Goal: Task Accomplishment & Management: Use online tool/utility

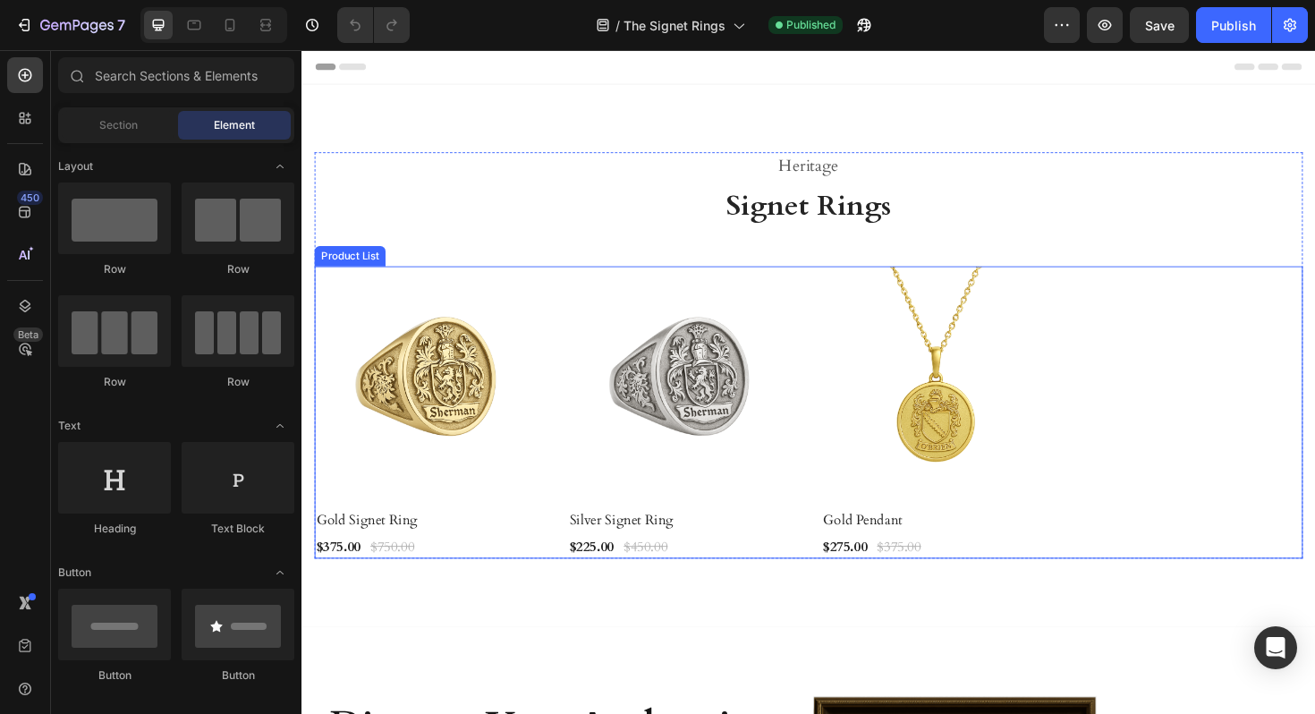
click at [1106, 284] on div "Product Images & Gallery Row Gold Signet Ring (P) Title $375.00 (P) Price (P) P…" at bounding box center [838, 434] width 1047 height 310
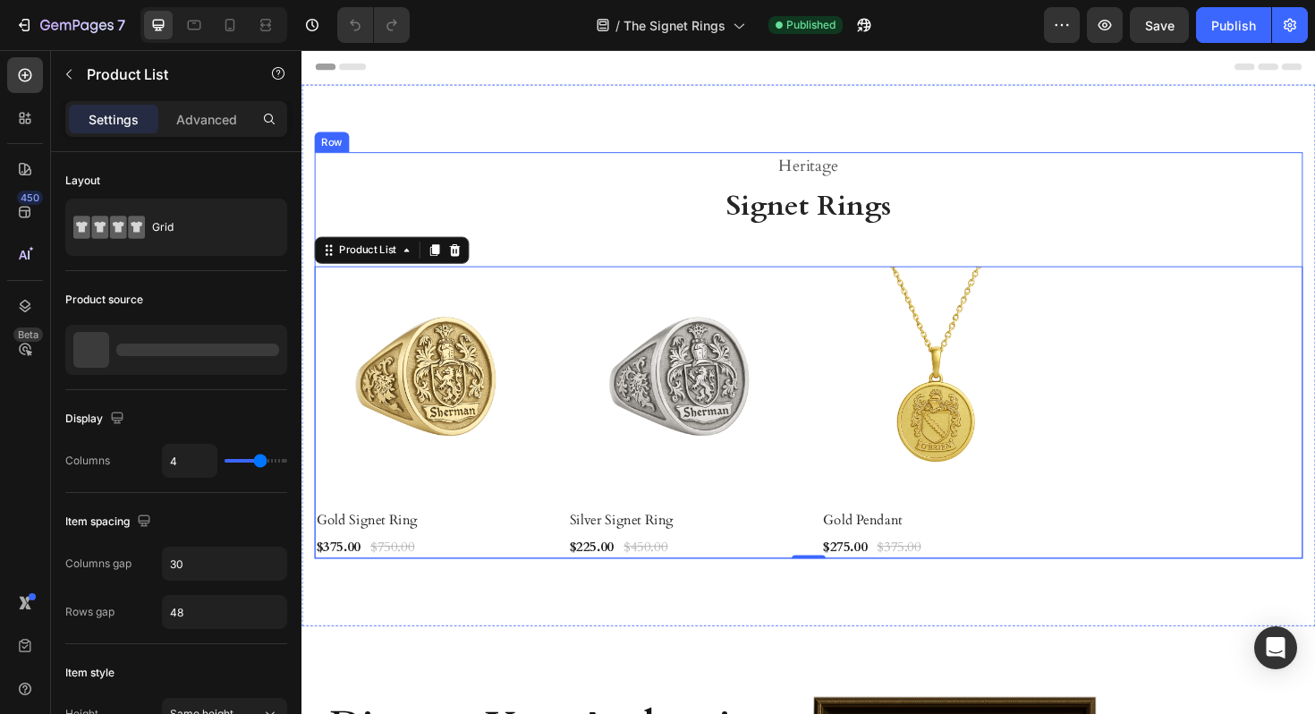
click at [1149, 170] on h2 "Heritage" at bounding box center [838, 173] width 1047 height 30
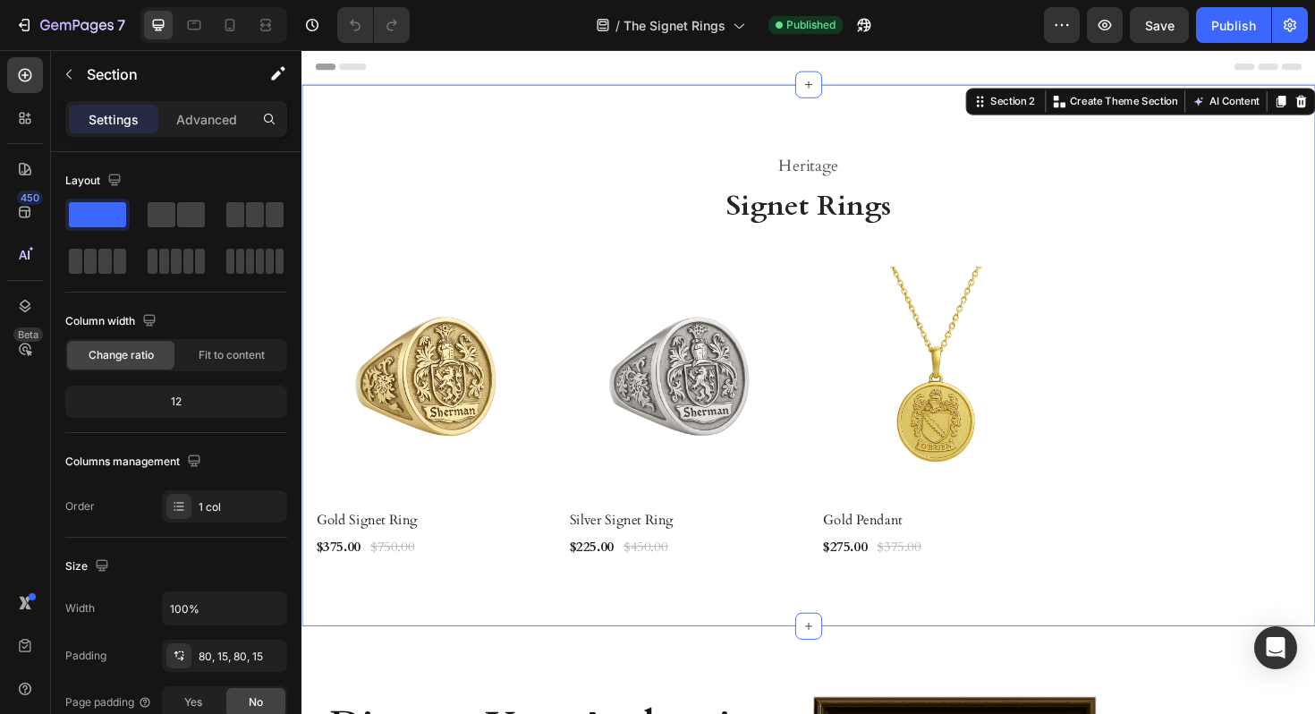
click at [1159, 148] on div "Heritage Heading Signet Rings Heading Product Images & Gallery Row Gold Signet …" at bounding box center [837, 373] width 1073 height 573
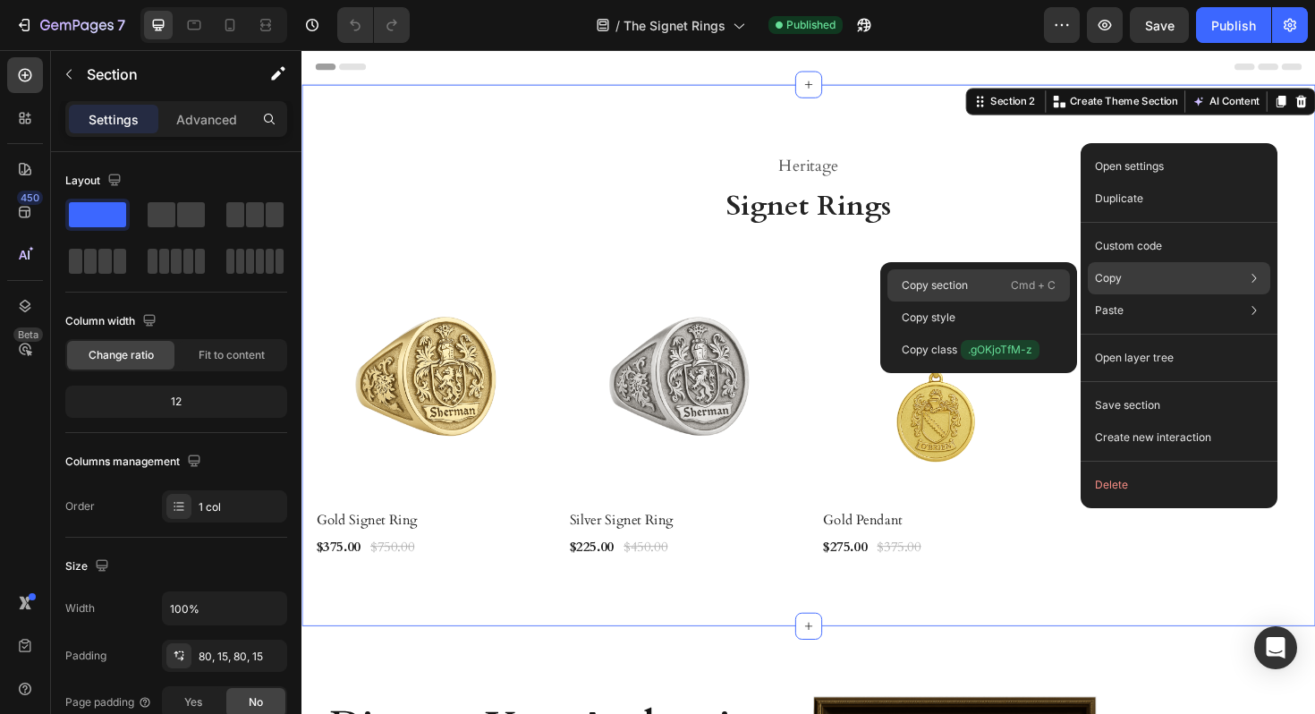
click at [1043, 289] on p "Cmd + C" at bounding box center [1033, 285] width 45 height 18
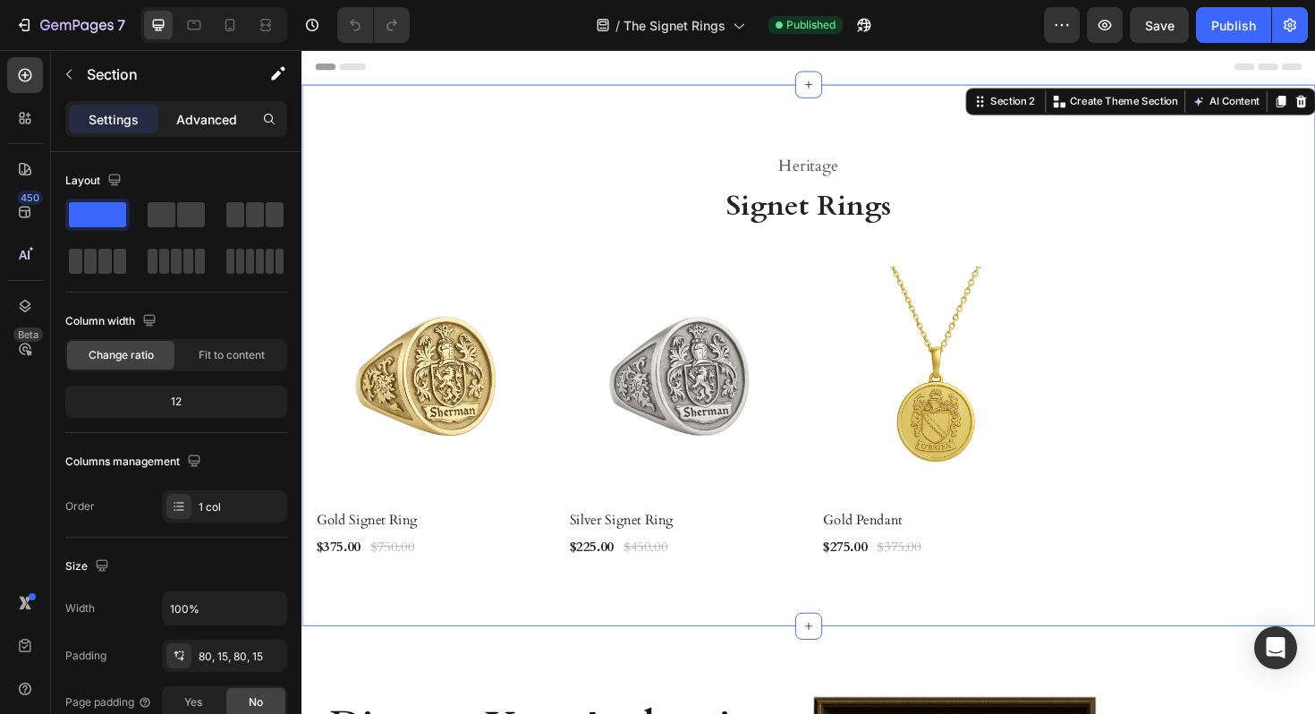
click at [230, 106] on div "Advanced" at bounding box center [206, 119] width 89 height 29
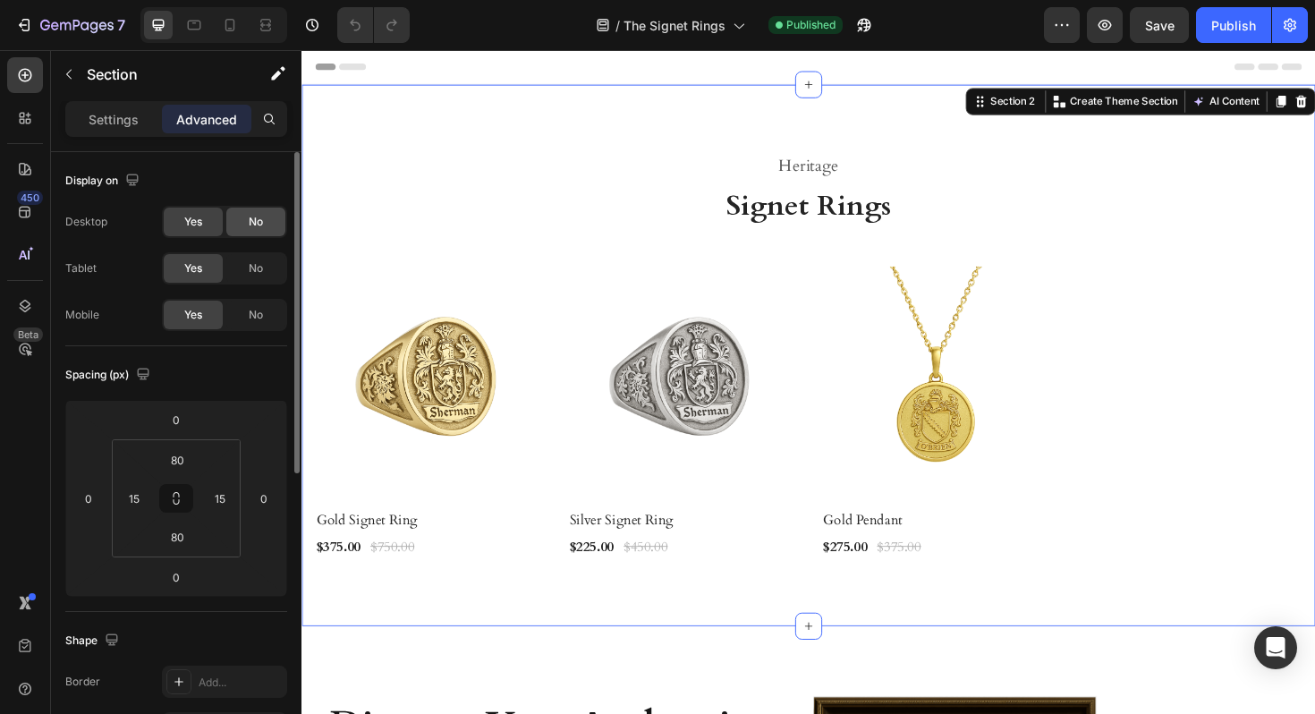
click at [235, 209] on div "No" at bounding box center [255, 222] width 59 height 29
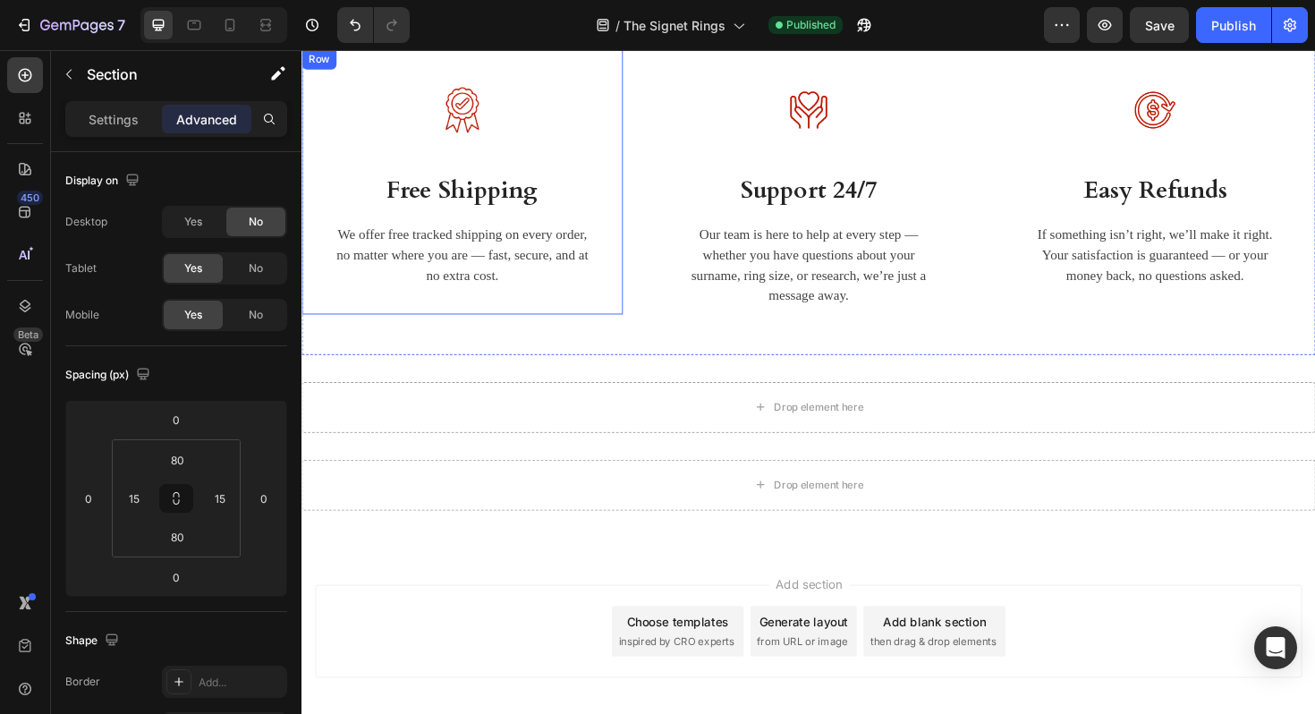
scroll to position [7890, 0]
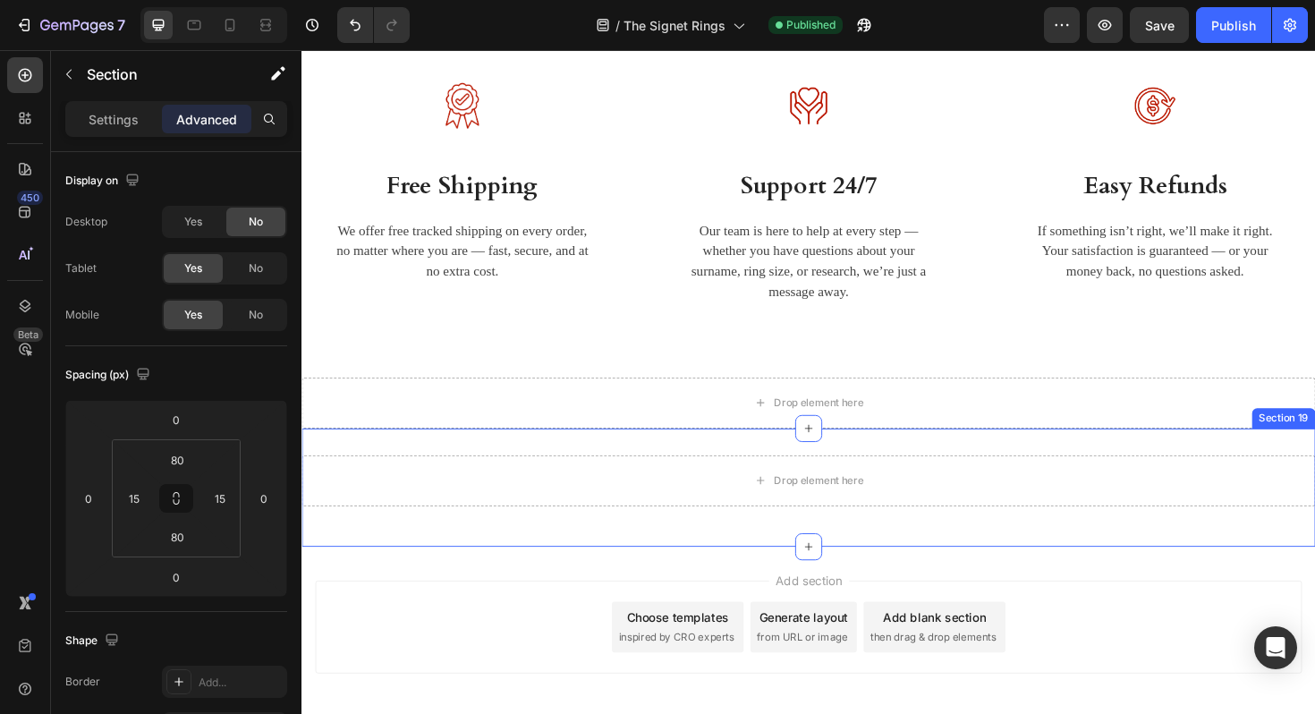
click at [528, 464] on div "Drop element here Row Section 19" at bounding box center [837, 513] width 1073 height 125
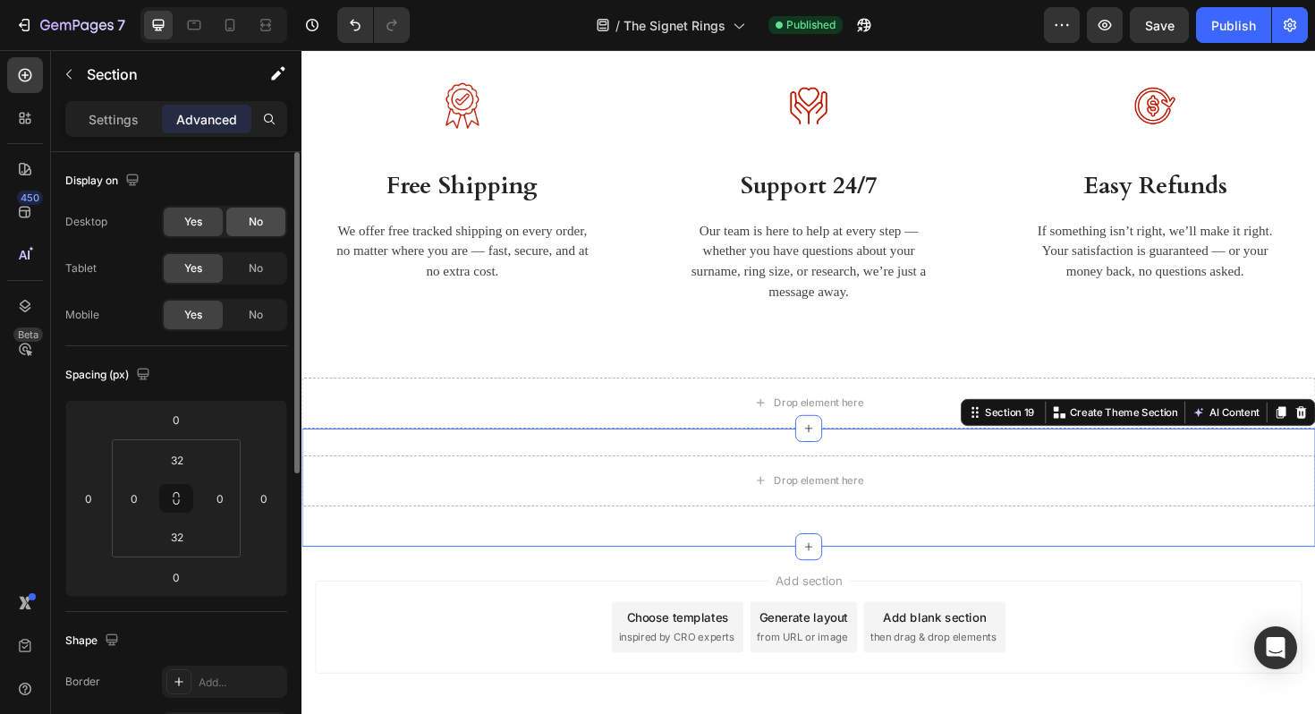
click at [249, 220] on span "No" at bounding box center [256, 222] width 14 height 16
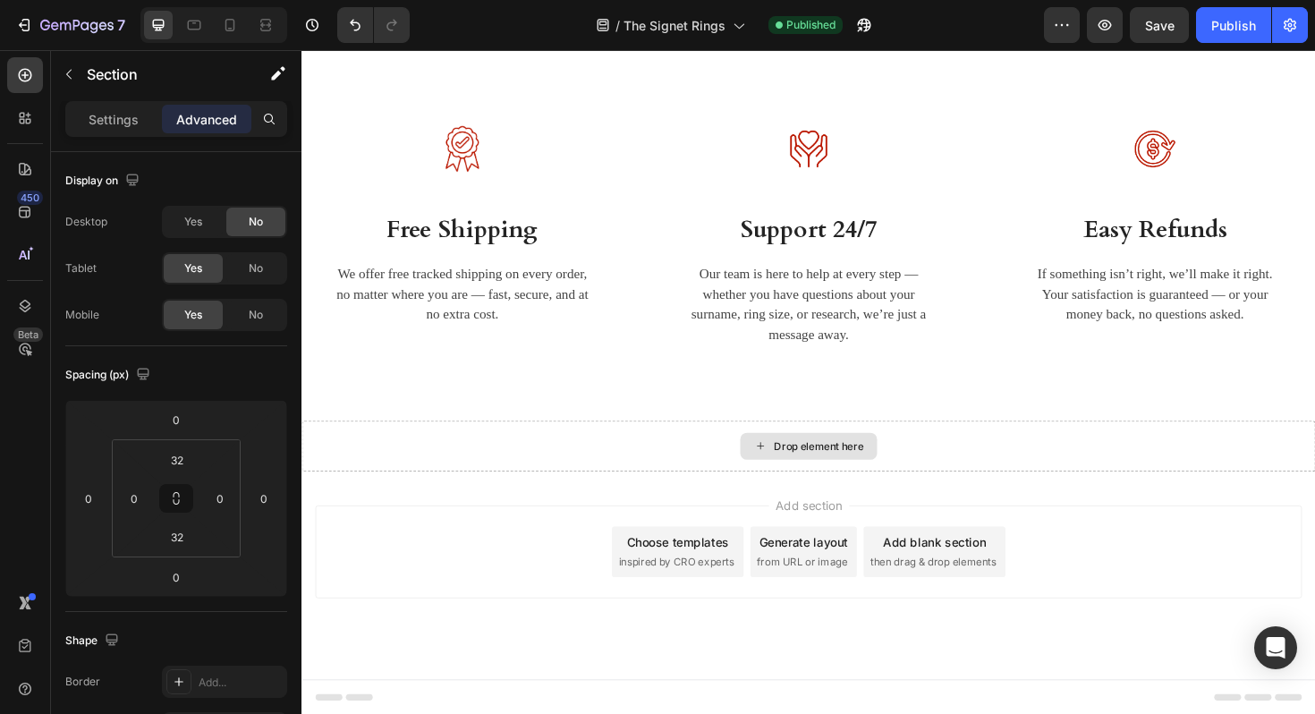
click at [509, 443] on div "Drop element here" at bounding box center [837, 470] width 1073 height 54
click at [510, 427] on div "Image Free Shipping Heading We offer free tracked shipping on every order, no m…" at bounding box center [837, 241] width 1073 height 403
click at [495, 458] on div "Drop element here" at bounding box center [837, 470] width 1073 height 54
click at [479, 515] on div "Add section Choose templates inspired by CRO experts Generate layout from URL o…" at bounding box center [837, 606] width 1073 height 220
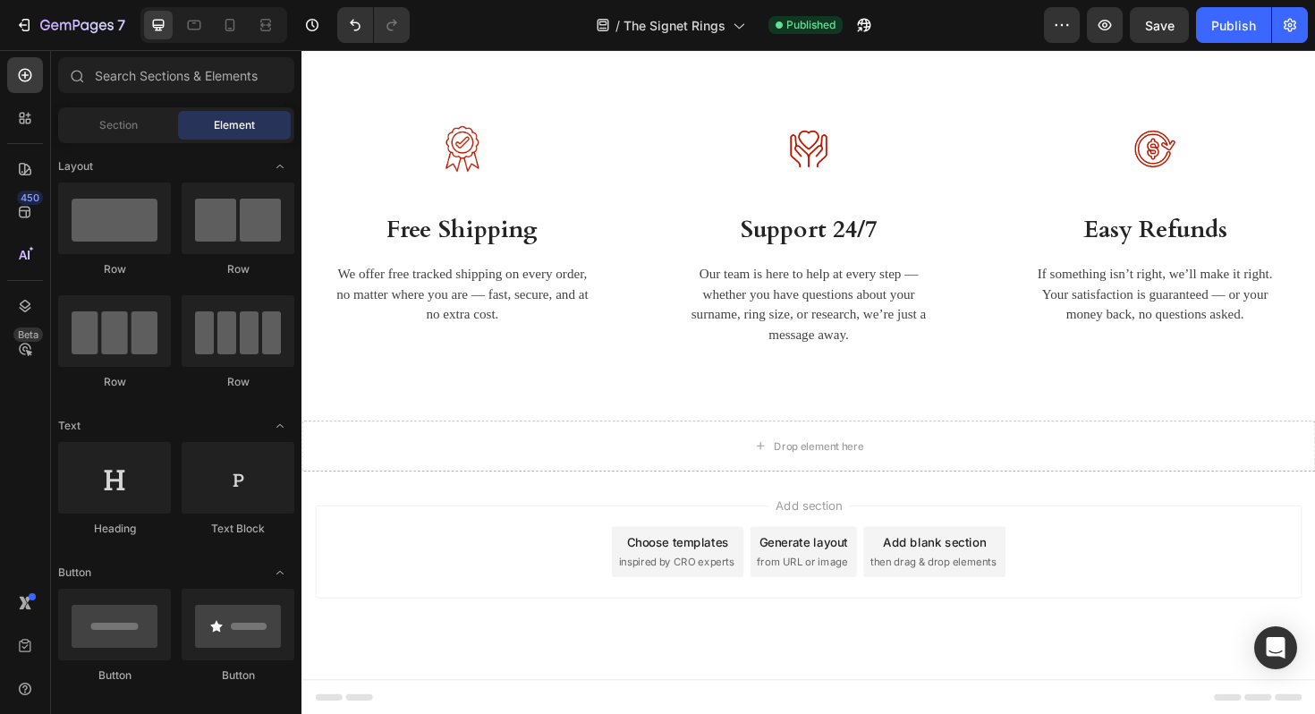
click at [482, 497] on div "Add section Choose templates inspired by CRO experts Generate layout from URL o…" at bounding box center [837, 606] width 1073 height 220
click at [498, 474] on div "Drop element here" at bounding box center [837, 470] width 1073 height 54
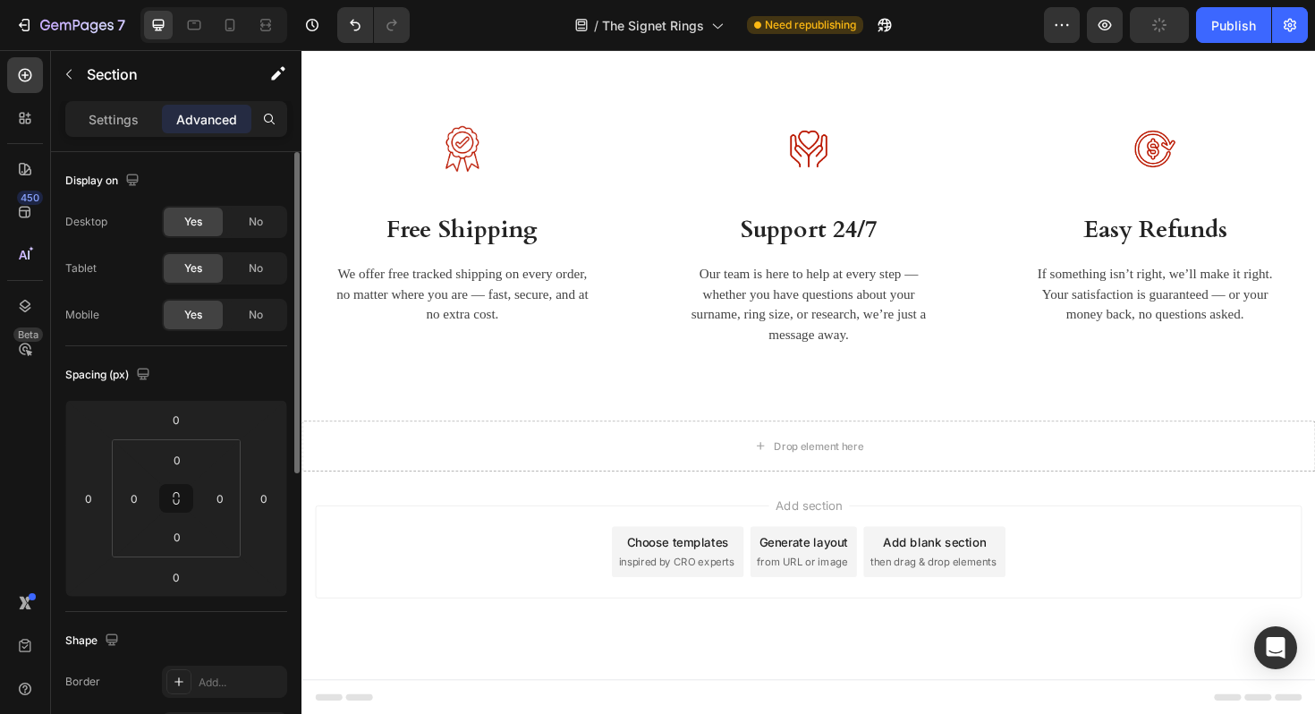
click at [252, 240] on div "Desktop Yes No Tablet Yes No Mobile Yes No" at bounding box center [176, 268] width 222 height 125
click at [252, 212] on div "No" at bounding box center [255, 222] width 59 height 29
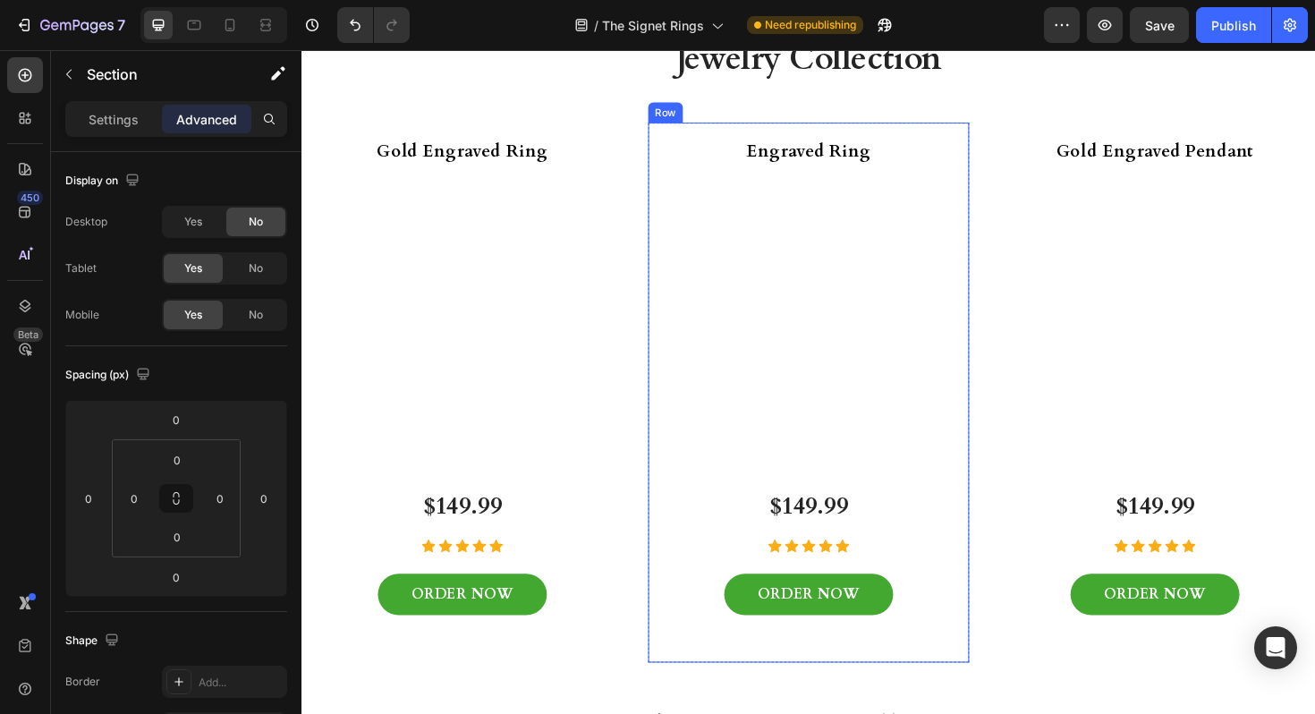
scroll to position [1900, 0]
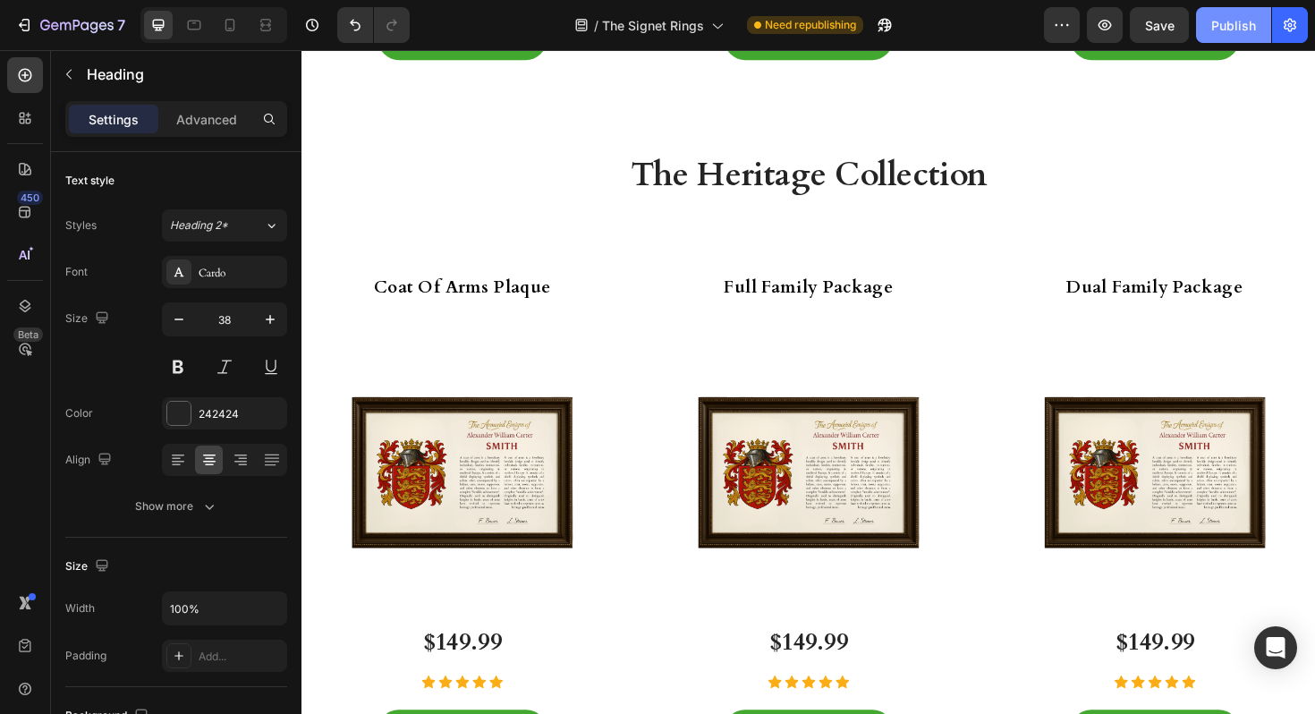
click at [1220, 13] on button "Publish" at bounding box center [1233, 25] width 75 height 36
click at [16, 14] on div "7" at bounding box center [70, 24] width 110 height 21
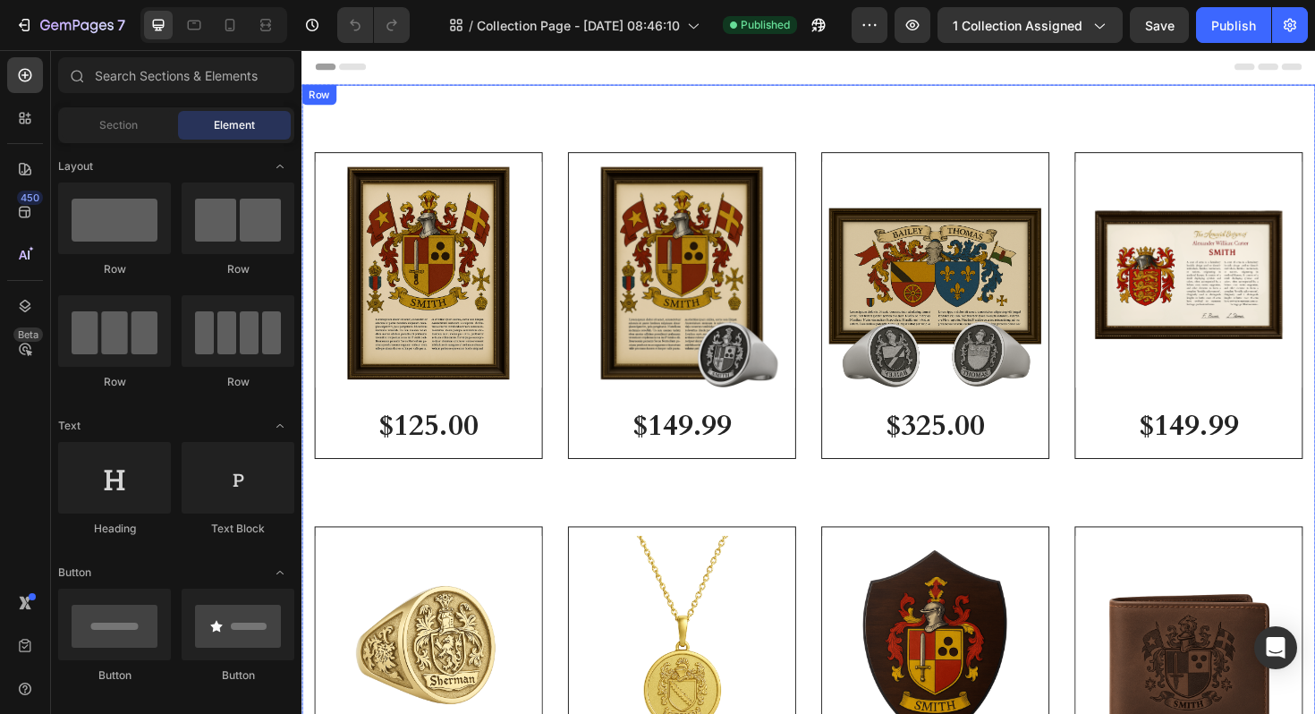
click at [1013, 123] on div "Product Images & Gallery Row $125.00 (P) Price (P) Price Row Product List Produ…" at bounding box center [837, 518] width 1073 height 863
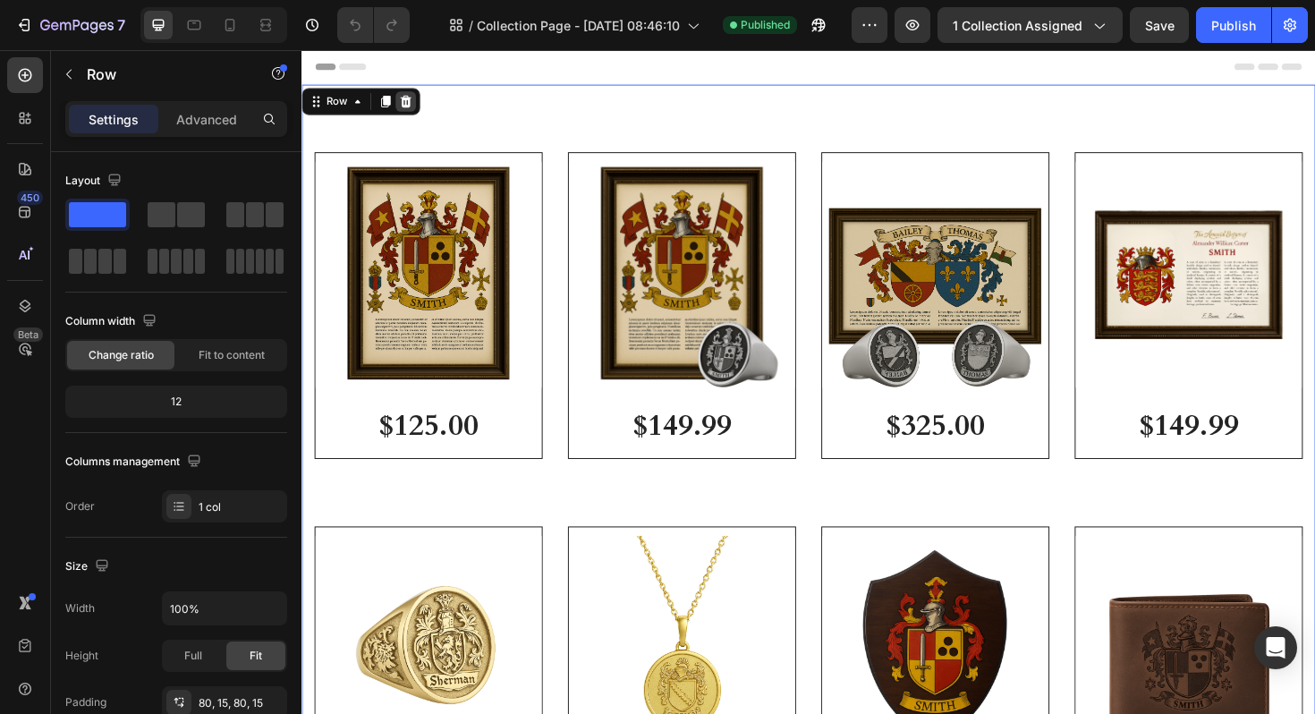
click at [404, 102] on icon at bounding box center [411, 105] width 14 height 14
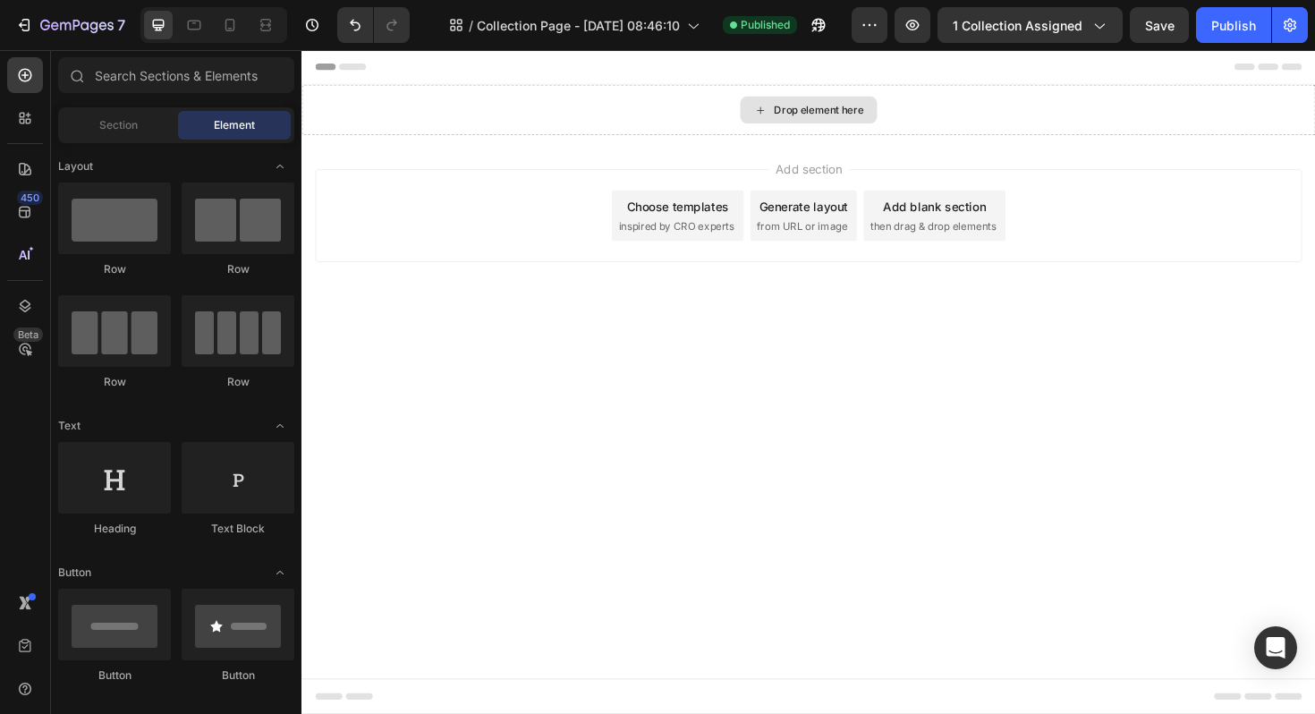
click at [796, 114] on div "Drop element here" at bounding box center [838, 113] width 145 height 29
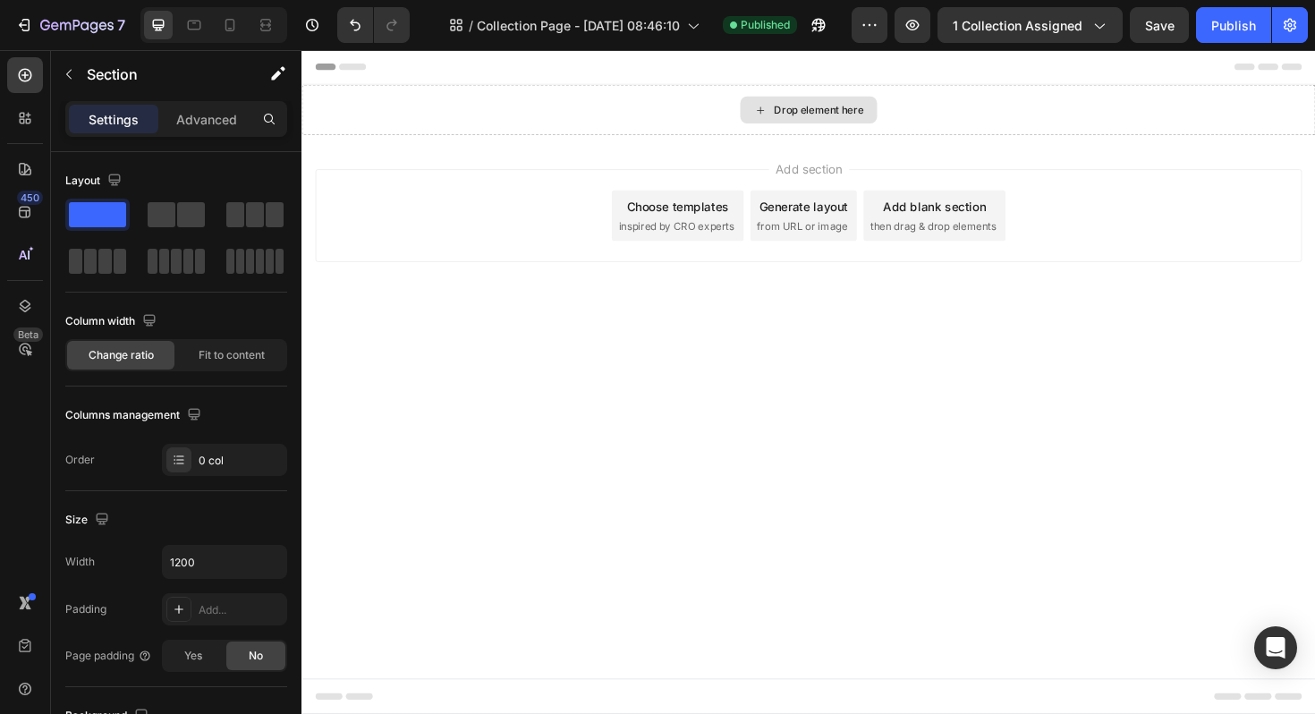
click at [713, 126] on div "Drop element here" at bounding box center [837, 114] width 1073 height 54
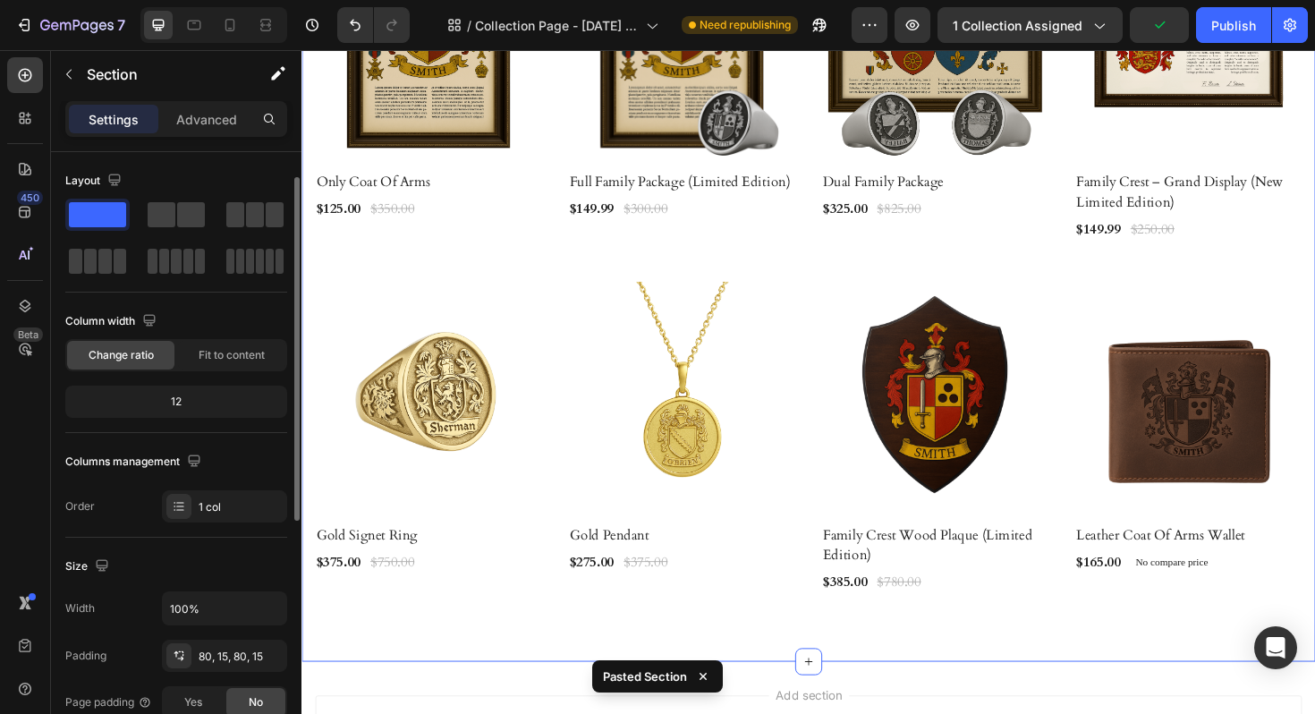
scroll to position [58, 0]
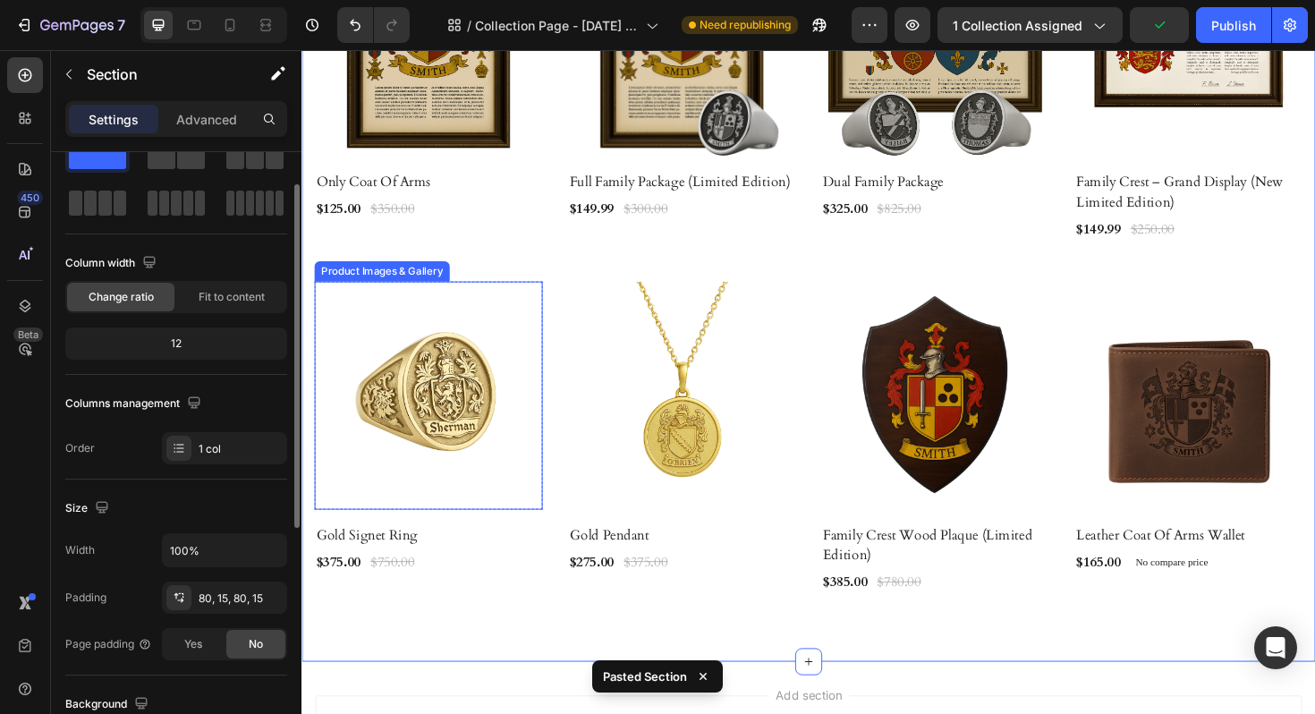
click at [448, 354] on img at bounding box center [436, 416] width 242 height 242
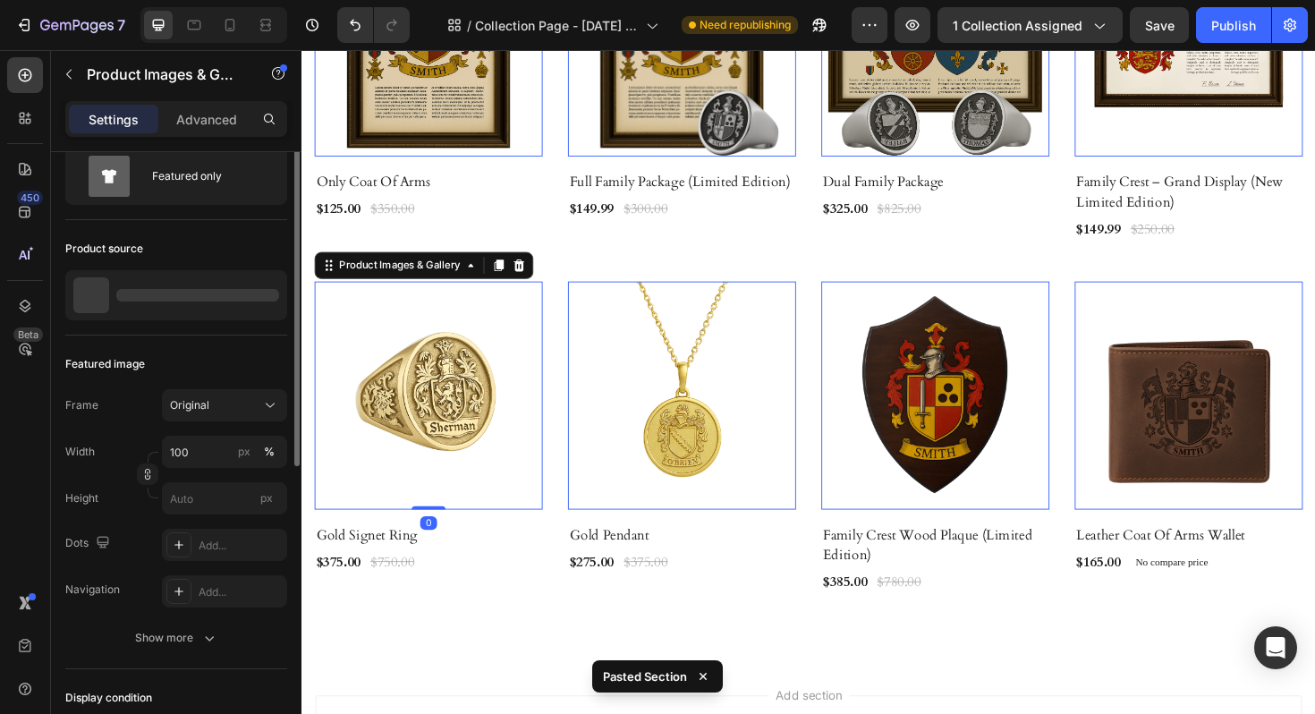
scroll to position [0, 0]
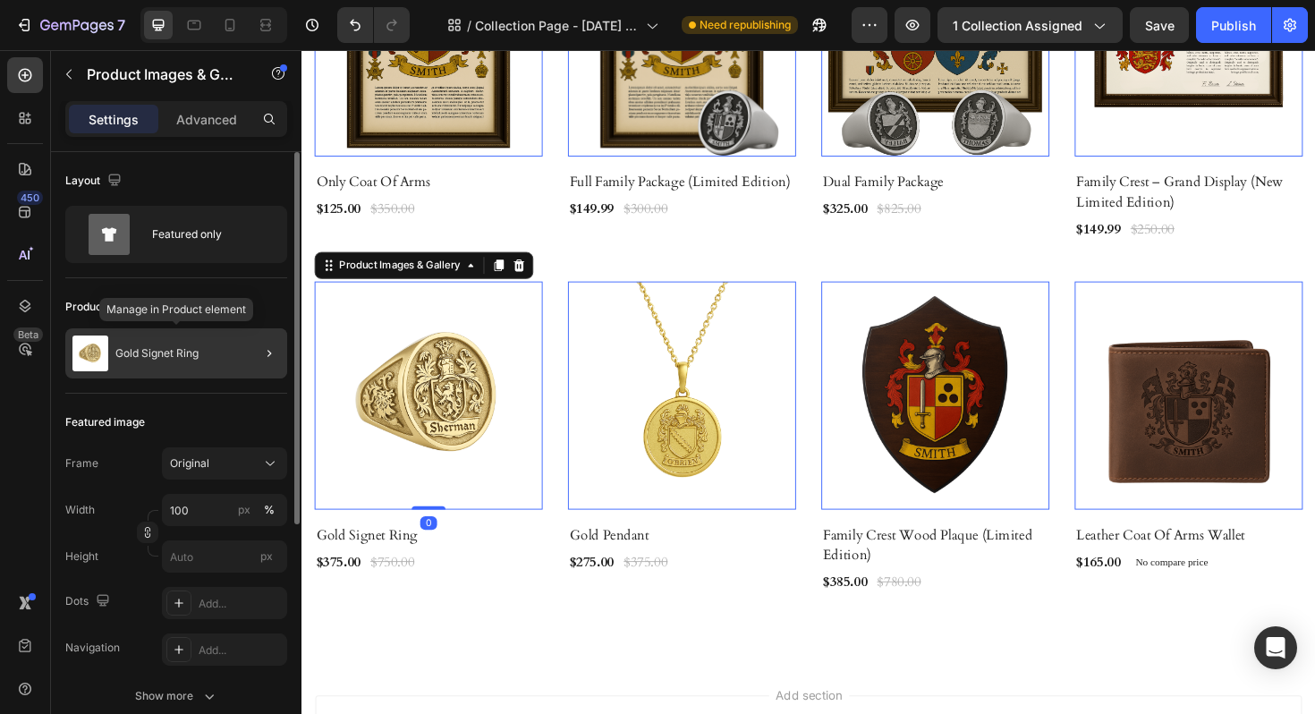
click at [201, 334] on div "Gold Signet Ring" at bounding box center [176, 353] width 222 height 50
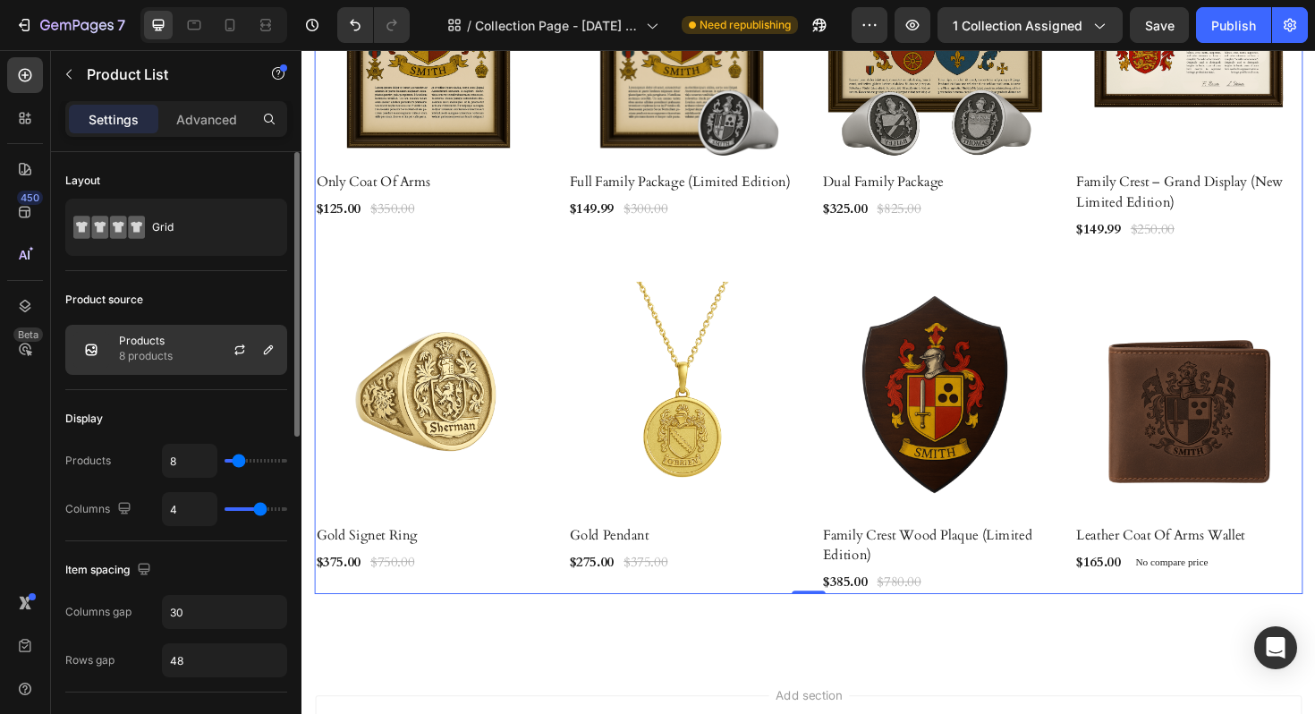
click at [227, 335] on div at bounding box center [247, 350] width 79 height 48
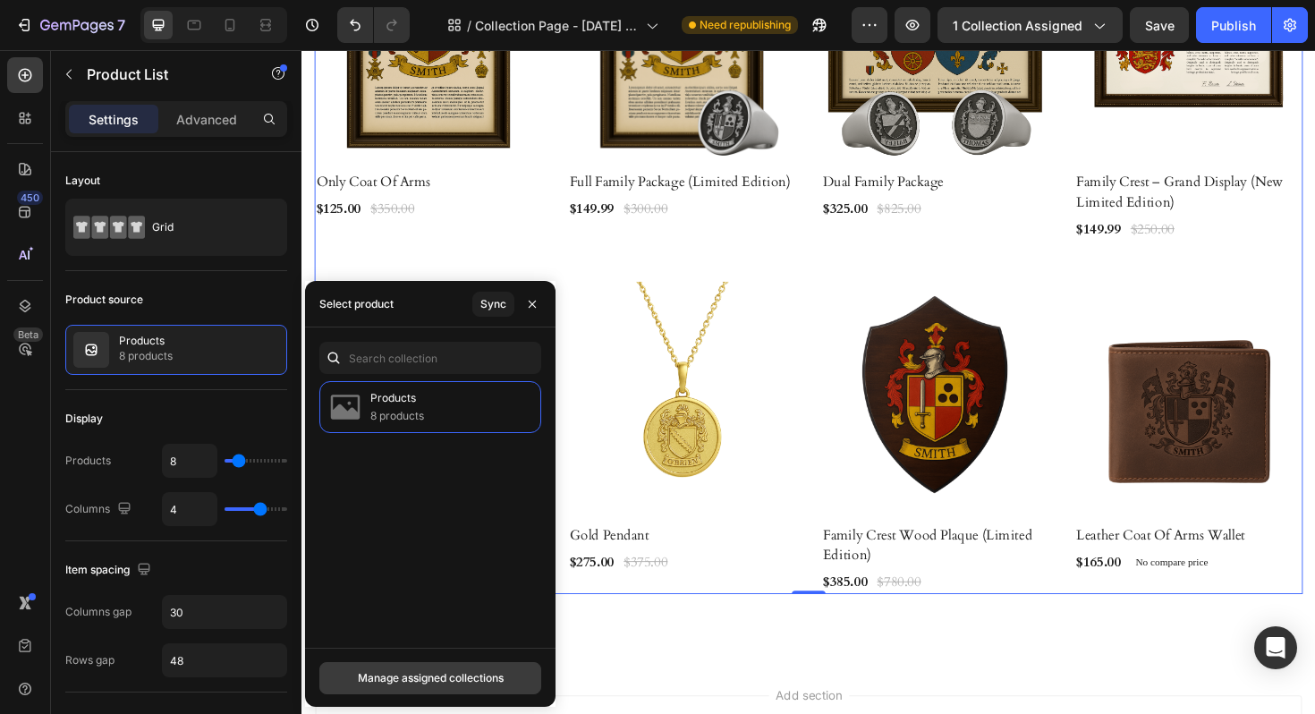
click at [451, 682] on div "Manage assigned collections" at bounding box center [431, 678] width 146 height 16
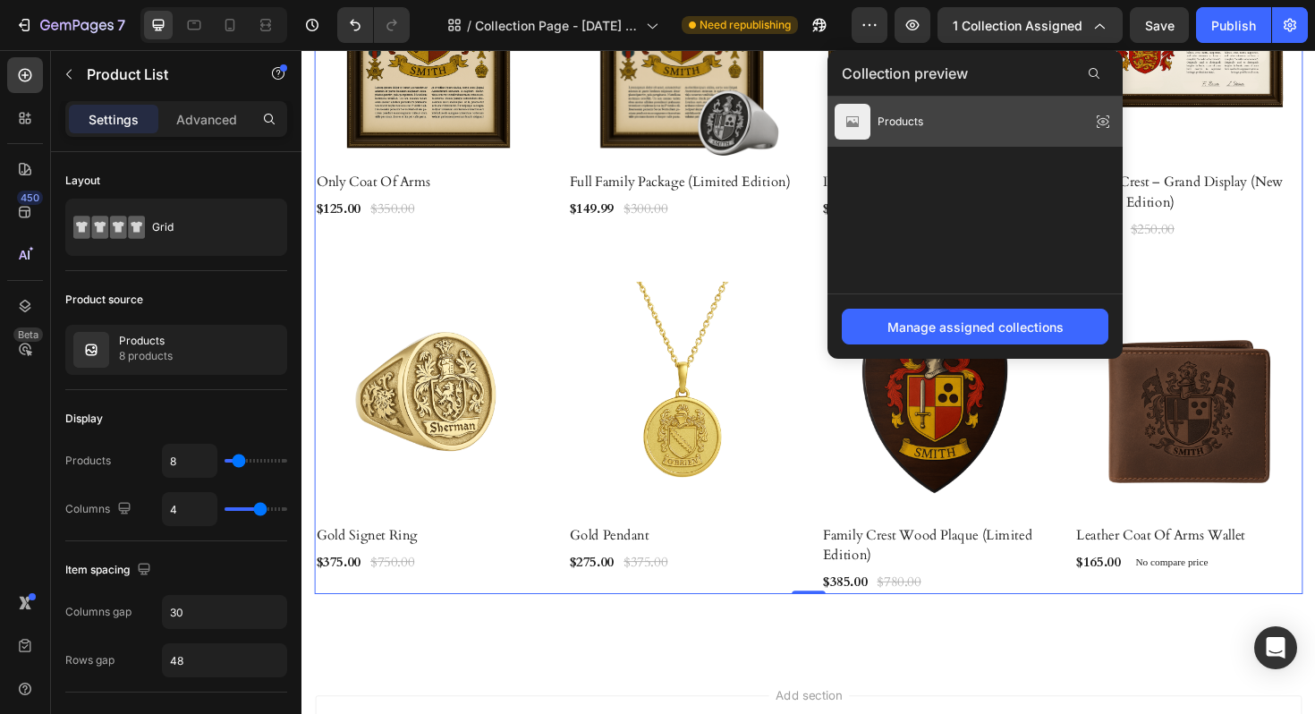
click at [939, 112] on div "Products" at bounding box center [974, 122] width 295 height 50
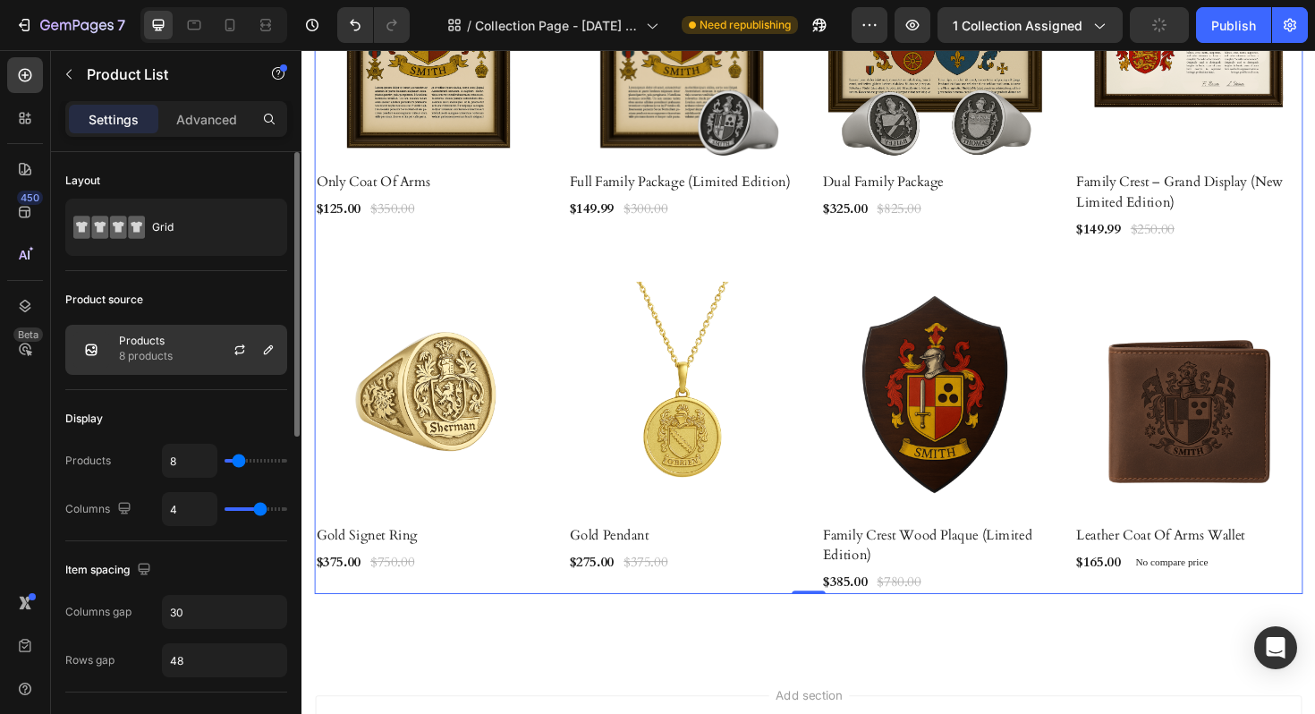
click at [133, 339] on p "Products" at bounding box center [146, 341] width 54 height 13
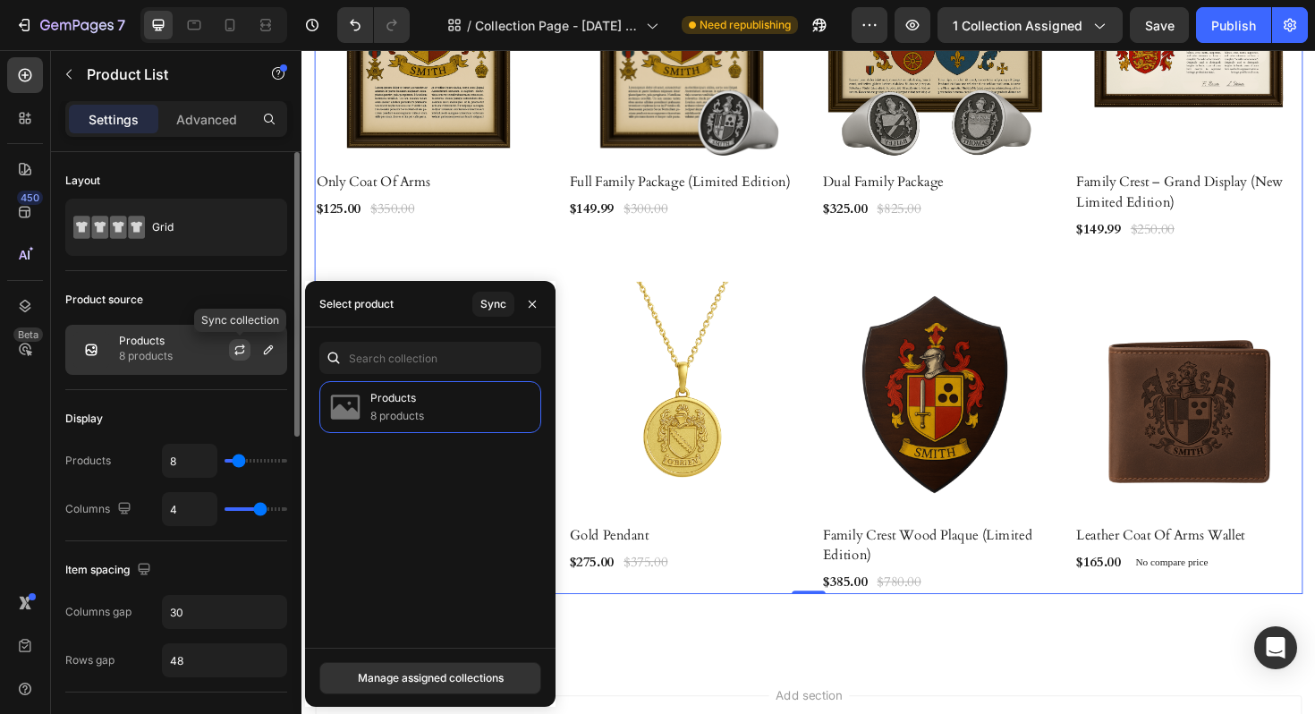
click at [238, 343] on icon "button" at bounding box center [240, 350] width 14 height 14
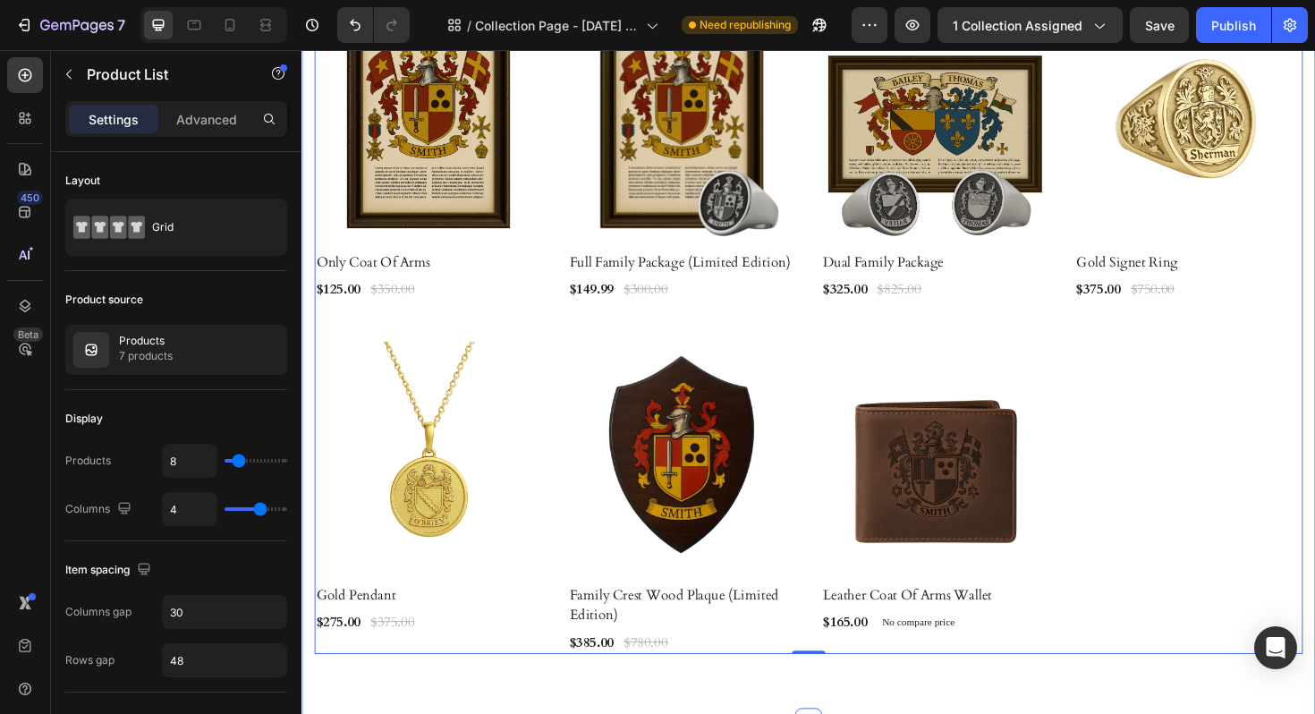
scroll to position [425, 0]
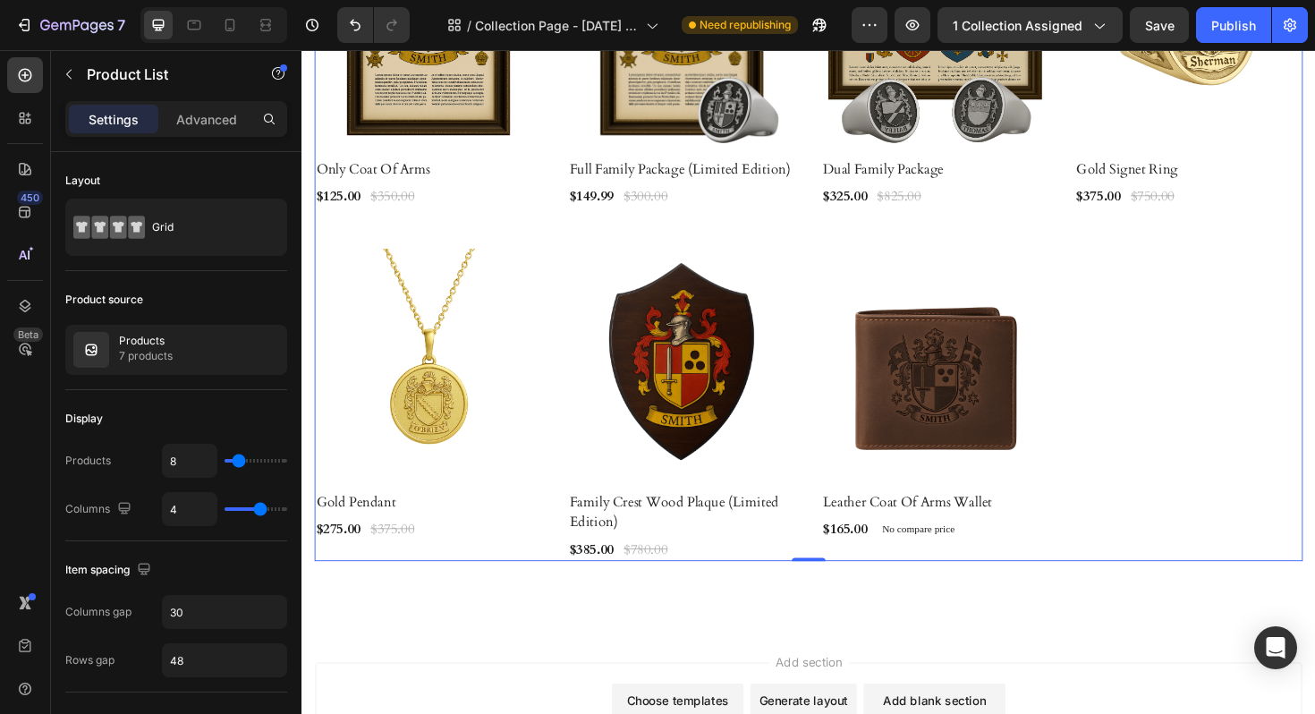
click at [1160, 373] on div "Product Images & Gallery Row Only Coat Of Arms (P) Title $125.00 (P) Price (P) …" at bounding box center [838, 249] width 1047 height 683
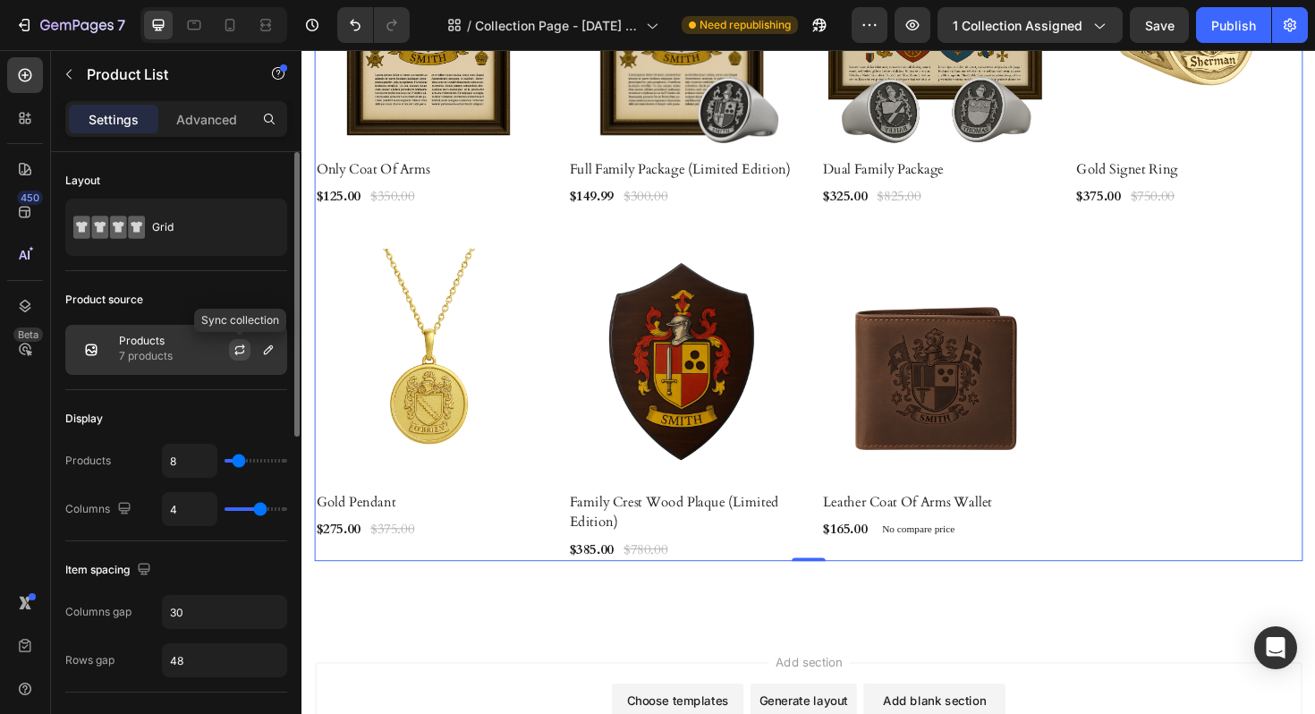
click at [242, 356] on icon "button" at bounding box center [240, 350] width 14 height 14
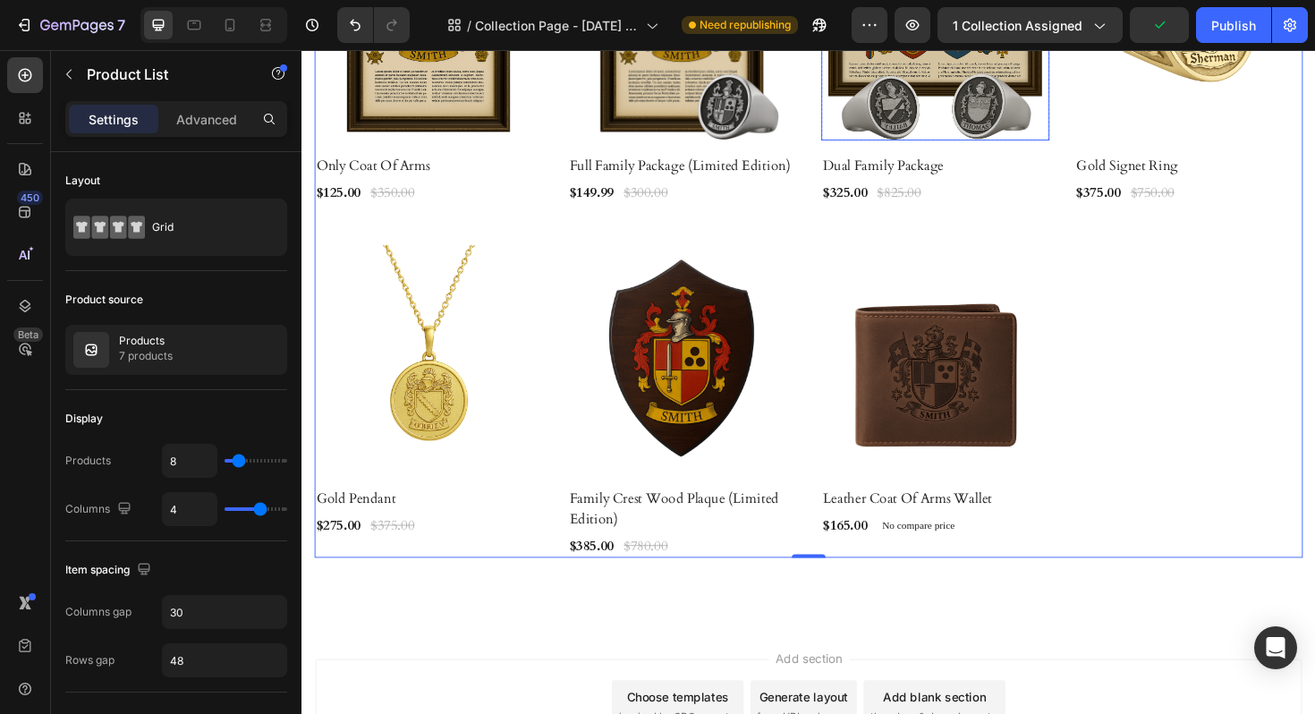
scroll to position [471, 0]
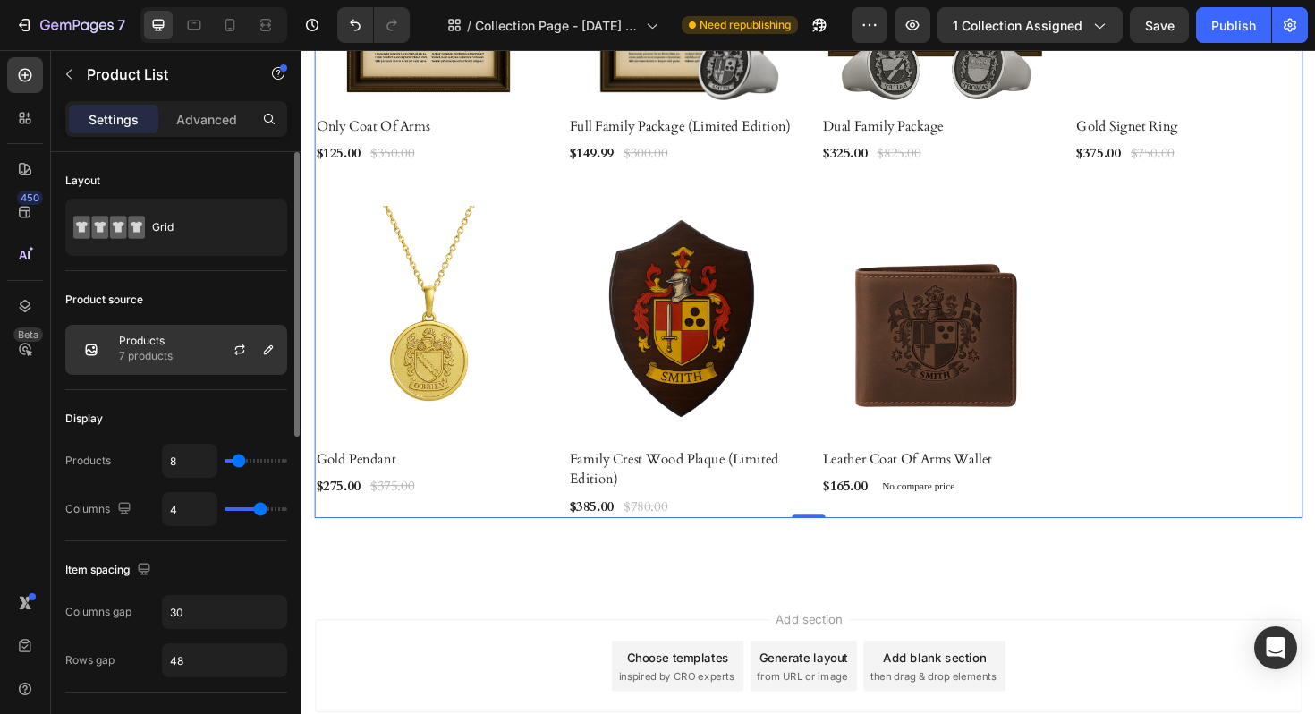
click at [167, 370] on div "Products 7 products" at bounding box center [176, 350] width 222 height 50
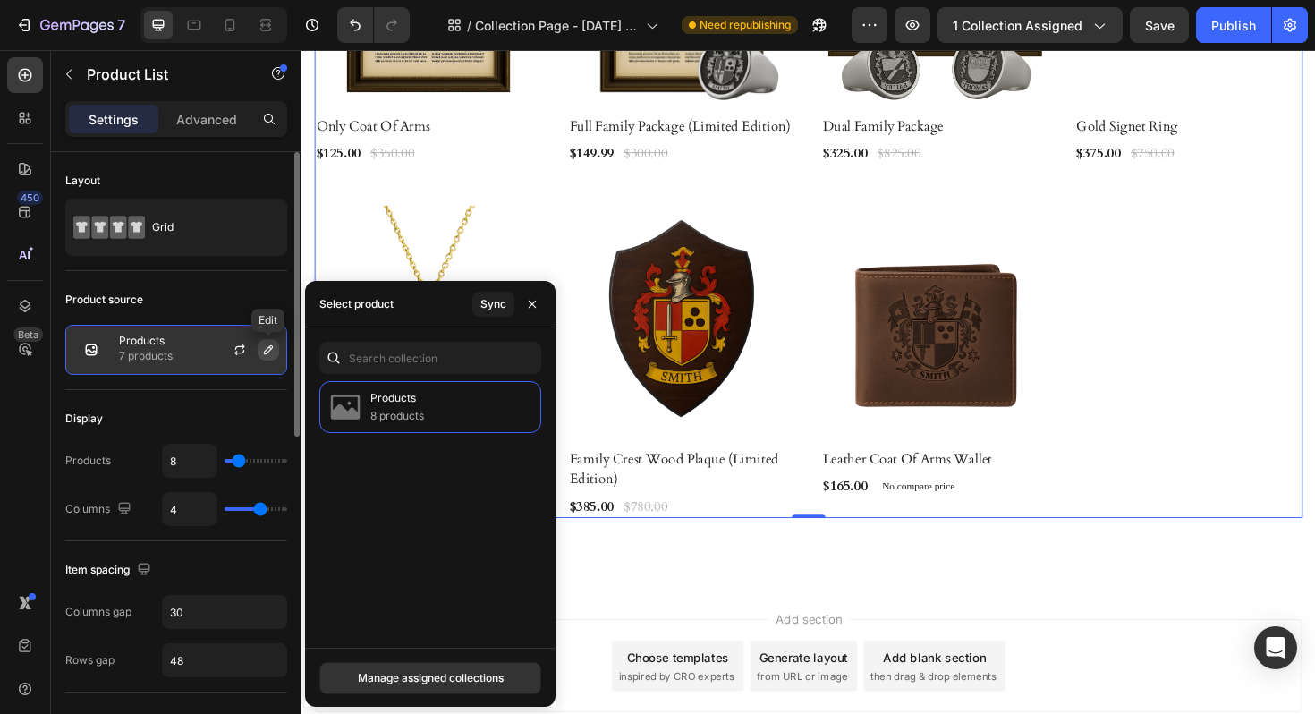
click at [270, 345] on icon "button" at bounding box center [268, 349] width 9 height 9
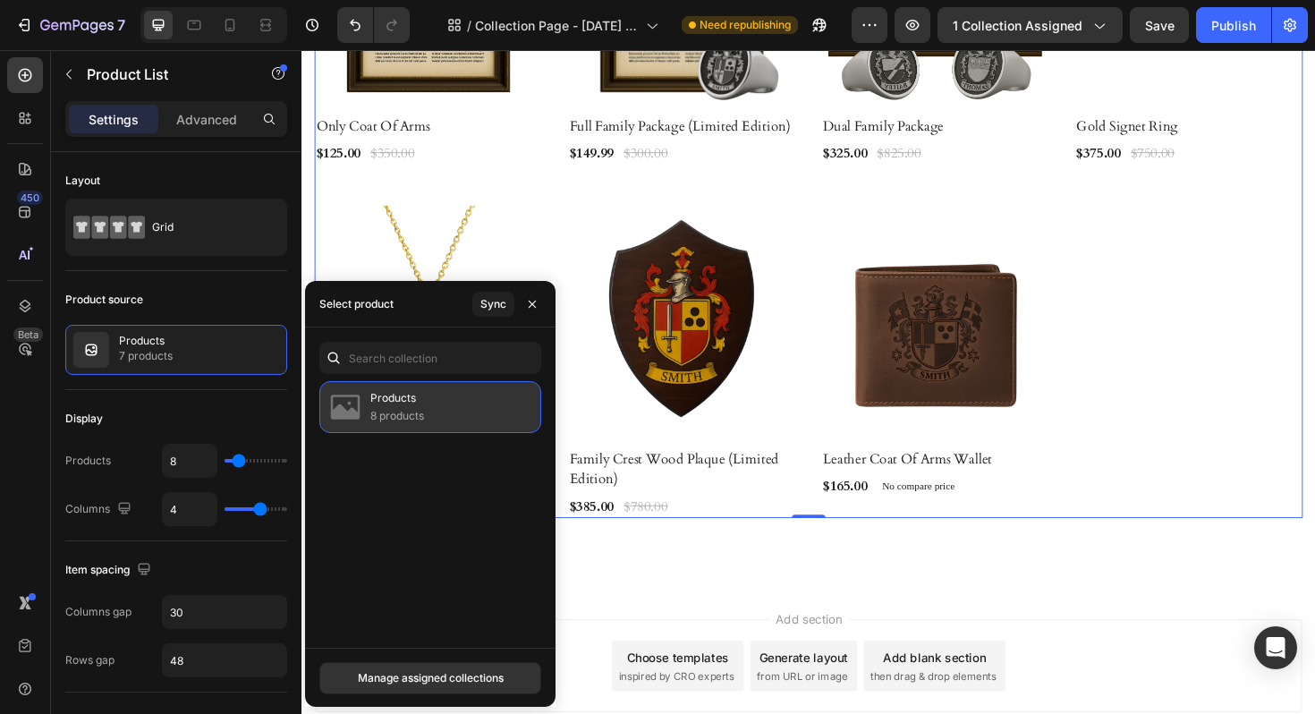
click at [429, 395] on div "Products 8 products" at bounding box center [430, 407] width 222 height 52
click at [430, 664] on button "Manage assigned collections" at bounding box center [430, 678] width 222 height 32
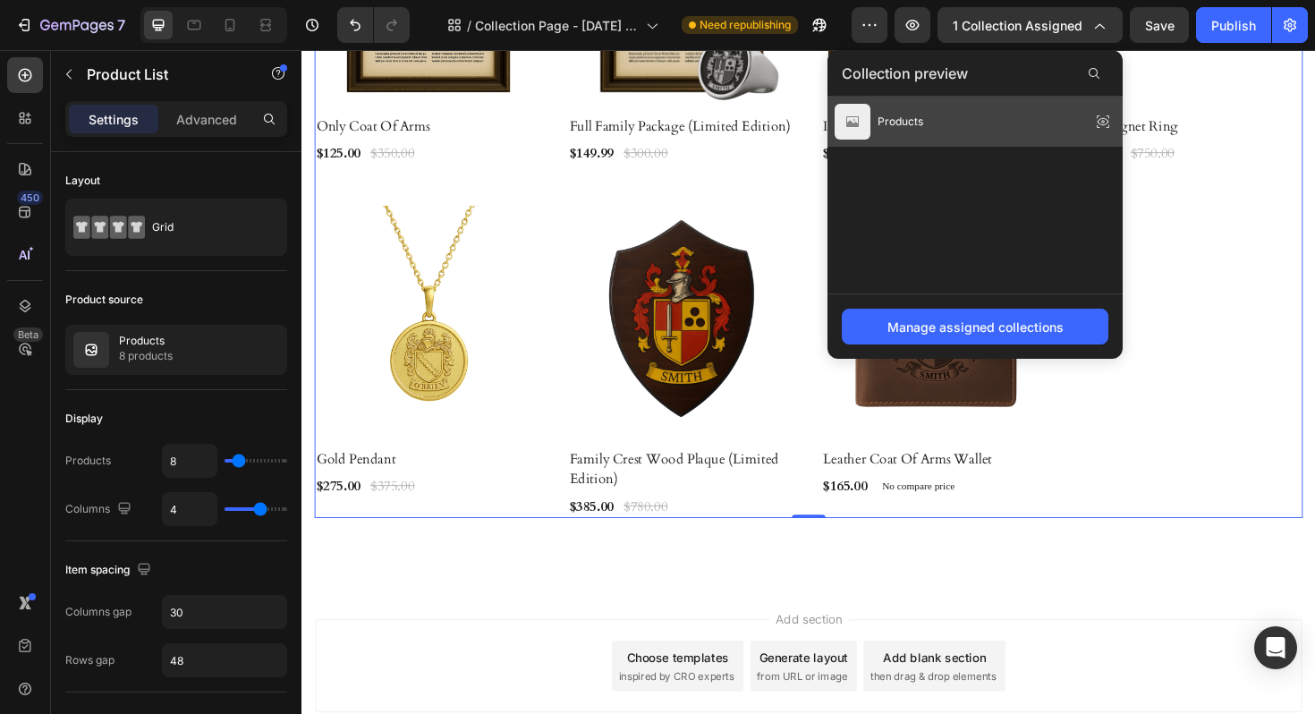
click at [982, 130] on div "Products" at bounding box center [974, 122] width 295 height 50
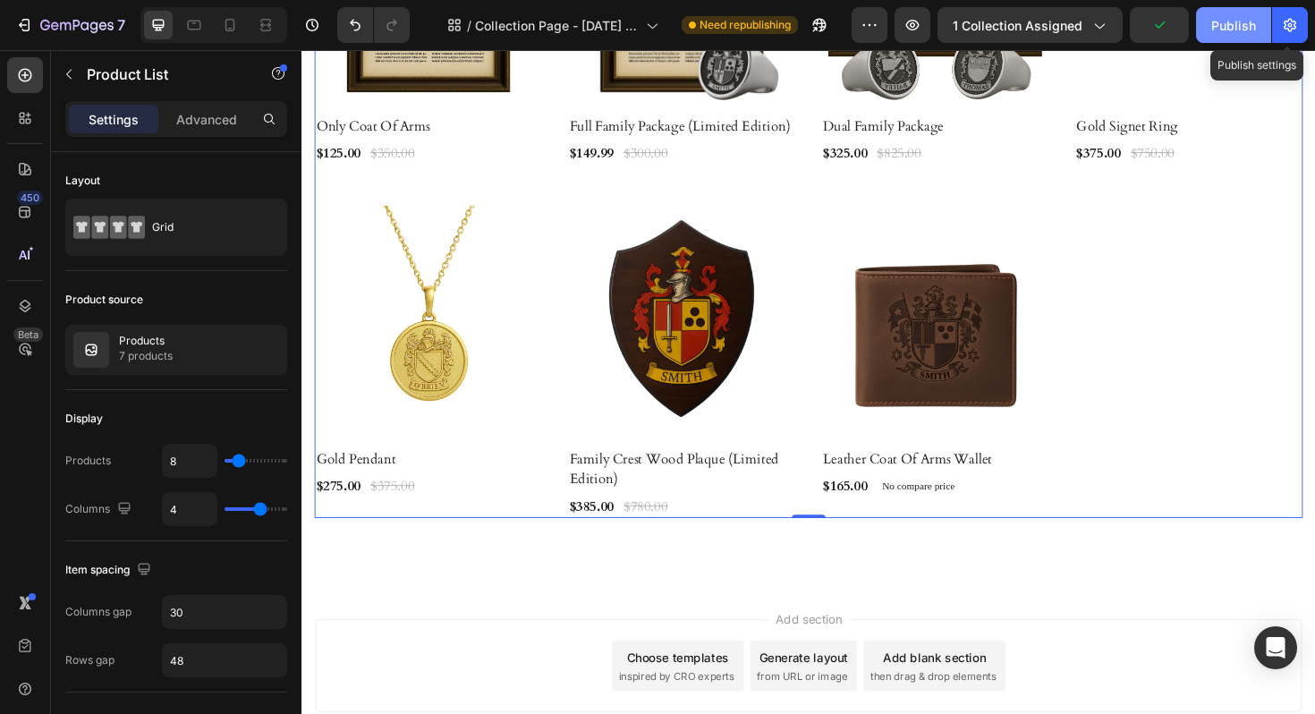
click at [1262, 21] on button "Publish" at bounding box center [1233, 25] width 75 height 36
click at [818, 27] on icon "button" at bounding box center [815, 29] width 4 height 4
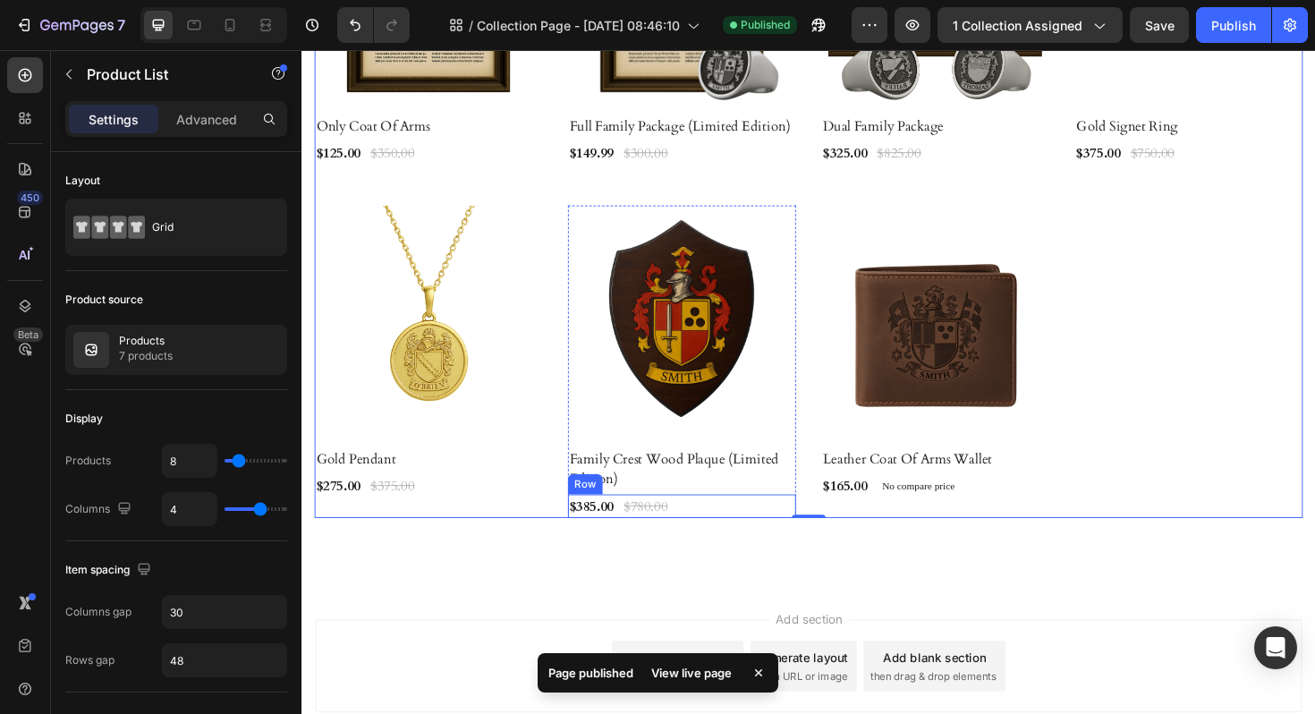
click at [556, 172] on div "$385.00 (P) Price (P) Price $780.00 (P) Price (P) Price Row" at bounding box center [436, 159] width 242 height 25
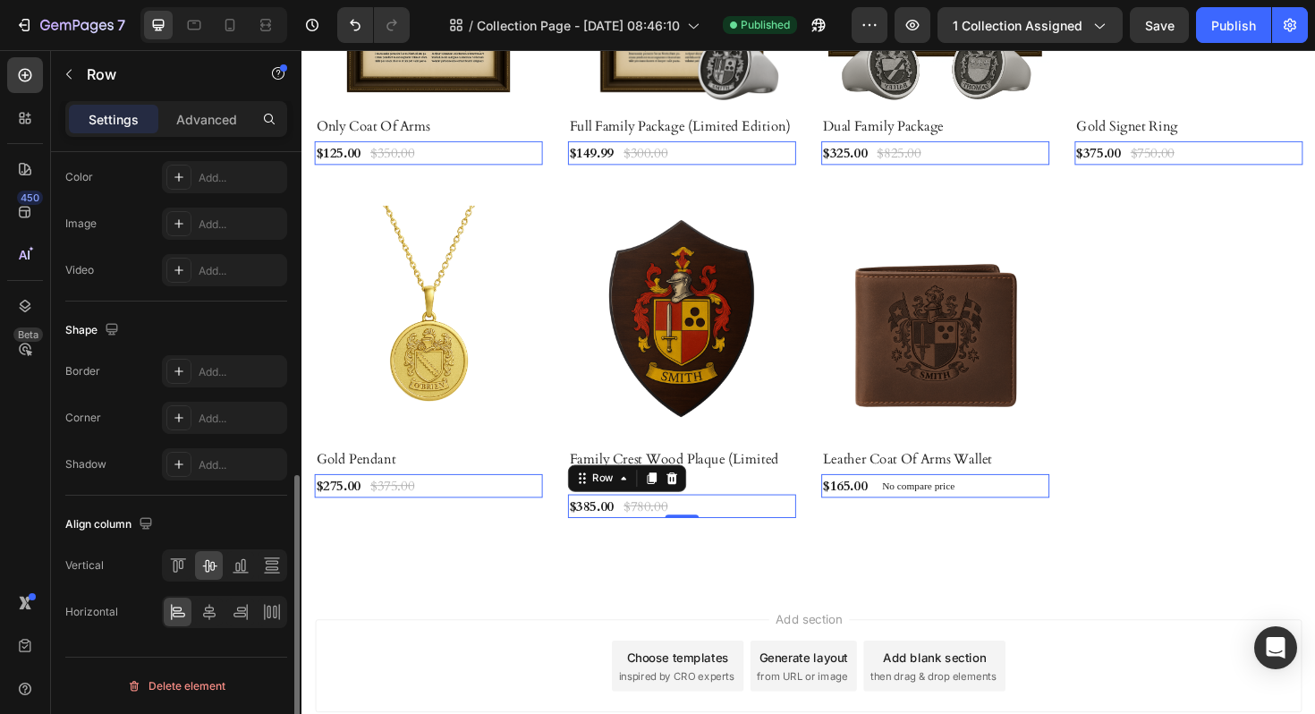
scroll to position [682, 0]
click at [209, 601] on div at bounding box center [209, 612] width 28 height 29
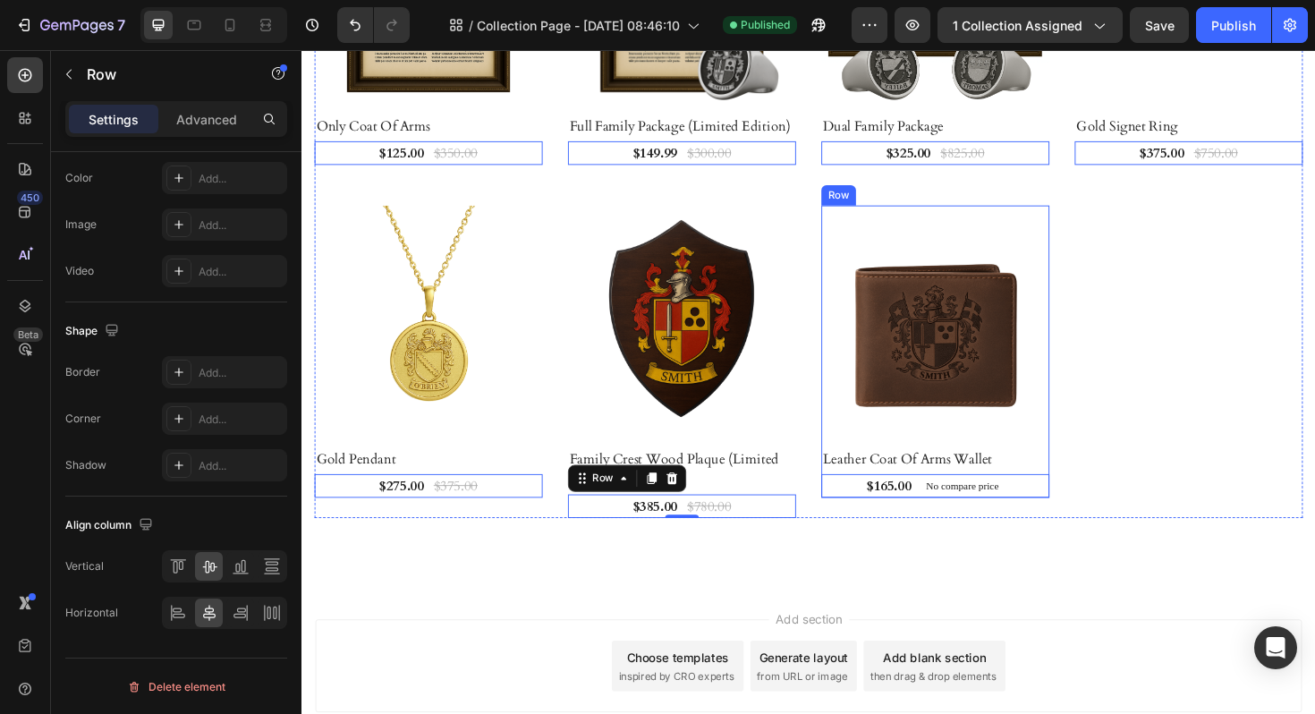
click at [1104, 442] on div "Product Images & Gallery Row Only Coat Of Arms (P) Title $125.00 (P) Price (P) …" at bounding box center [838, 203] width 1047 height 683
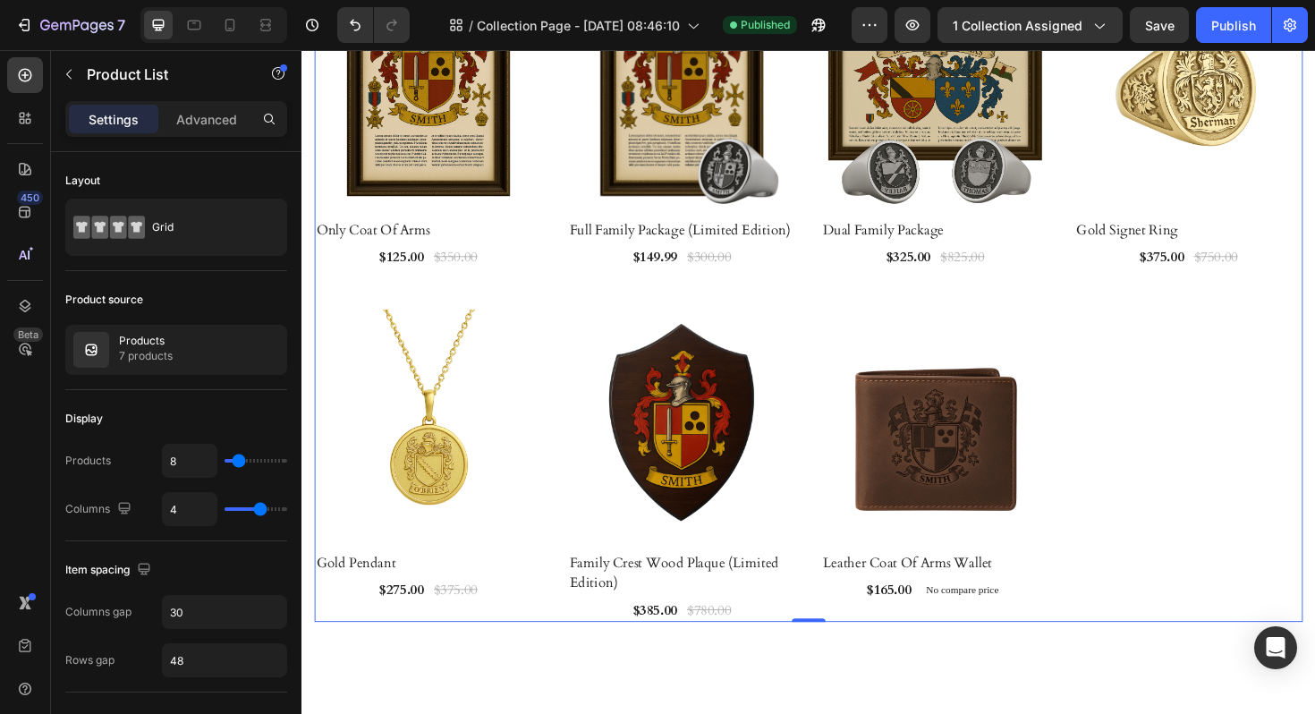
scroll to position [428, 0]
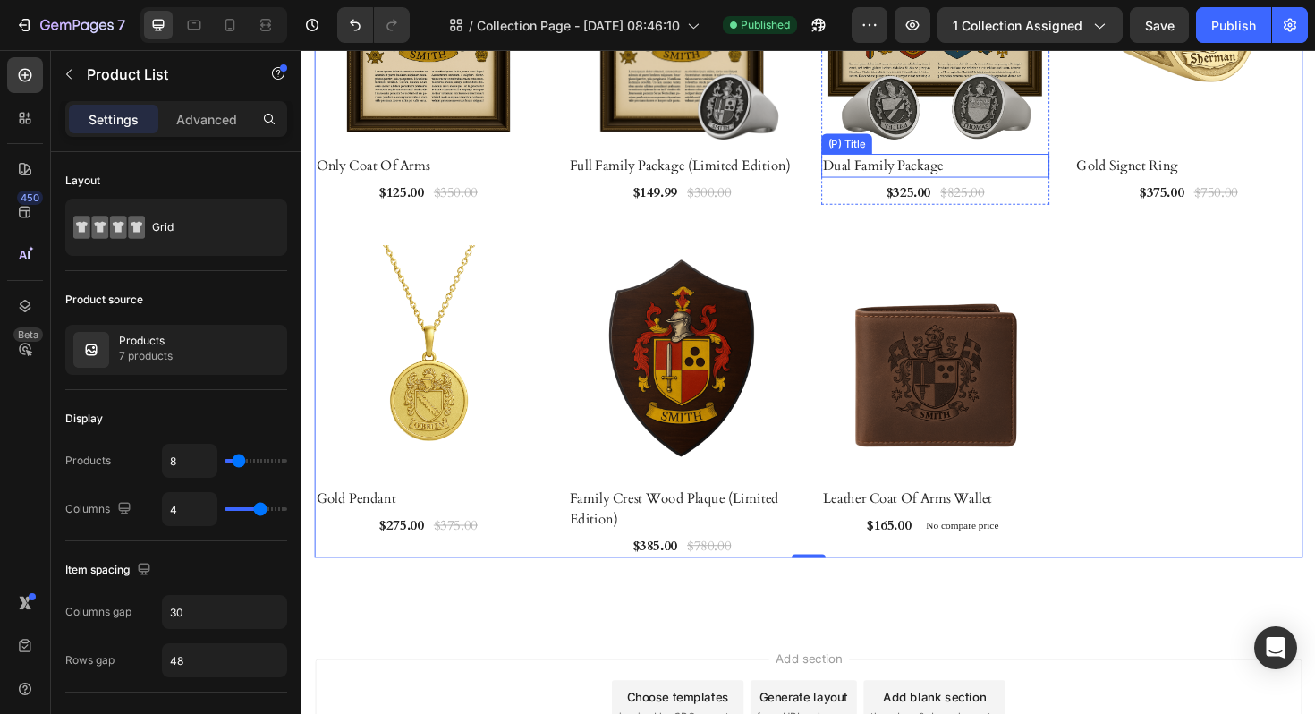
click at [1000, 174] on h2 "Dual Family Package" at bounding box center [973, 172] width 242 height 25
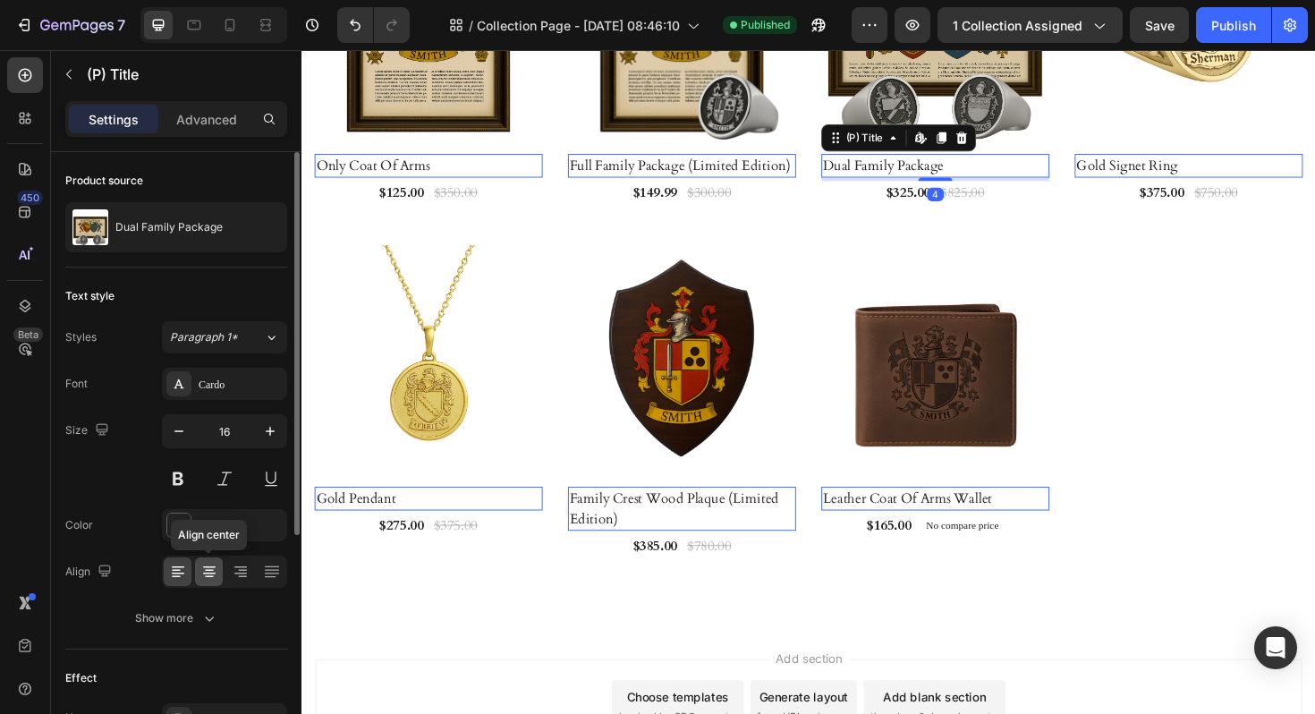
click at [206, 571] on icon at bounding box center [209, 572] width 18 height 18
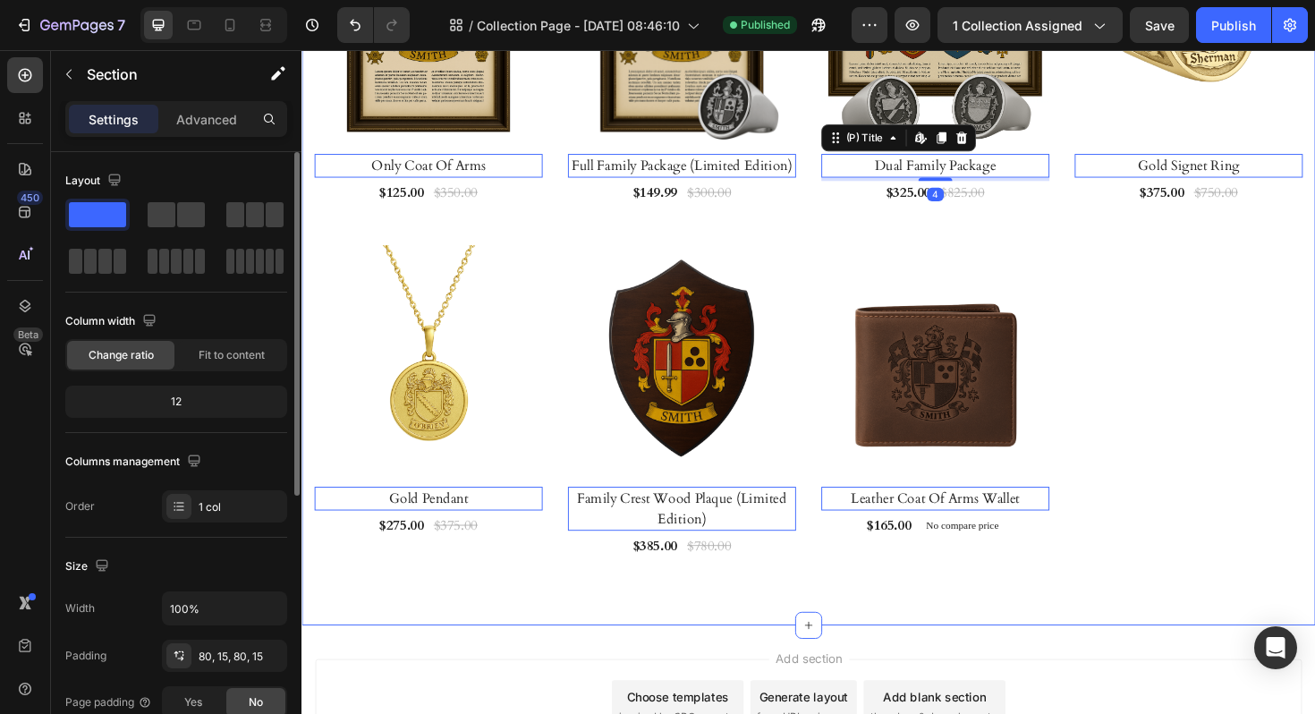
click at [886, 636] on div "Heritage Heading Signet Rings Heading Product Images & Gallery Row Only Coat Of…" at bounding box center [837, 185] width 1073 height 947
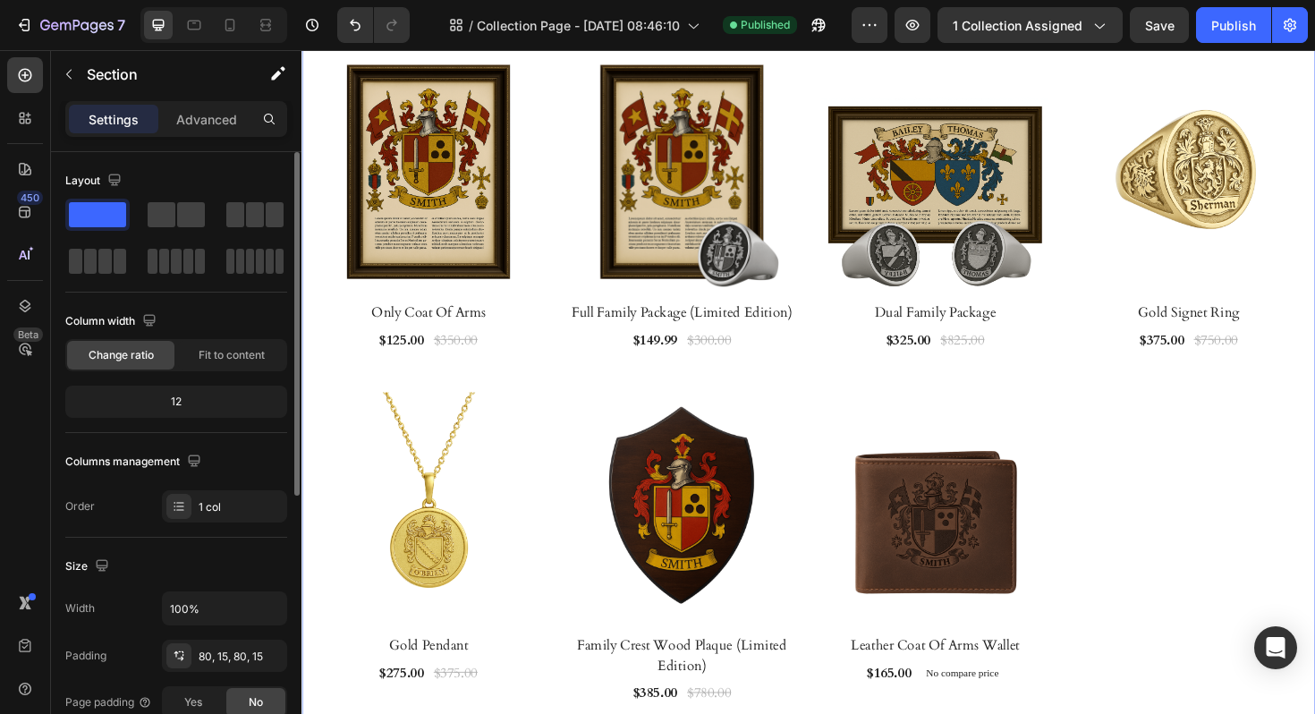
scroll to position [6, 0]
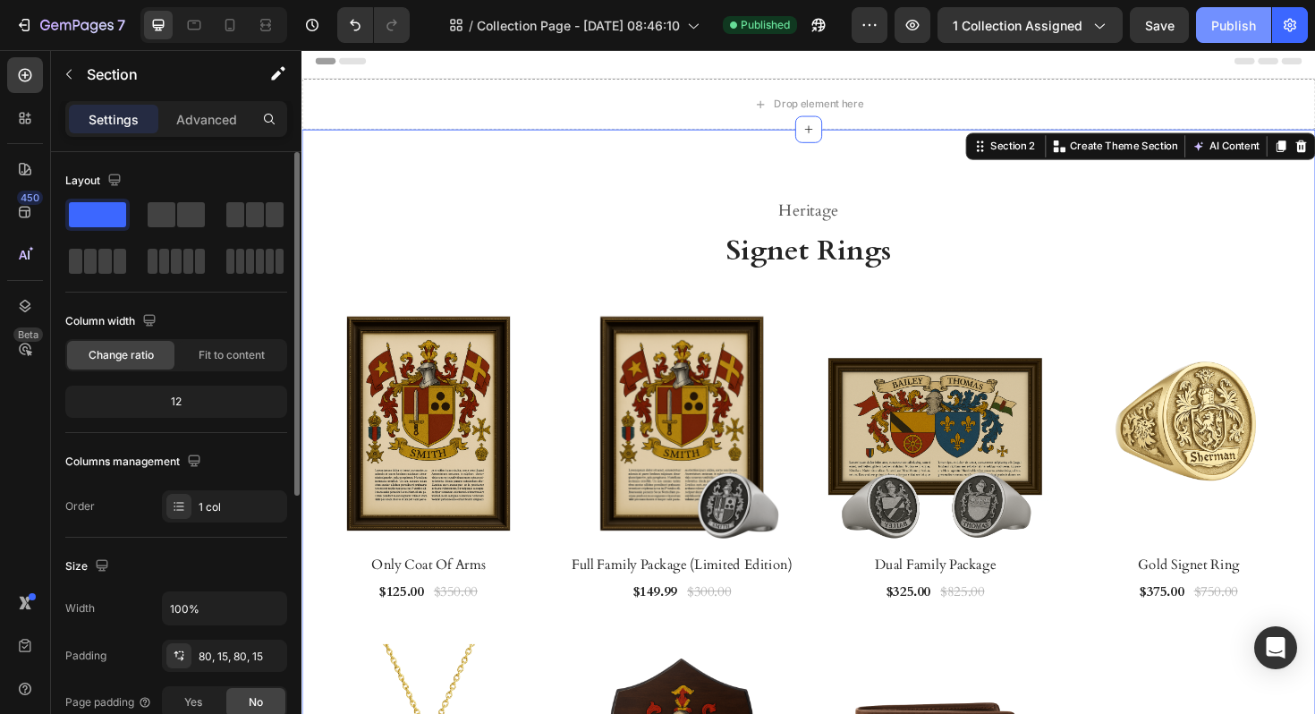
click at [1230, 27] on div "Publish" at bounding box center [1233, 25] width 45 height 19
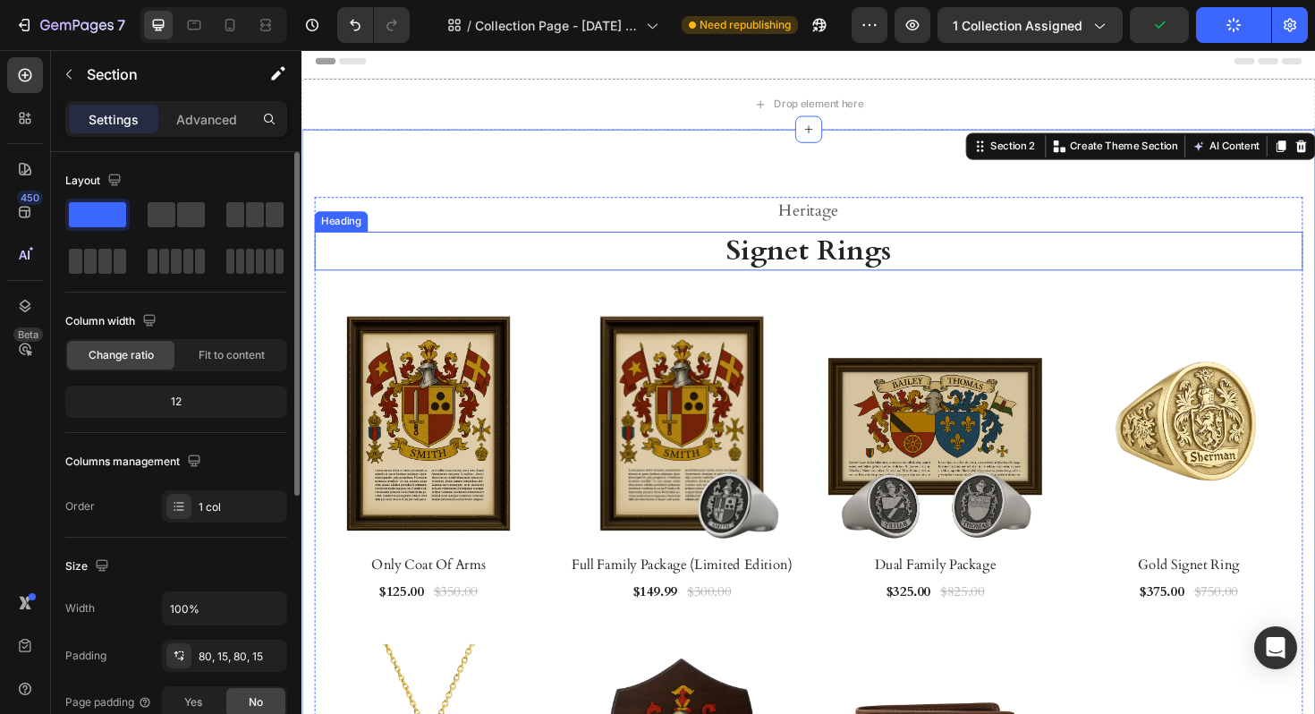
click at [926, 262] on h2 "Signet Rings" at bounding box center [838, 263] width 1047 height 42
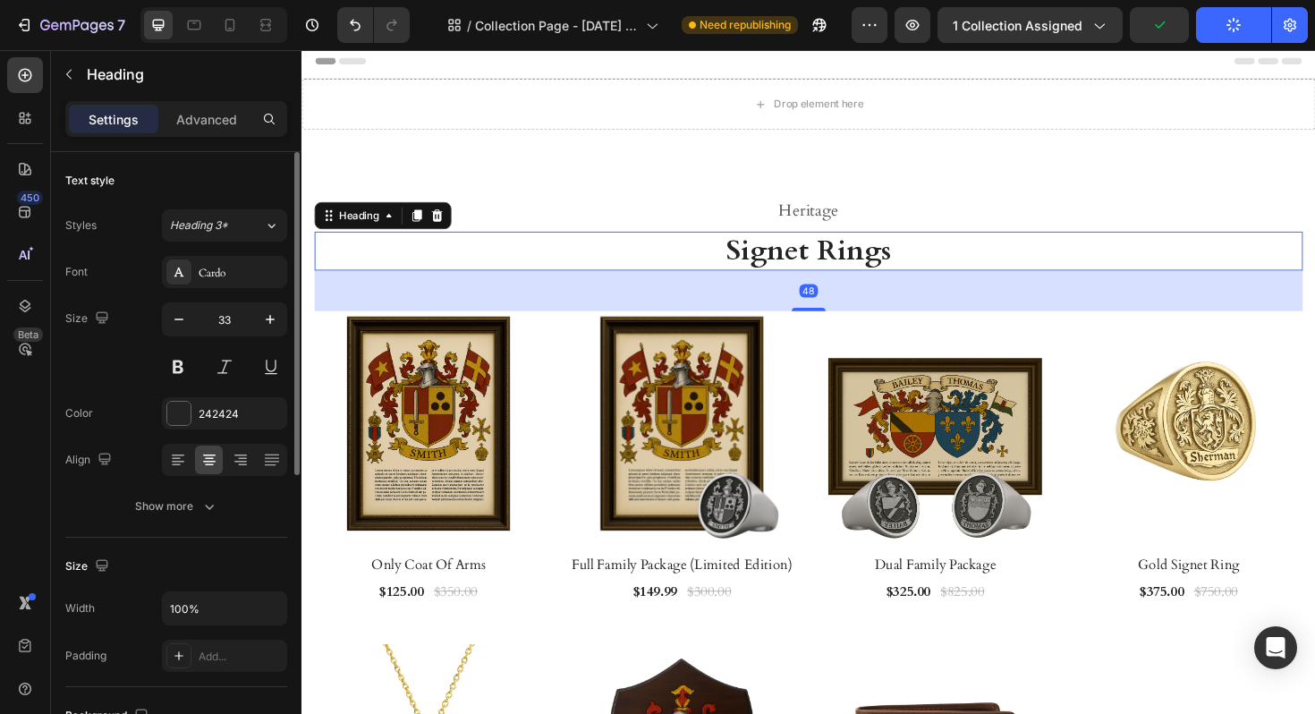
click at [926, 262] on h2 "Signet Rings" at bounding box center [838, 263] width 1047 height 42
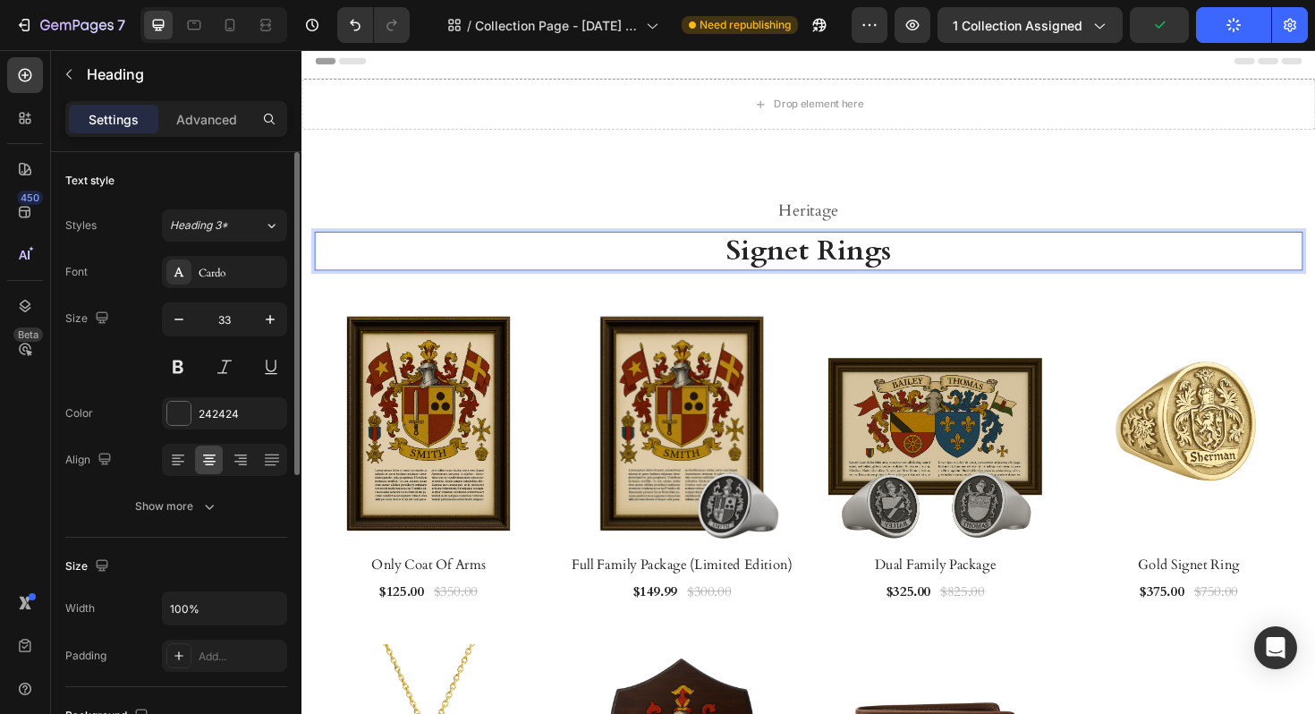
click at [926, 262] on p "Signet Rings" at bounding box center [838, 263] width 1043 height 38
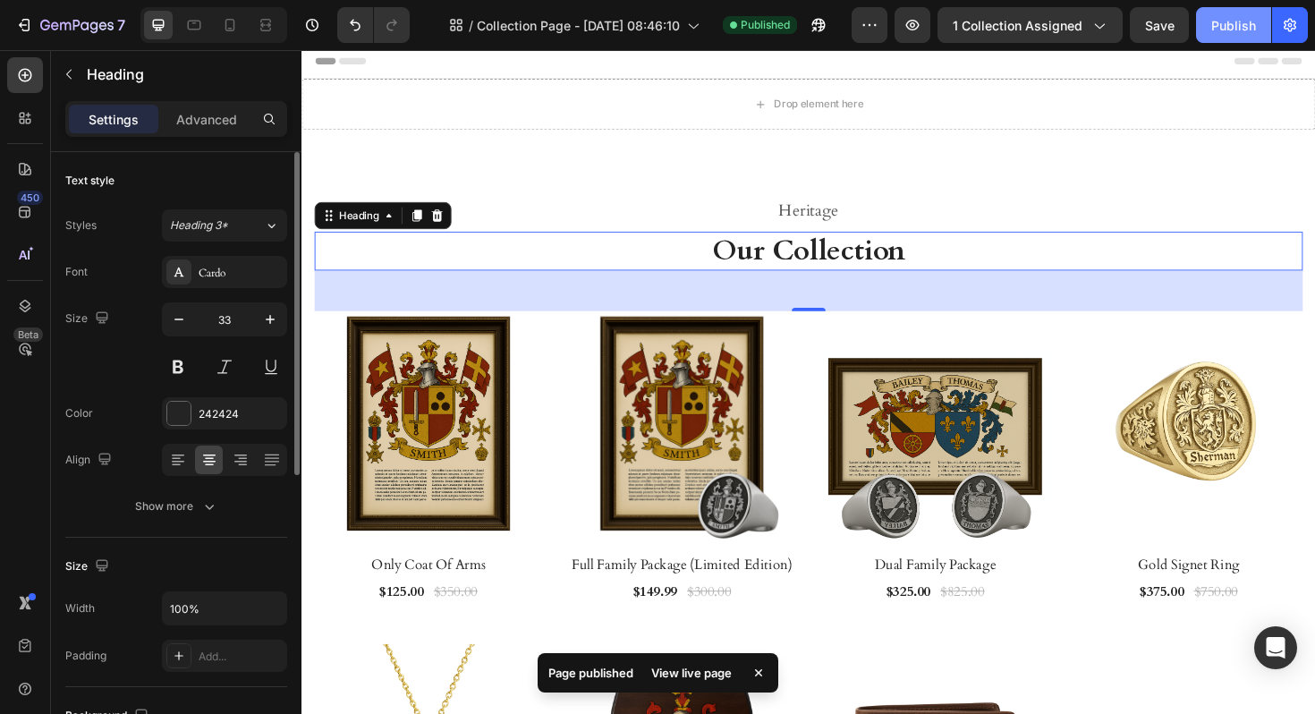
click at [1238, 24] on div "Publish" at bounding box center [1233, 25] width 45 height 19
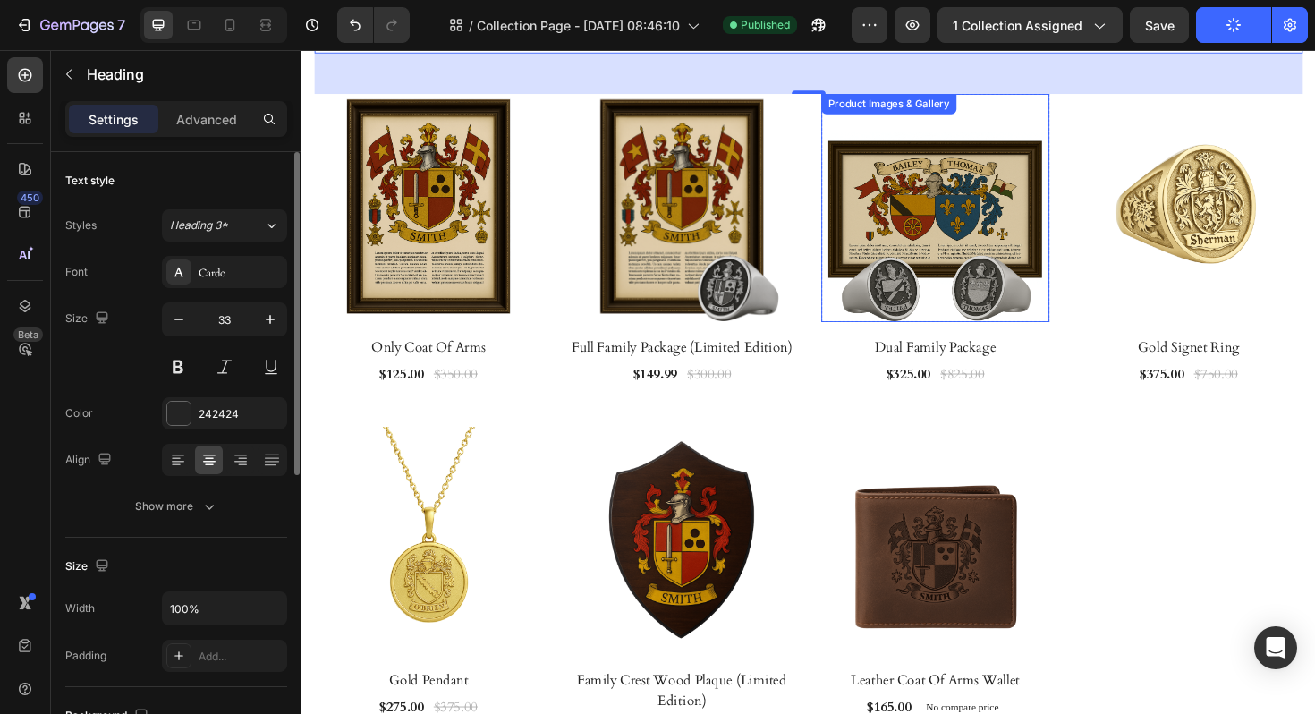
scroll to position [136, 0]
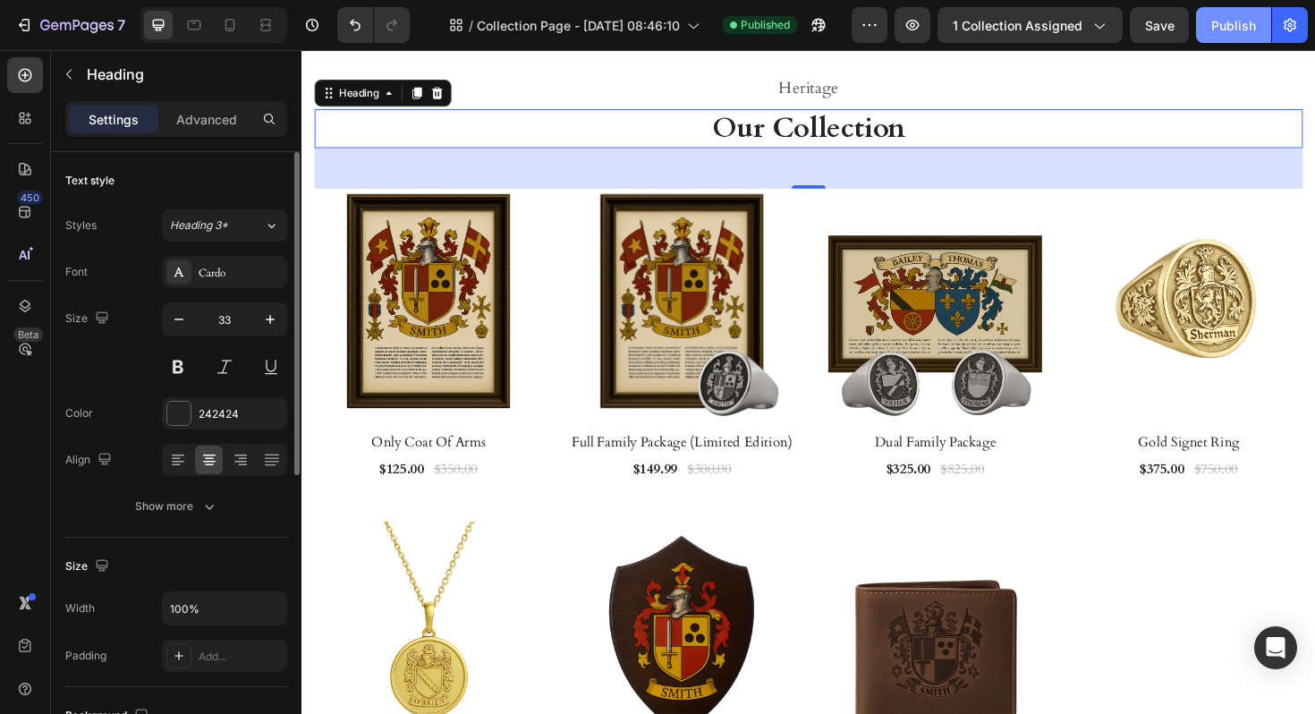
click at [1222, 38] on button "Publish" at bounding box center [1233, 25] width 75 height 36
click at [31, 20] on icon "button" at bounding box center [24, 25] width 18 height 18
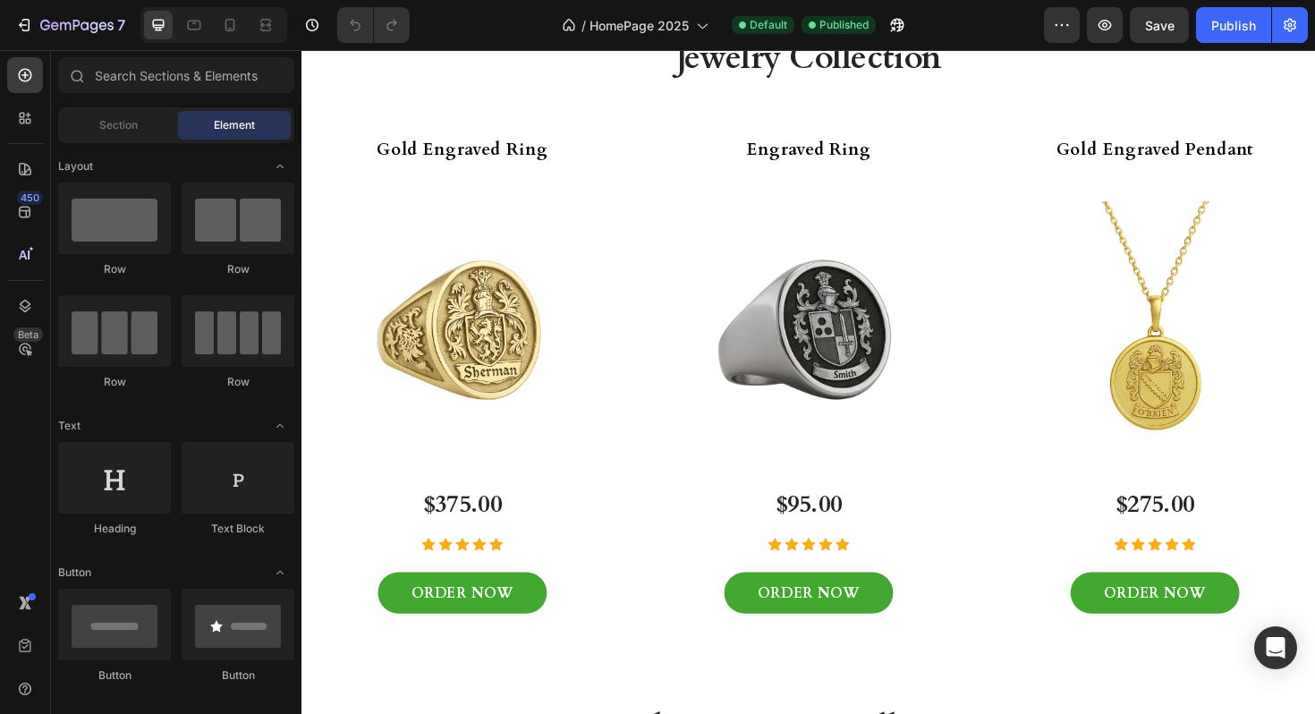
scroll to position [2925, 0]
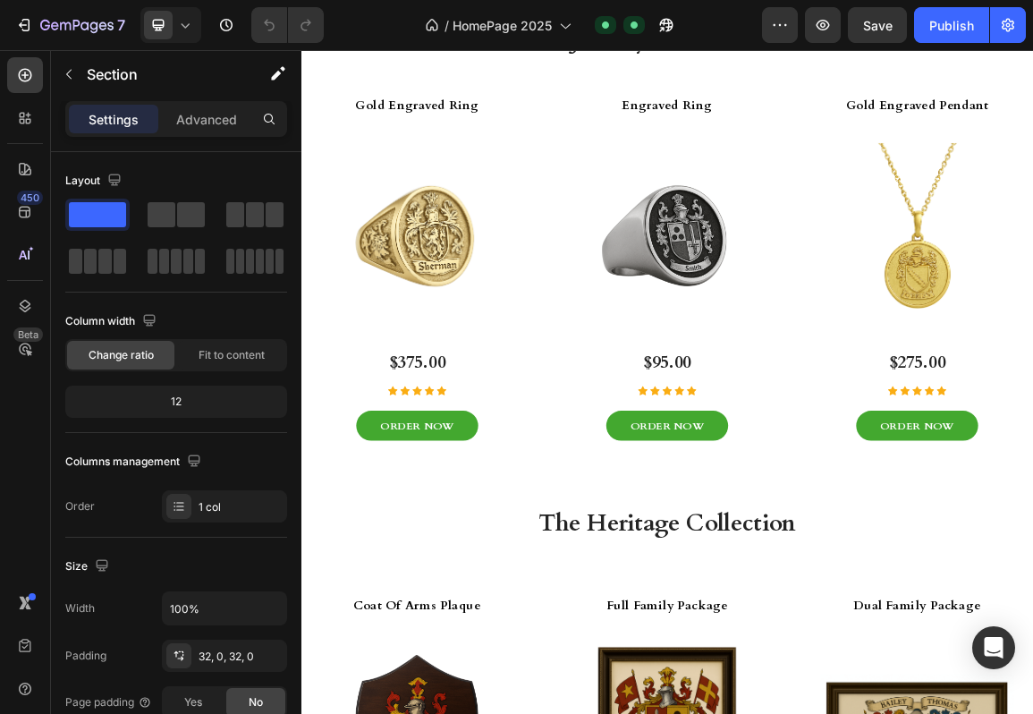
scroll to position [3149, 0]
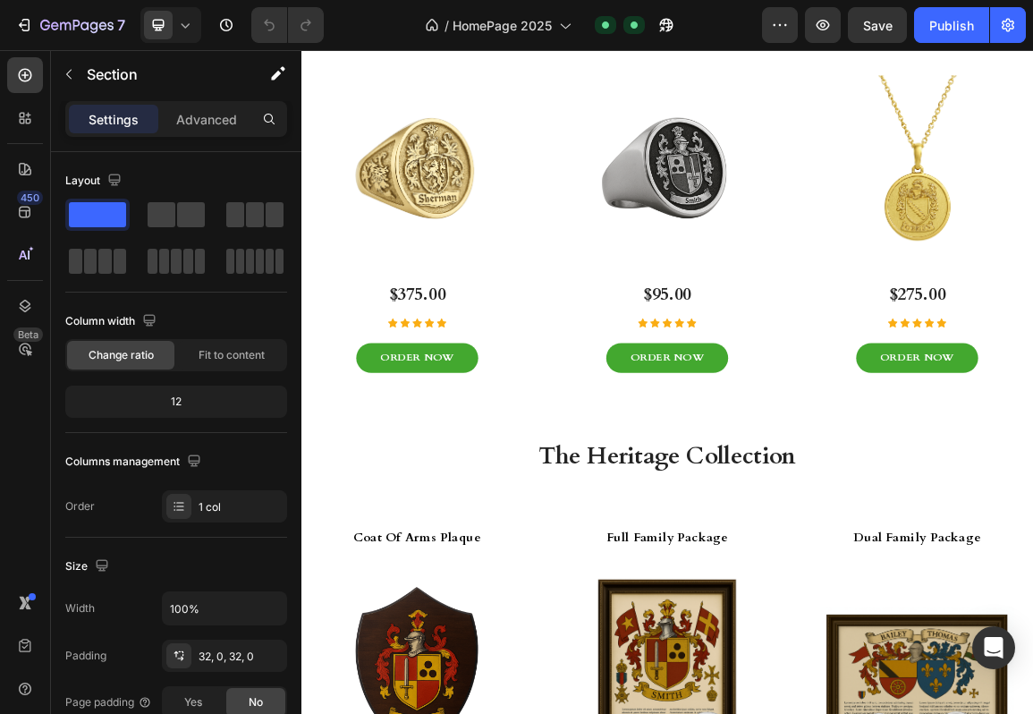
click at [684, 570] on div "Engraved Ring Heading Product Images $95.00 Product Price Product Price Icon Ic…" at bounding box center [838, 288] width 340 height 572
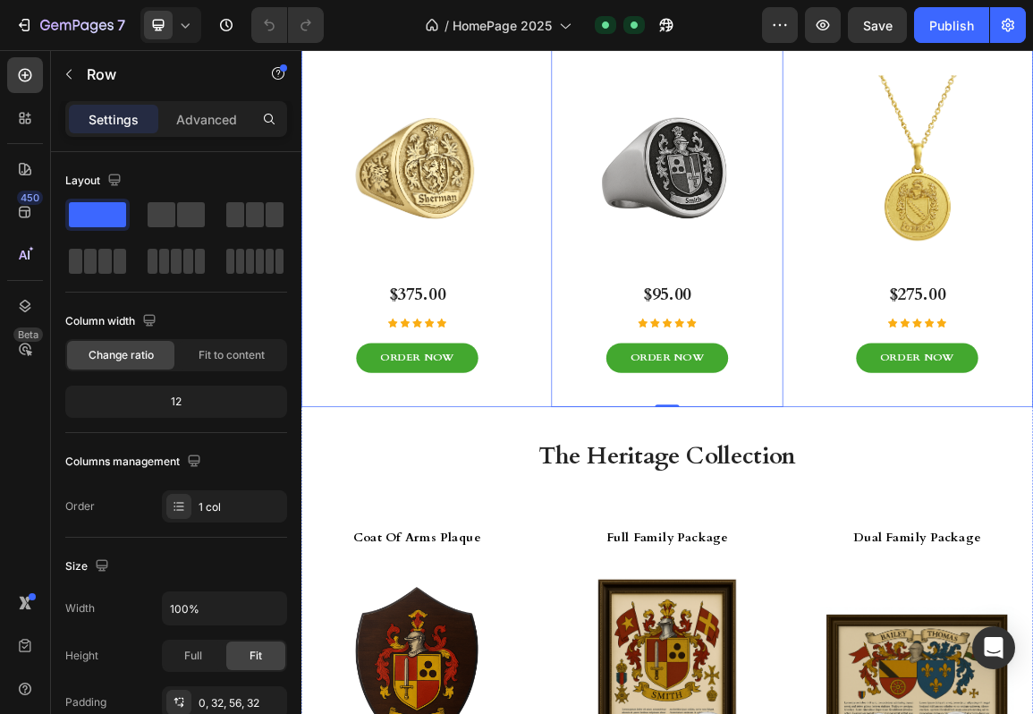
click at [649, 537] on div "Gold Engraved Ring Heading Product Images $375.00 Product Price Product Price I…" at bounding box center [837, 288] width 1073 height 572
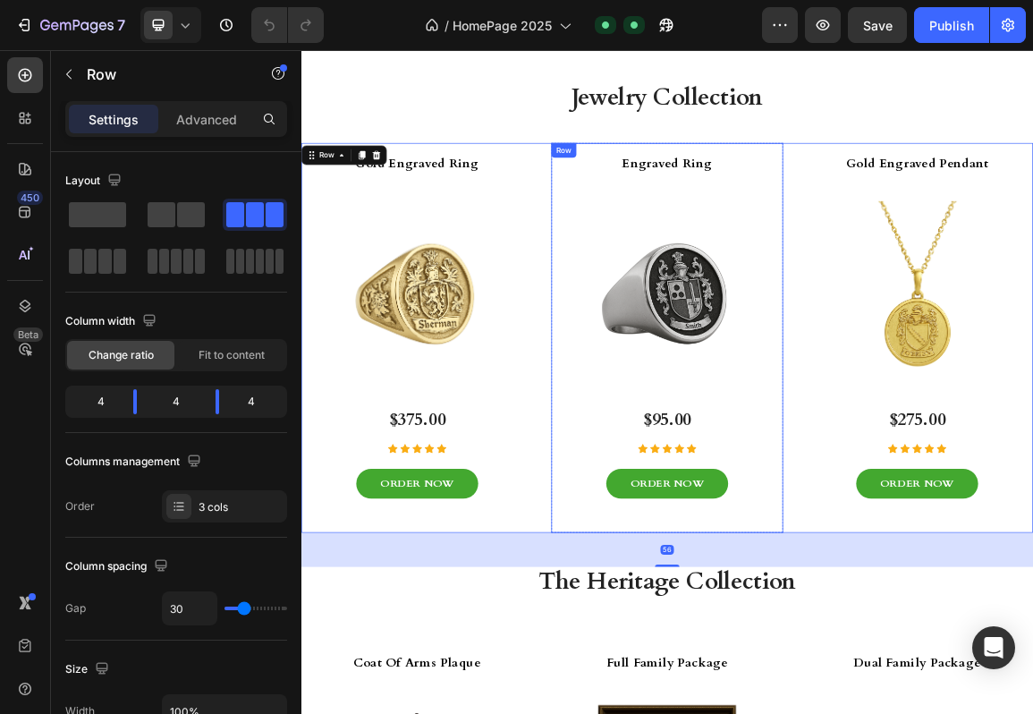
scroll to position [2852, 0]
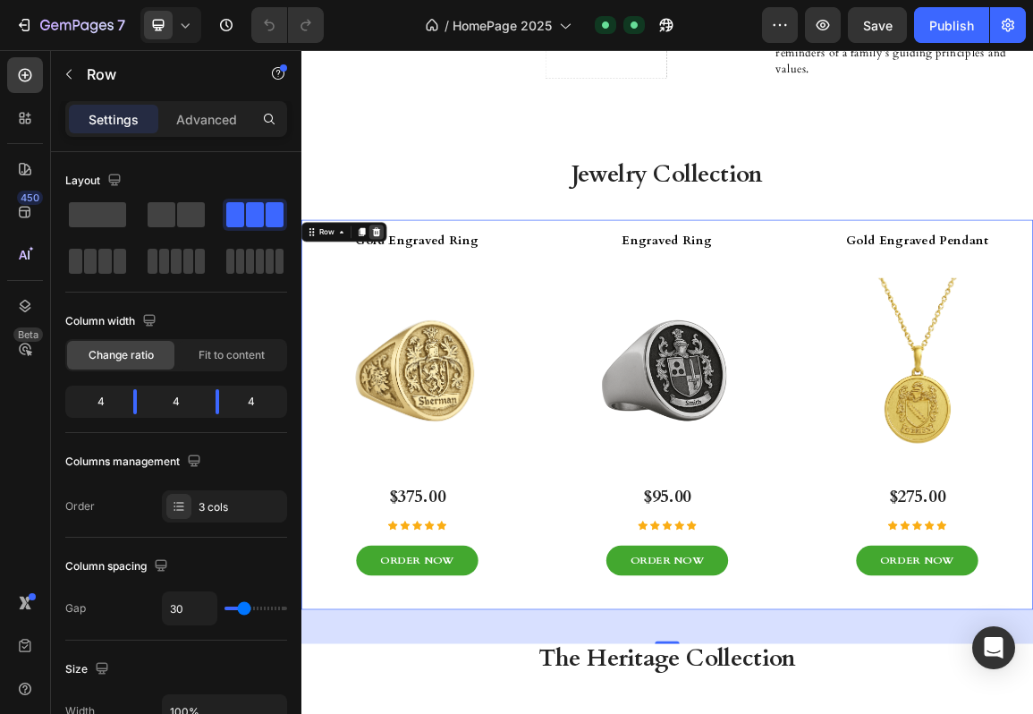
click at [413, 319] on icon at bounding box center [412, 316] width 12 height 13
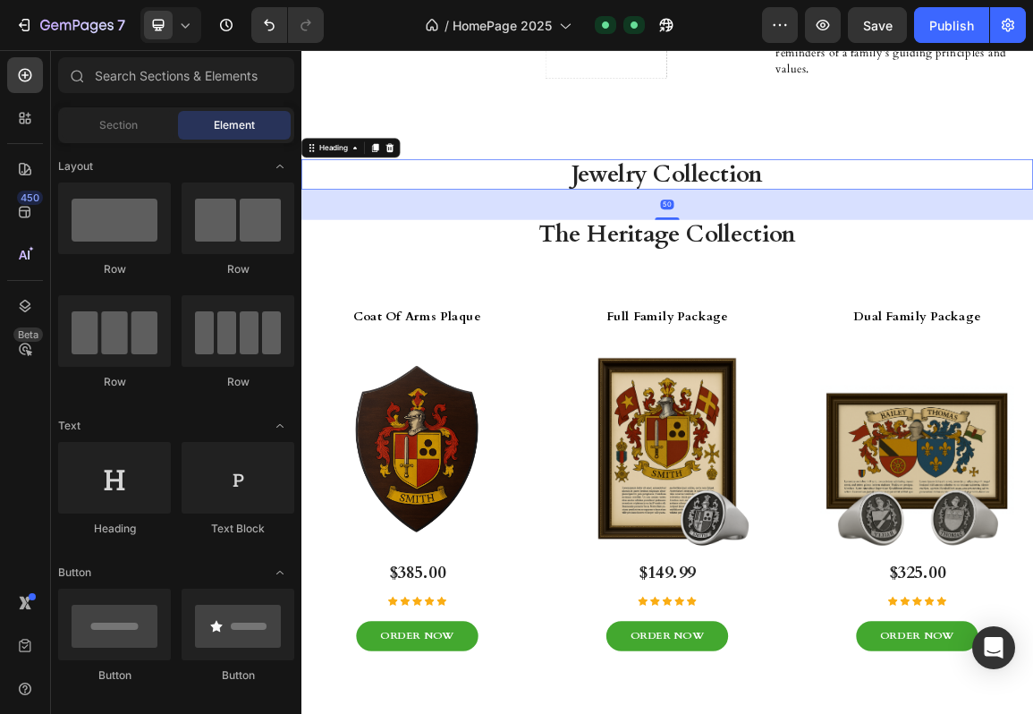
click at [606, 239] on h2 "Jewelry Collection" at bounding box center [837, 232] width 1073 height 45
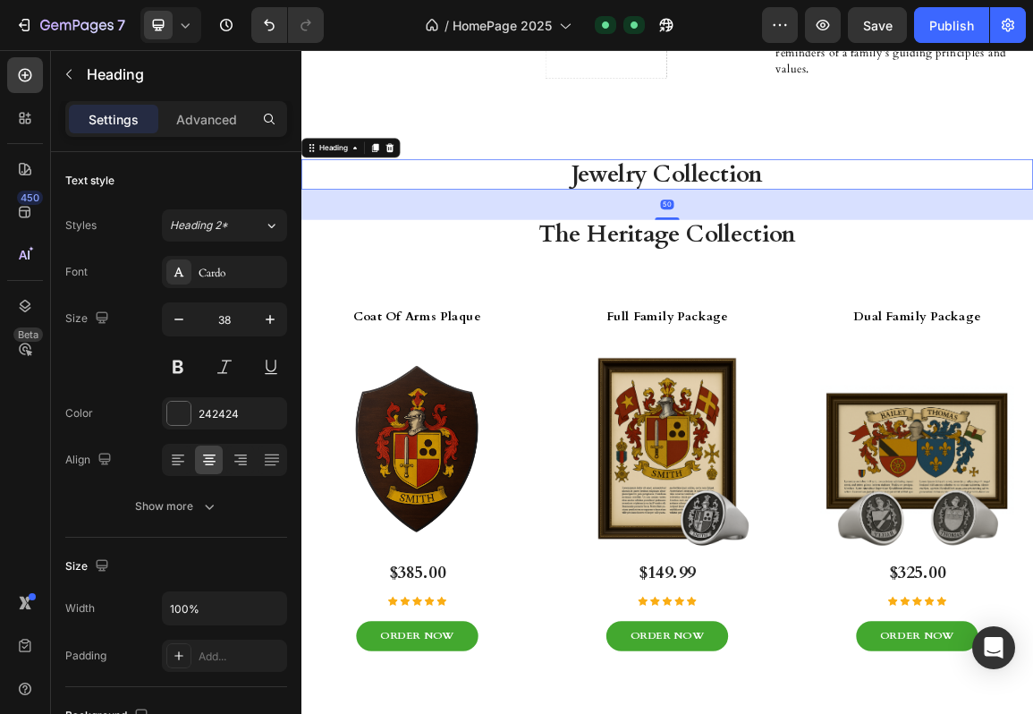
click at [428, 196] on icon at bounding box center [431, 193] width 14 height 14
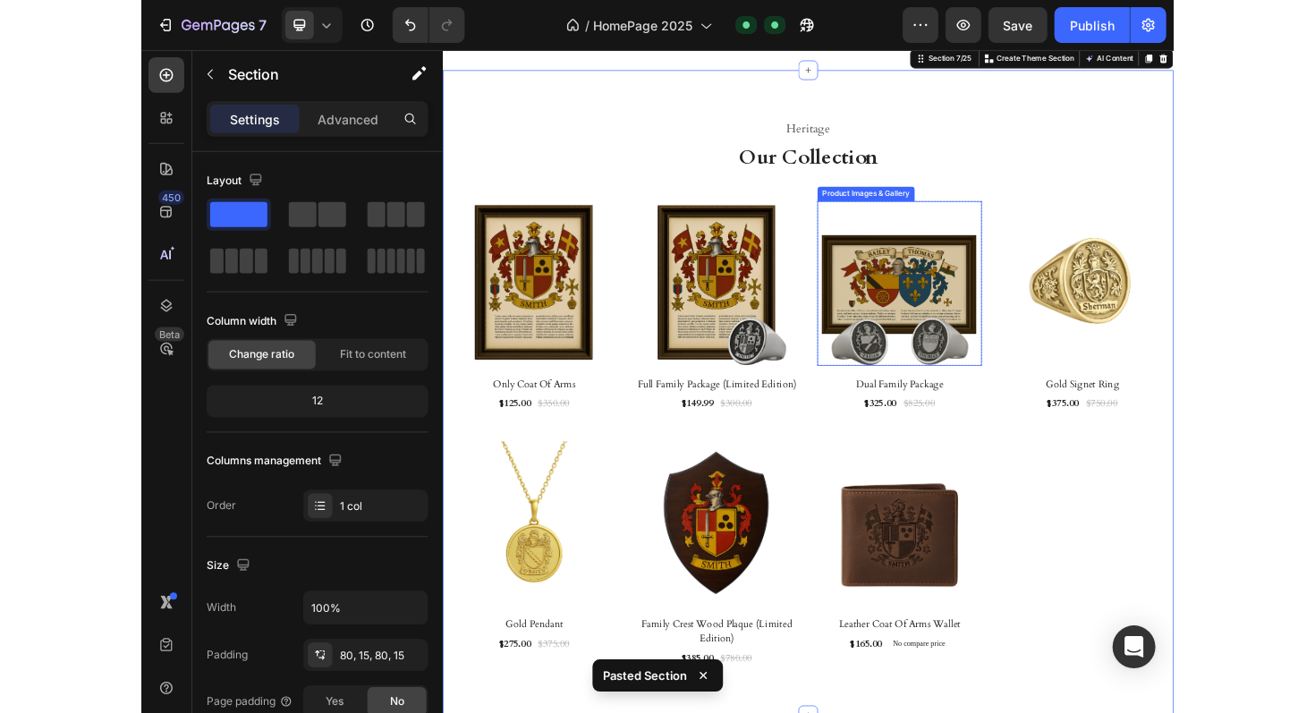
scroll to position [3083, 0]
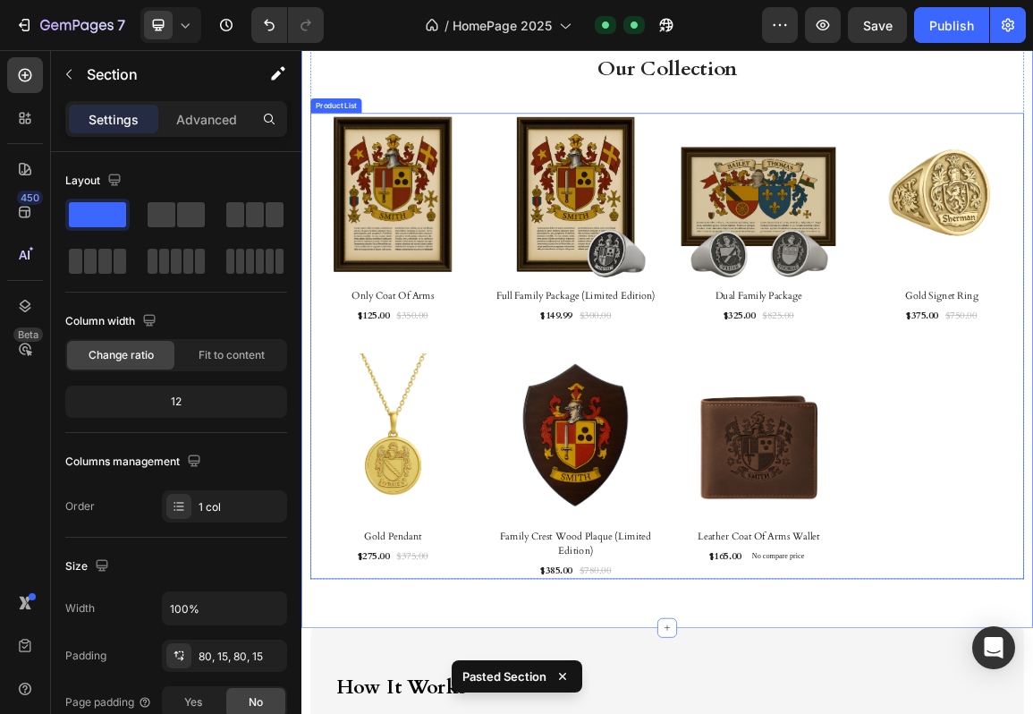
click at [1225, 661] on div "Product Images & Gallery Row Only Coat Of Arms (P) Title $125.00 (P) Price (P) …" at bounding box center [838, 483] width 1047 height 683
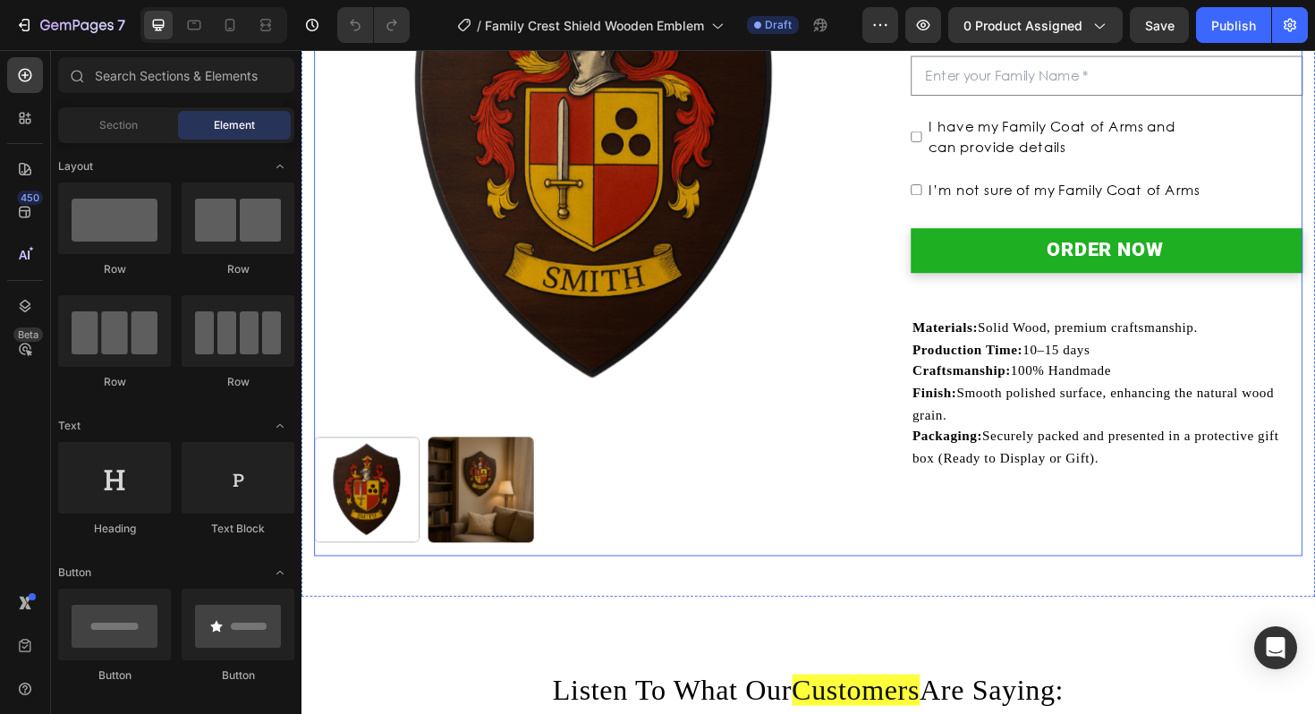
scroll to position [428, 0]
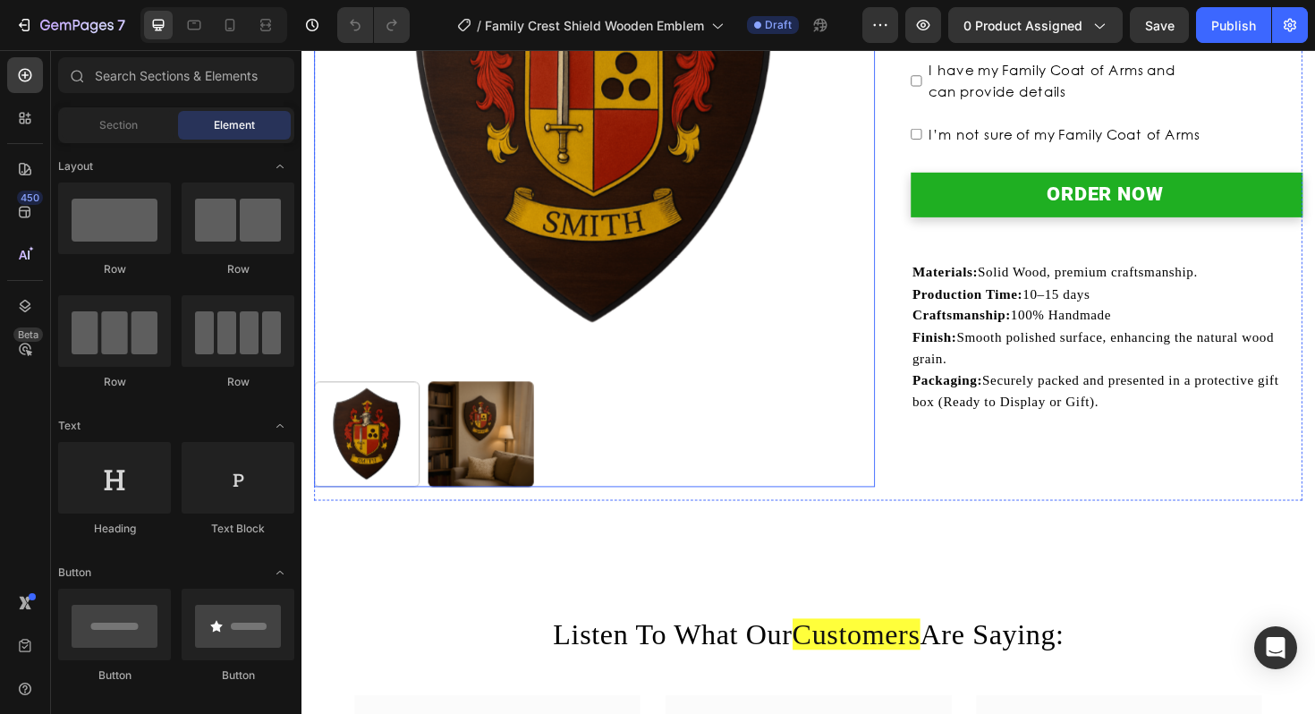
click at [742, 185] on img at bounding box center [612, 84] width 594 height 594
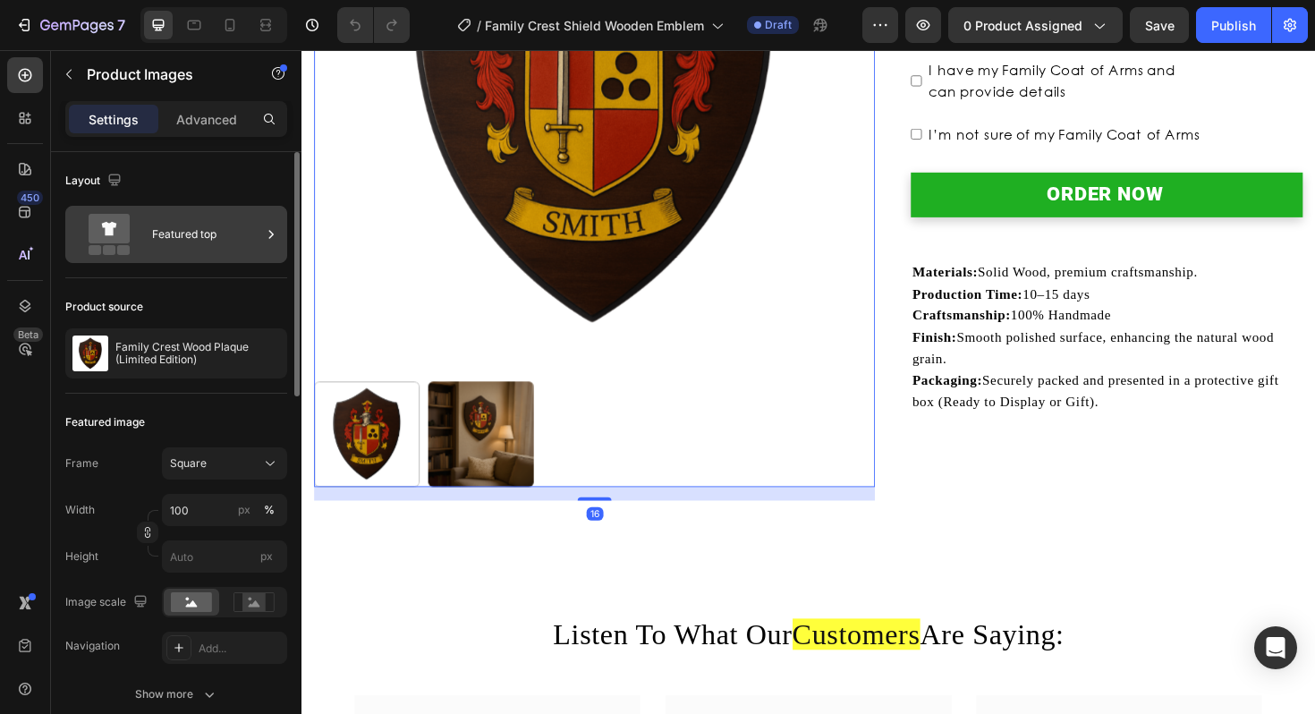
click at [124, 240] on icon at bounding box center [109, 229] width 41 height 30
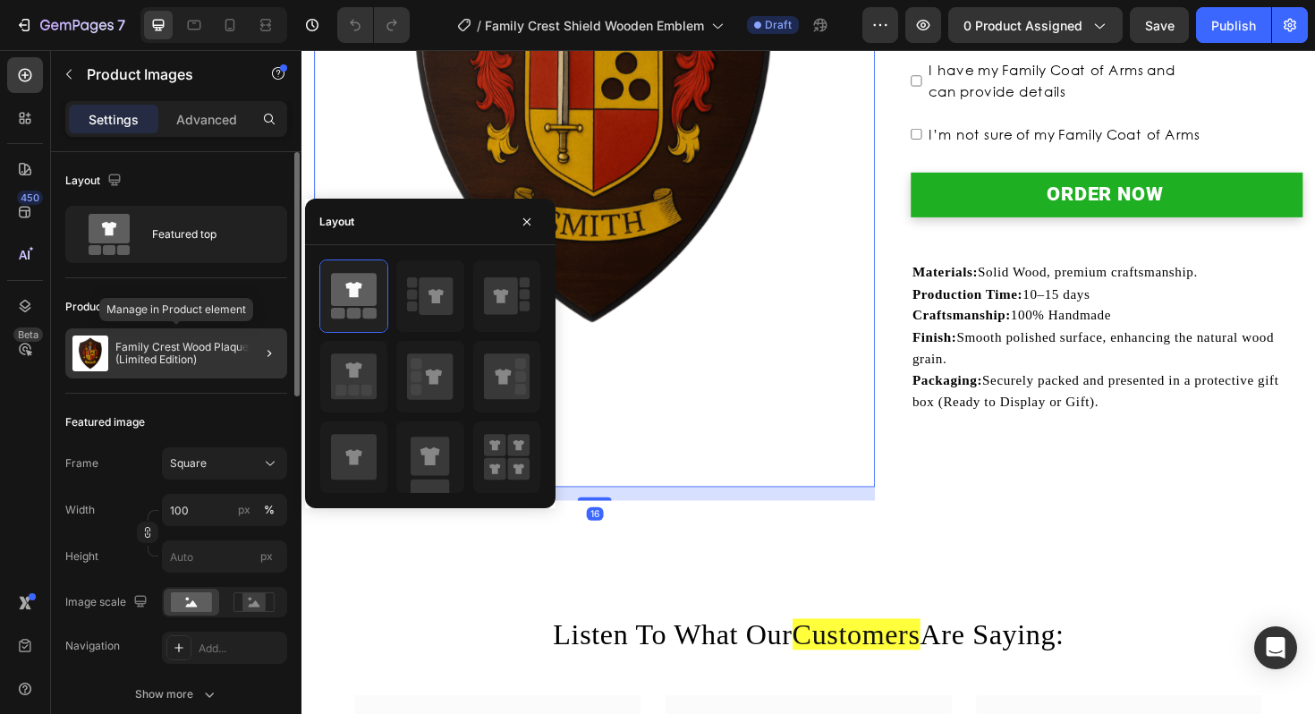
click at [147, 360] on p "Family Crest Wood Plaque (Limited Edition)" at bounding box center [197, 353] width 165 height 25
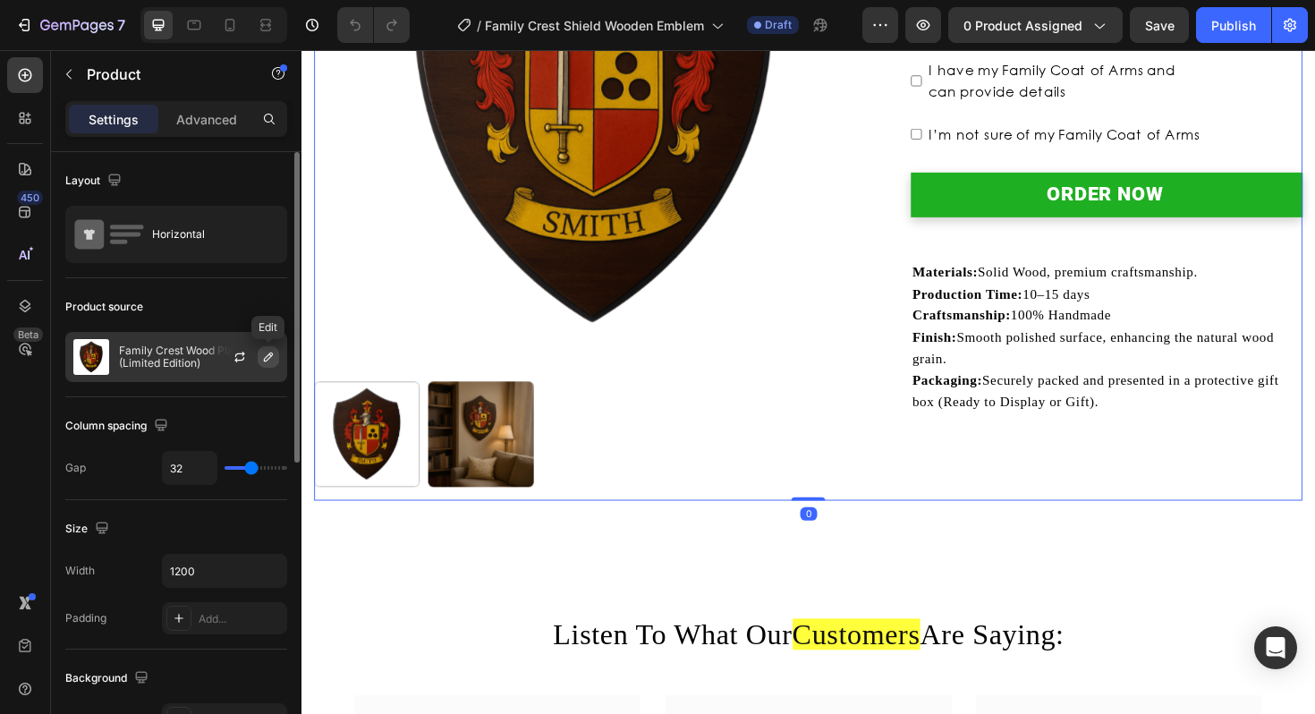
click at [261, 364] on button "button" at bounding box center [268, 356] width 21 height 21
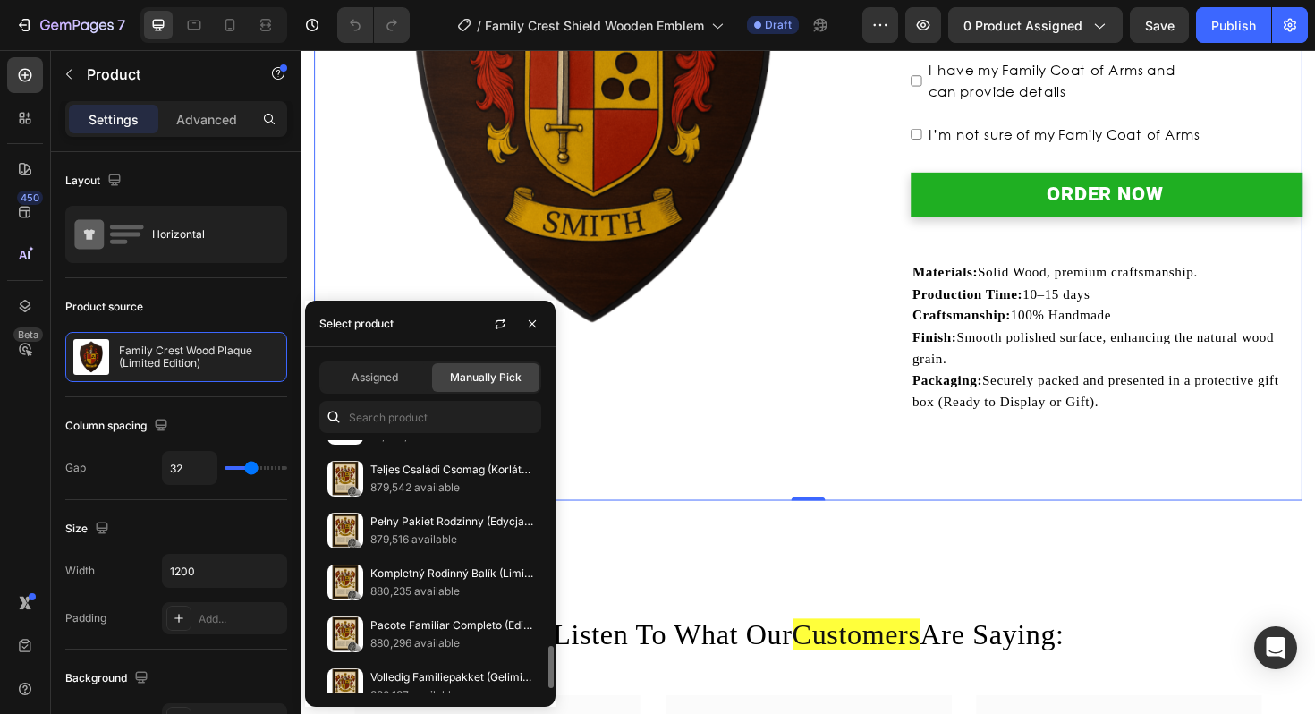
scroll to position [1252, 0]
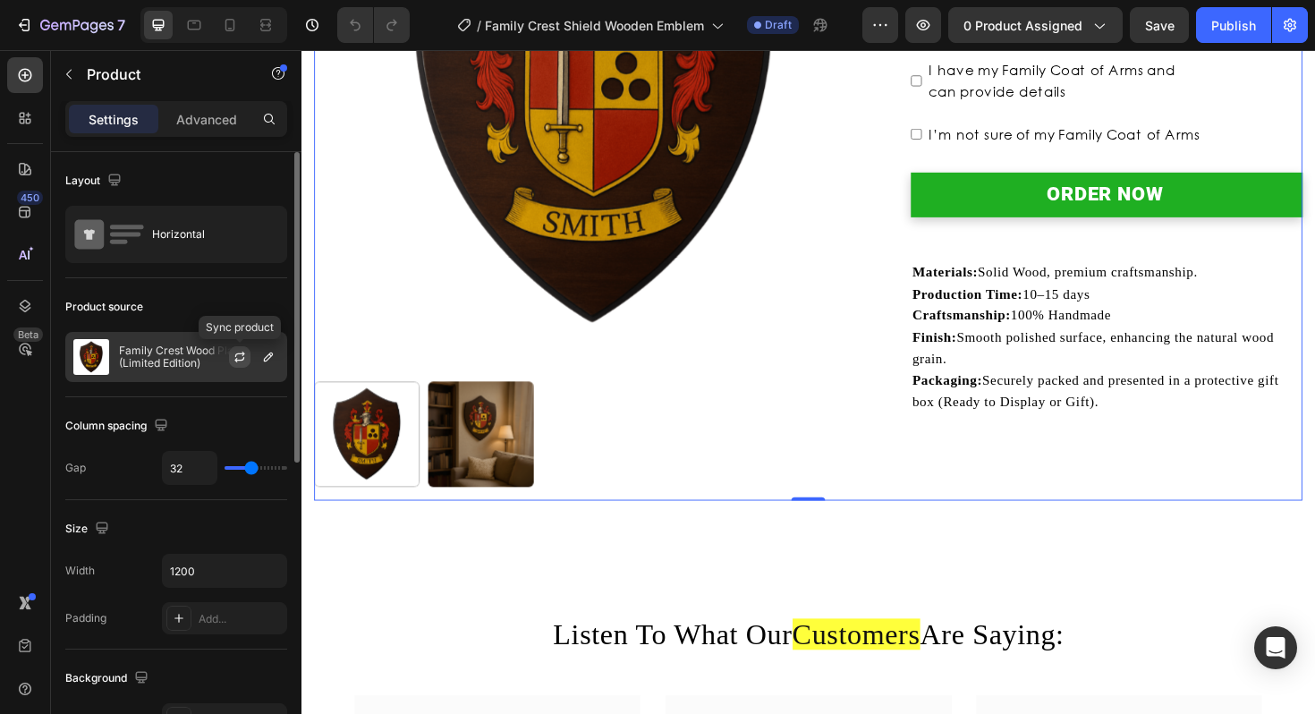
click at [241, 357] on icon "button" at bounding box center [240, 357] width 14 height 14
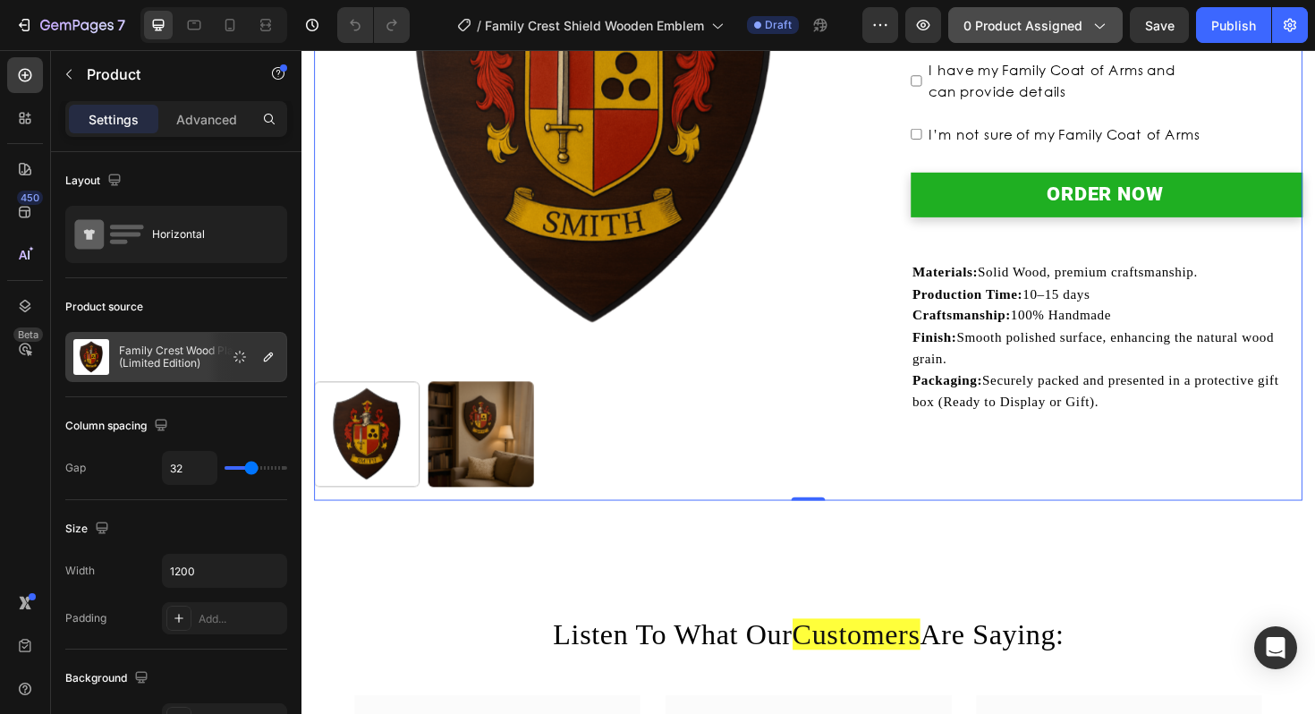
click at [1039, 16] on span "0 product assigned" at bounding box center [1022, 25] width 119 height 19
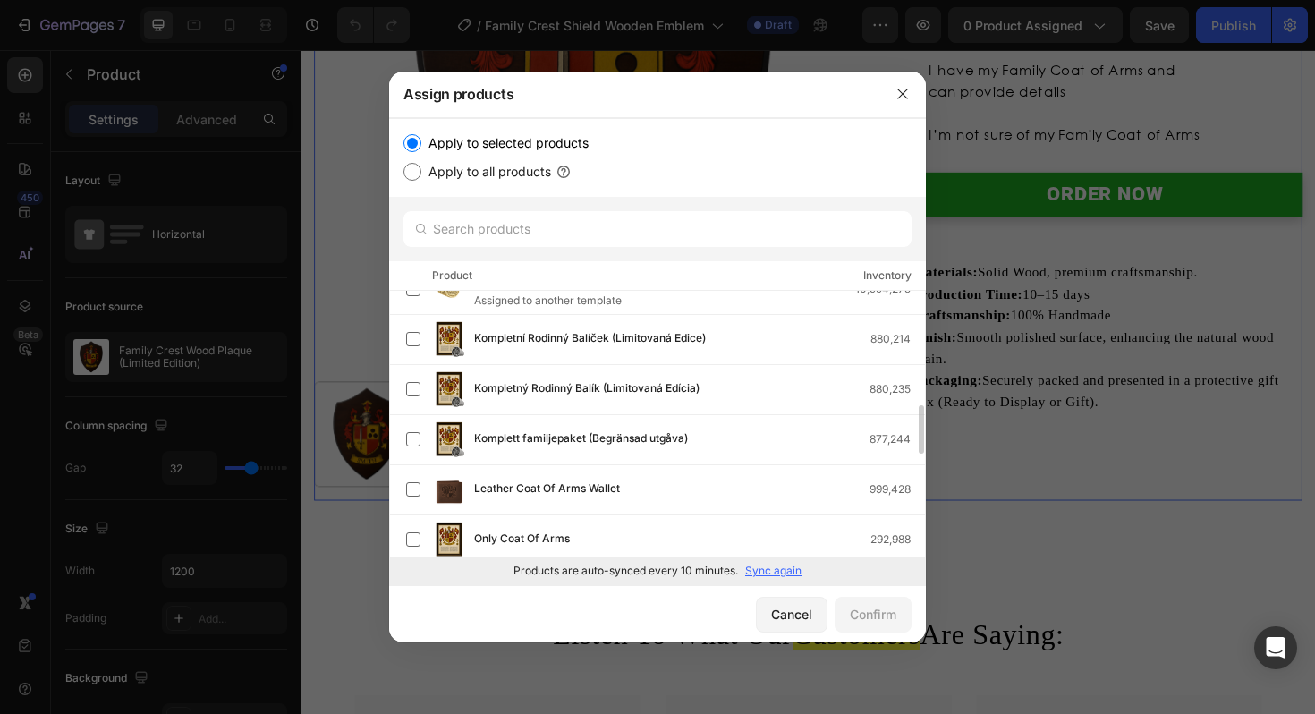
scroll to position [1186, 0]
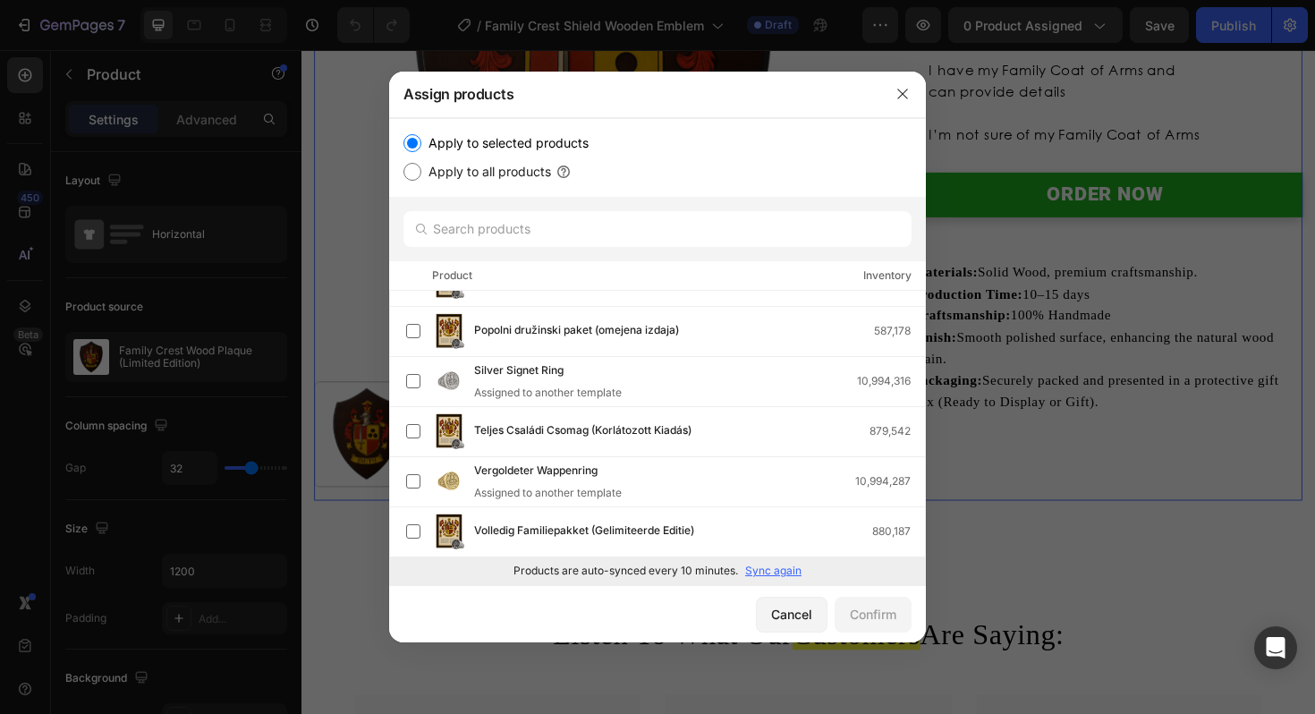
click at [791, 574] on p "Sync again" at bounding box center [773, 571] width 56 height 16
click at [524, 219] on input "text" at bounding box center [657, 229] width 508 height 36
paste input "Family Crest Shield Wooden Emblem"
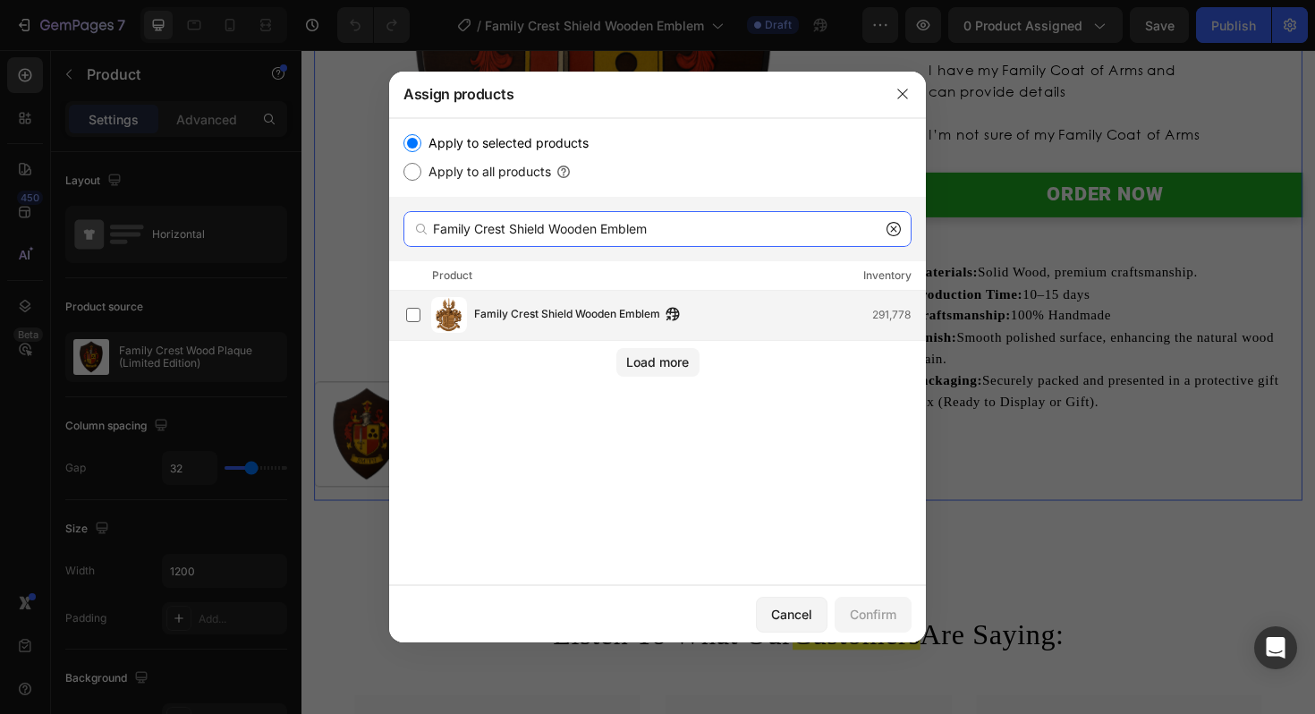
type input "Family Crest Shield Wooden Emblem"
click at [547, 301] on div "Family Crest Shield Wooden Emblem 291,778" at bounding box center [665, 315] width 519 height 36
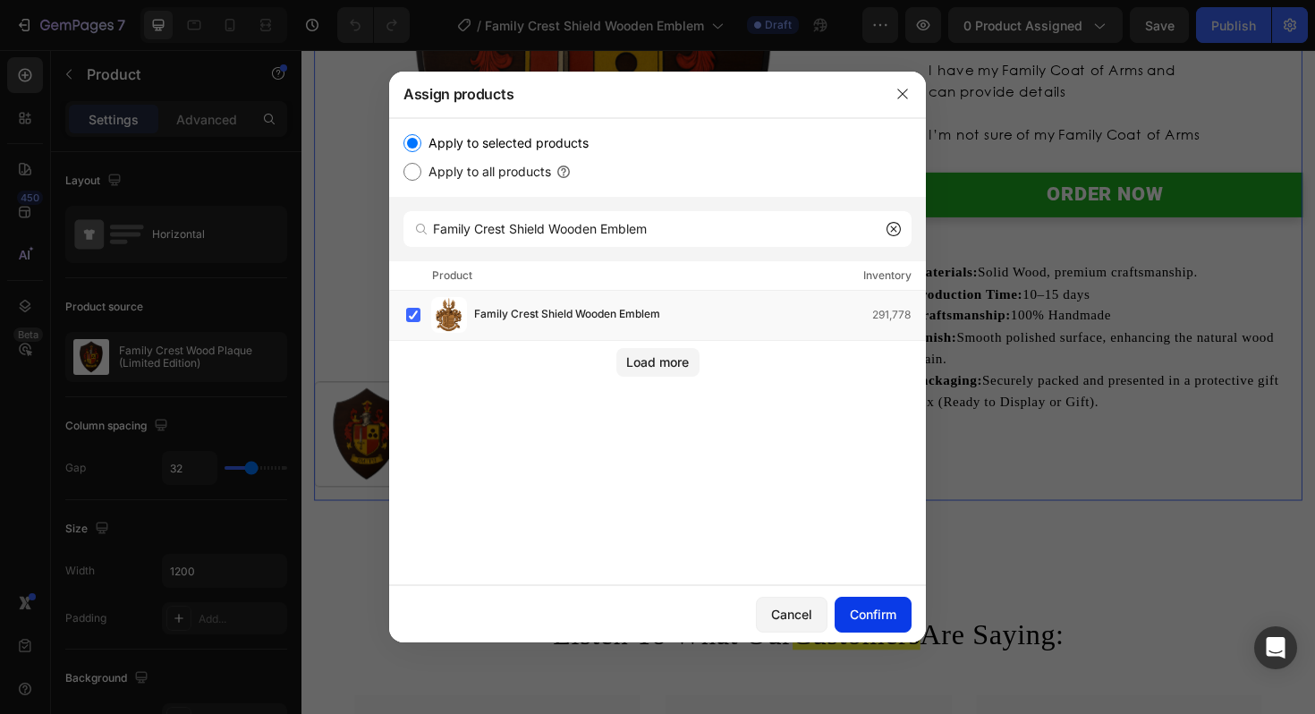
click at [882, 611] on div "Confirm" at bounding box center [873, 614] width 47 height 19
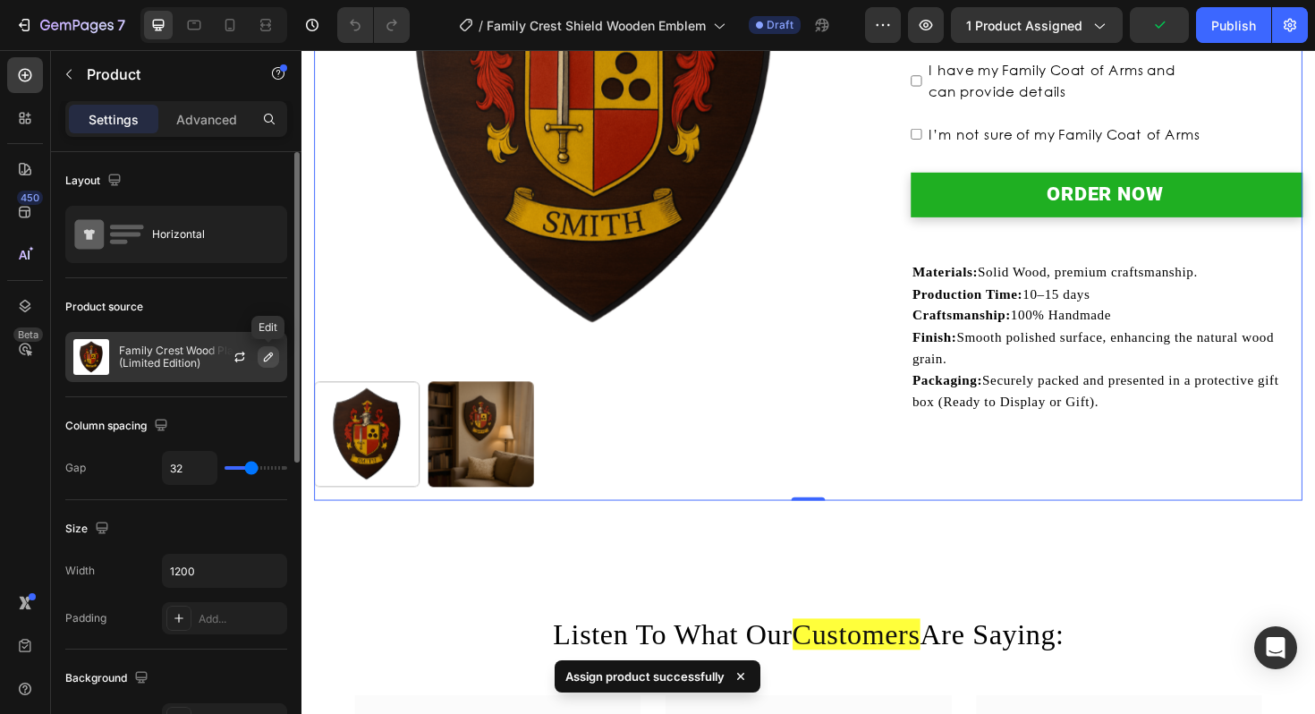
click at [266, 358] on icon "button" at bounding box center [268, 356] width 9 height 9
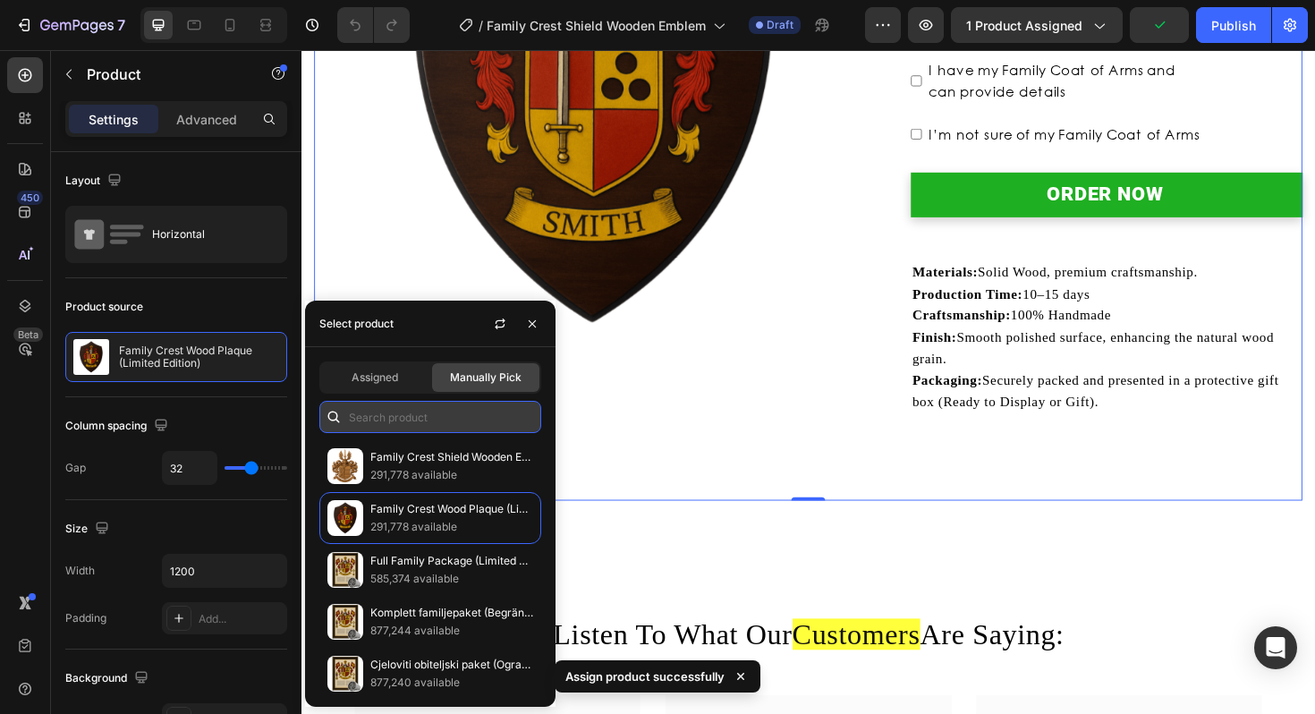
click at [401, 409] on input "text" at bounding box center [430, 417] width 222 height 32
paste input "Family Crest Shield Wooden Emblem"
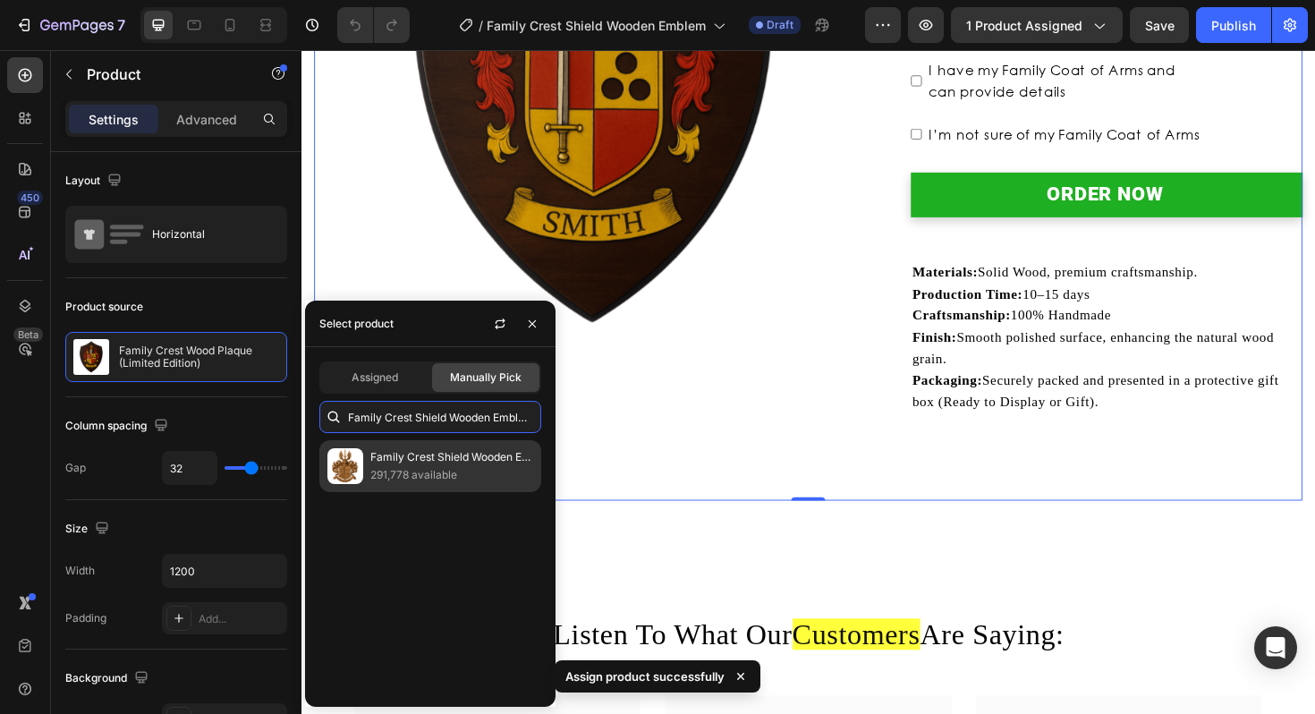
type input "Family Crest Shield Wooden Emblem"
click at [411, 458] on p "Family Crest Shield Wooden Emblem" at bounding box center [451, 457] width 163 height 18
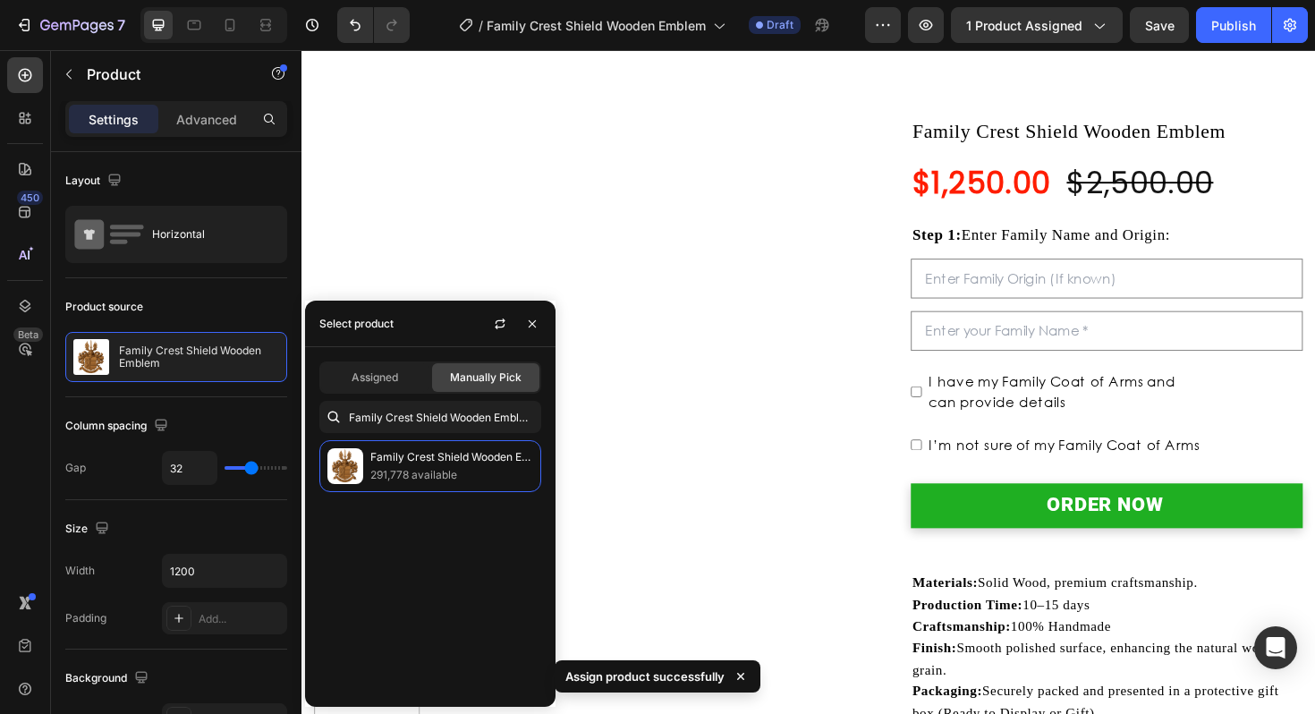
scroll to position [0, 0]
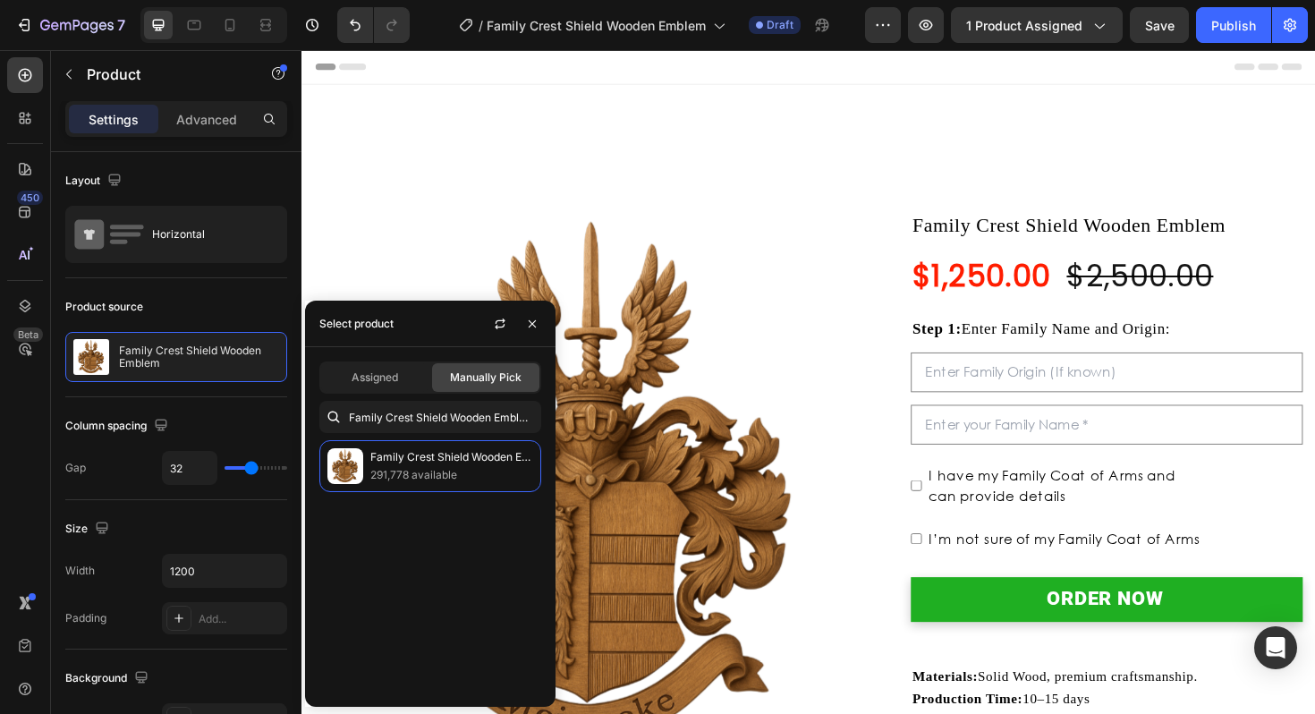
click at [866, 479] on img at bounding box center [612, 513] width 594 height 594
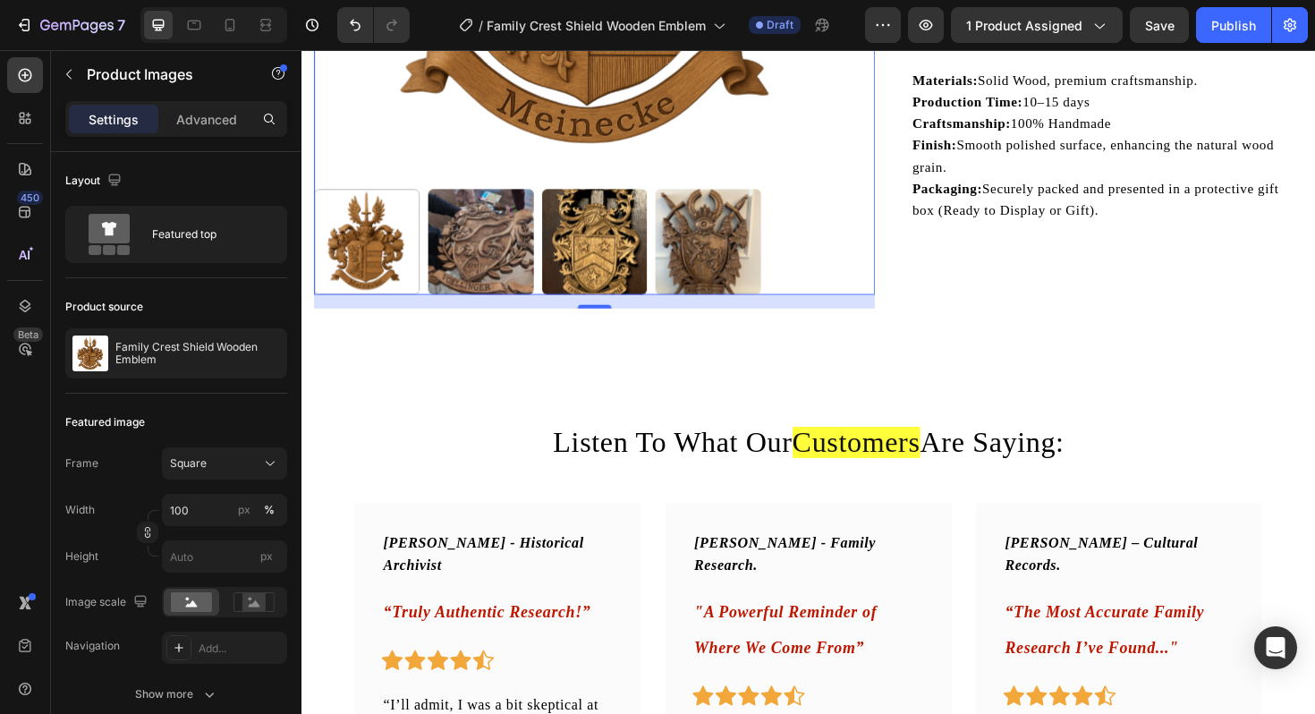
scroll to position [426, 0]
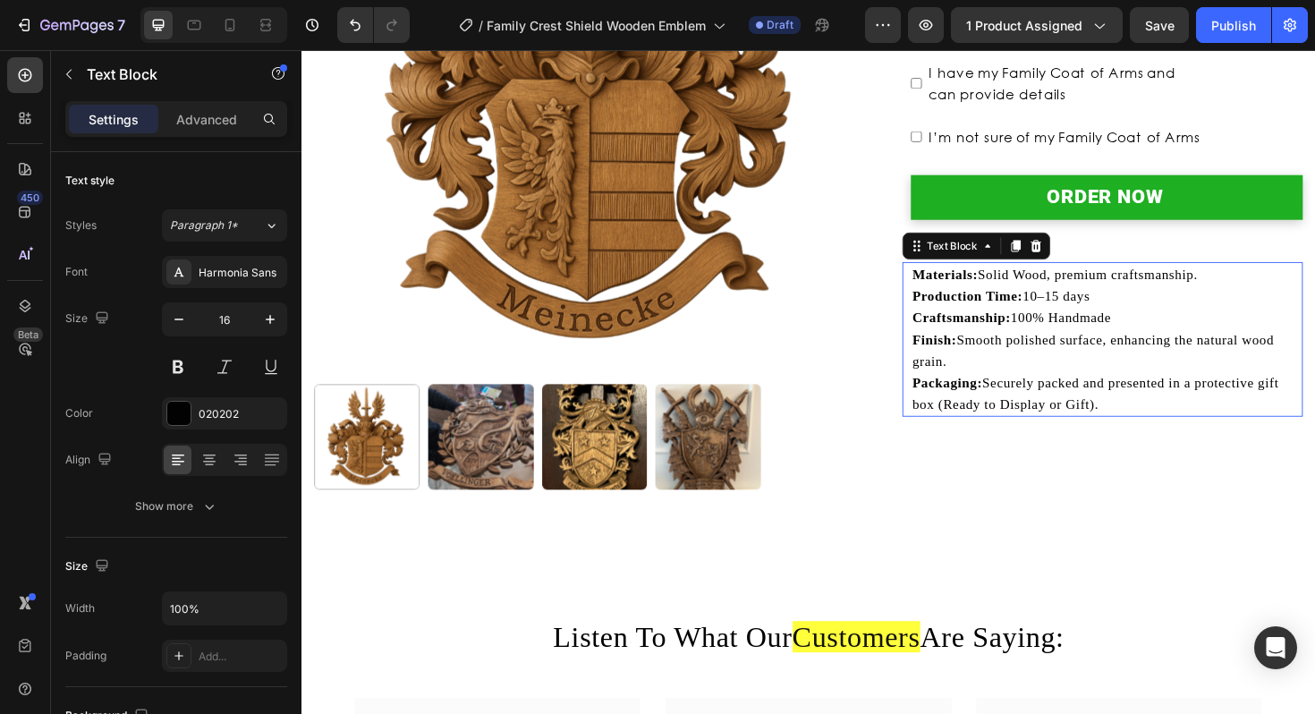
click at [1000, 424] on p "Packaging: Securely packed and presented in a protective gift box (Ready to Dis…" at bounding box center [1153, 414] width 411 height 46
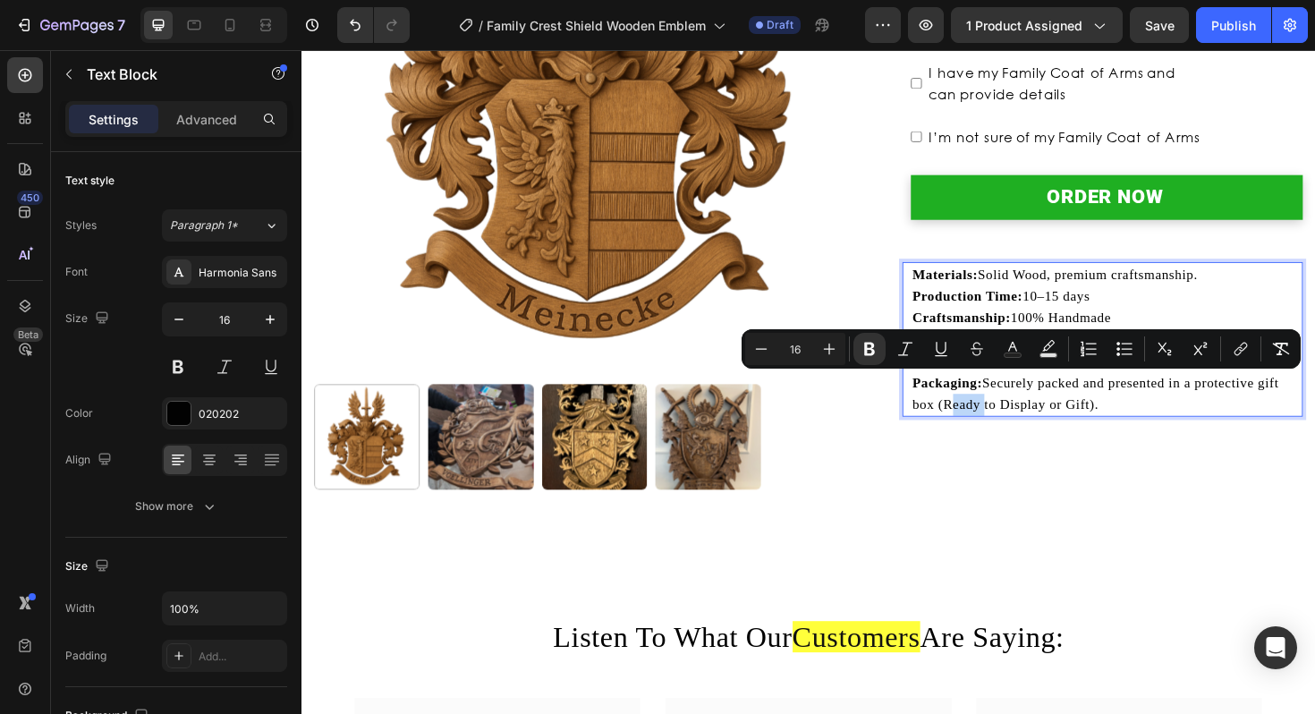
click at [1075, 415] on p "Packaging: Securely packed and presented in a protective gift box (Ready to Dis…" at bounding box center [1153, 414] width 411 height 46
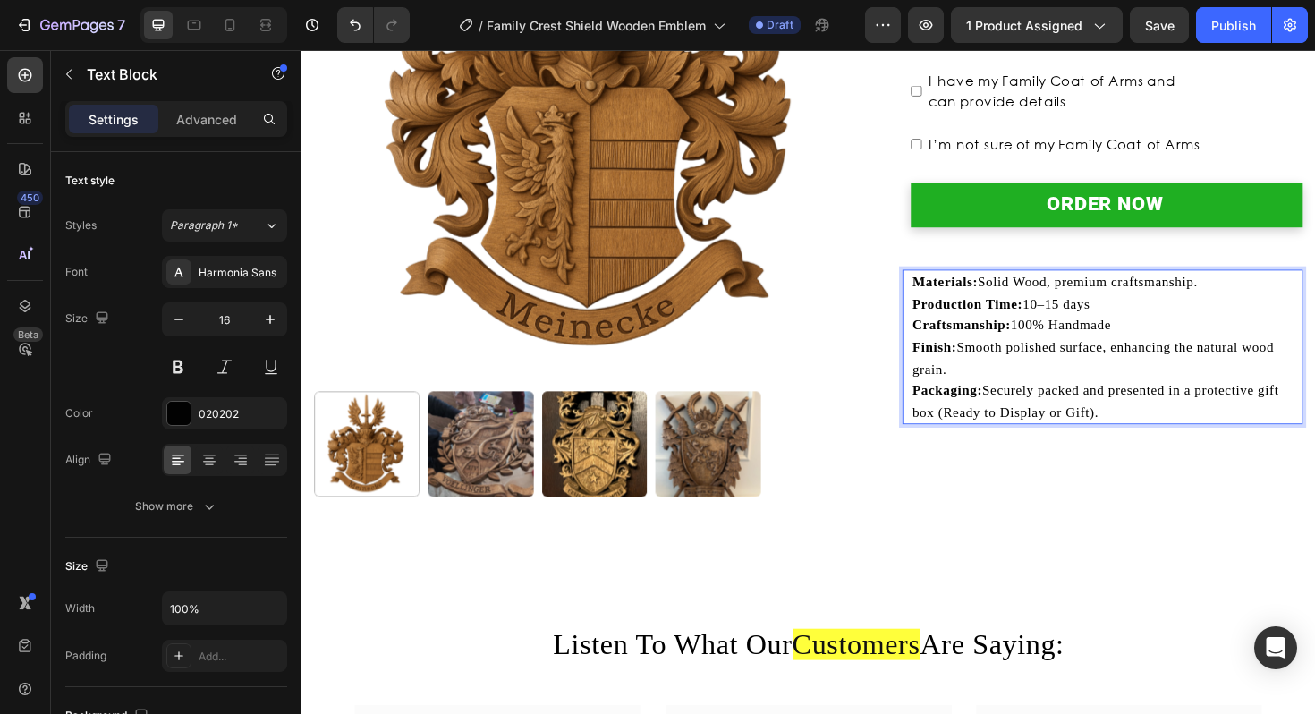
scroll to position [416, 0]
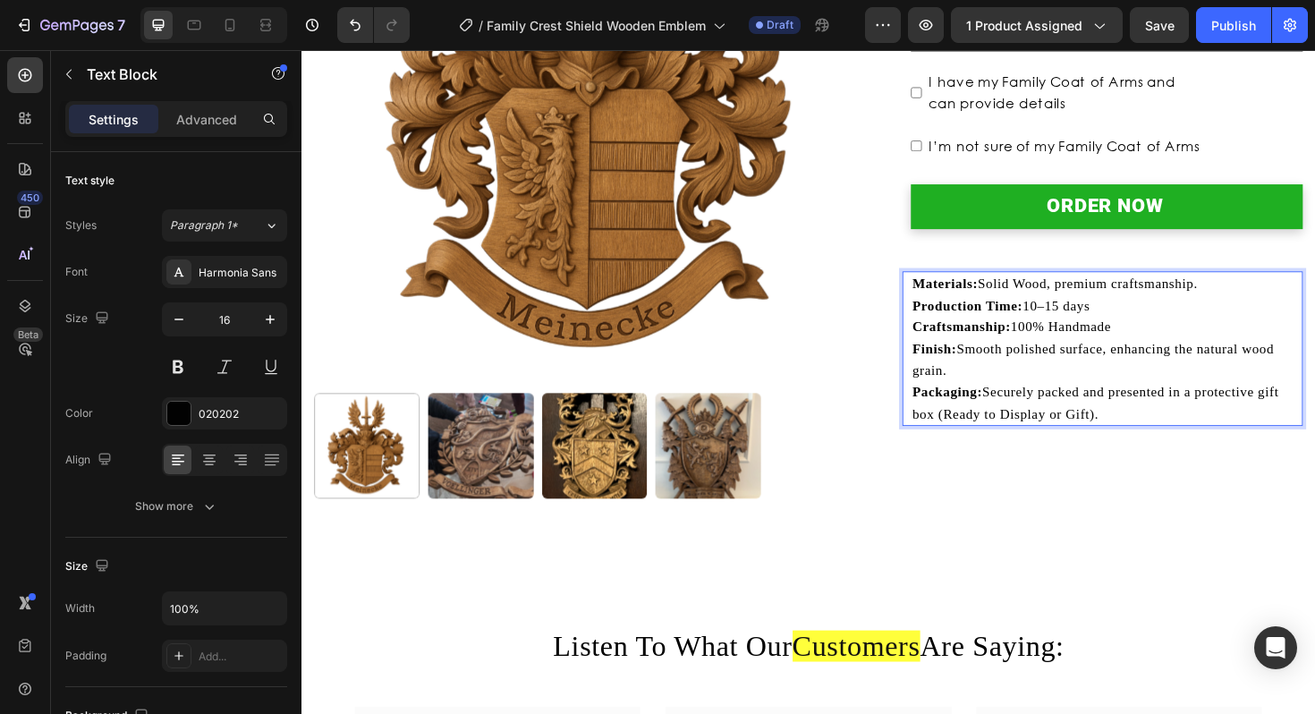
click at [1082, 320] on p "Production Time: 10–15 days Craftsmanship: 100% Handmade" at bounding box center [1153, 333] width 411 height 46
click at [1222, 10] on button "Publish" at bounding box center [1233, 25] width 75 height 36
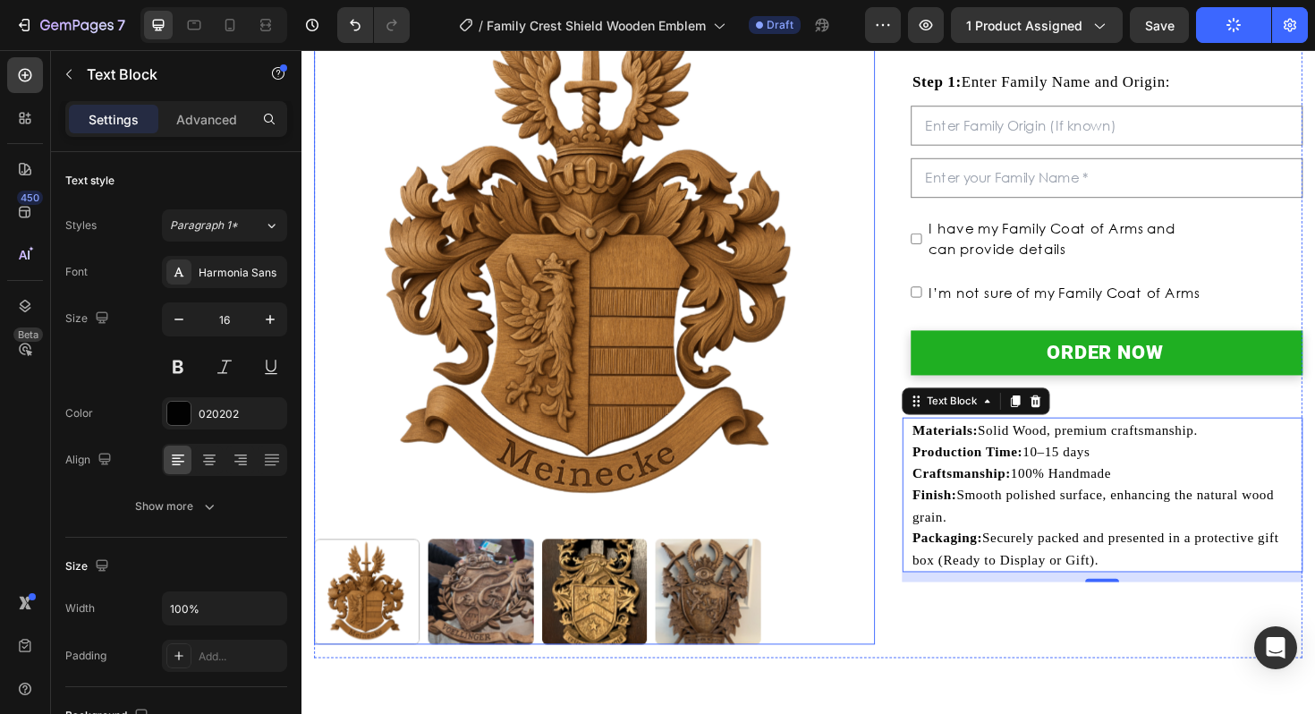
scroll to position [0, 0]
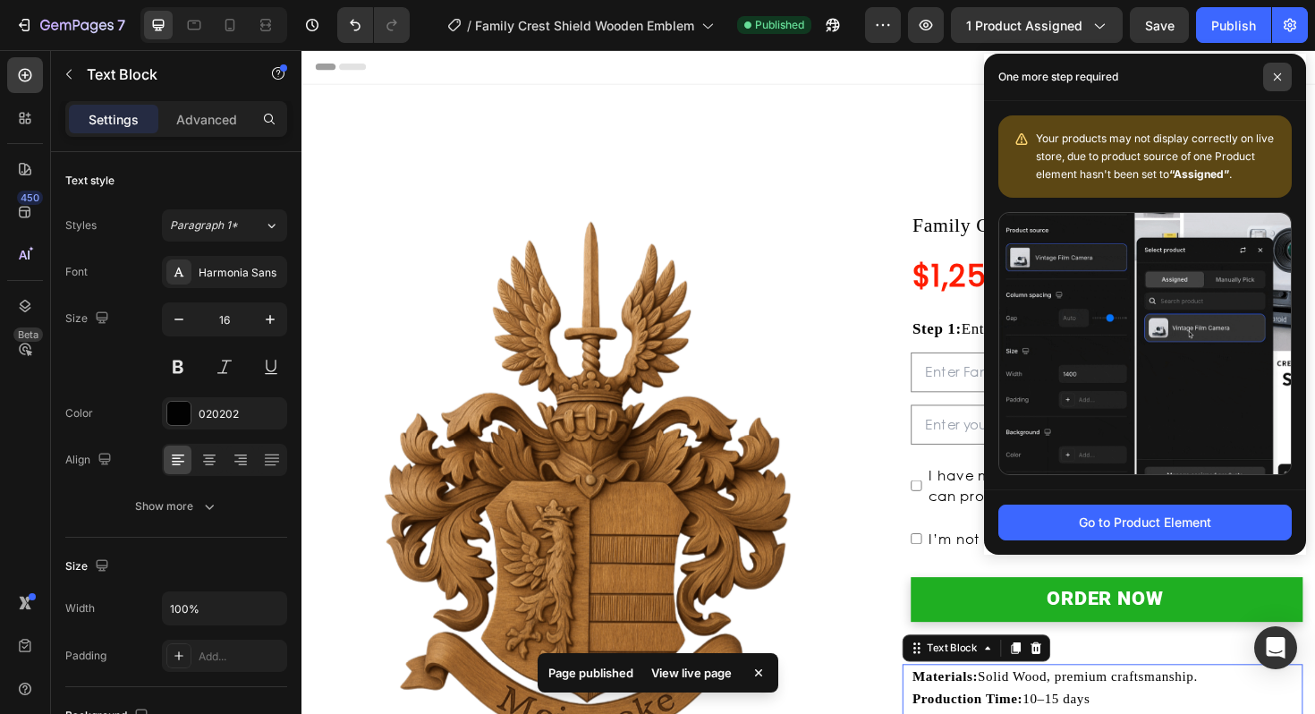
click at [1287, 81] on span at bounding box center [1277, 77] width 29 height 29
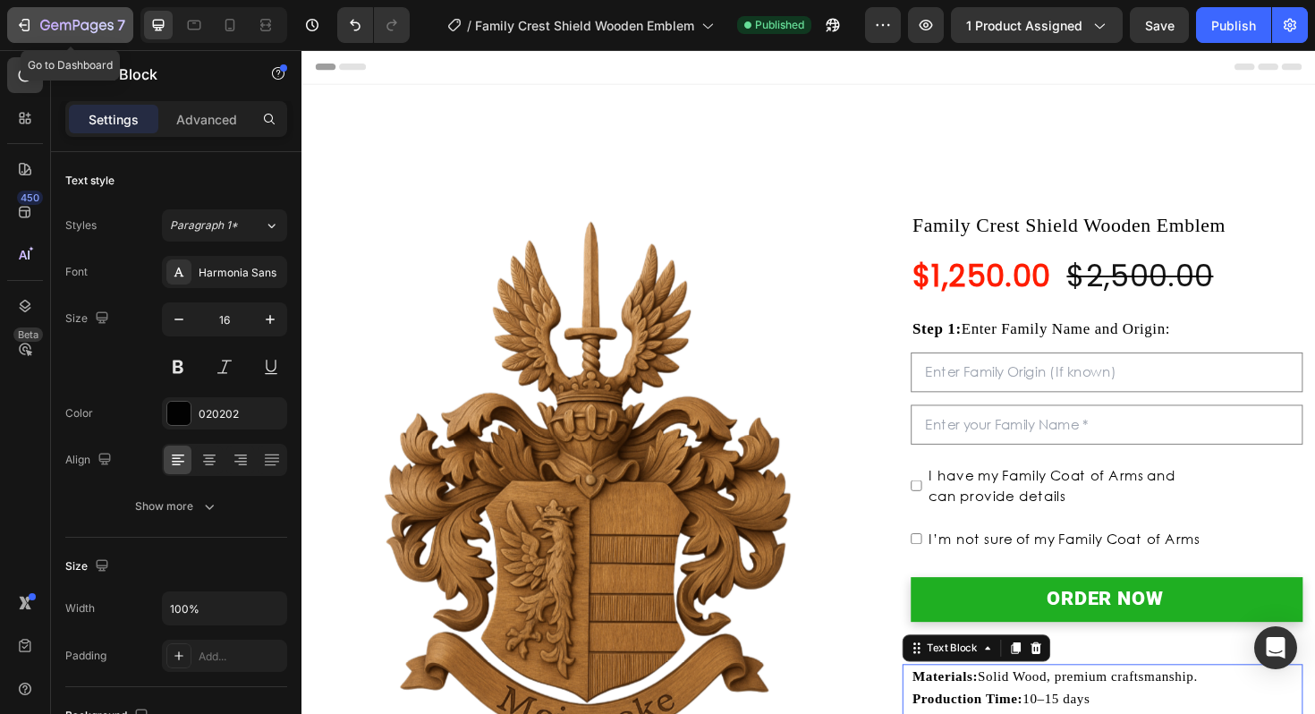
click at [26, 28] on icon "button" at bounding box center [24, 25] width 18 height 18
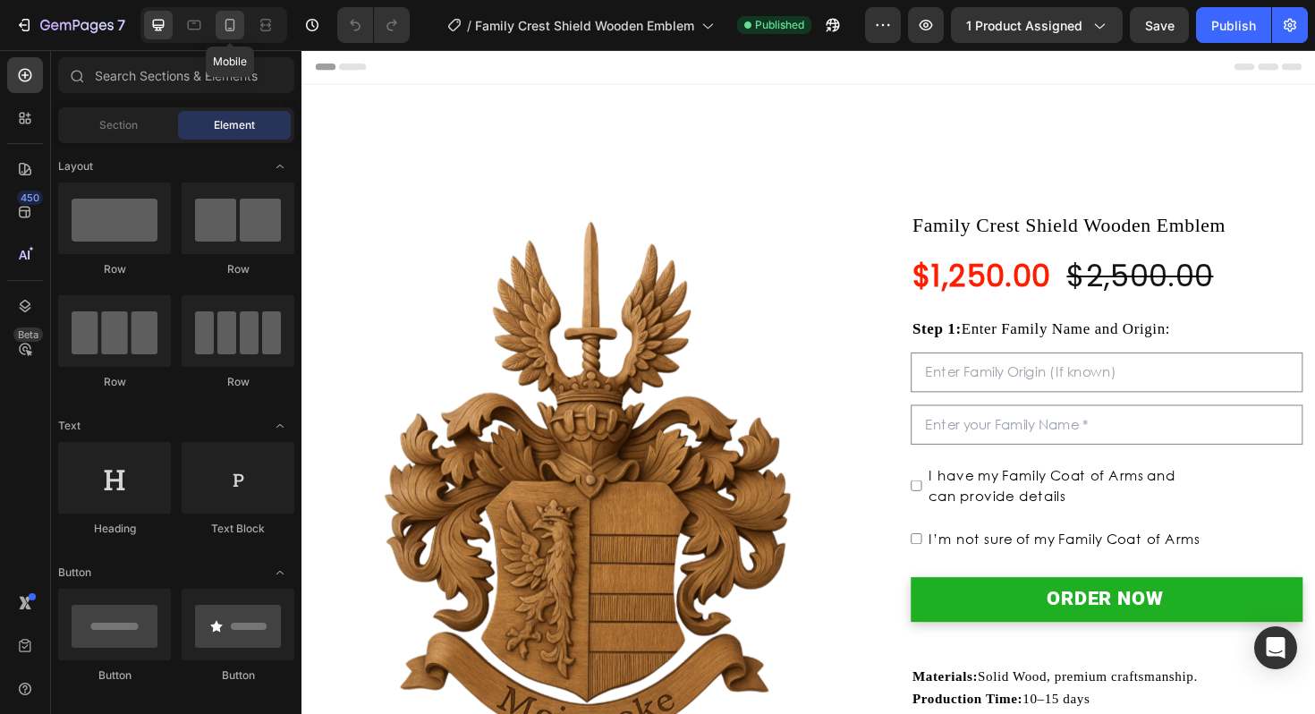
click at [243, 27] on div at bounding box center [230, 25] width 29 height 29
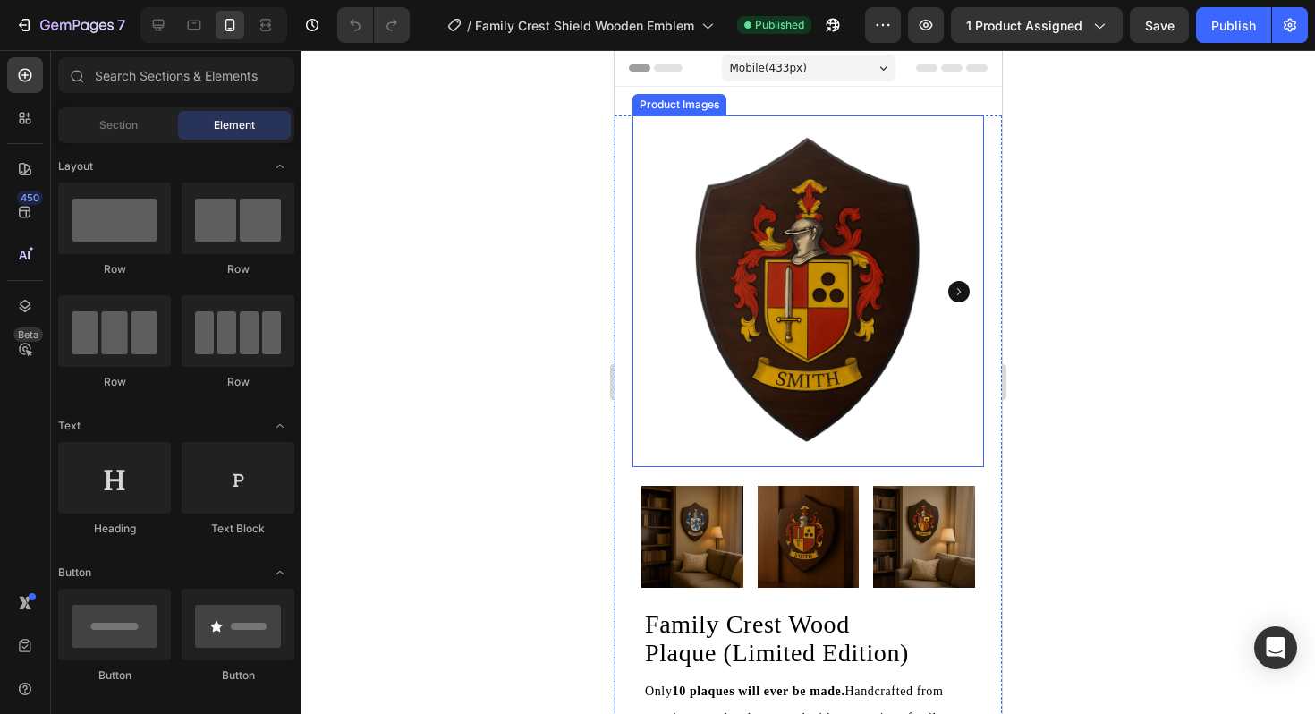
click at [731, 310] on img at bounding box center [808, 291] width 352 height 352
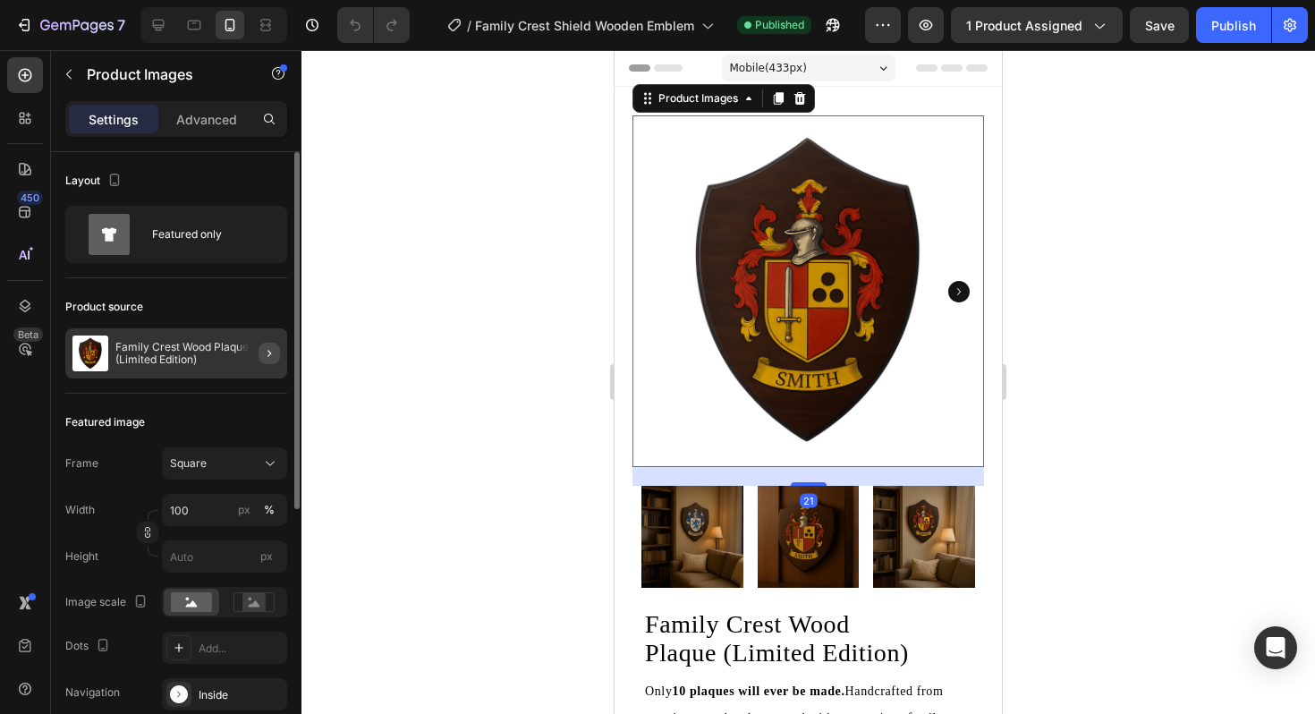
click at [259, 358] on button "button" at bounding box center [269, 353] width 21 height 21
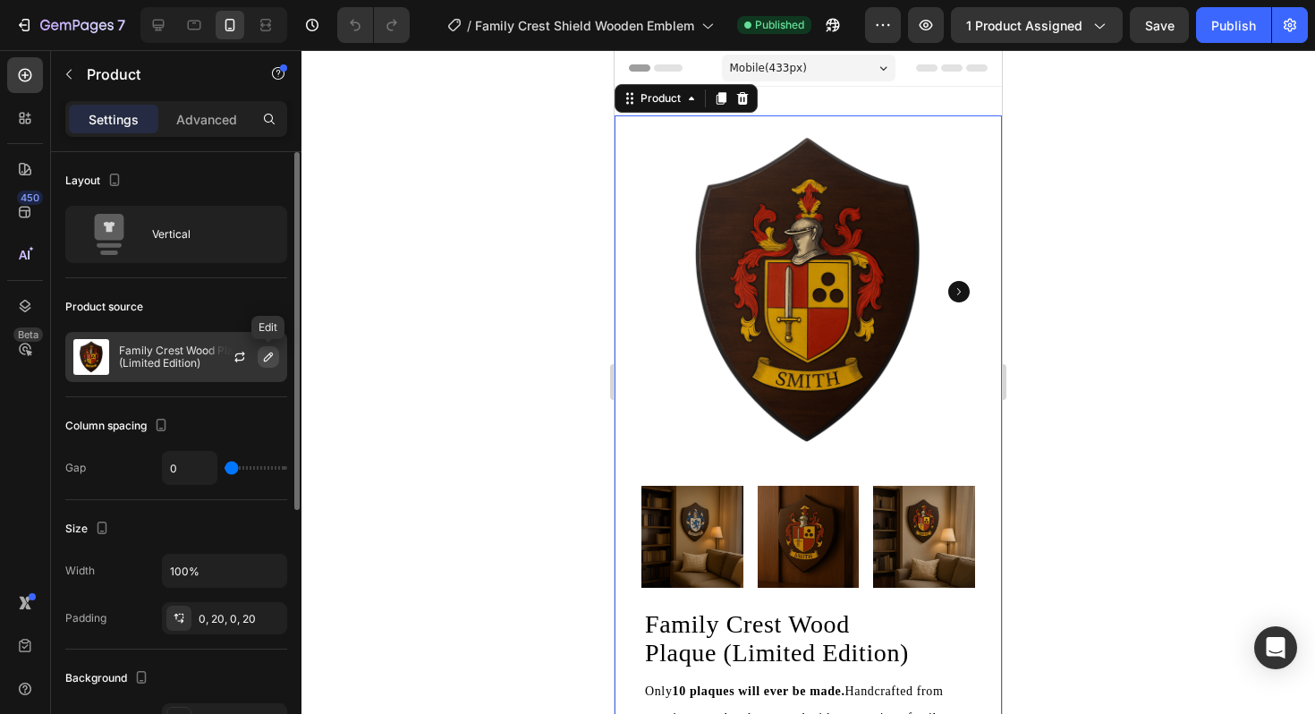
click at [267, 362] on icon "button" at bounding box center [268, 357] width 14 height 14
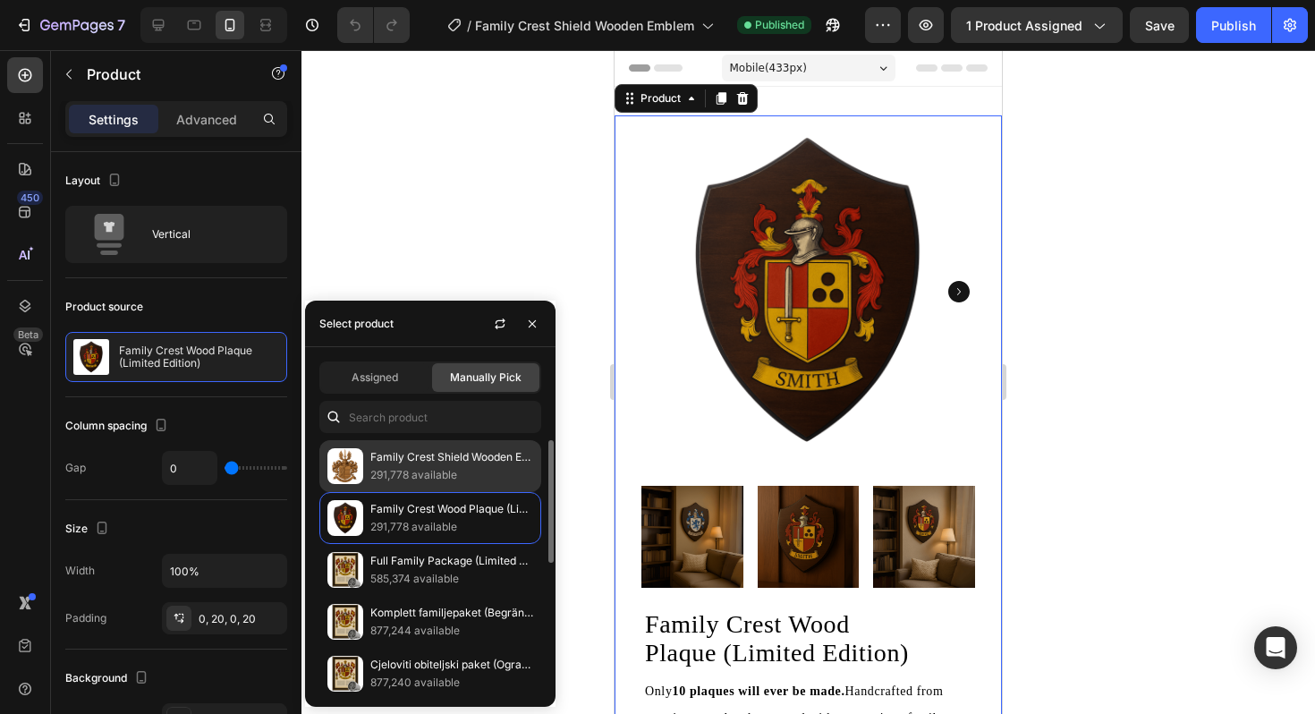
click at [481, 471] on p "291,778 available" at bounding box center [451, 475] width 163 height 18
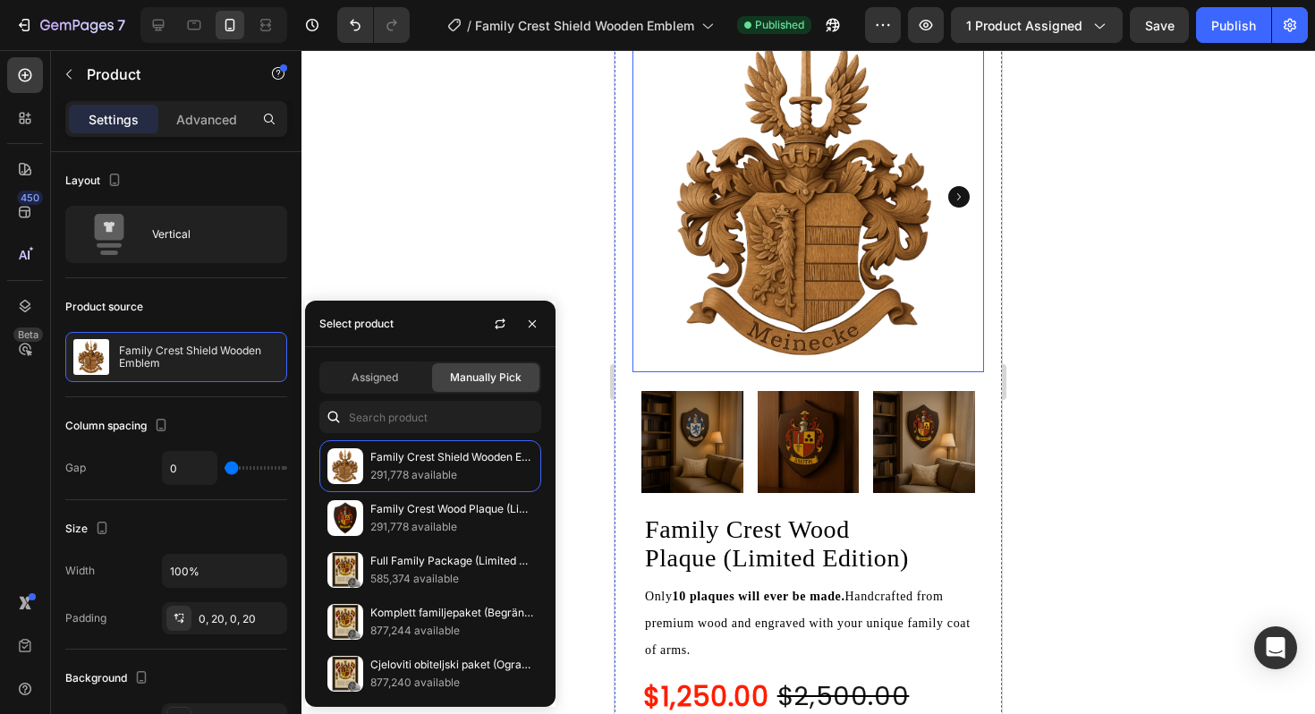
scroll to position [278, 0]
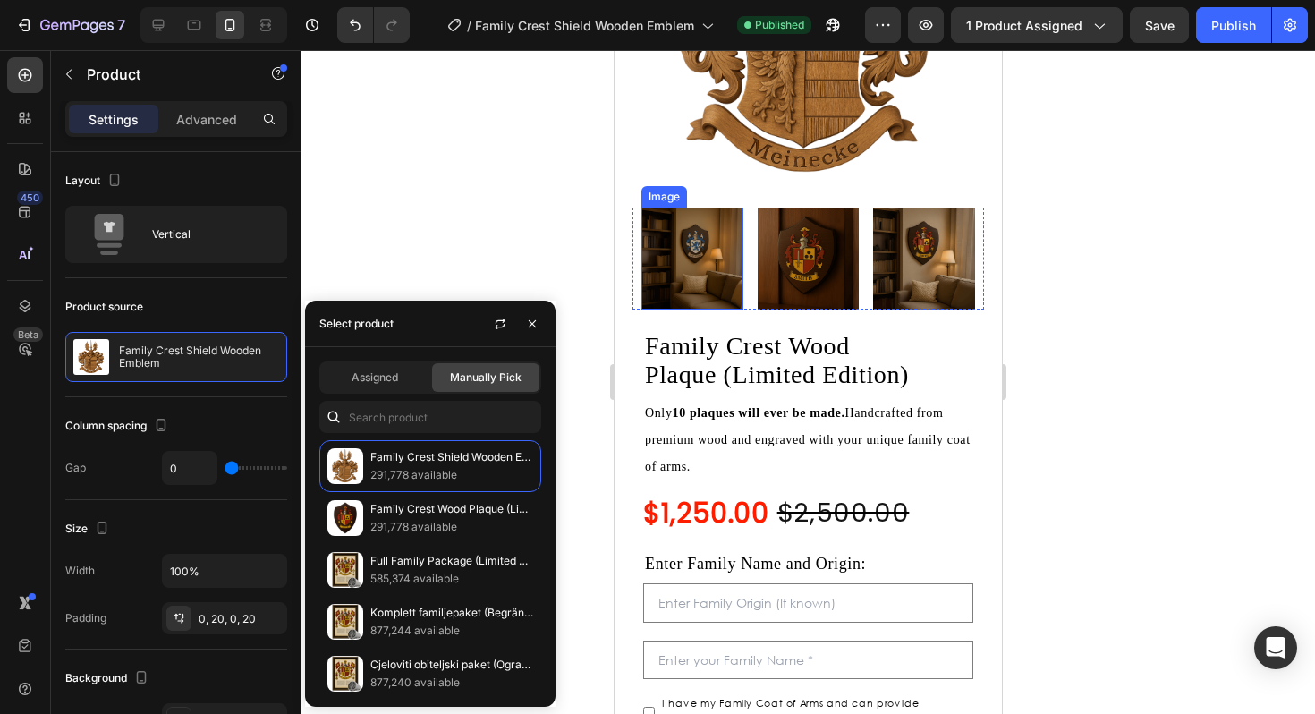
click at [725, 290] on img at bounding box center [692, 259] width 102 height 102
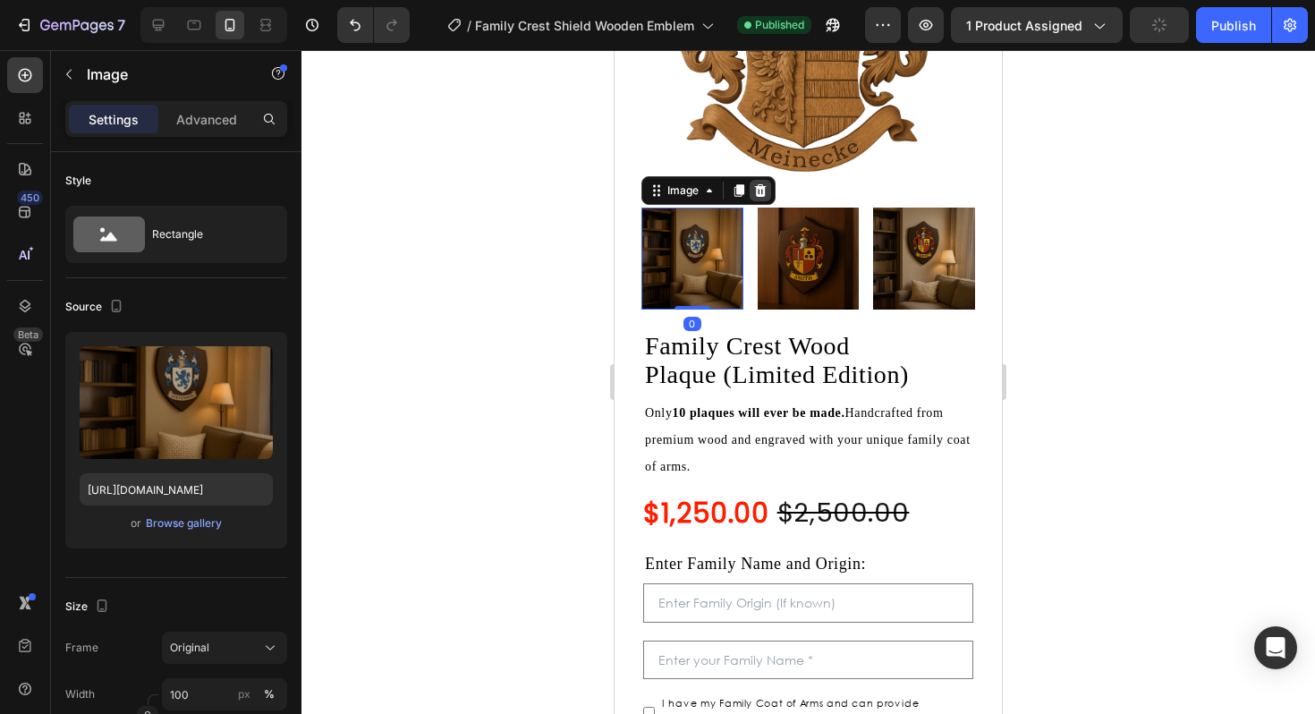
click at [757, 192] on icon at bounding box center [761, 190] width 12 height 13
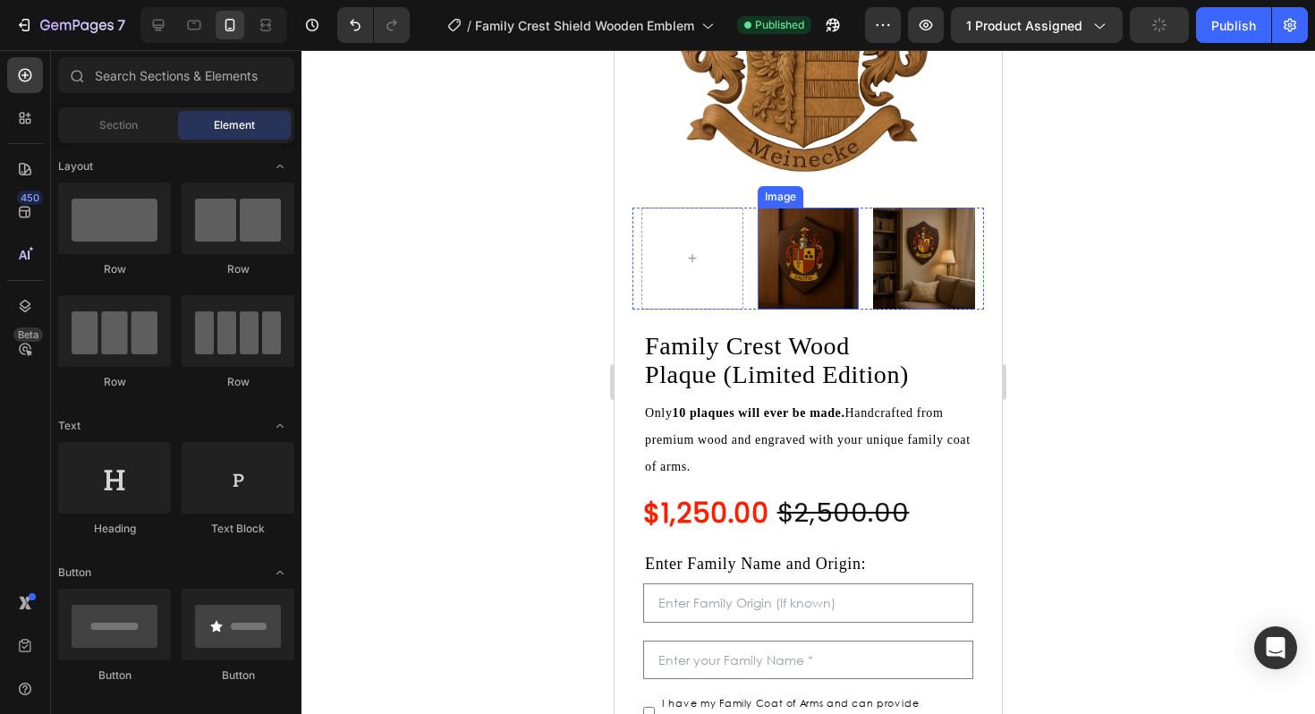
click at [771, 231] on img at bounding box center [809, 259] width 102 height 102
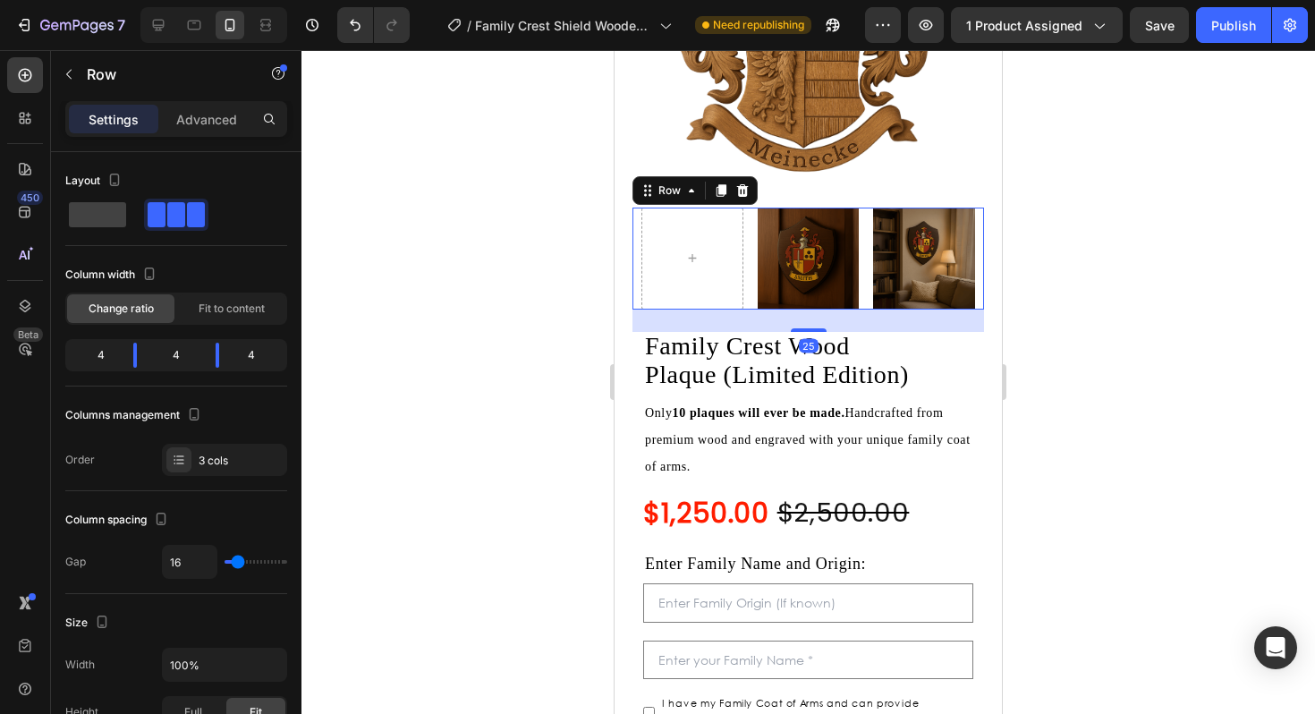
click at [752, 216] on div "Image Image Row 25" at bounding box center [808, 259] width 352 height 102
click at [742, 194] on icon at bounding box center [743, 190] width 12 height 13
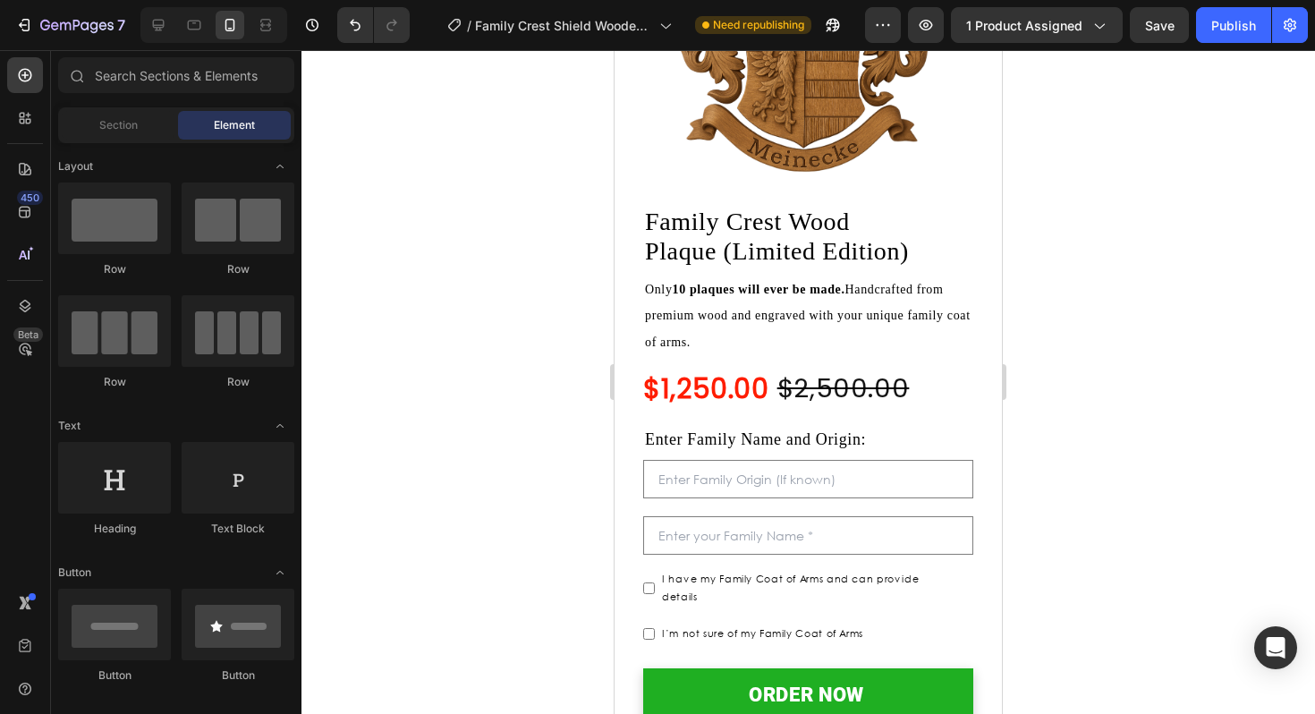
click at [797, 170] on img at bounding box center [808, 13] width 352 height 352
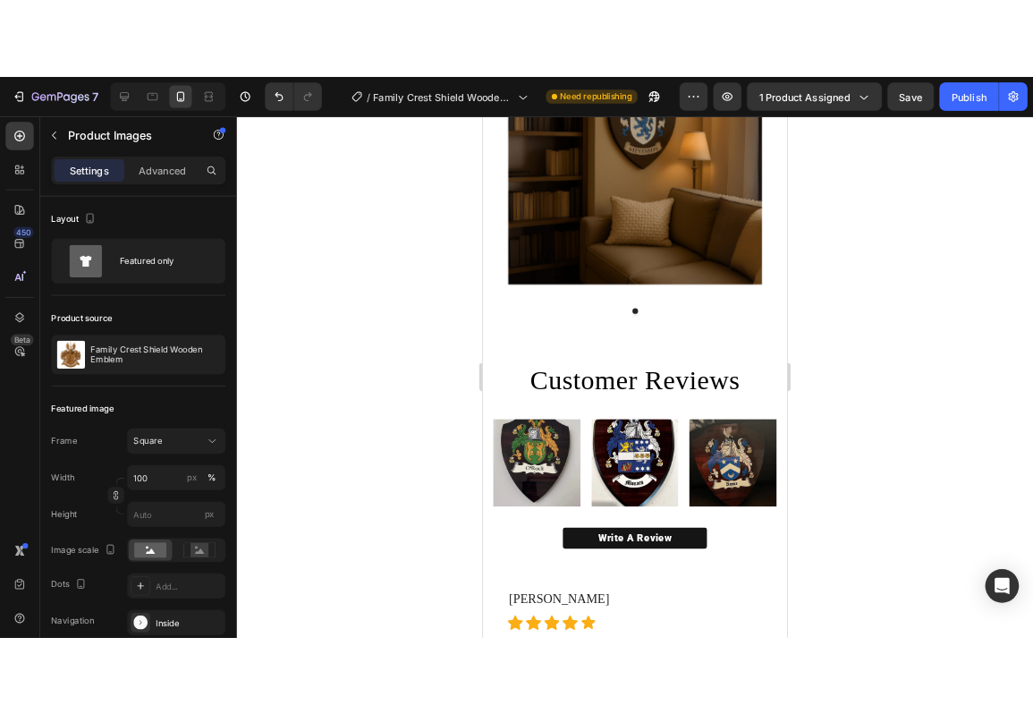
scroll to position [1429, 0]
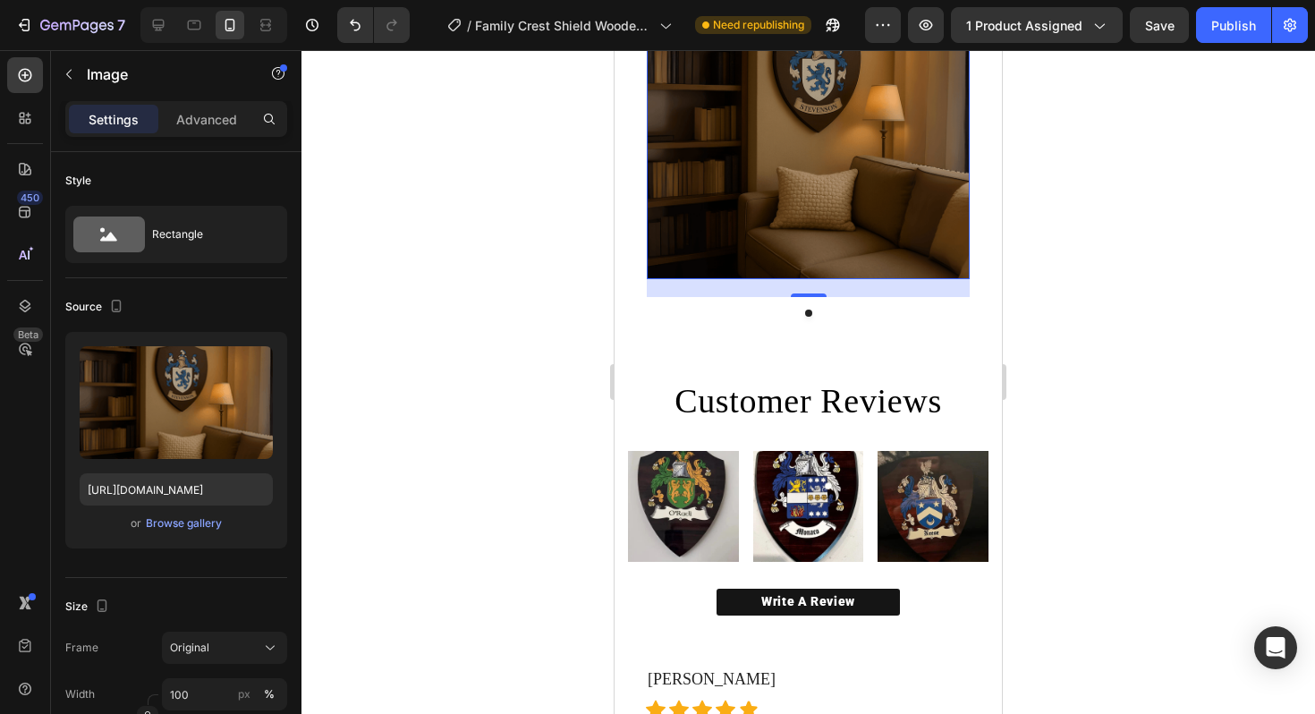
click at [849, 189] on img at bounding box center [808, 117] width 323 height 323
click at [190, 516] on div "Browse gallery" at bounding box center [184, 523] width 76 height 16
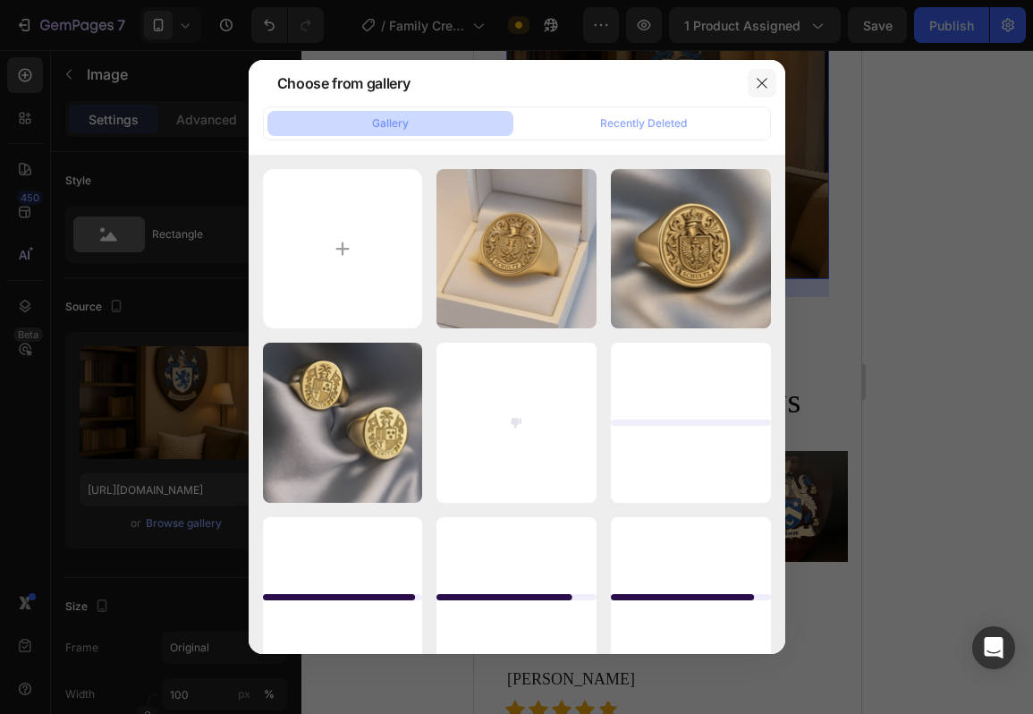
click at [763, 76] on icon "button" at bounding box center [762, 83] width 14 height 14
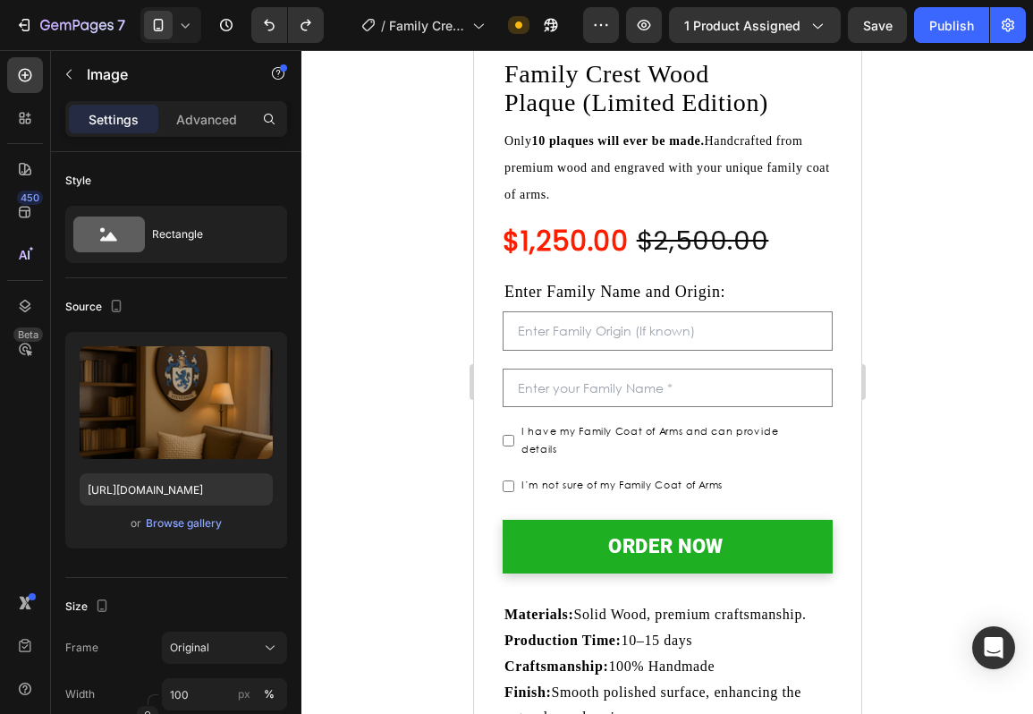
scroll to position [201, 0]
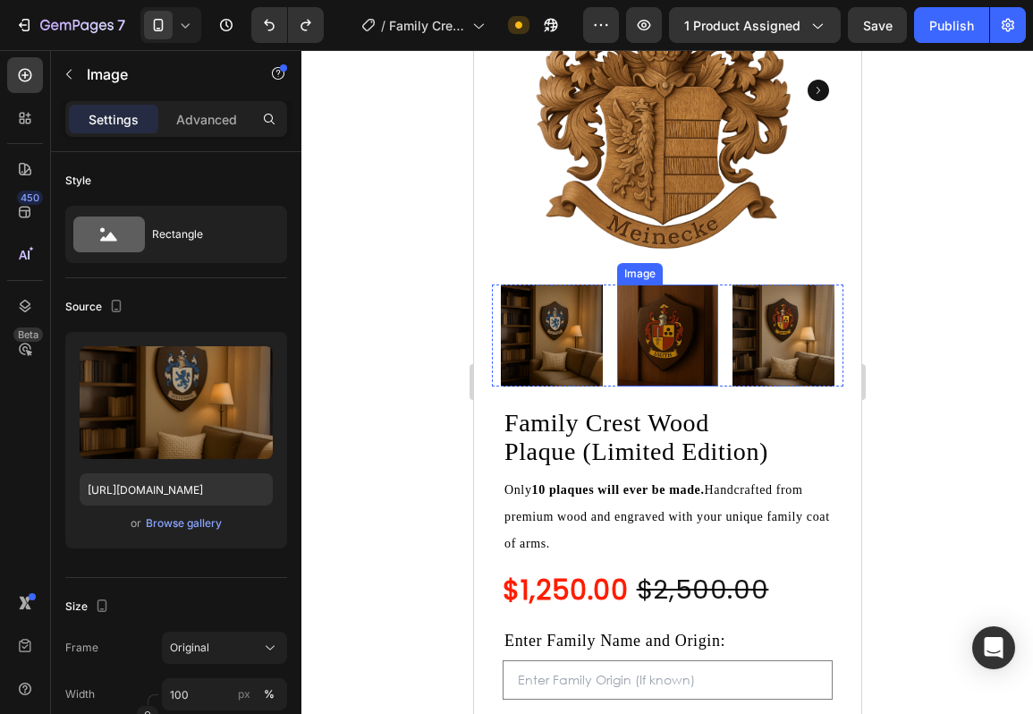
click at [538, 362] on img at bounding box center [551, 335] width 102 height 102
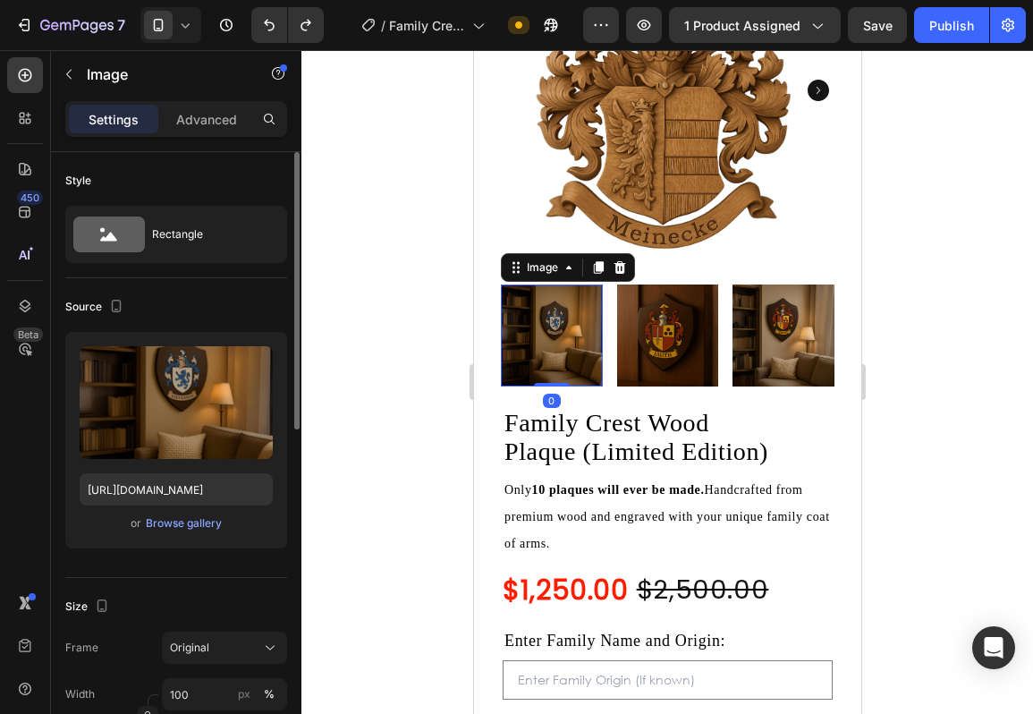
click at [178, 538] on div "Upload Image https://cdn.shopify.com/s/files/1/0779/3528/0420/files/gempages_53…" at bounding box center [176, 440] width 222 height 216
click at [176, 530] on div "Browse gallery" at bounding box center [184, 523] width 76 height 16
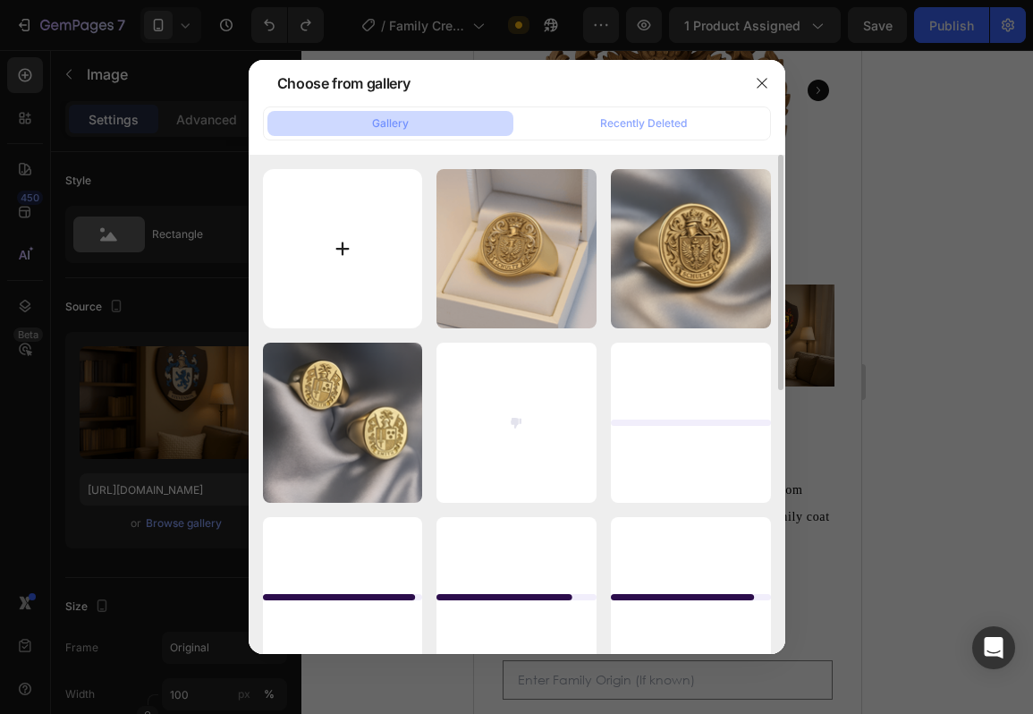
click at [342, 289] on input "file" at bounding box center [343, 249] width 160 height 160
type input "C:\fakepath\iap_1200x1200.6604406052_t6eckmpq.avif"
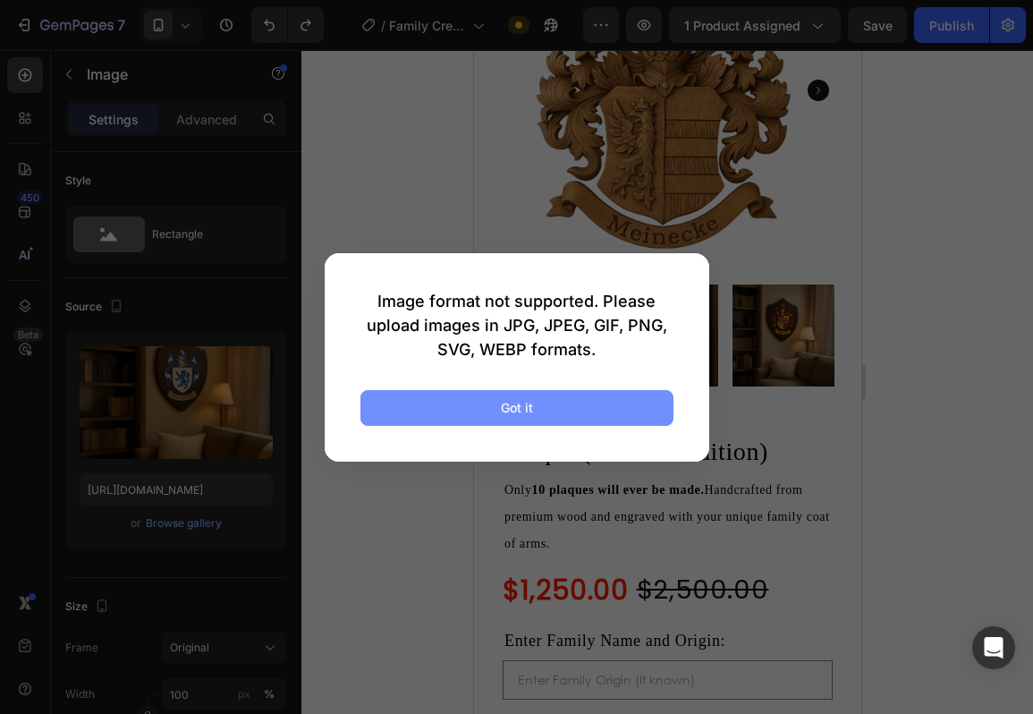
click at [615, 395] on button "Got it" at bounding box center [516, 408] width 313 height 36
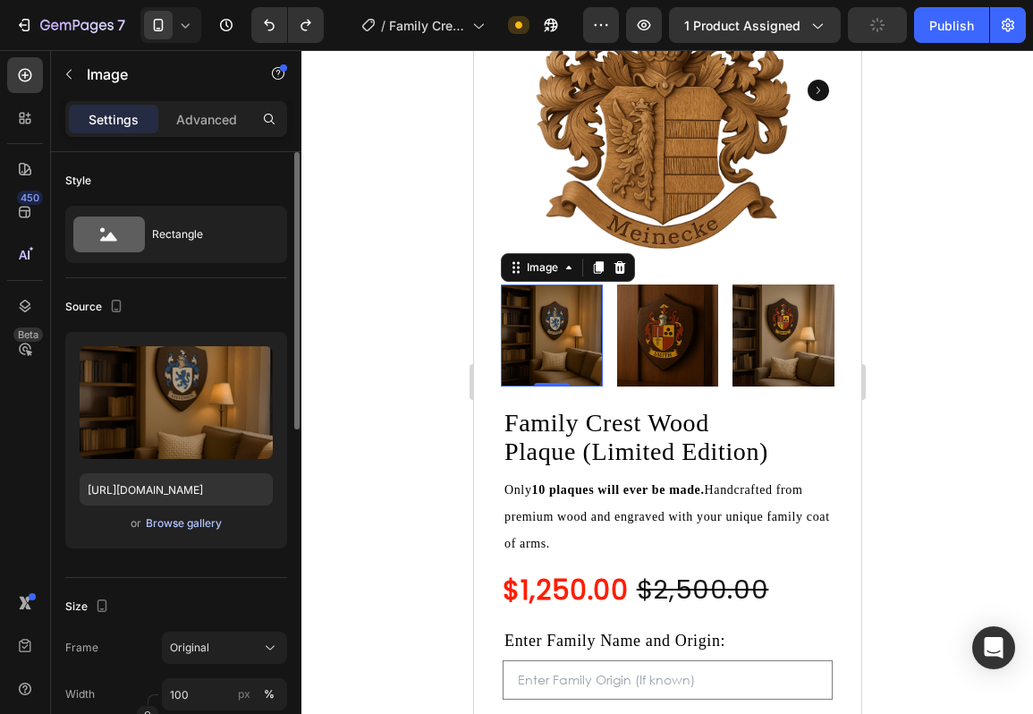
click at [214, 526] on div "Browse gallery" at bounding box center [184, 523] width 76 height 16
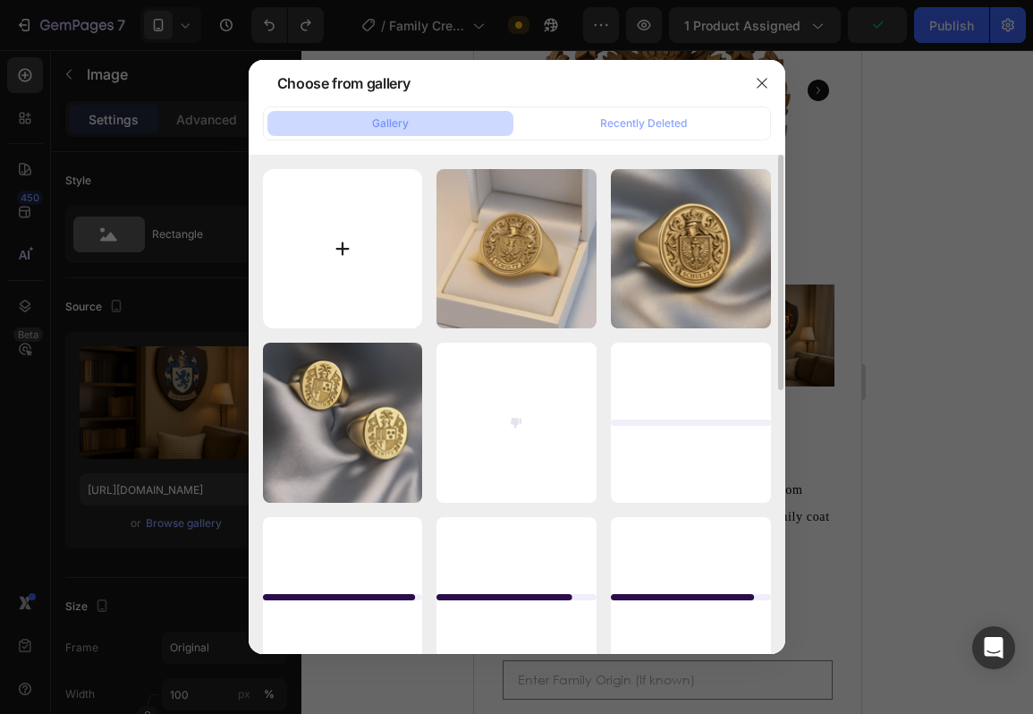
click at [319, 241] on input "file" at bounding box center [343, 249] width 160 height 160
type input "C:\fakepath\iap_1200x1200.4514868565_6vmz2jdj.webp"
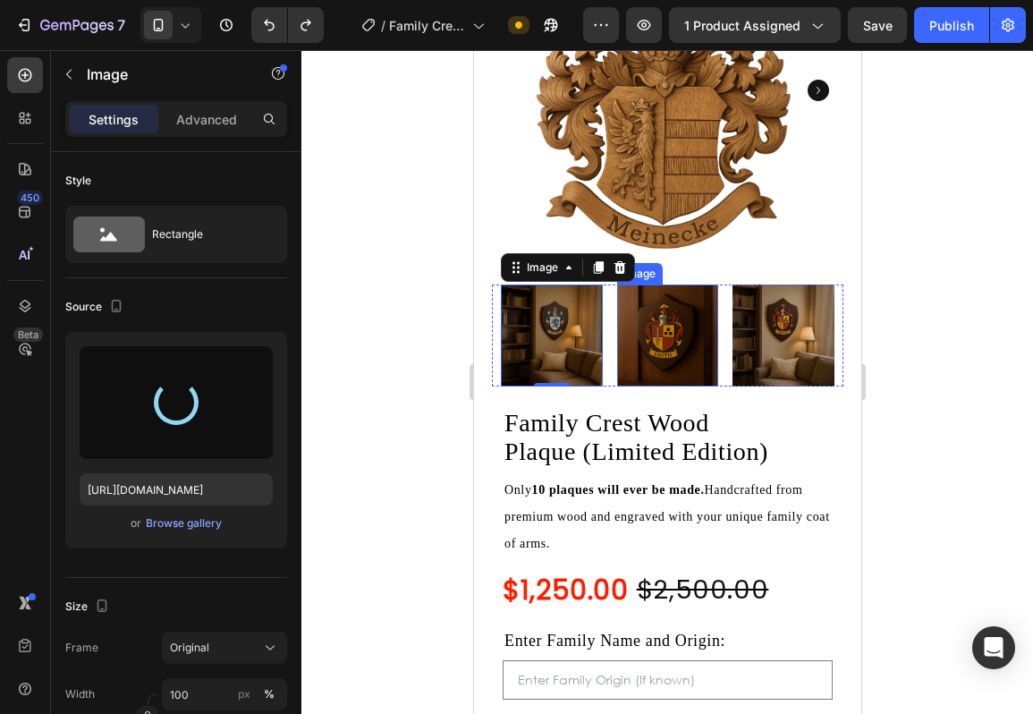
type input "https://cdn.shopify.com/s/files/1/0779/3528/0420/files/gempages_530938111069258…"
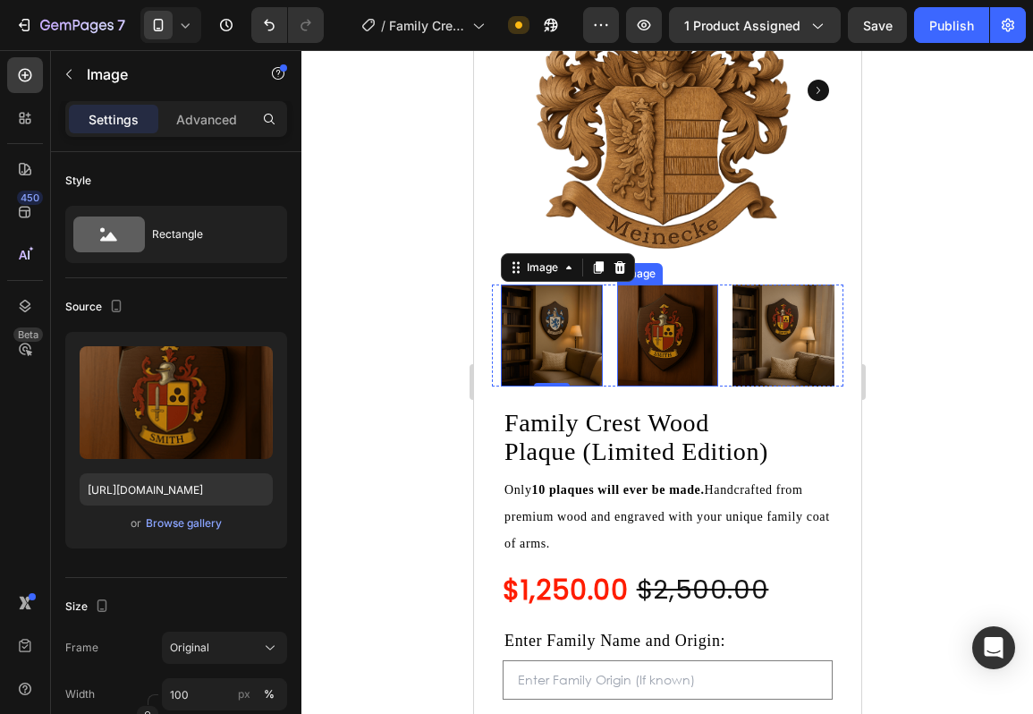
click at [666, 334] on img at bounding box center [667, 335] width 102 height 102
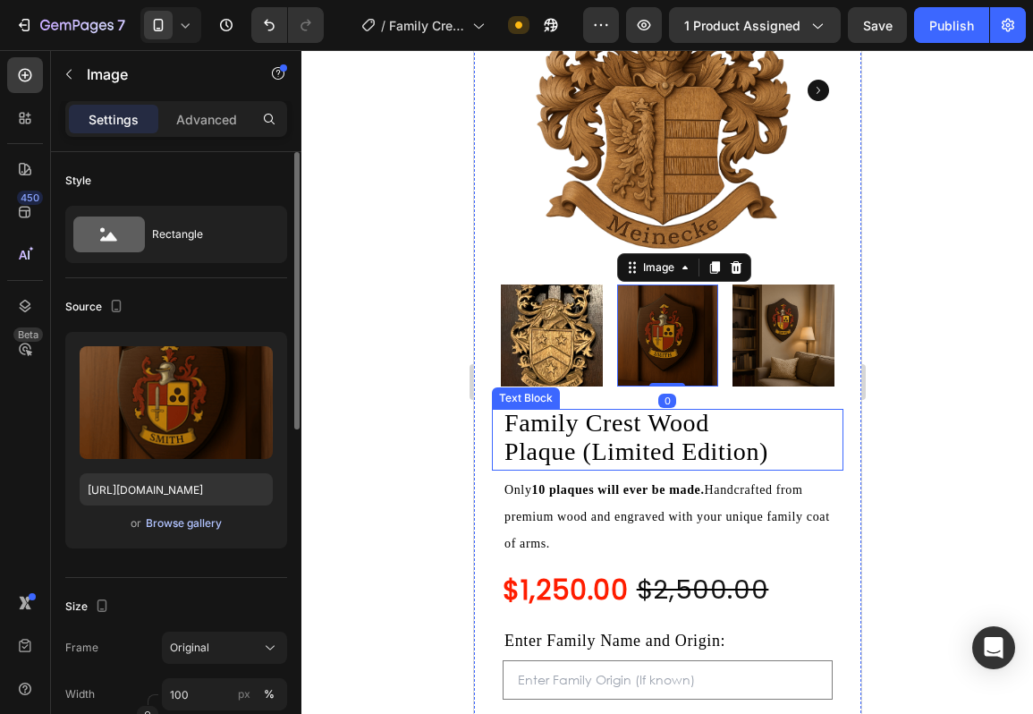
click at [207, 519] on div "Browse gallery" at bounding box center [184, 523] width 76 height 16
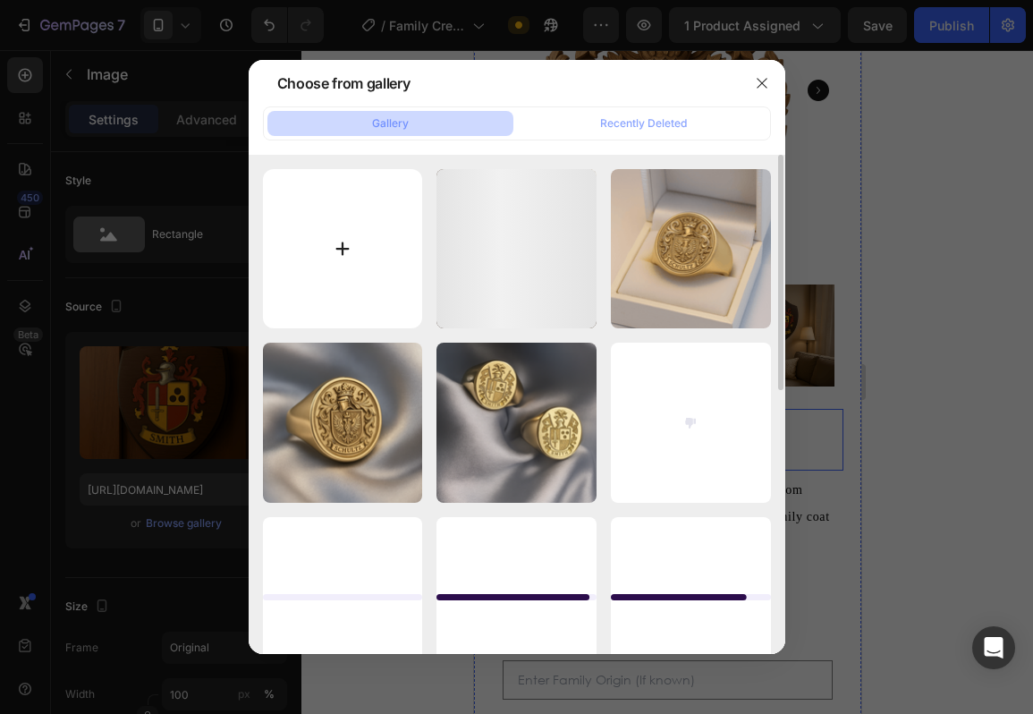
click at [376, 233] on input "file" at bounding box center [343, 249] width 160 height 160
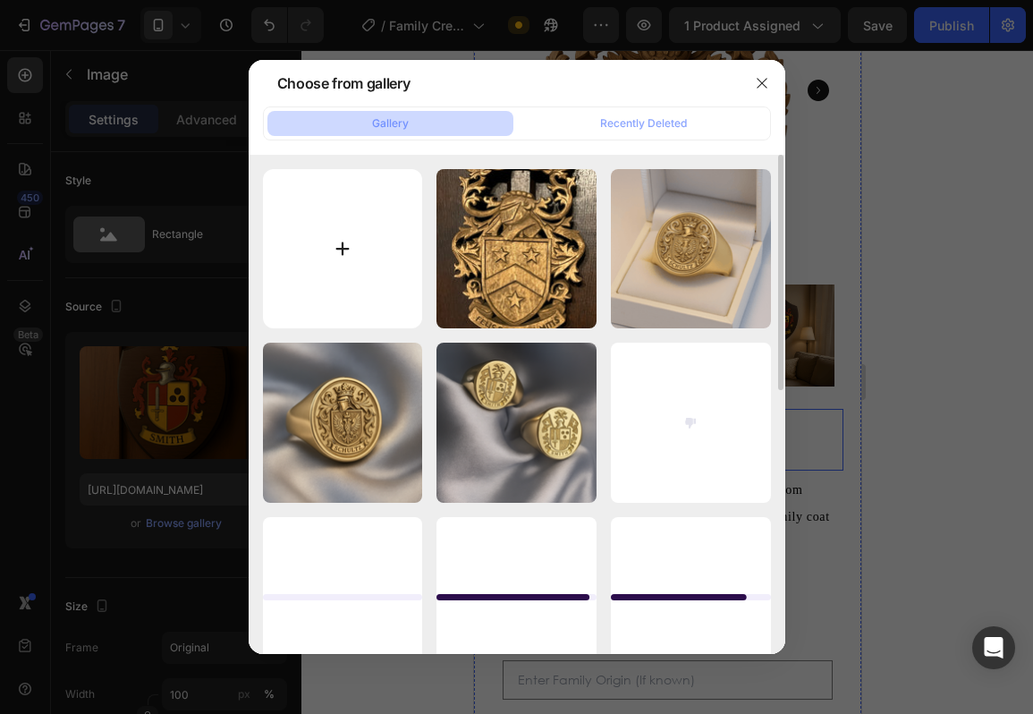
type input "C:\fakepath\iap_1200x1200.5793540051_qc0xlka8.jpg"
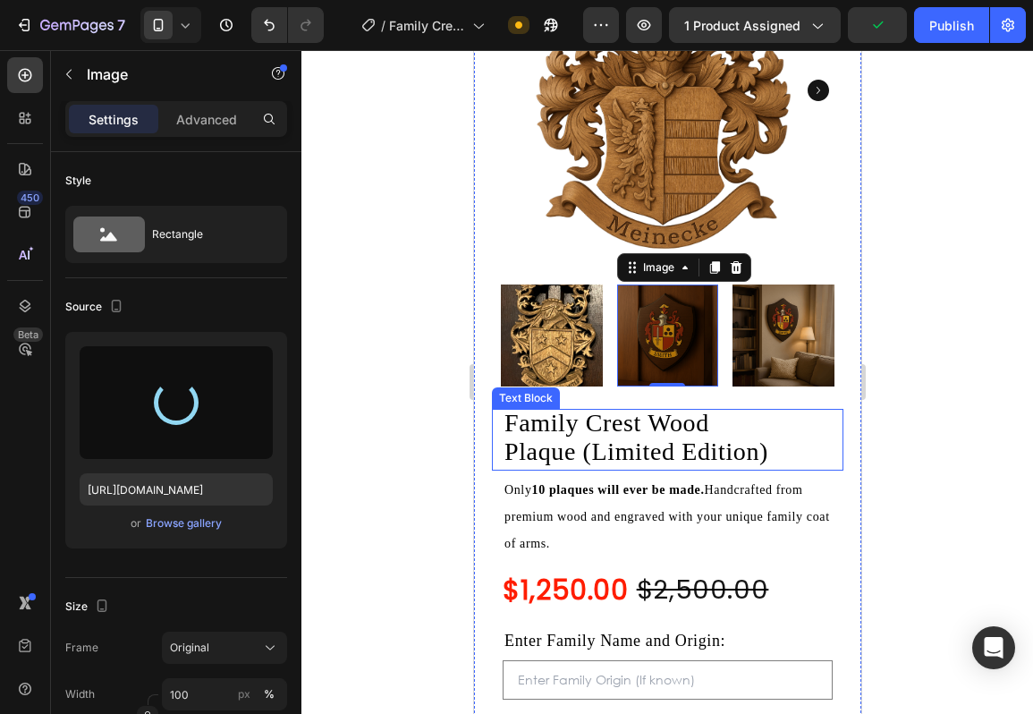
type input "https://cdn.shopify.com/s/files/1/0779/3528/0420/files/gempages_530938111069258…"
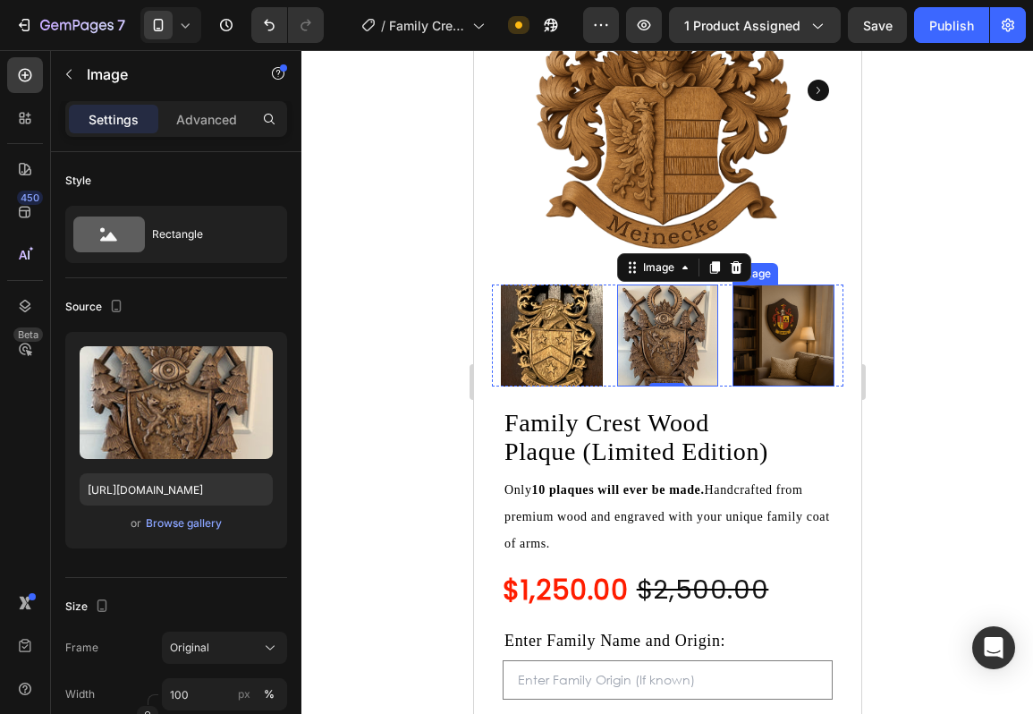
click at [782, 345] on img at bounding box center [783, 335] width 102 height 102
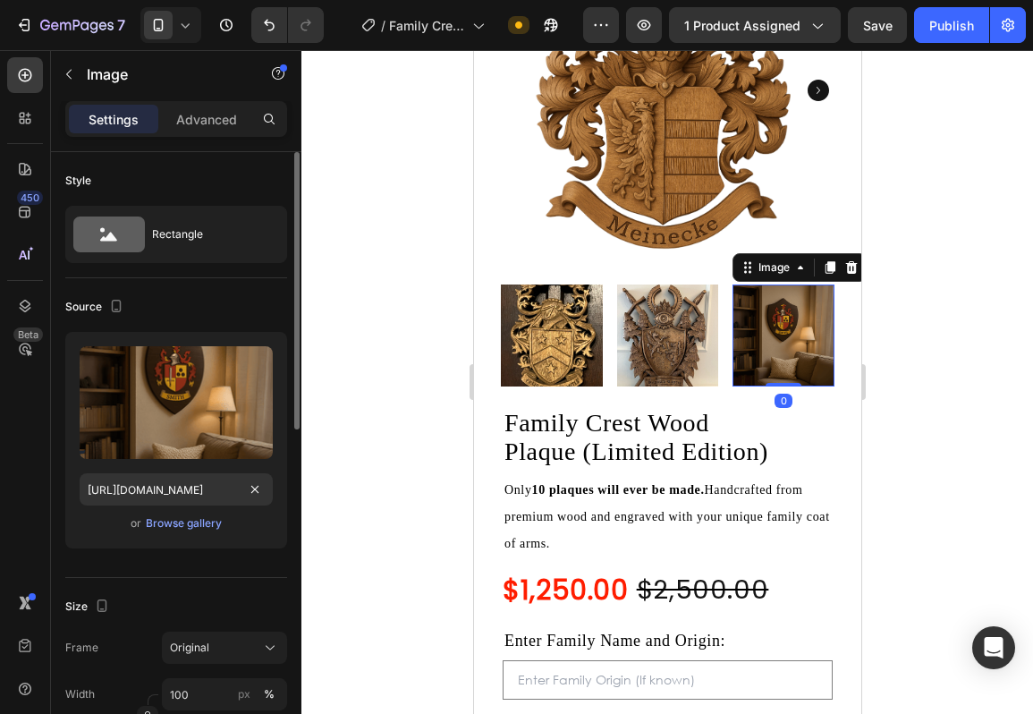
click at [175, 513] on div "or Browse gallery" at bounding box center [176, 523] width 193 height 21
click at [175, 519] on div "Browse gallery" at bounding box center [184, 523] width 76 height 16
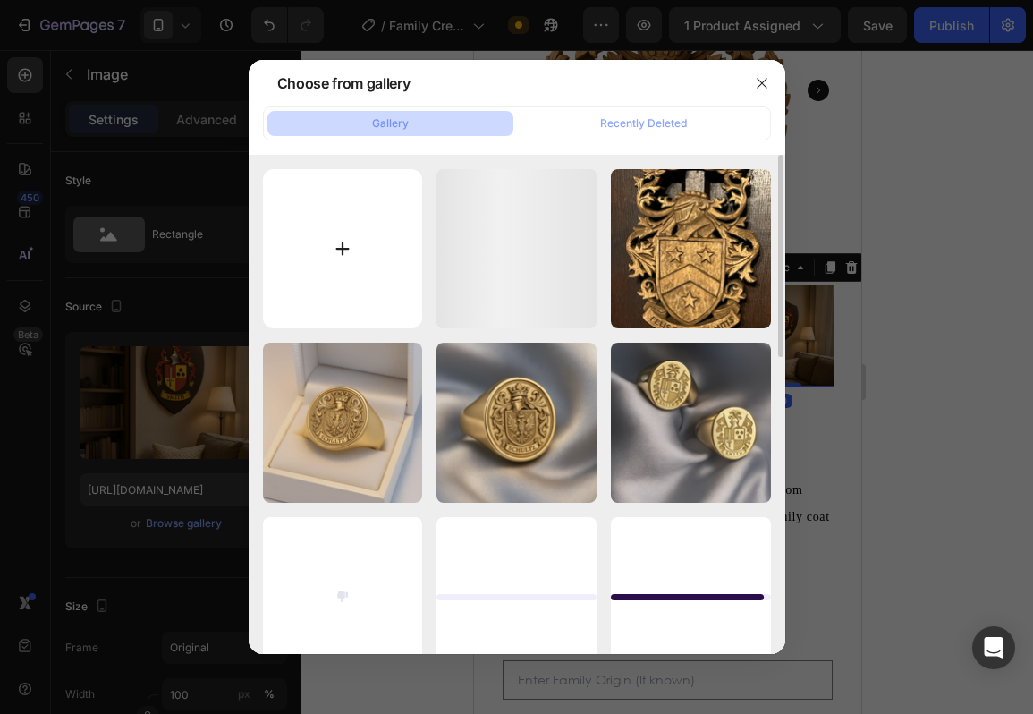
click at [382, 288] on input "file" at bounding box center [343, 249] width 160 height 160
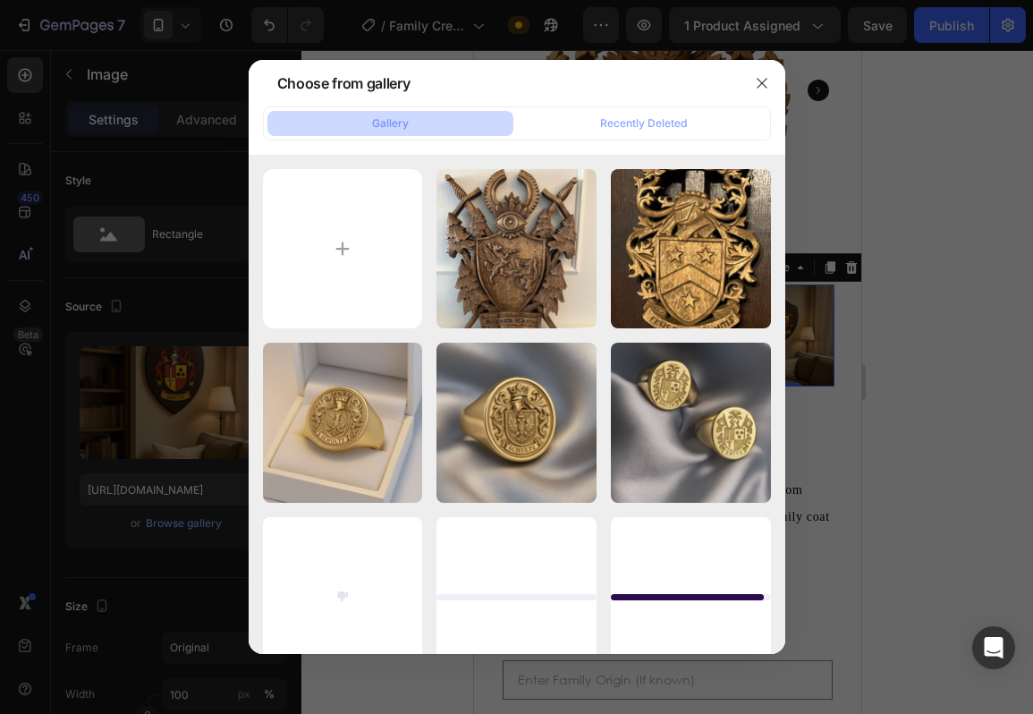
type input "C:\fakepath\Screenshot 2025-08-27 at 9.05.44 PM.png"
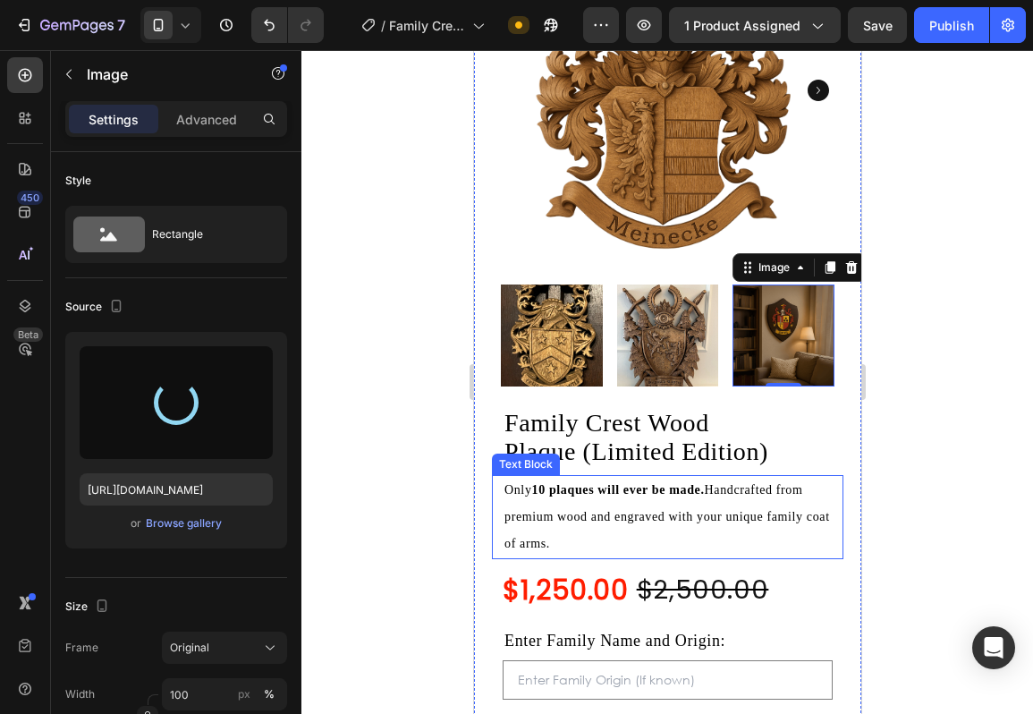
type input "https://cdn.shopify.com/s/files/1/0779/3528/0420/files/gempages_530938111069258…"
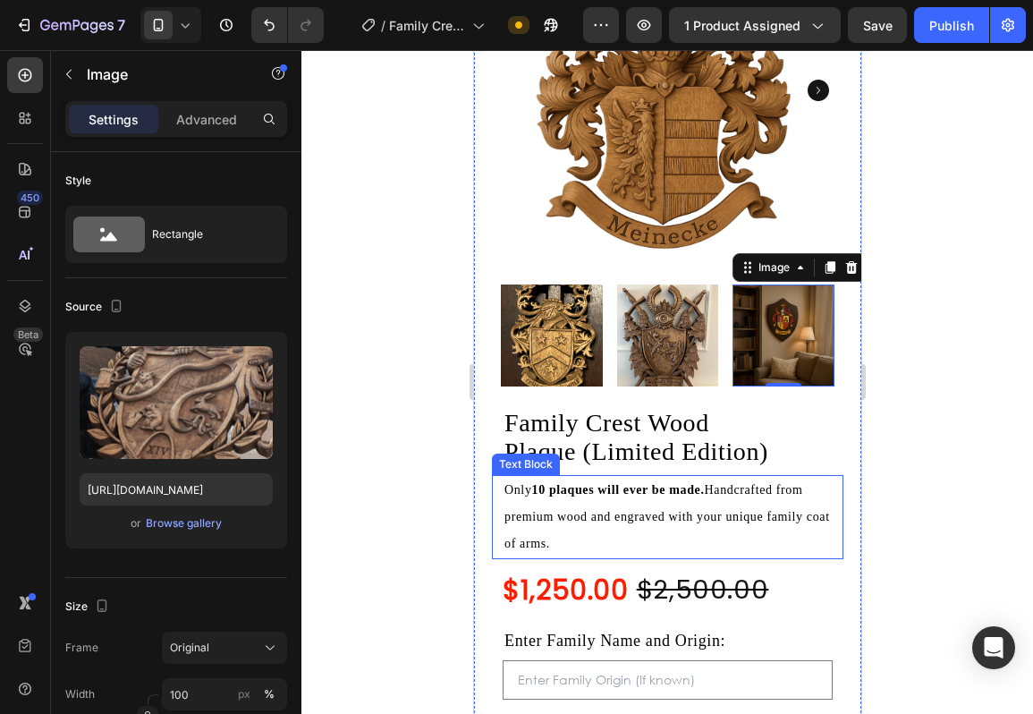
click at [656, 488] on strong "10 plaques will ever be made." at bounding box center [617, 492] width 173 height 13
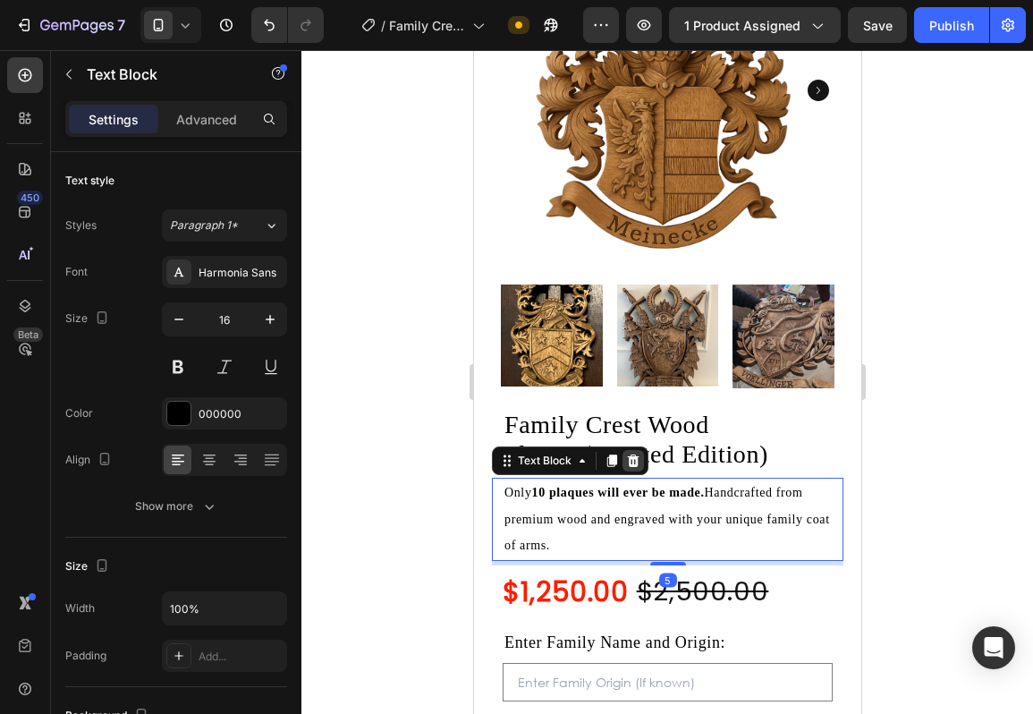
click at [638, 463] on icon at bounding box center [632, 461] width 14 height 14
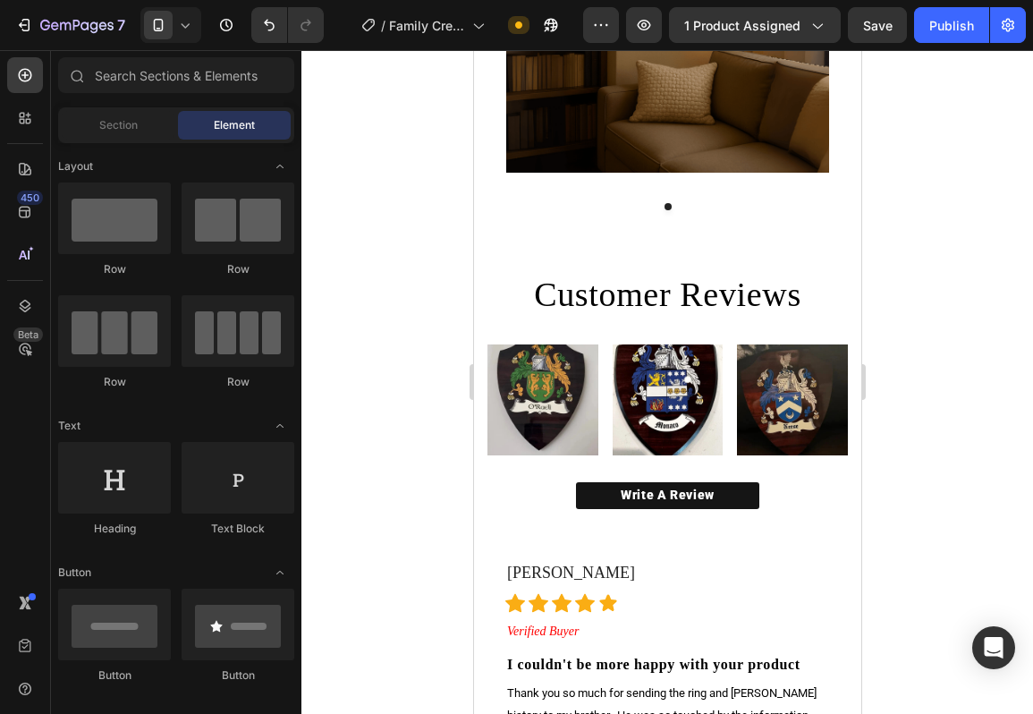
scroll to position [1573, 0]
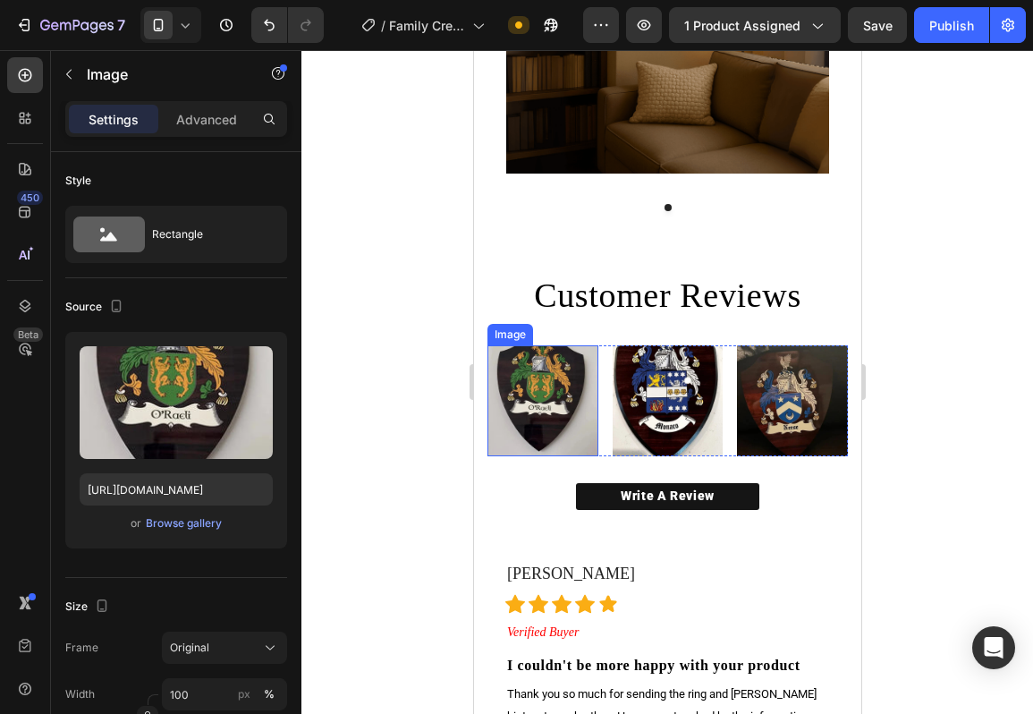
click at [595, 409] on img at bounding box center [542, 400] width 111 height 111
click at [603, 409] on div "Image 0 Image Image Row" at bounding box center [667, 400] width 360 height 111
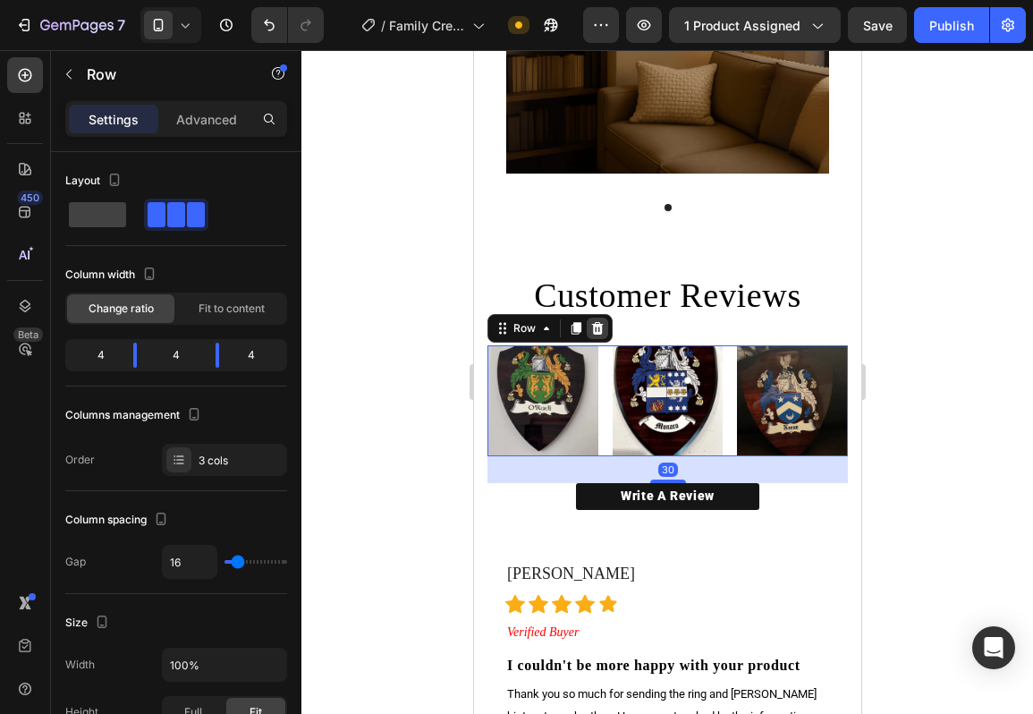
click at [604, 319] on div at bounding box center [596, 328] width 21 height 21
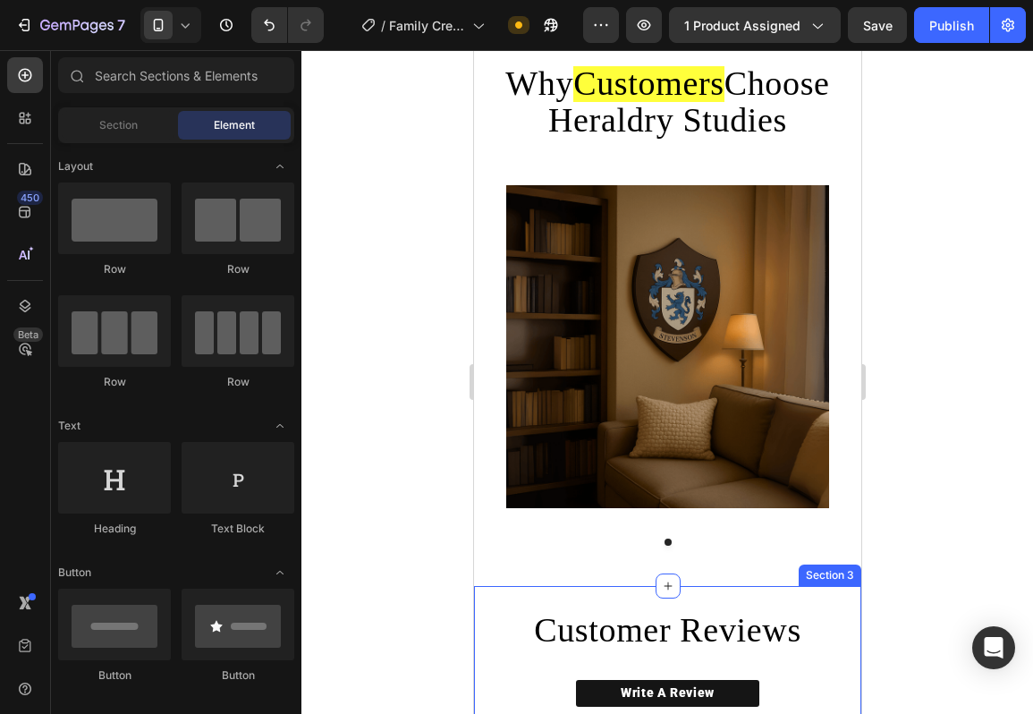
scroll to position [1185, 0]
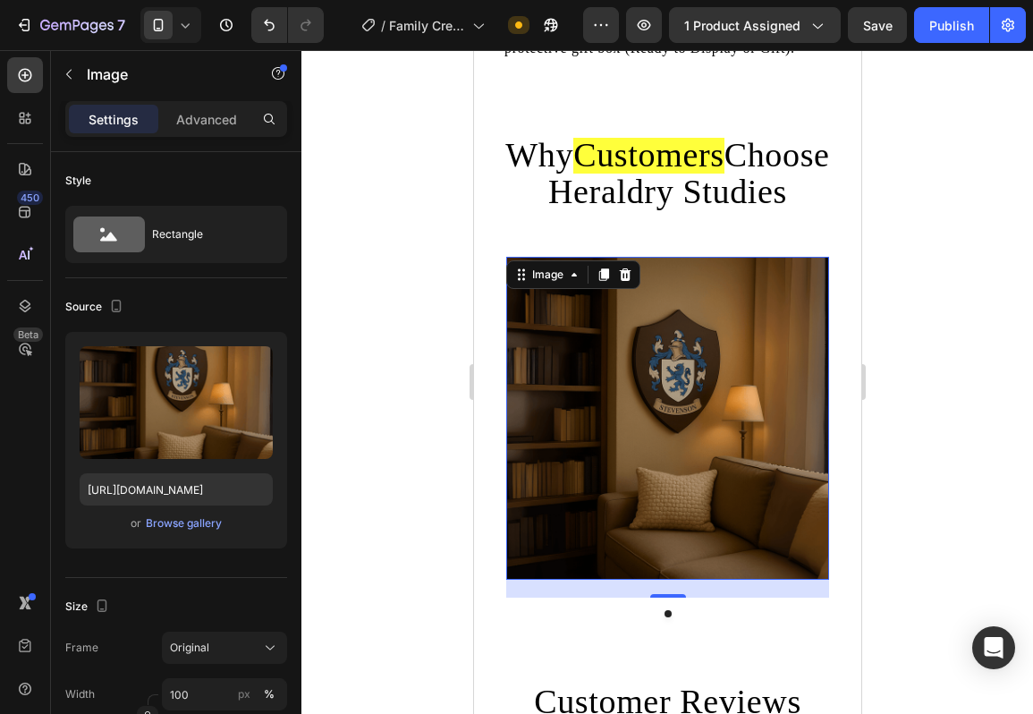
click at [740, 336] on img at bounding box center [666, 418] width 323 height 323
click at [161, 511] on div "Upload Image https://cdn.shopify.com/s/files/1/0779/3528/0420/files/gempages_53…" at bounding box center [176, 440] width 222 height 216
click at [161, 520] on div "Browse gallery" at bounding box center [184, 523] width 76 height 16
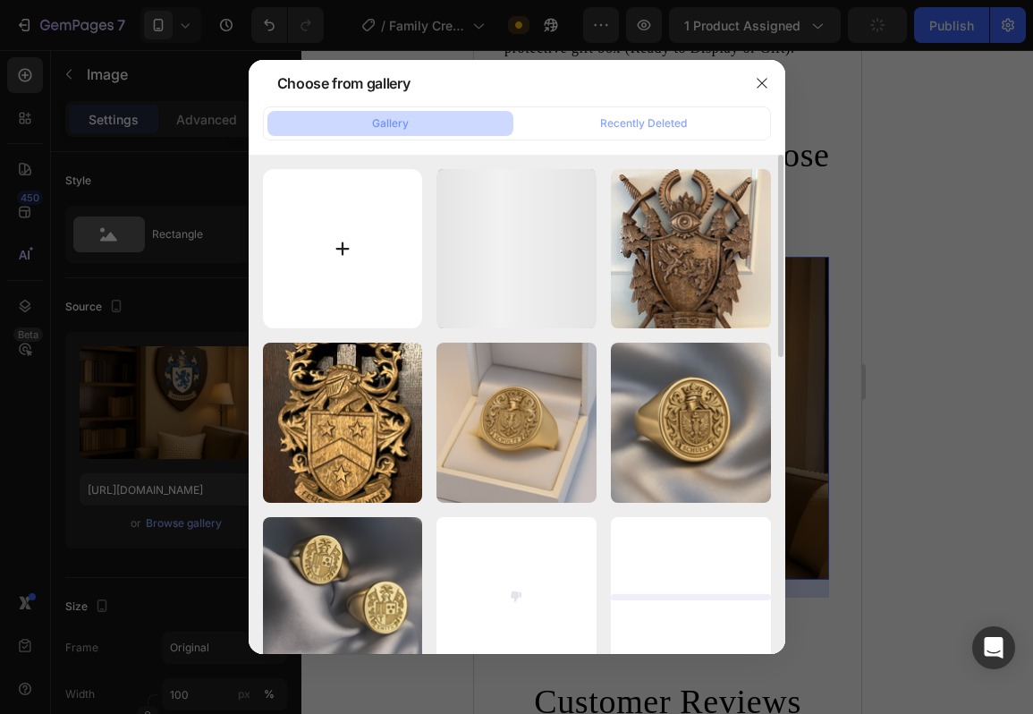
click at [362, 293] on input "file" at bounding box center [343, 249] width 160 height 160
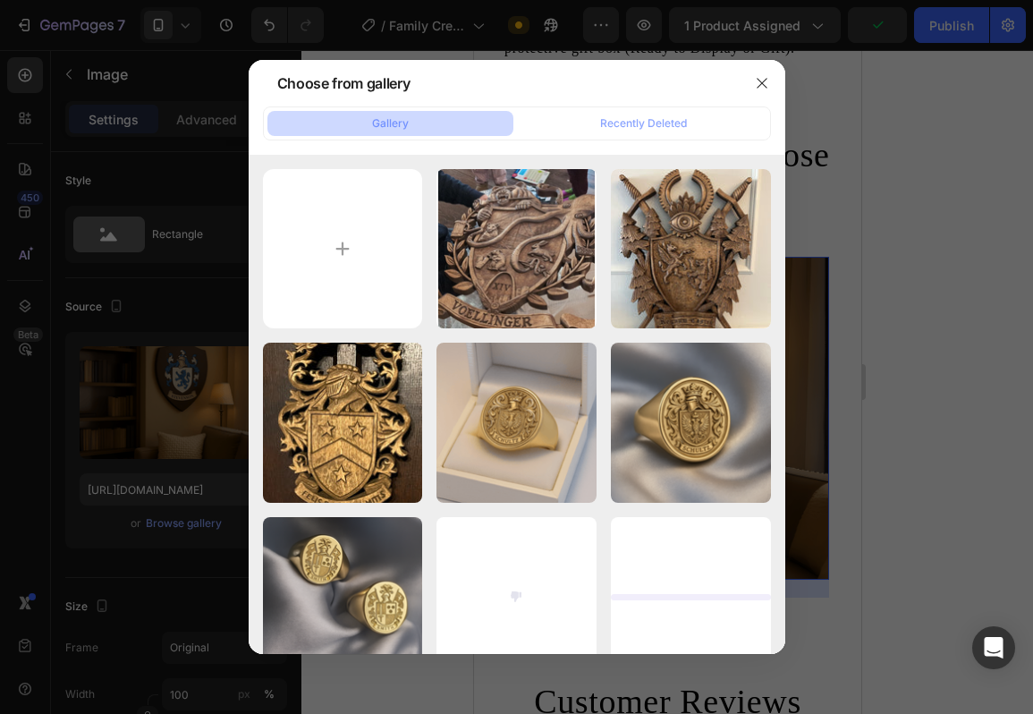
type input "C:\fakepath\Screenshot 2025-08-27 at 9.05.44 PM.png"
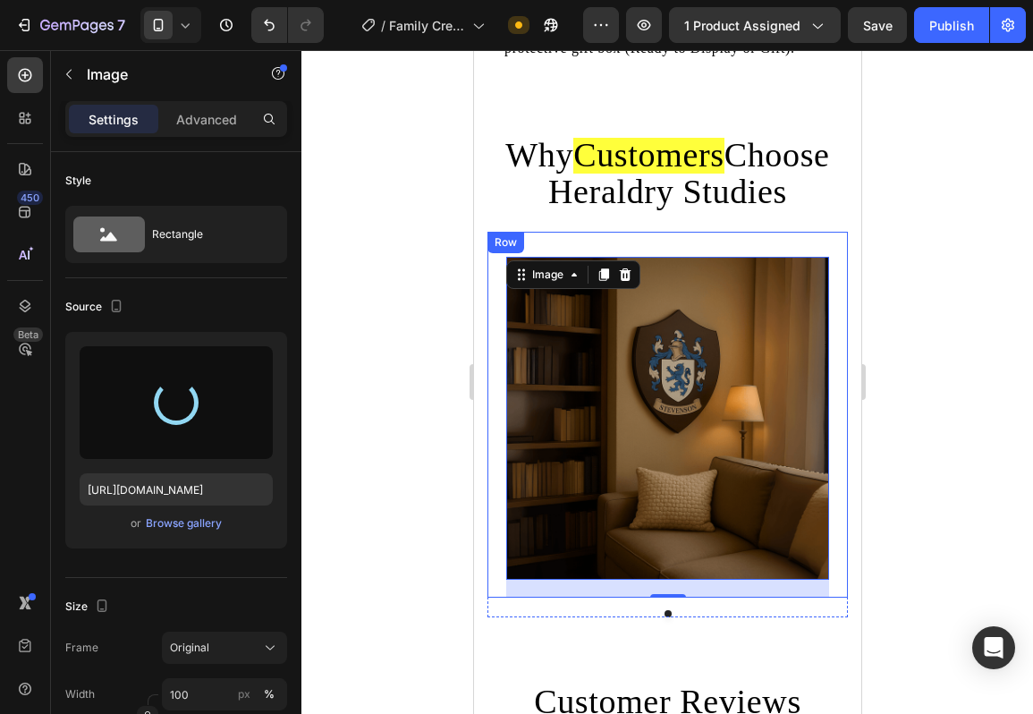
type input "https://cdn.shopify.com/s/files/1/0779/3528/0420/files/gempages_530938111069258…"
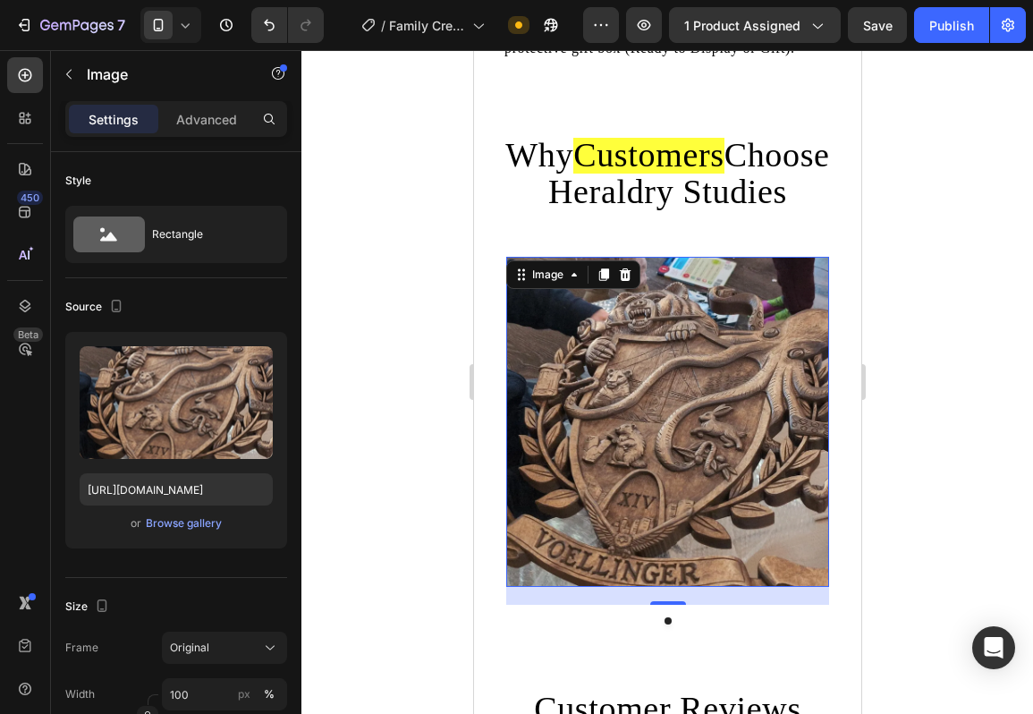
click at [922, 435] on div at bounding box center [667, 382] width 732 height 664
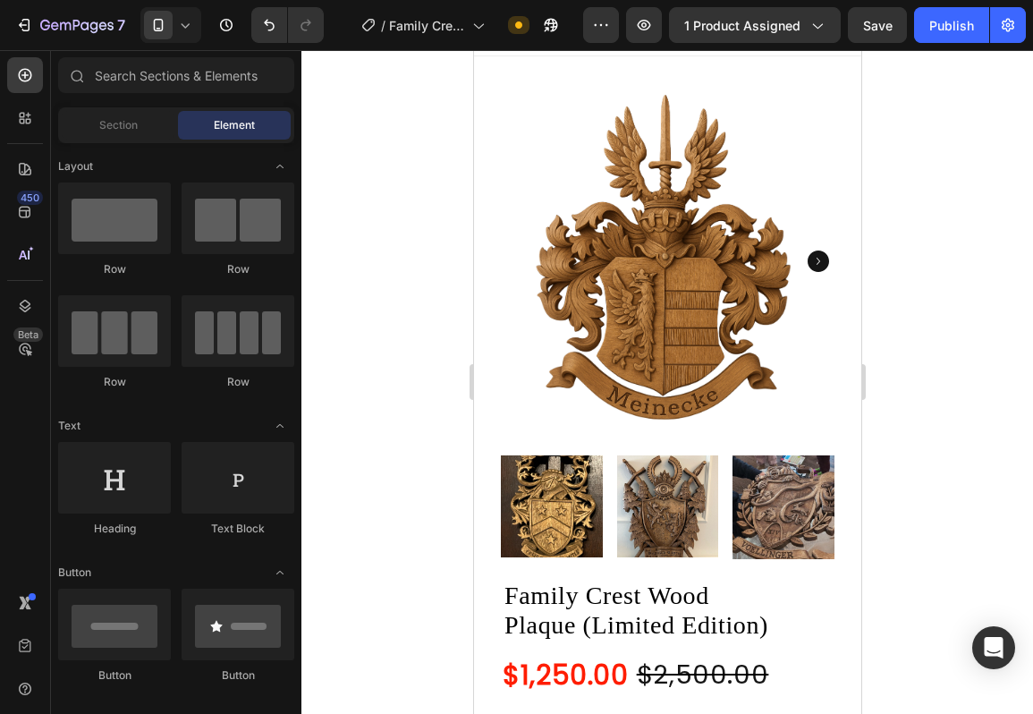
scroll to position [0, 0]
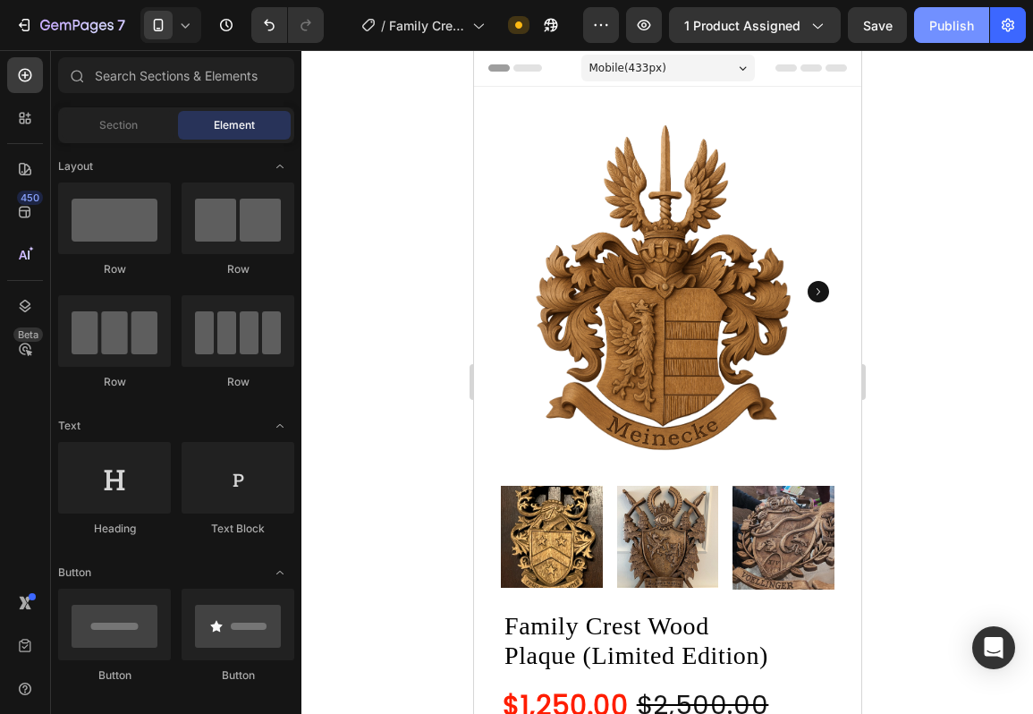
click at [943, 33] on div "Publish" at bounding box center [951, 25] width 45 height 19
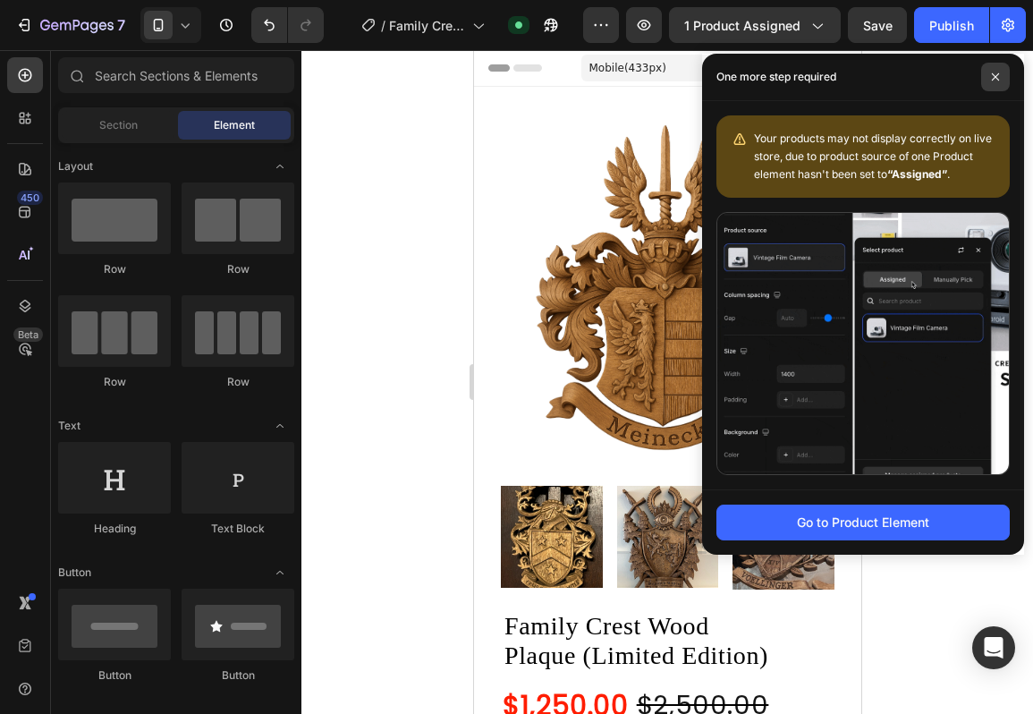
click at [1005, 79] on span at bounding box center [995, 77] width 29 height 29
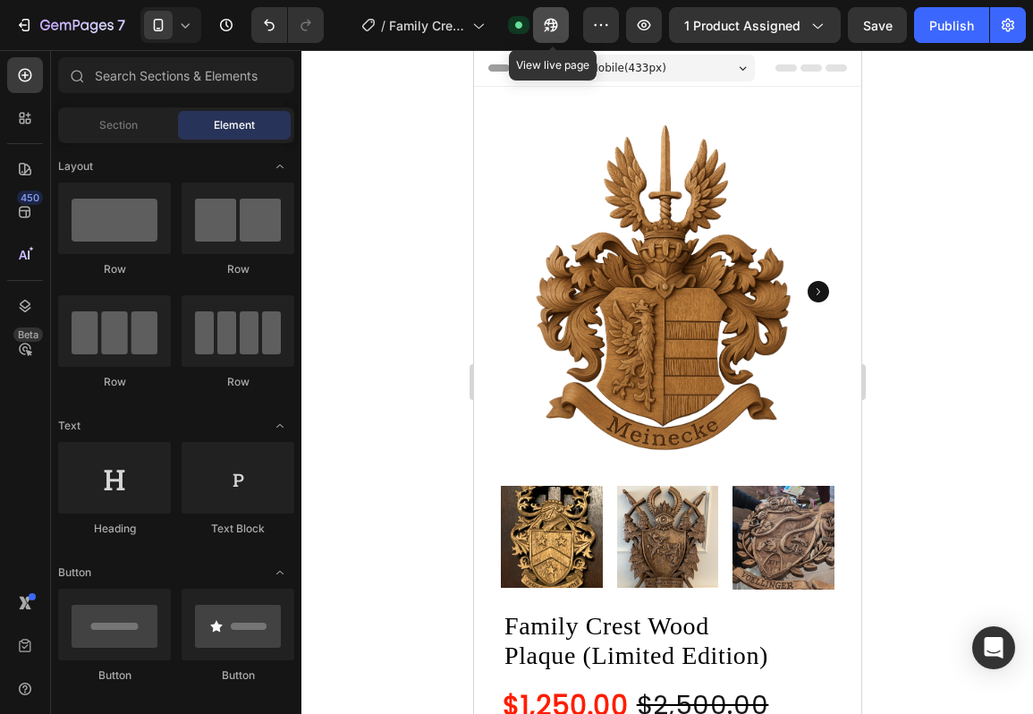
click at [547, 28] on icon "button" at bounding box center [551, 25] width 18 height 18
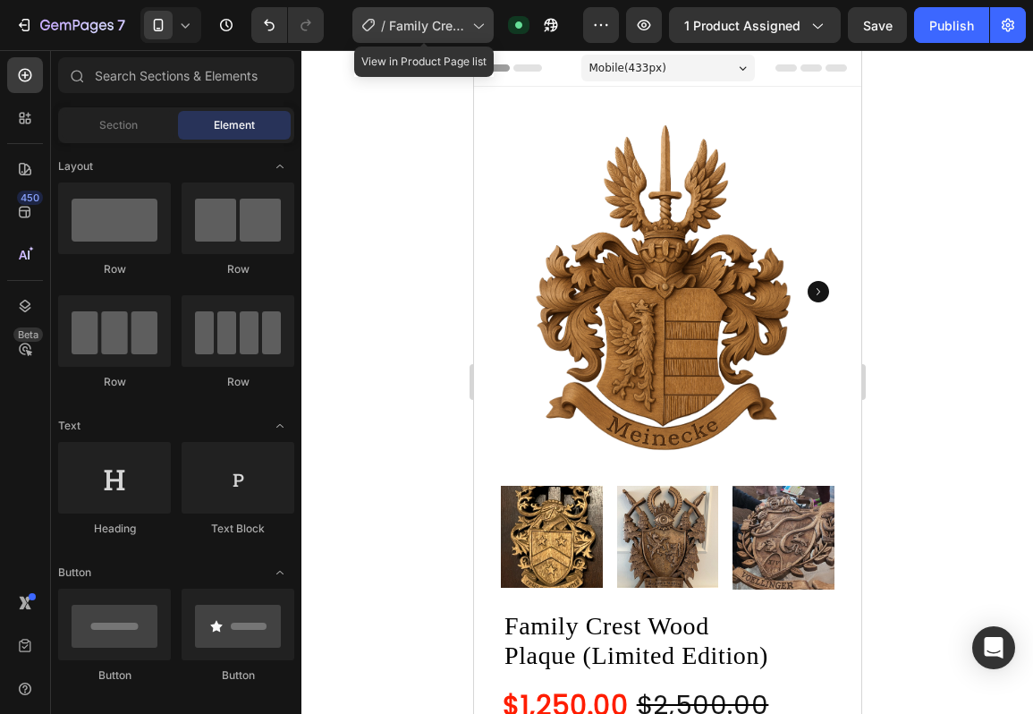
click at [425, 30] on span "Family Crest Shield Wooden Emblem" at bounding box center [427, 25] width 76 height 19
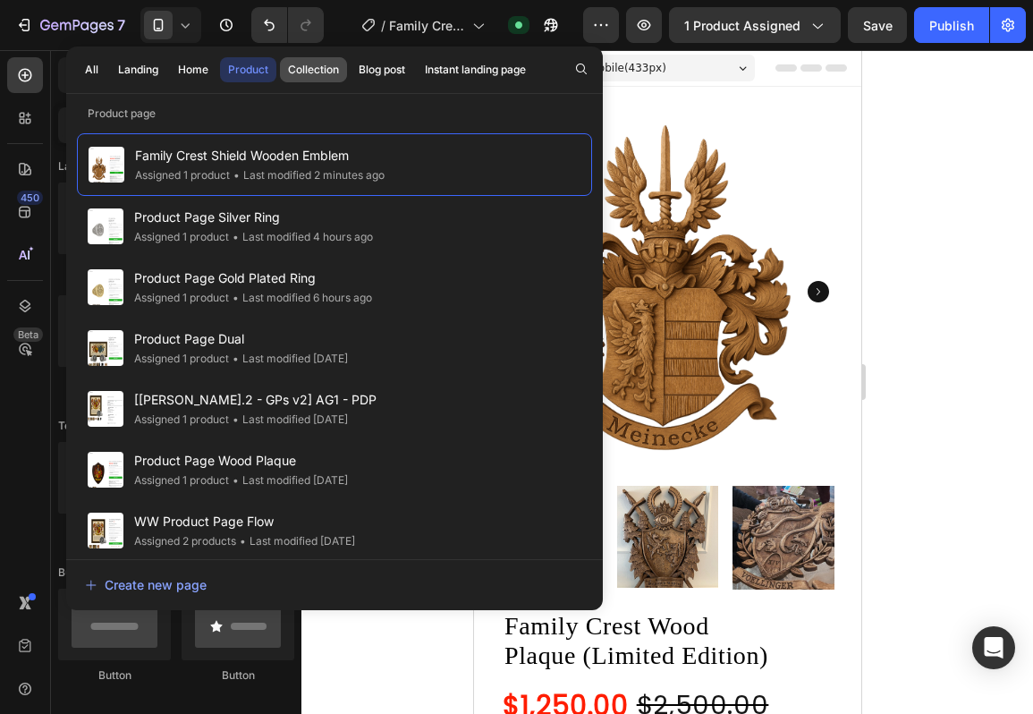
click at [333, 74] on div "Collection" at bounding box center [313, 70] width 51 height 16
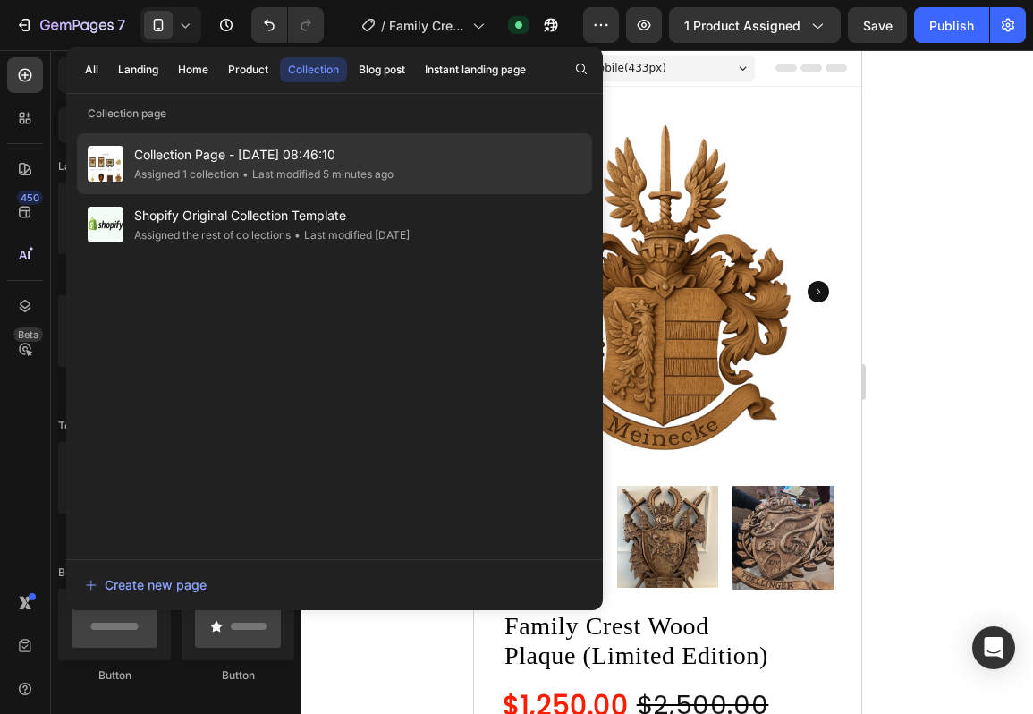
click at [287, 164] on span "Collection Page - [DATE] 08:46:10" at bounding box center [263, 154] width 259 height 21
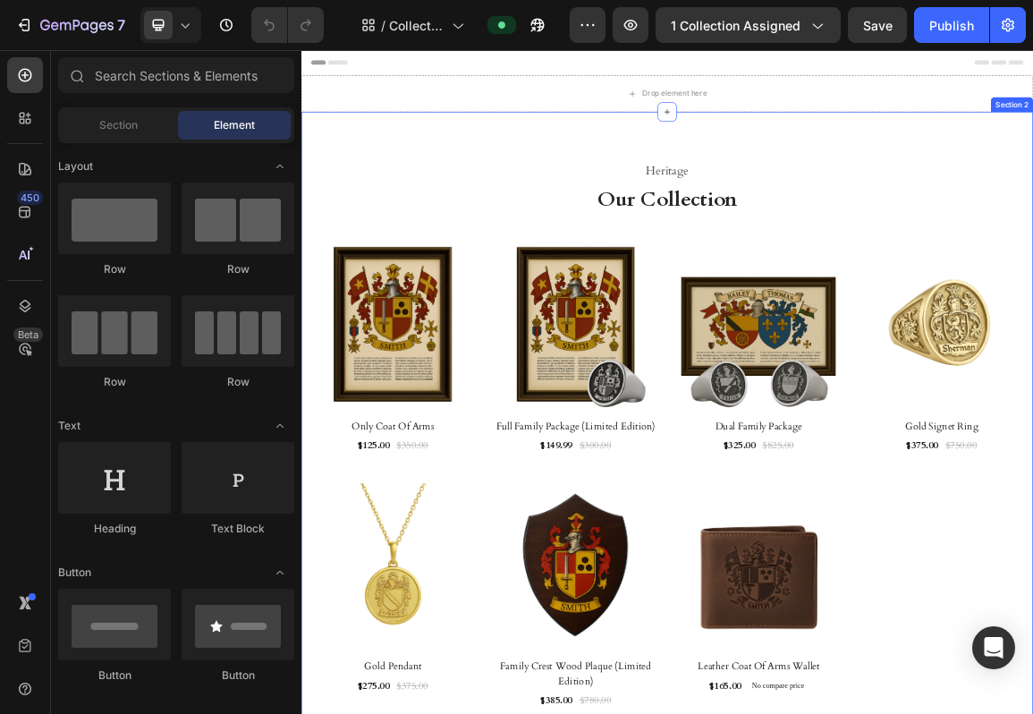
click at [609, 205] on div "Heritage Heading Our Collection Heading Product Images & Gallery Row Only Coat …" at bounding box center [837, 613] width 1073 height 947
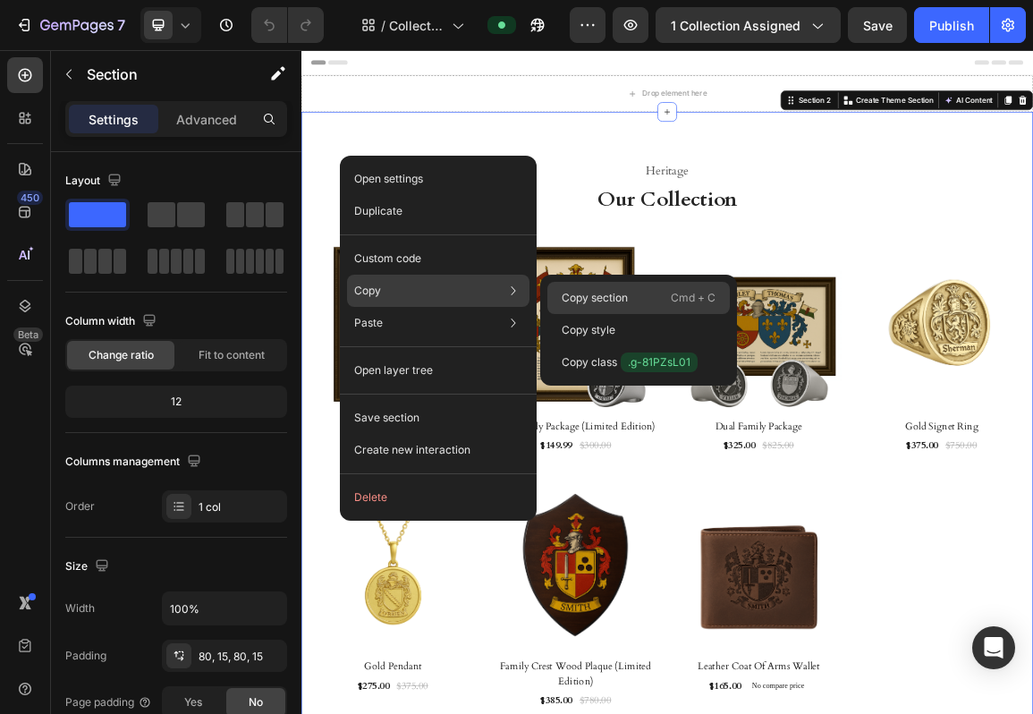
click at [604, 291] on p "Copy section" at bounding box center [595, 298] width 66 height 16
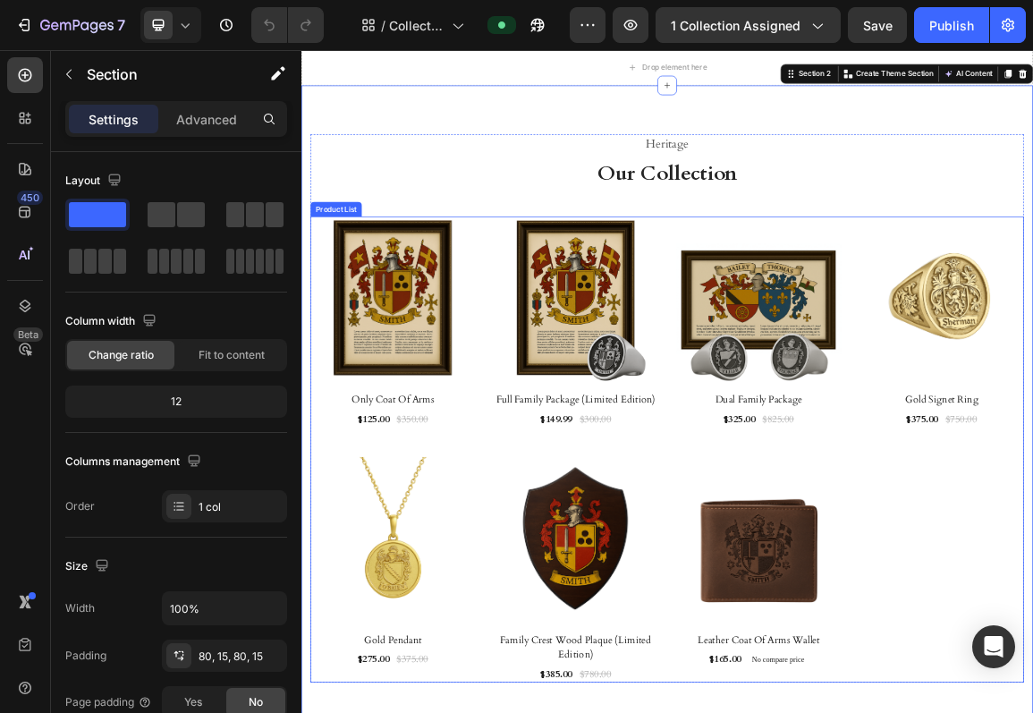
scroll to position [39, 0]
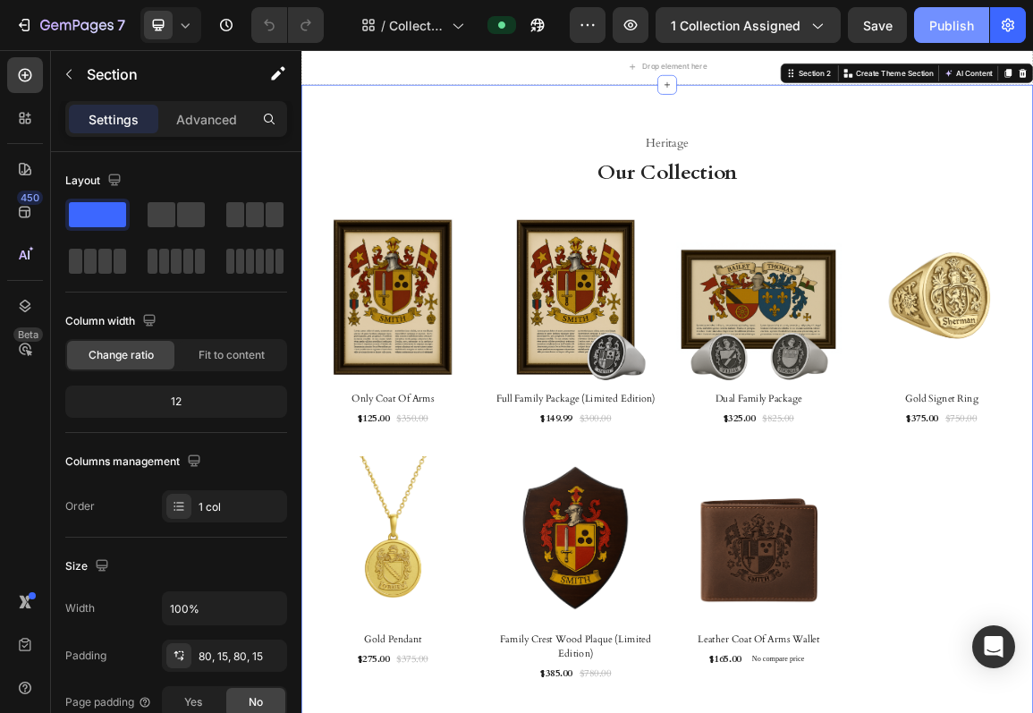
click at [963, 18] on div "Publish" at bounding box center [951, 25] width 45 height 19
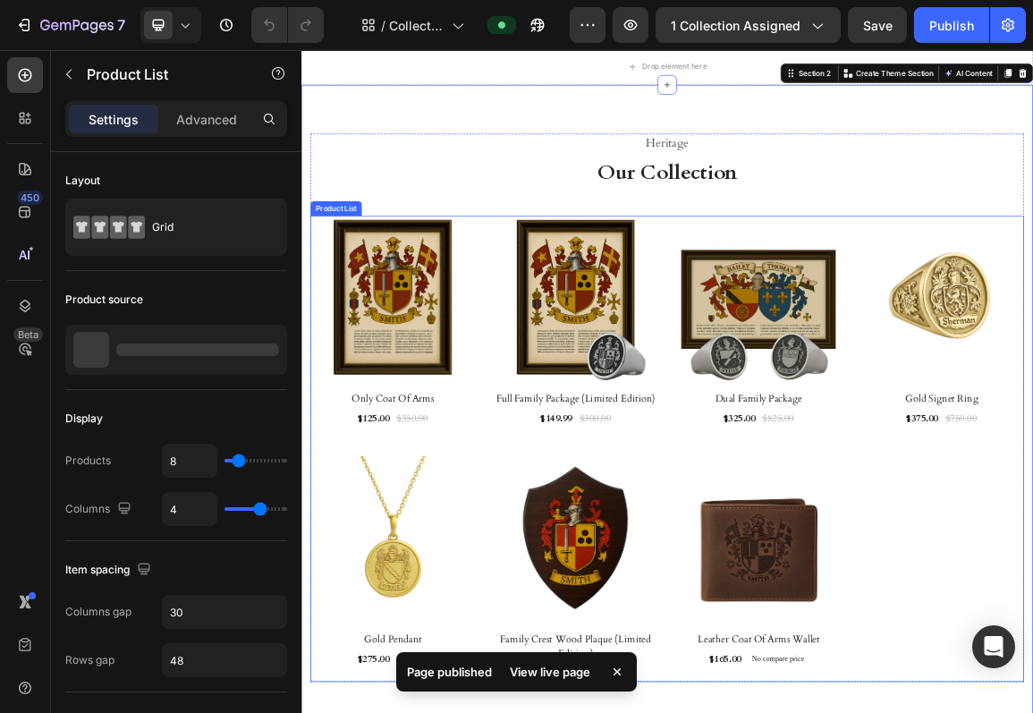
click at [1032, 677] on div "Product Images & Gallery Row Only Coat Of Arms (P) Title $125.00 (P) Price (P) …" at bounding box center [838, 634] width 1047 height 683
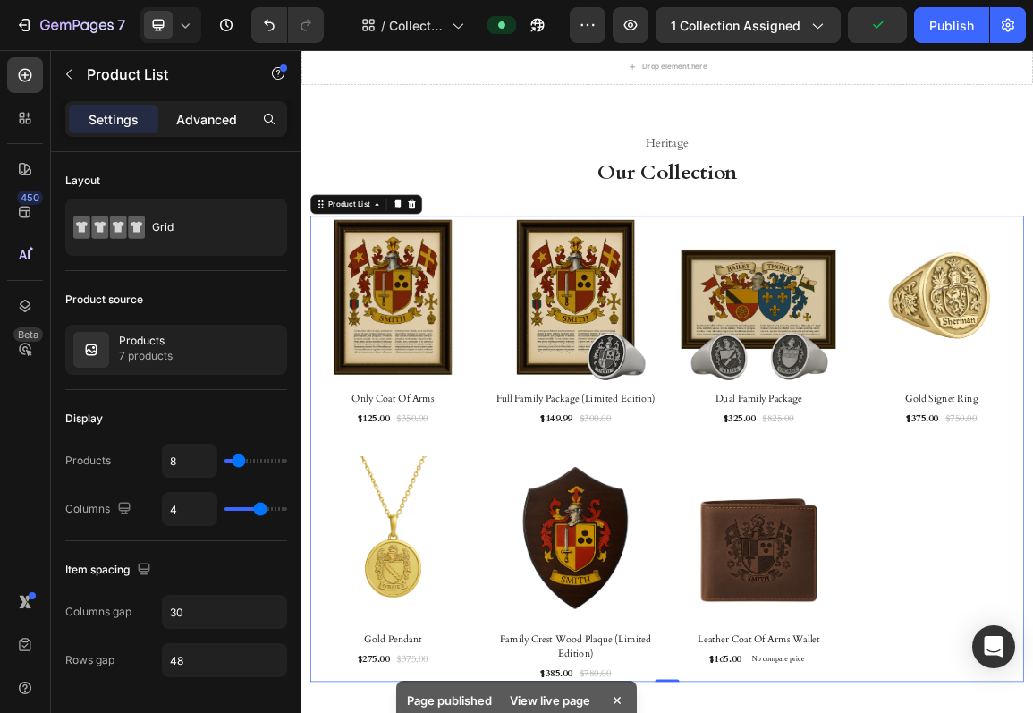
click at [202, 123] on p "Advanced" at bounding box center [206, 119] width 61 height 19
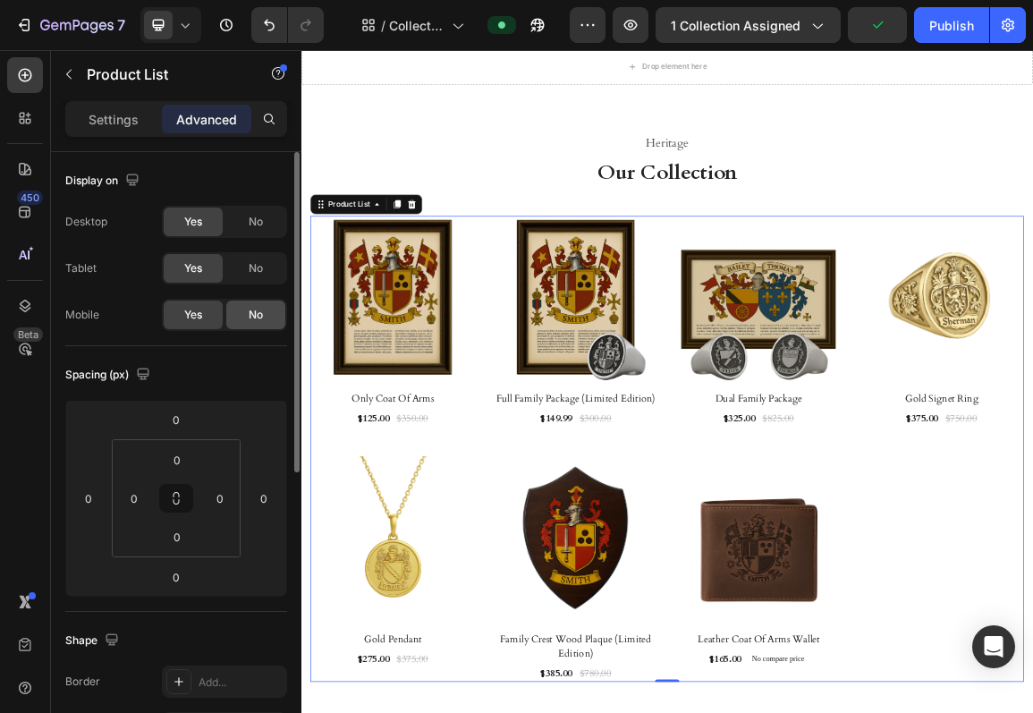
click at [260, 304] on div "No" at bounding box center [255, 315] width 59 height 29
click at [126, 108] on div "Settings" at bounding box center [113, 119] width 89 height 29
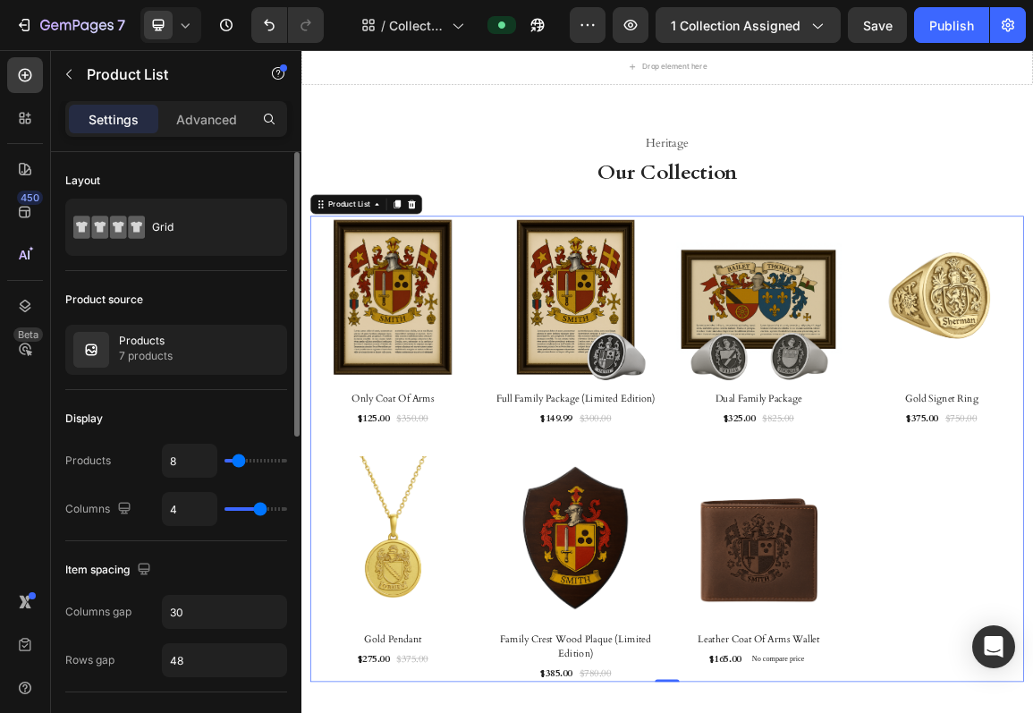
type input "3"
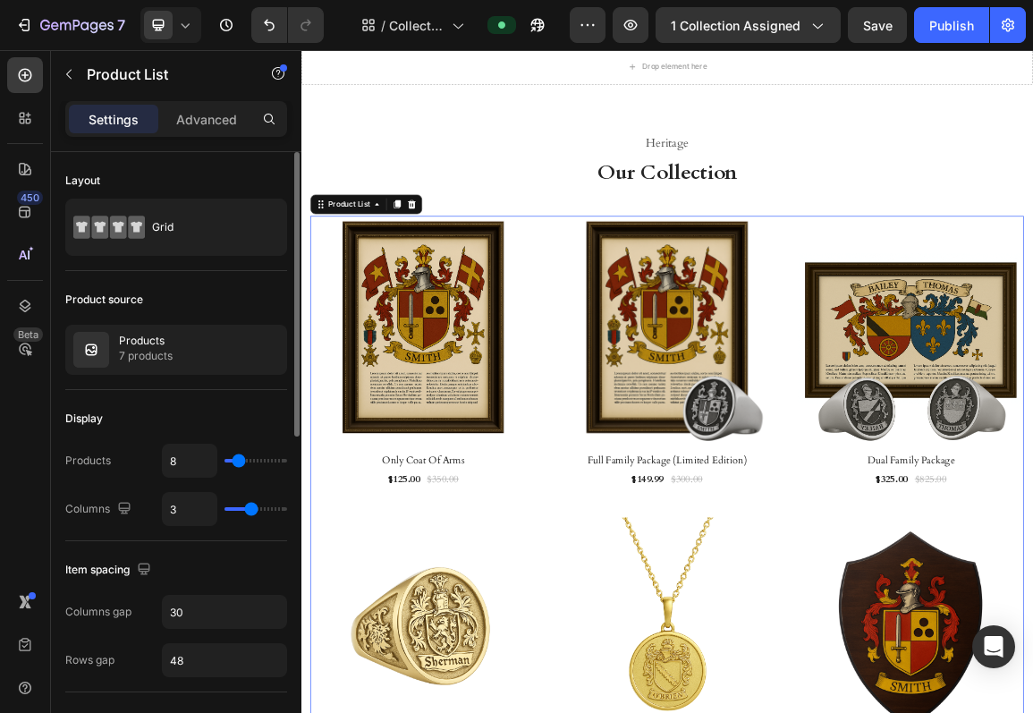
type input "3"
click at [250, 511] on input "range" at bounding box center [256, 509] width 63 height 4
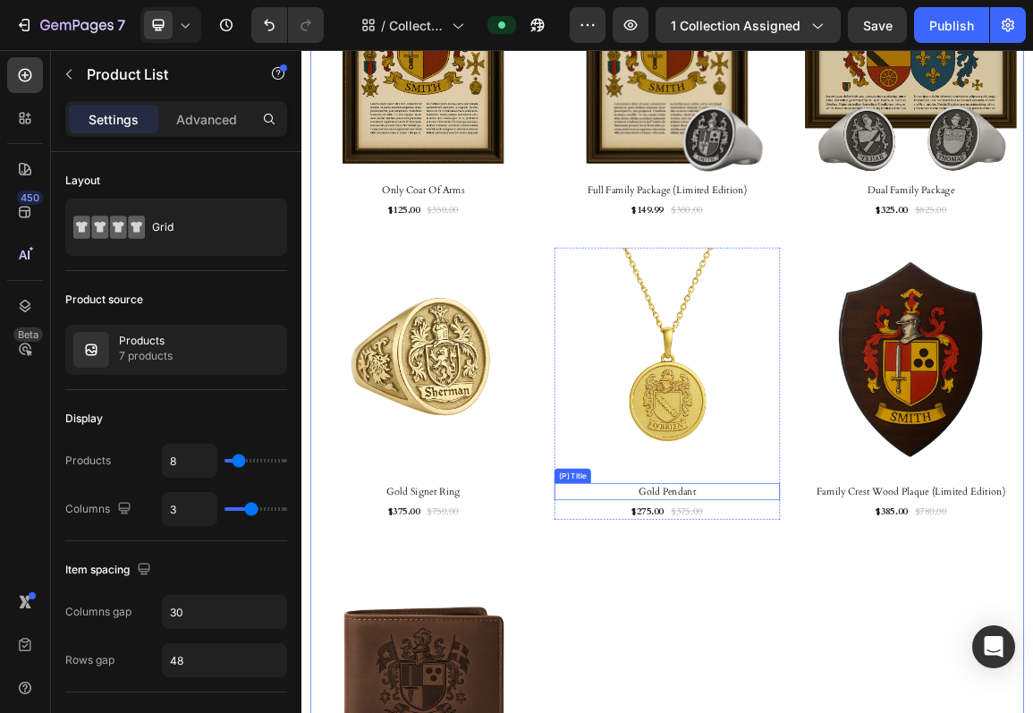
scroll to position [420, 0]
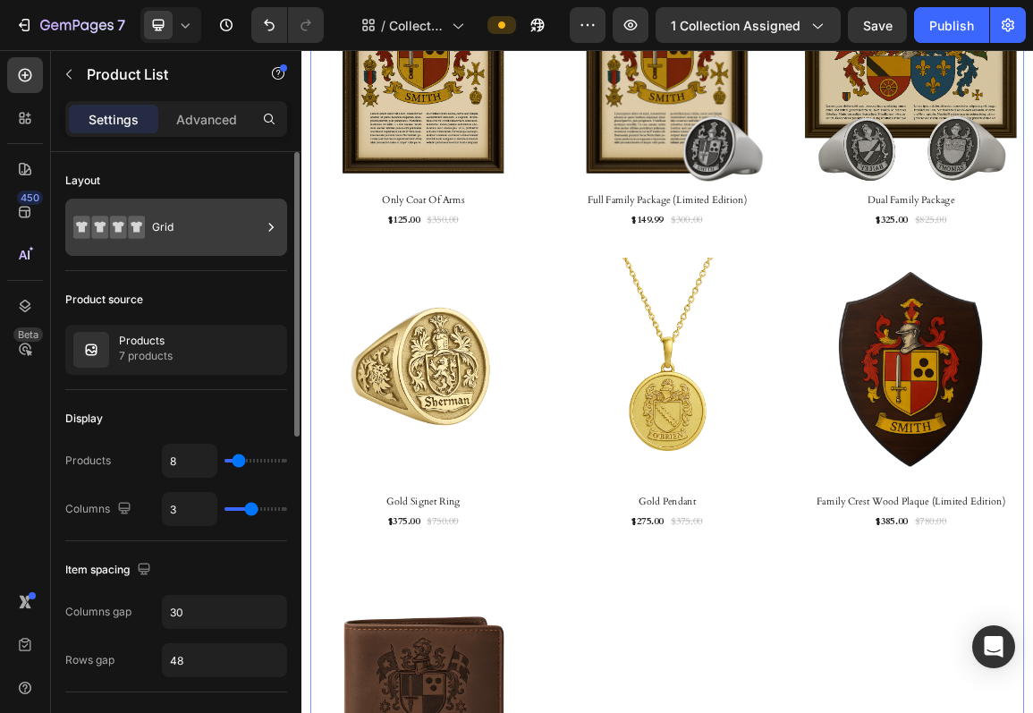
click at [157, 245] on div "Grid" at bounding box center [206, 227] width 109 height 41
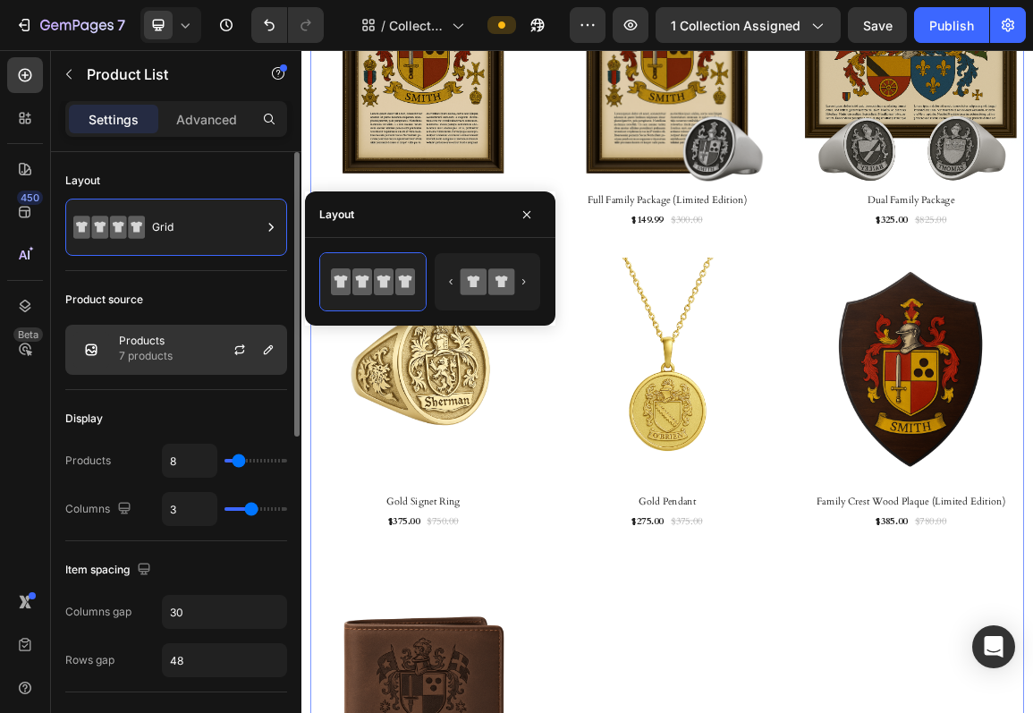
click at [199, 342] on div "Products 7 products" at bounding box center [176, 350] width 222 height 50
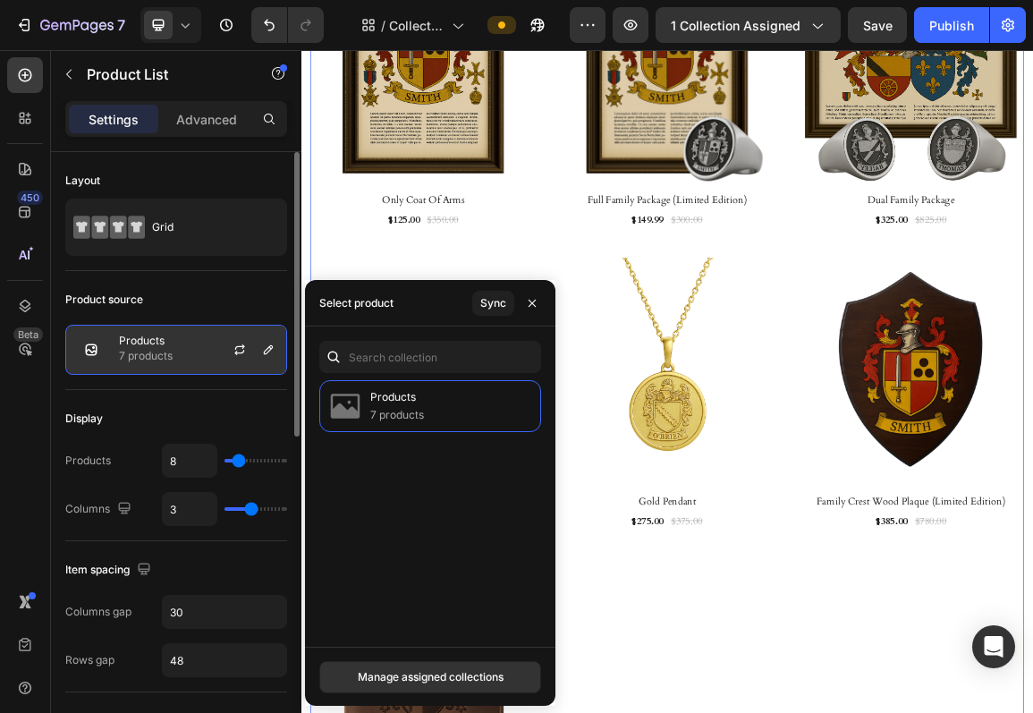
click at [221, 340] on div at bounding box center [247, 350] width 79 height 48
click at [240, 347] on icon "button" at bounding box center [240, 350] width 14 height 14
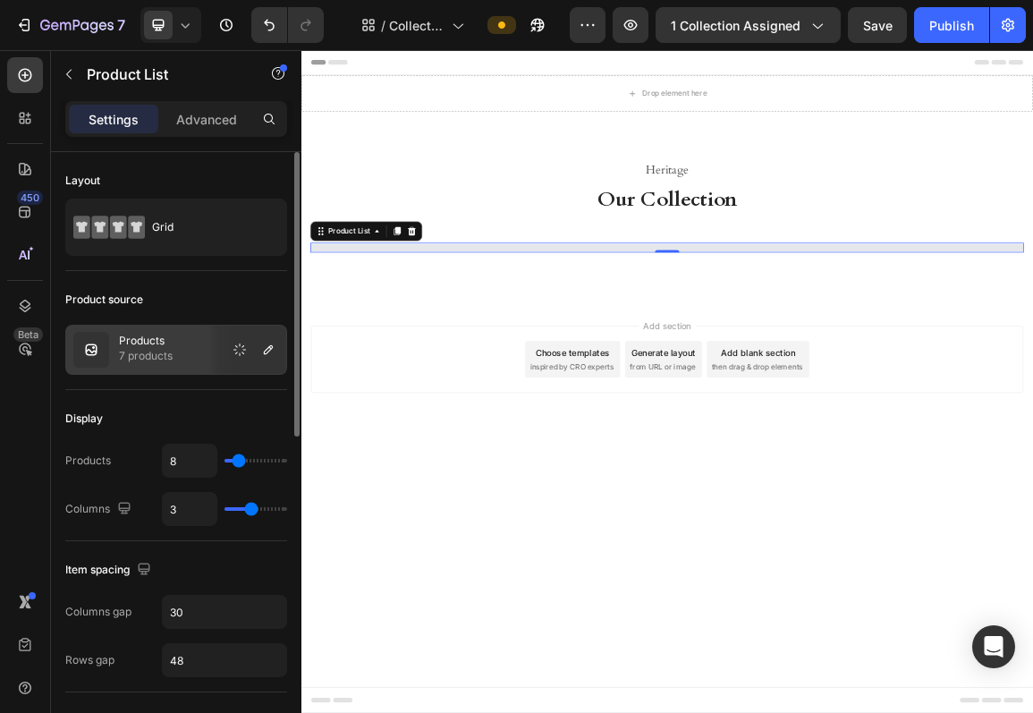
scroll to position [0, 0]
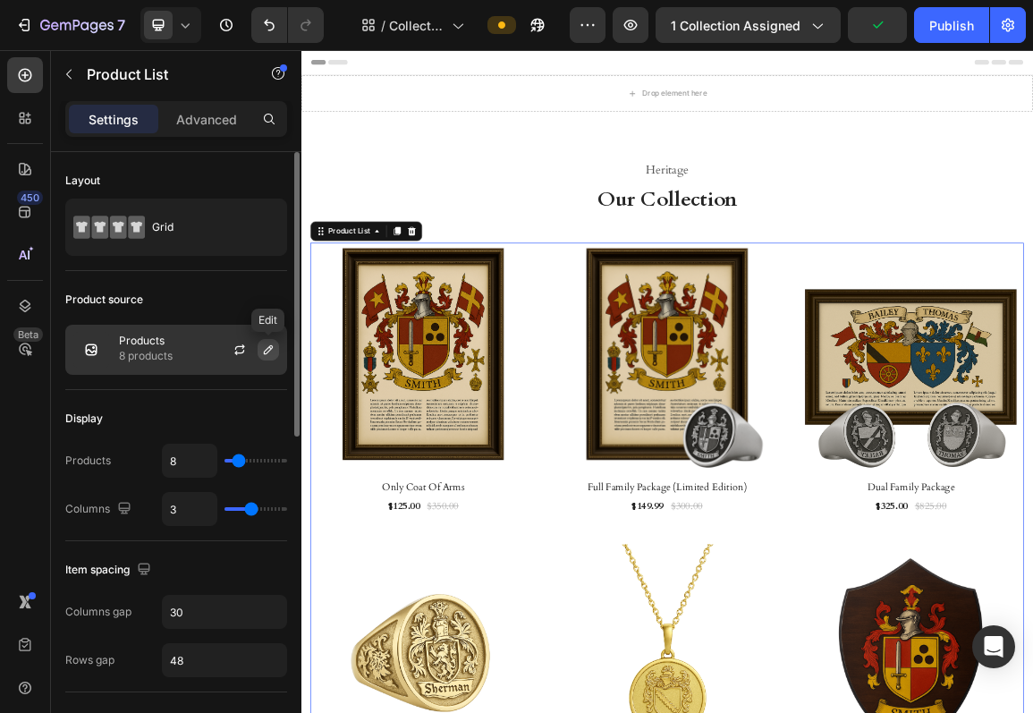
click at [262, 355] on icon "button" at bounding box center [268, 350] width 14 height 14
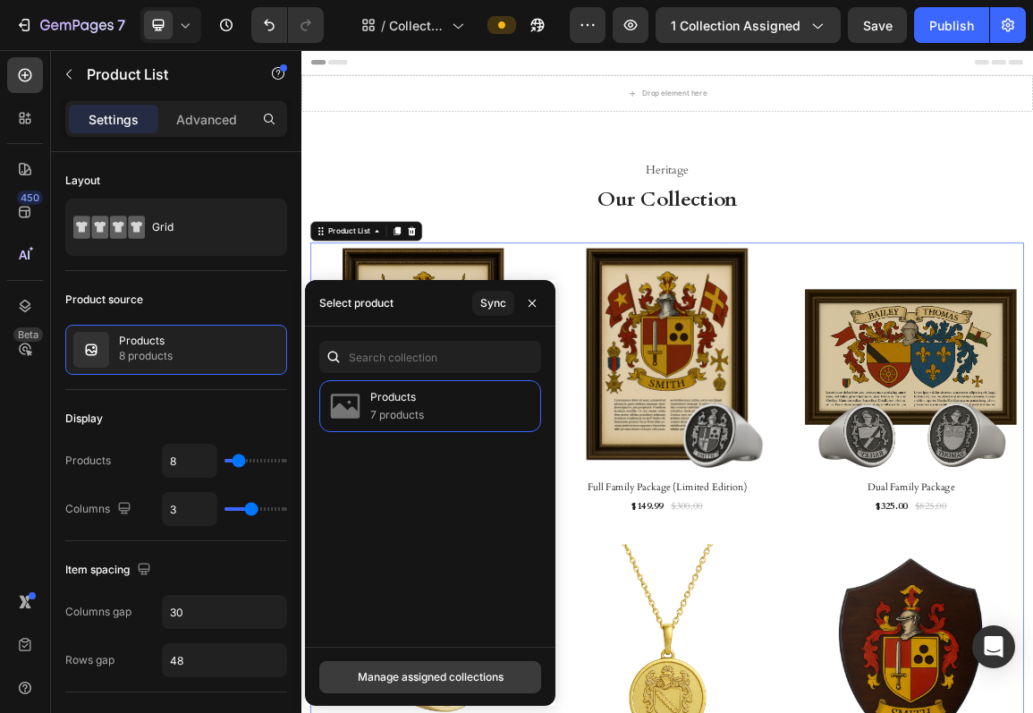
click at [442, 669] on div "Manage assigned collections" at bounding box center [431, 677] width 146 height 16
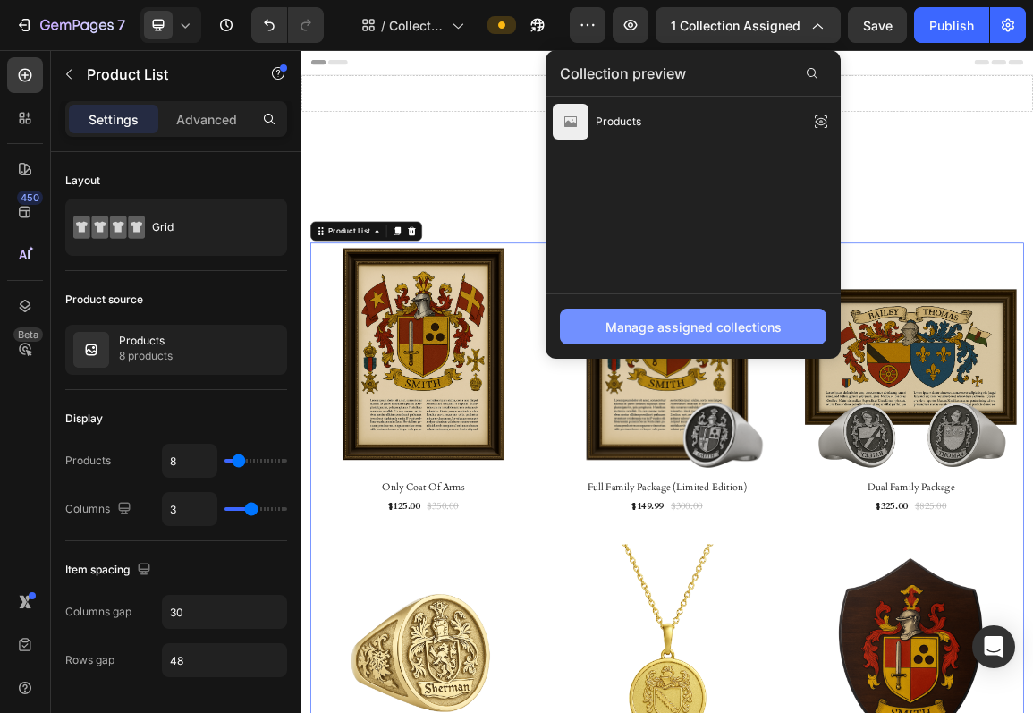
click at [681, 335] on div "Manage assigned collections" at bounding box center [694, 327] width 176 height 19
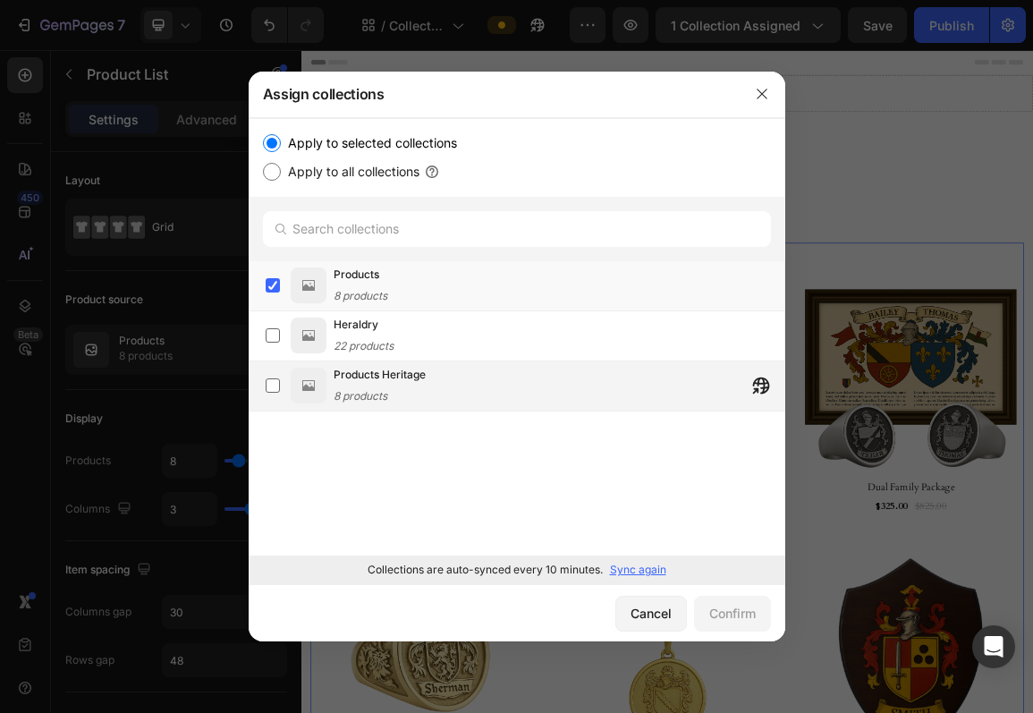
click at [392, 382] on span "Products Heritage" at bounding box center [380, 375] width 92 height 18
click at [383, 284] on div "Products 8 products" at bounding box center [361, 285] width 54 height 39
click at [759, 624] on button "Confirm" at bounding box center [732, 614] width 77 height 36
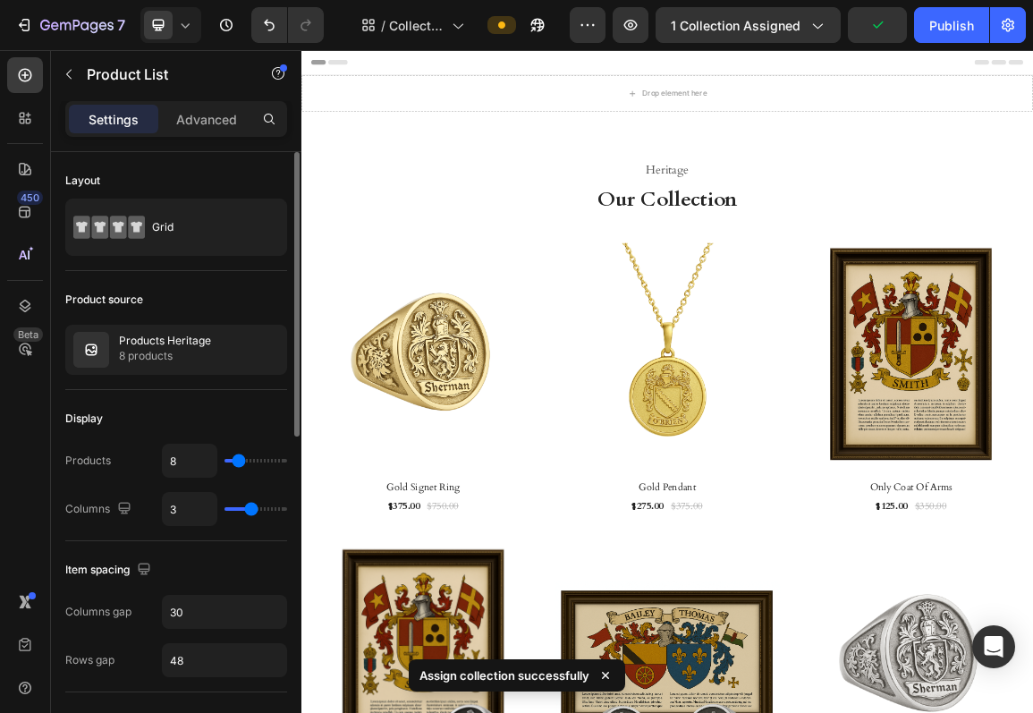
type input "4"
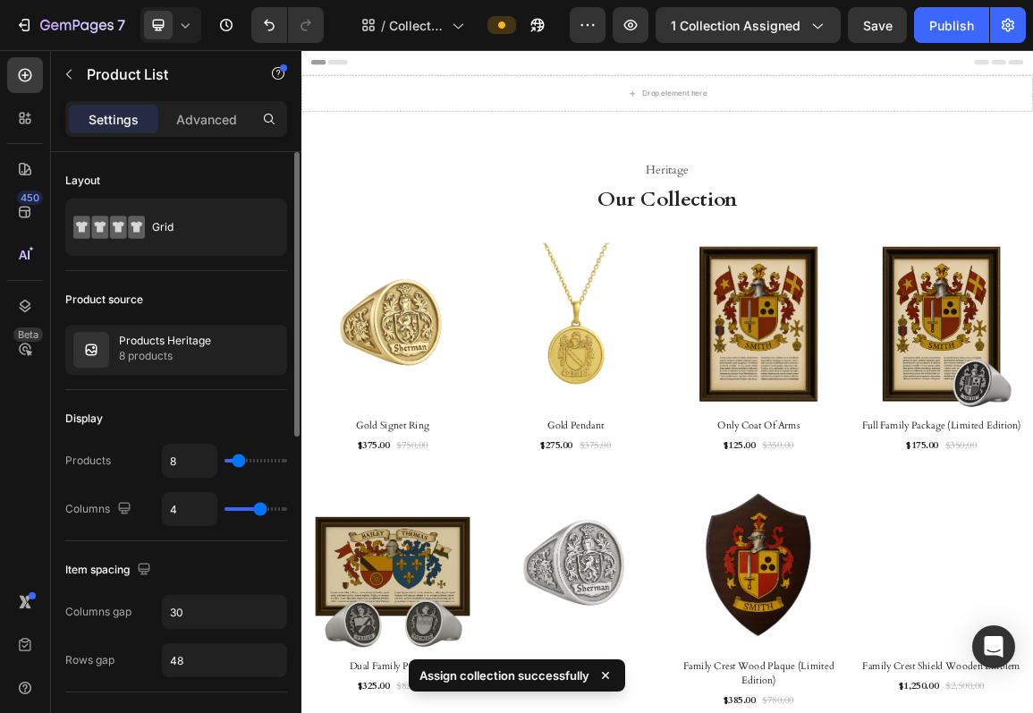
type input "4"
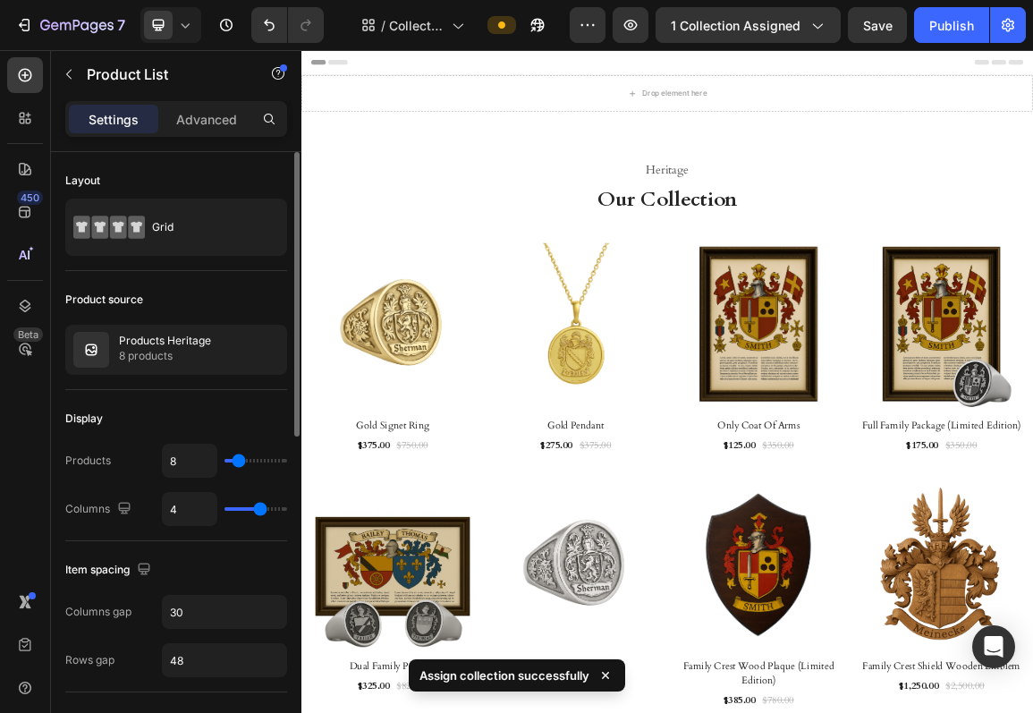
click at [262, 511] on input "range" at bounding box center [256, 509] width 63 height 4
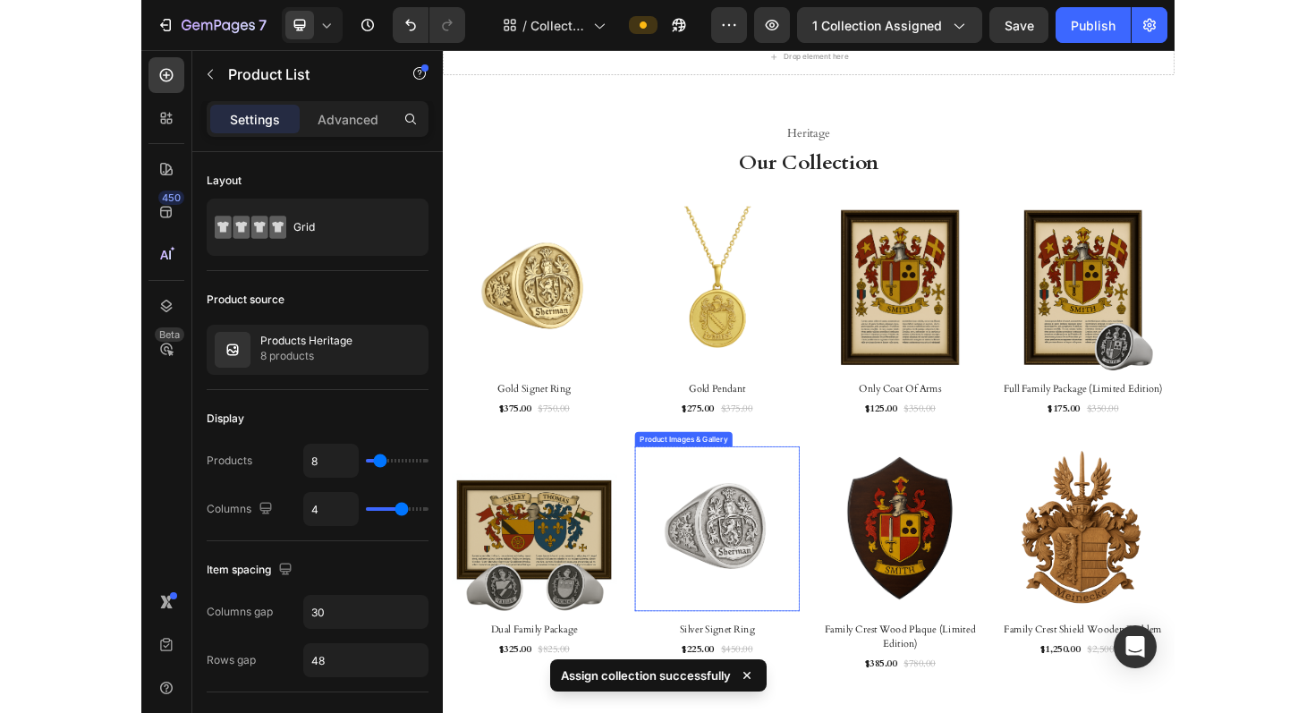
scroll to position [56, 0]
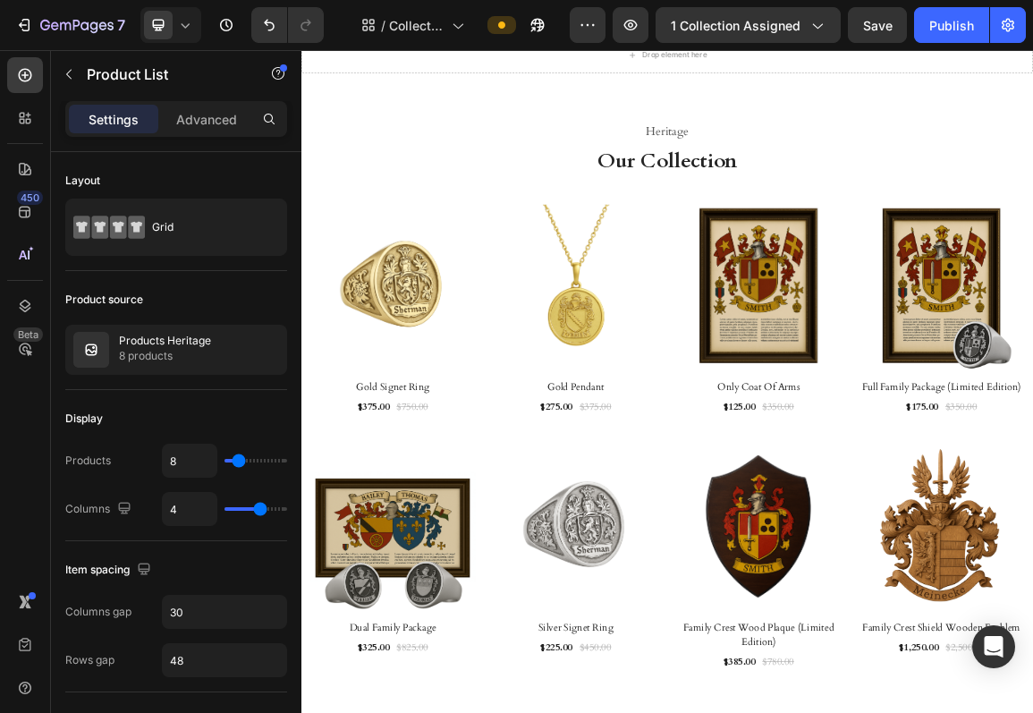
click at [932, 3] on div "7 Version history / Collection Page - Feb 27, 08:46:10 Preview 1 collection ass…" at bounding box center [516, 25] width 1033 height 51
click at [932, 26] on div "Publish" at bounding box center [951, 25] width 45 height 19
click at [972, 29] on div "Publish" at bounding box center [951, 25] width 45 height 19
click at [539, 33] on icon "button" at bounding box center [538, 25] width 18 height 18
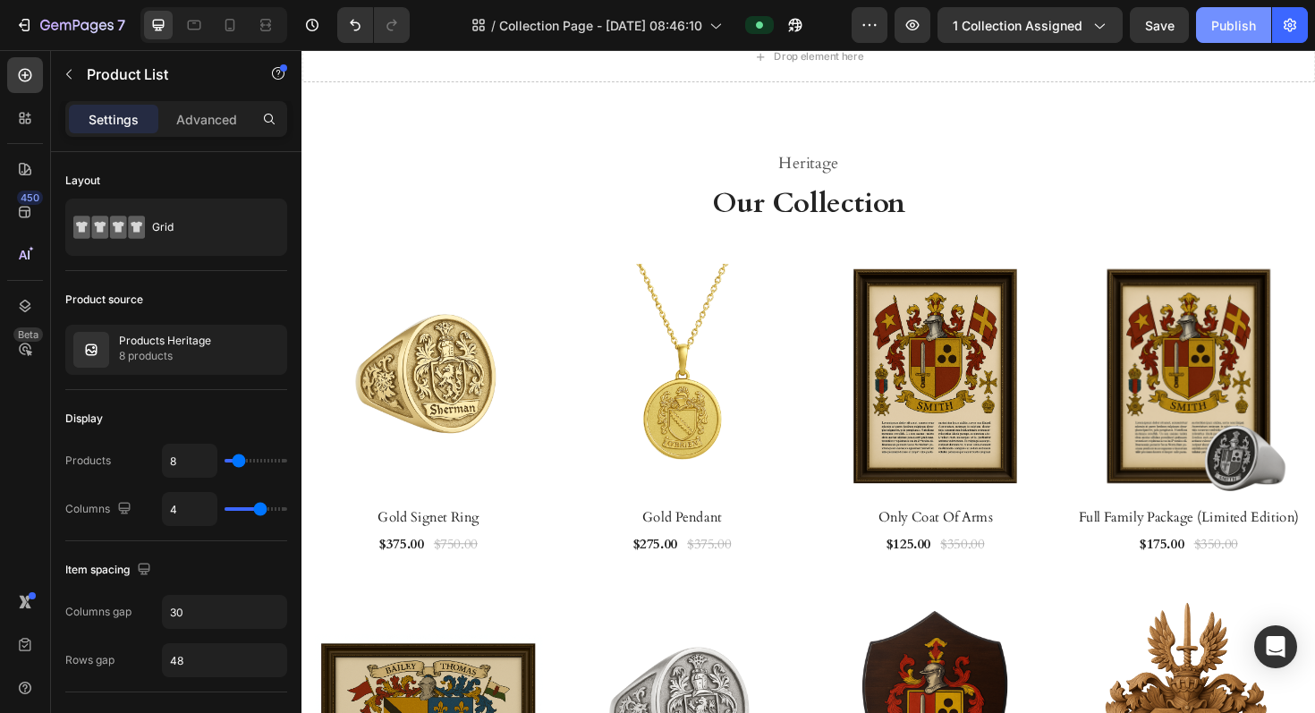
click at [1032, 20] on div "Publish" at bounding box center [1233, 25] width 45 height 19
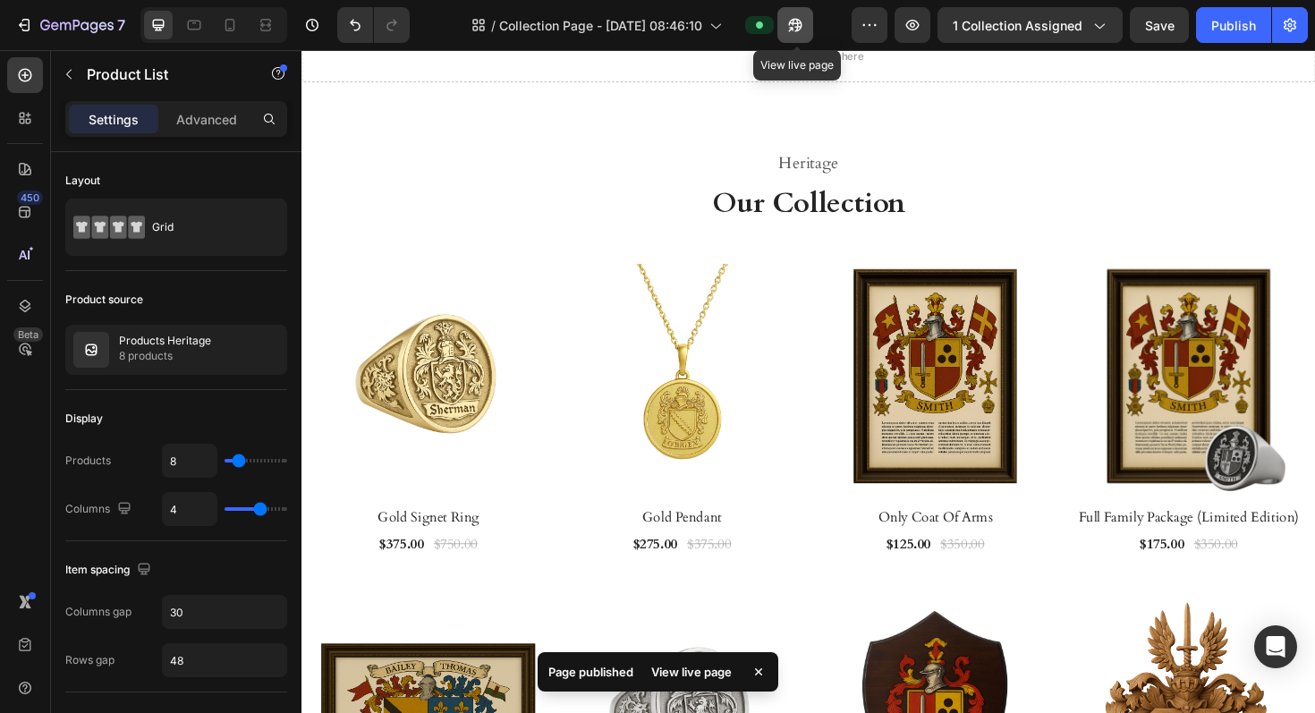
click at [793, 27] on icon "button" at bounding box center [791, 29] width 4 height 4
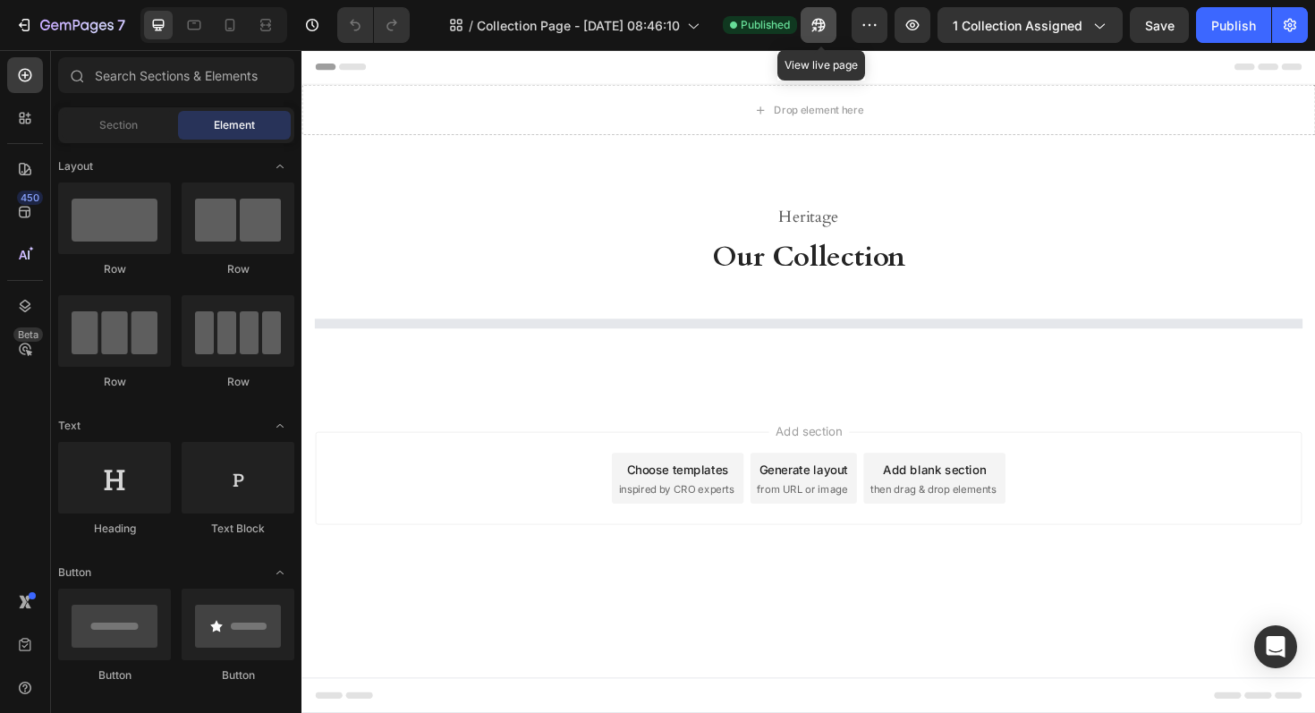
click at [821, 21] on icon "button" at bounding box center [819, 25] width 18 height 18
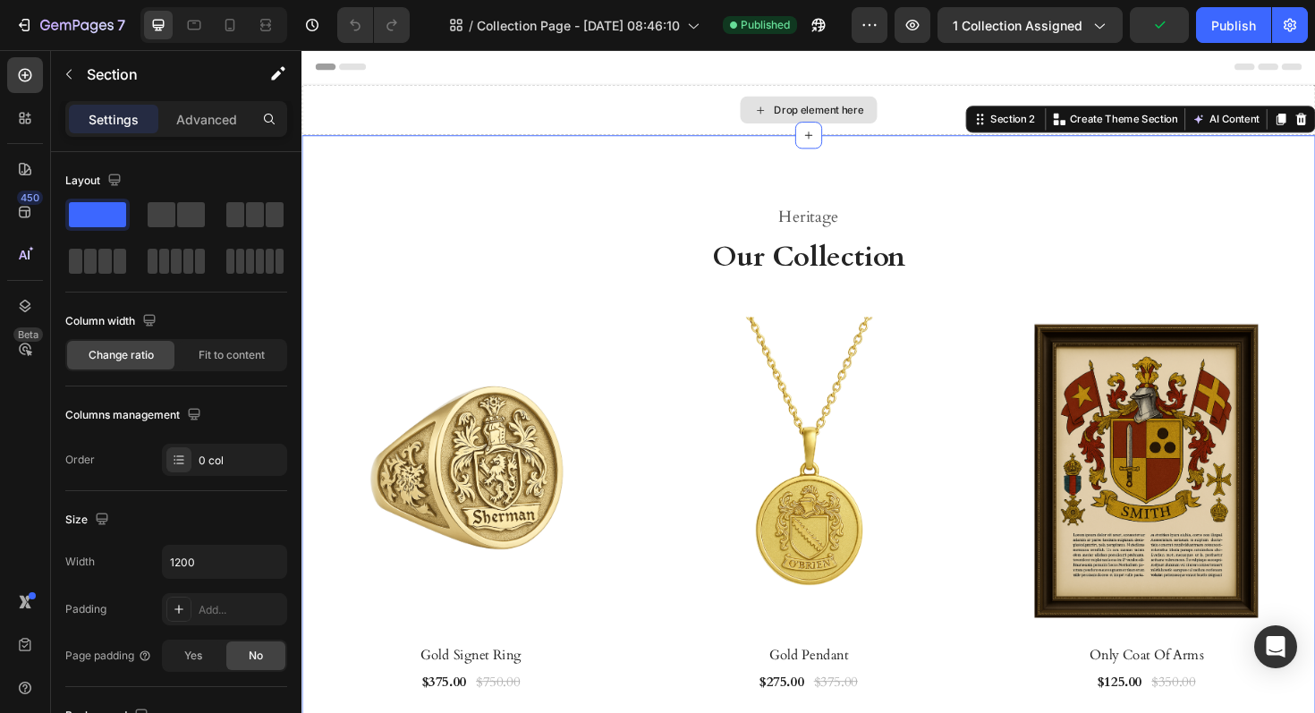
click at [585, 118] on div "Drop element here" at bounding box center [837, 114] width 1073 height 54
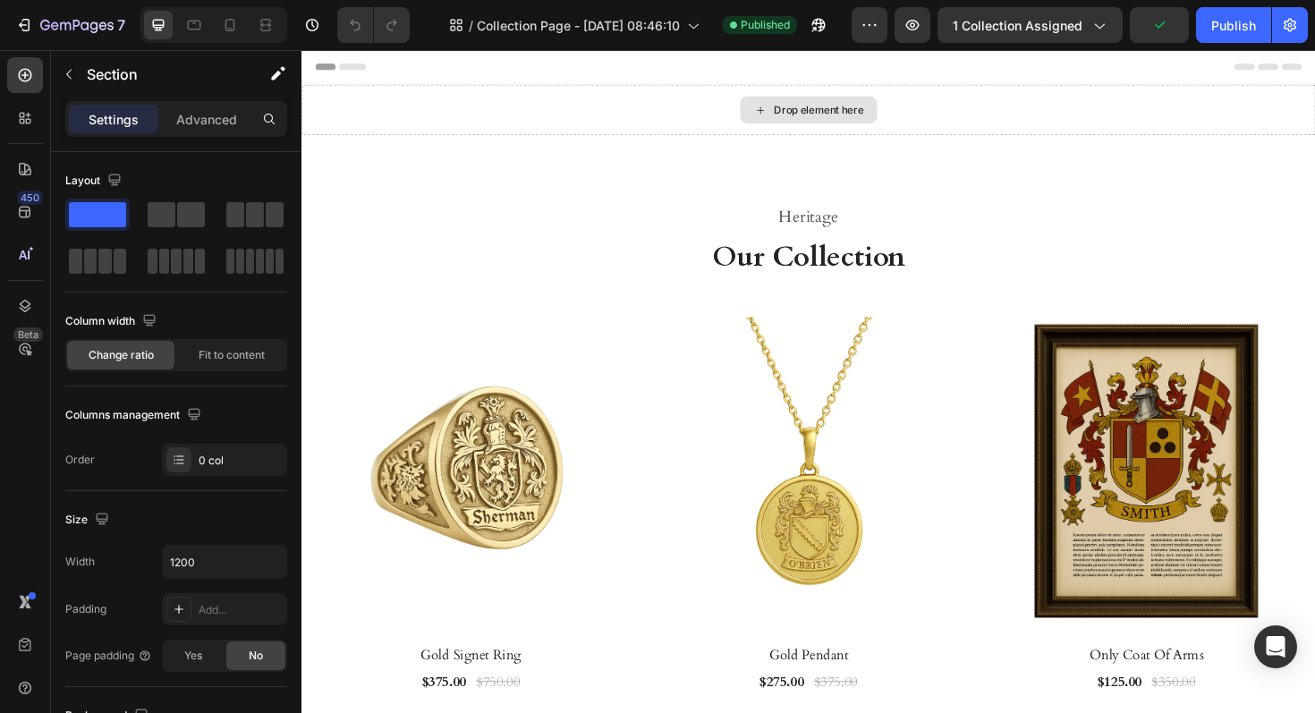
click at [585, 118] on div "Drop element here" at bounding box center [837, 114] width 1073 height 54
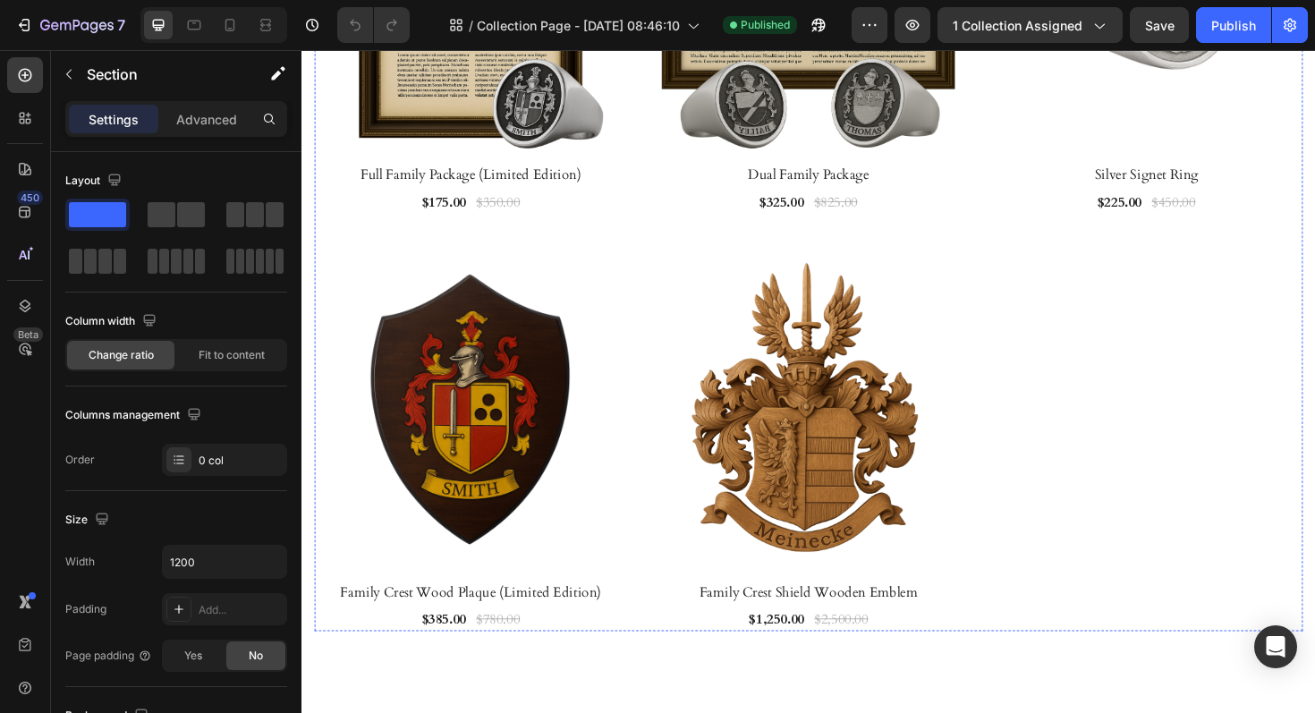
scroll to position [1009, 0]
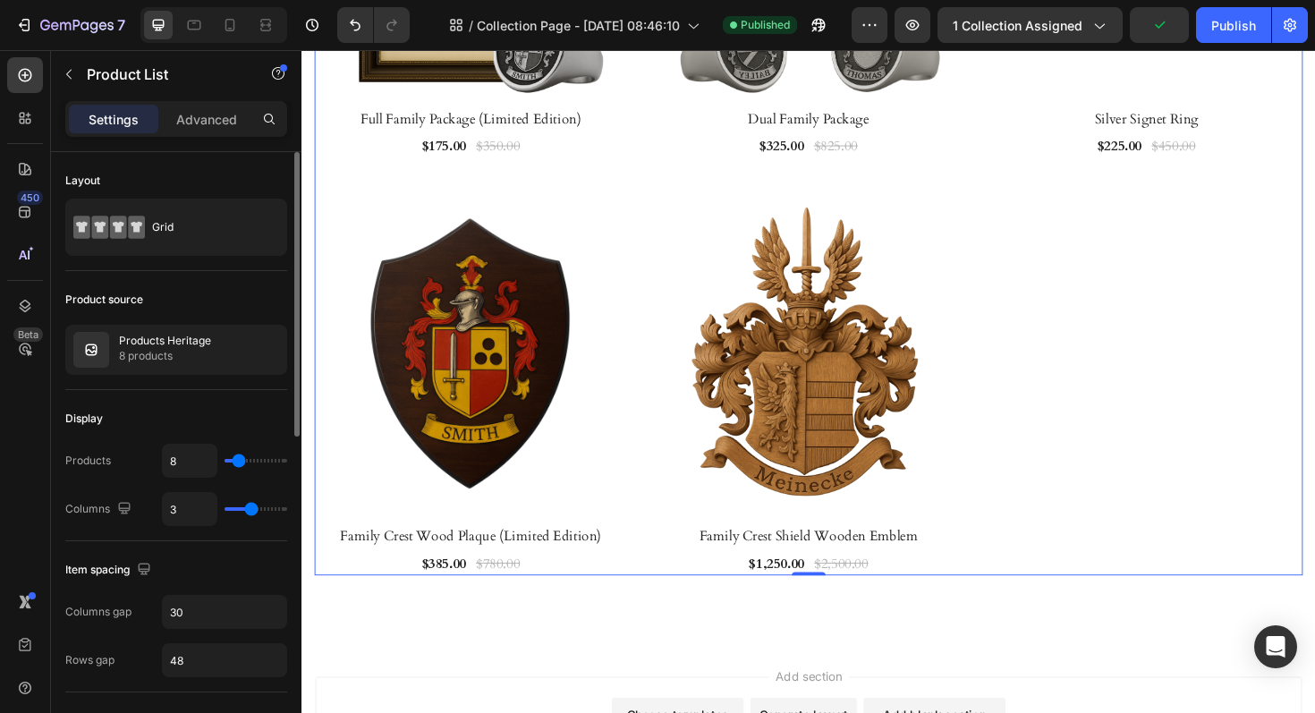
click at [249, 499] on div "3" at bounding box center [224, 509] width 125 height 34
type input "4"
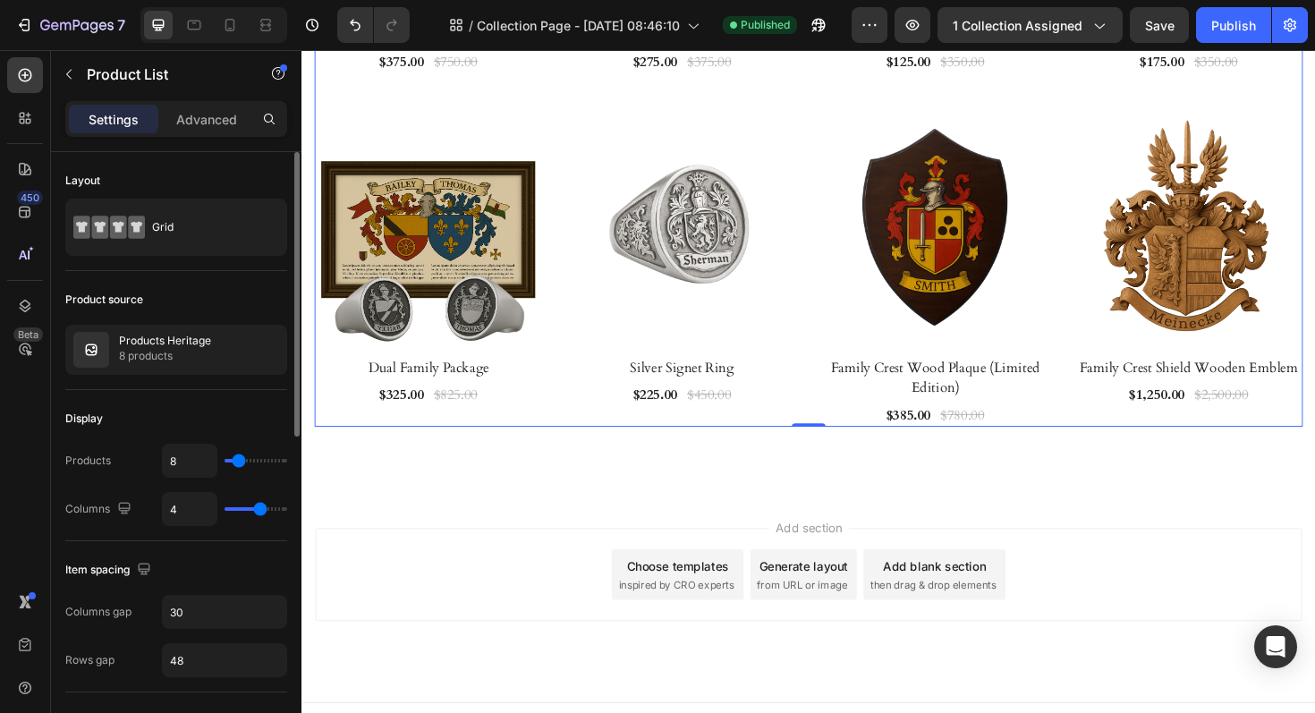
type input "4"
click at [257, 507] on input "range" at bounding box center [256, 509] width 63 height 4
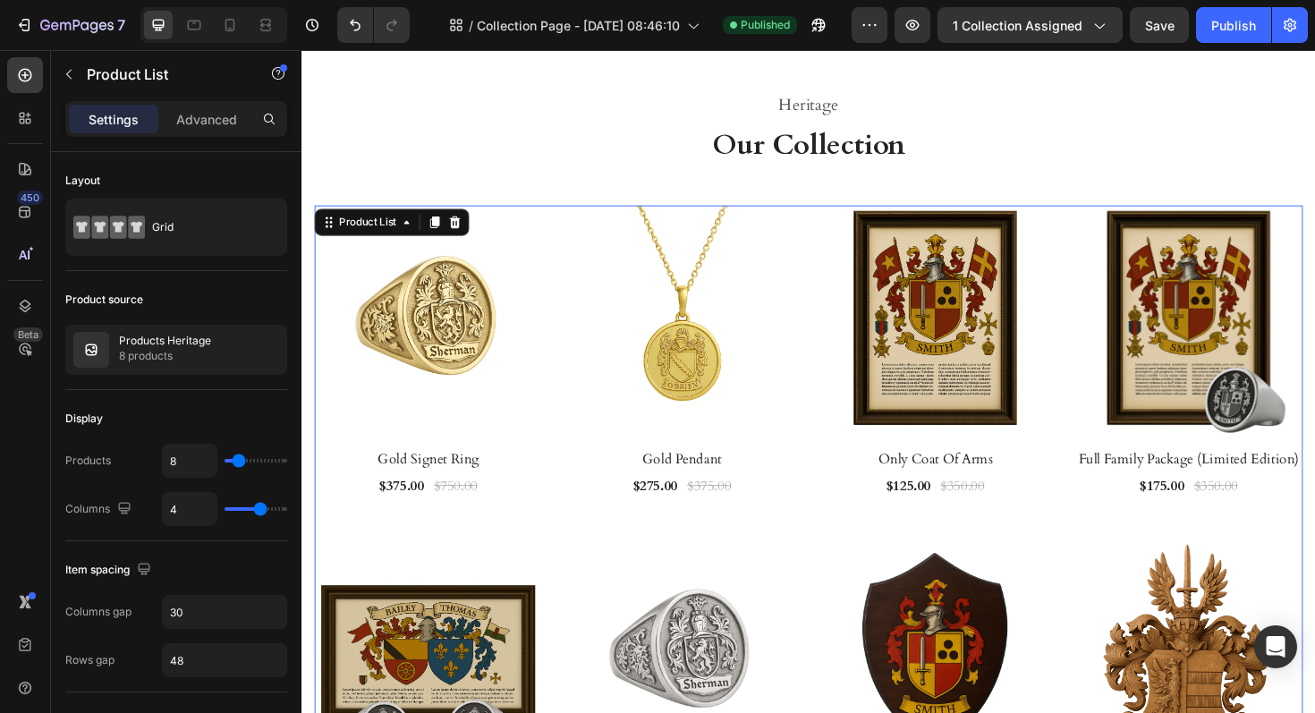
scroll to position [0, 0]
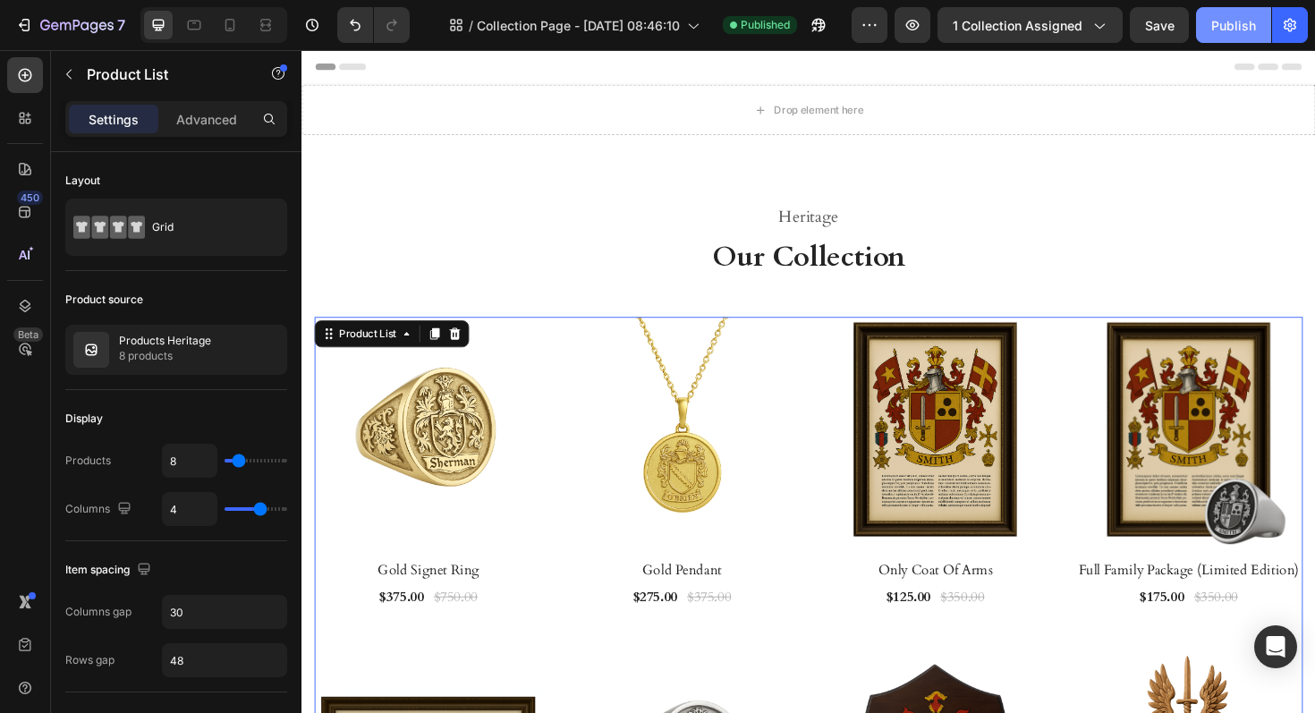
click at [1221, 34] on div "Publish" at bounding box center [1233, 25] width 45 height 19
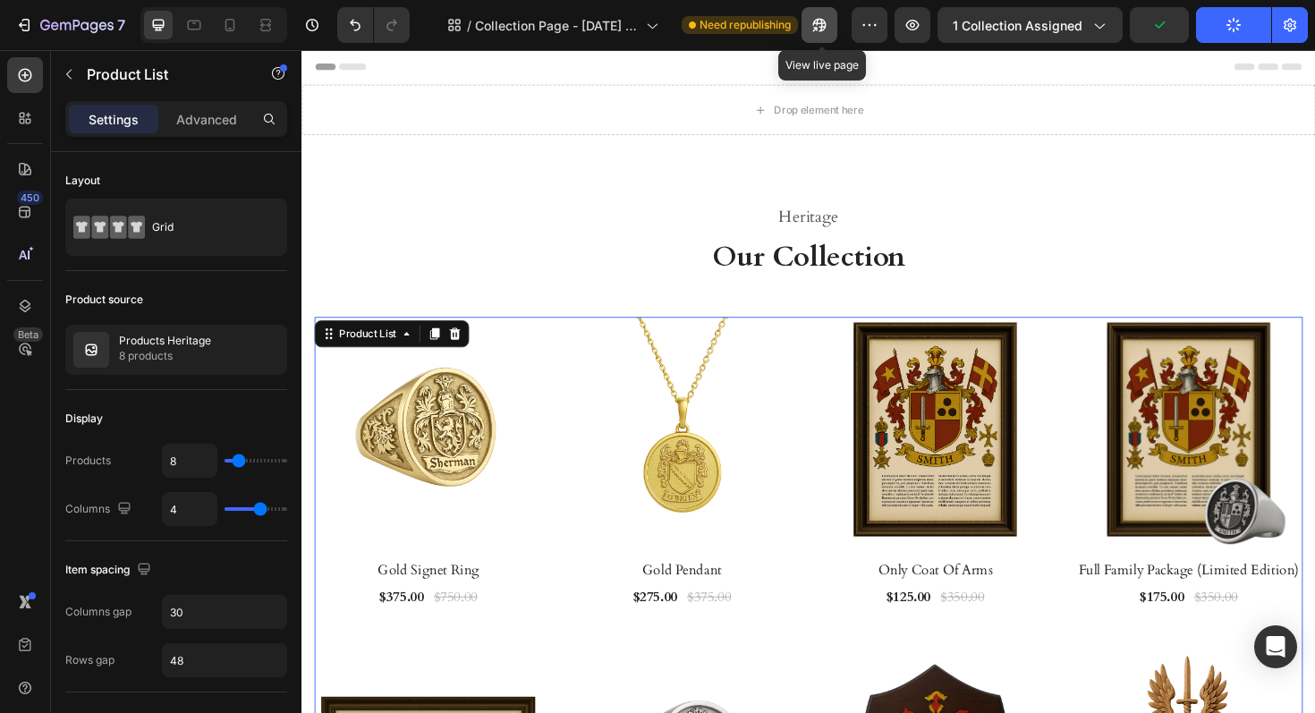
click at [817, 38] on button "button" at bounding box center [819, 25] width 36 height 36
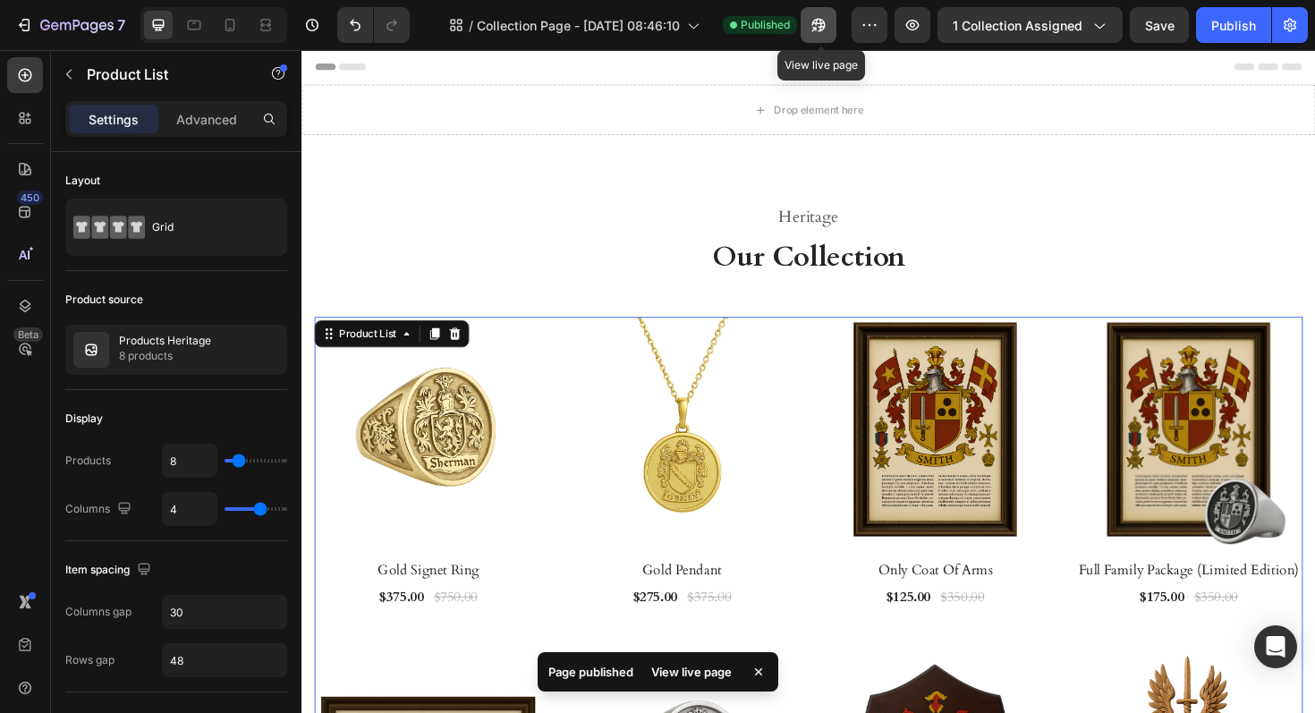
click at [818, 30] on icon "button" at bounding box center [819, 25] width 18 height 18
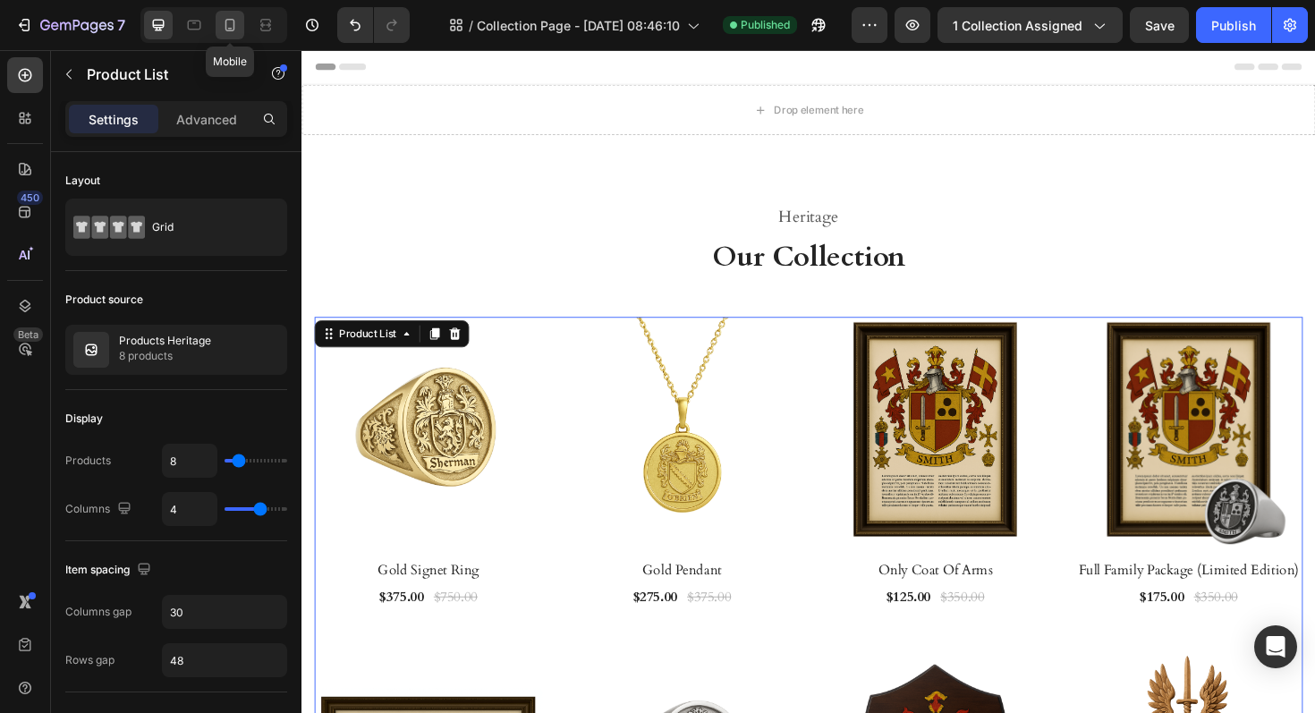
click at [226, 30] on icon at bounding box center [230, 25] width 10 height 13
type input "1"
type input "24"
type input "42"
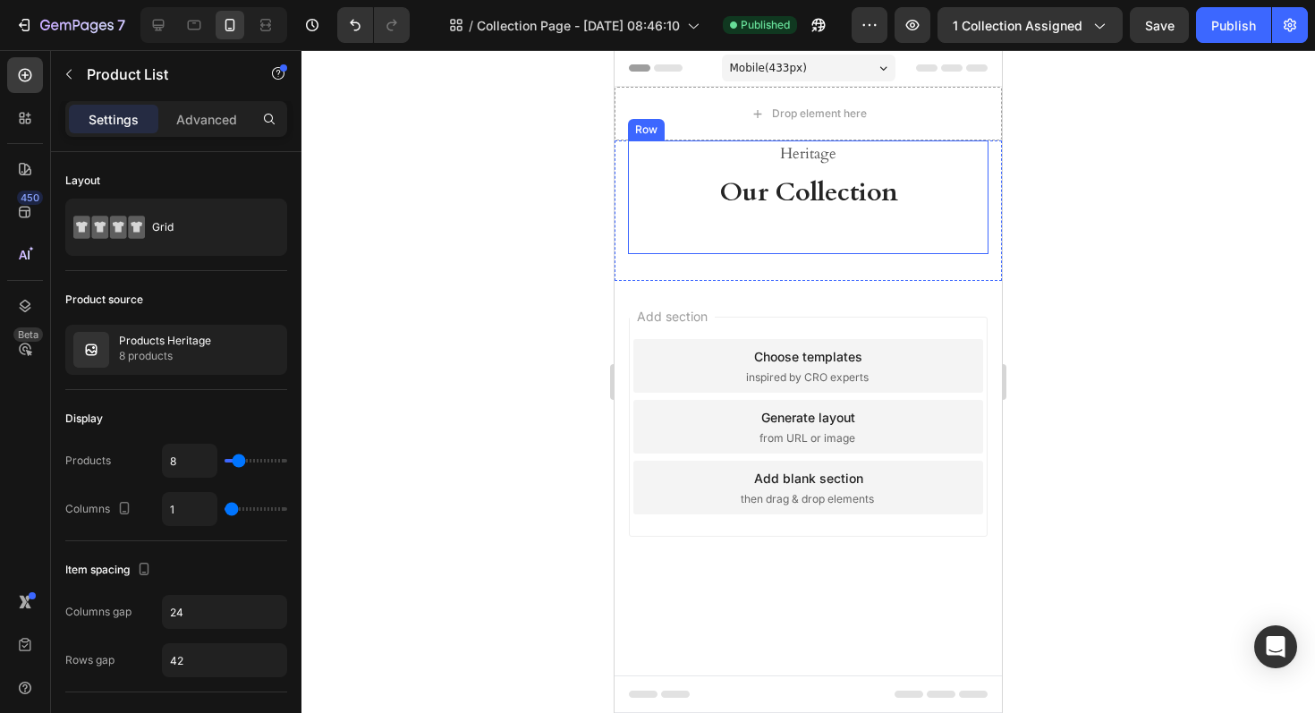
click at [728, 254] on div "Heritage Heading Our Collection Heading Product Images & Gallery Row Gold Signe…" at bounding box center [808, 197] width 360 height 114
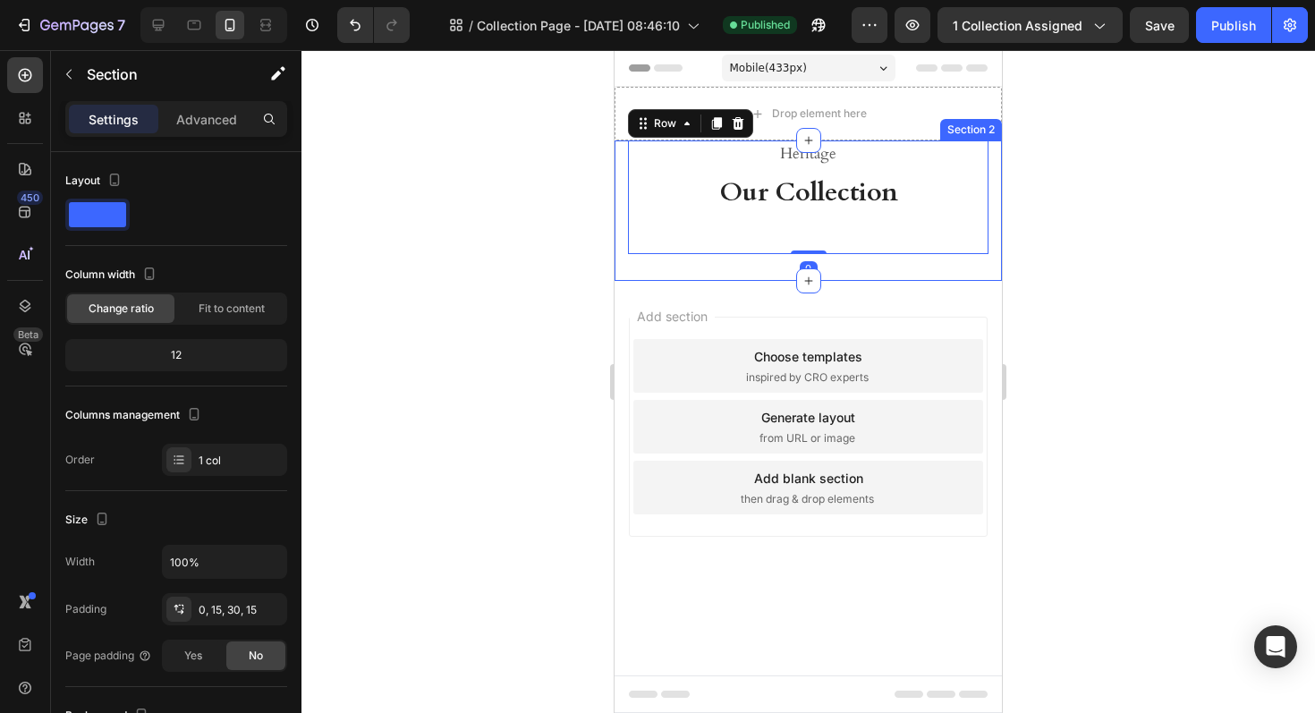
click at [724, 269] on div "Heritage Heading Our Collection Heading Product Images & Gallery Row Gold Signe…" at bounding box center [808, 210] width 387 height 140
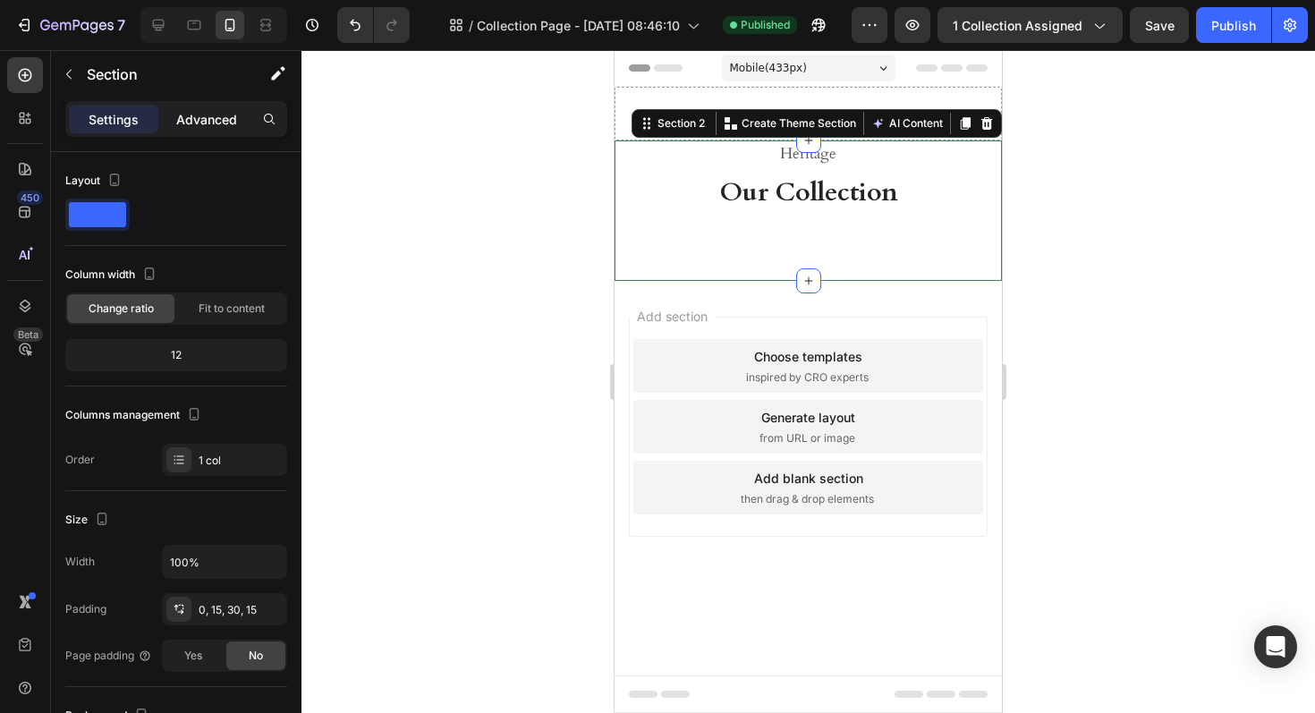
click at [208, 124] on p "Advanced" at bounding box center [206, 119] width 61 height 19
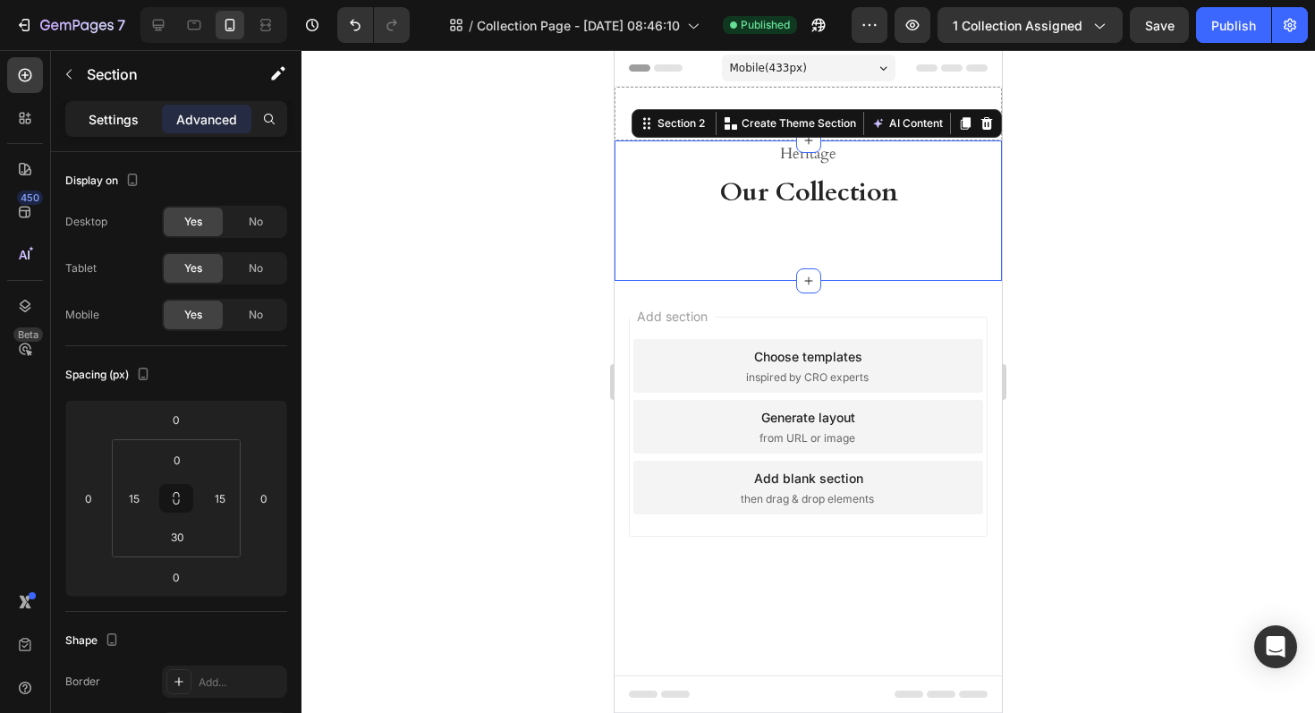
click at [127, 123] on p "Settings" at bounding box center [114, 119] width 50 height 19
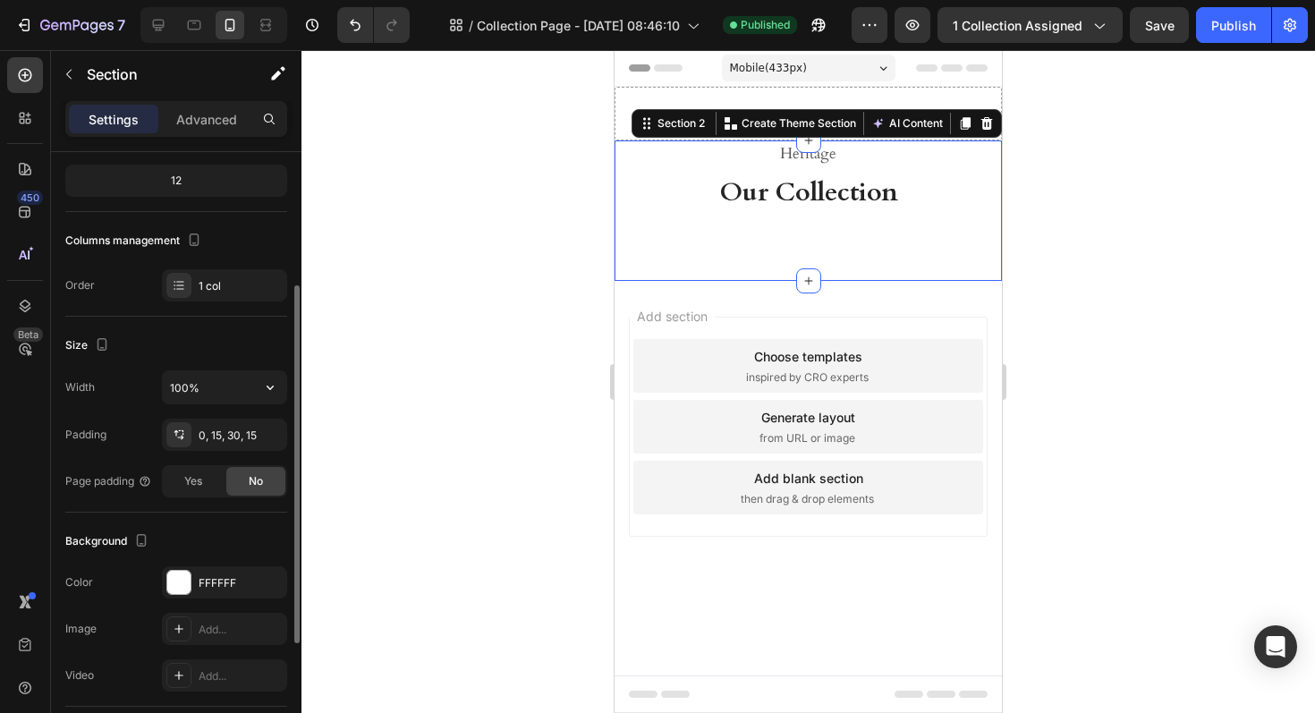
scroll to position [194, 0]
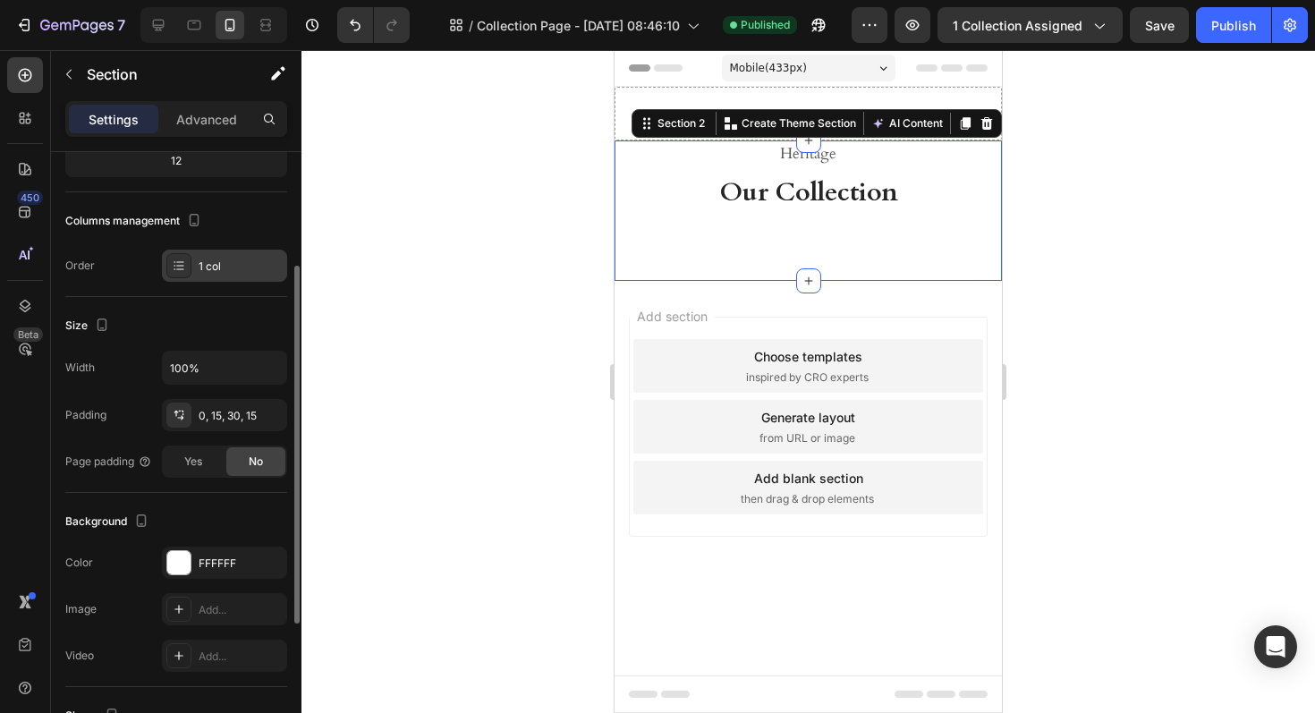
click at [224, 279] on div "1 col" at bounding box center [224, 266] width 125 height 32
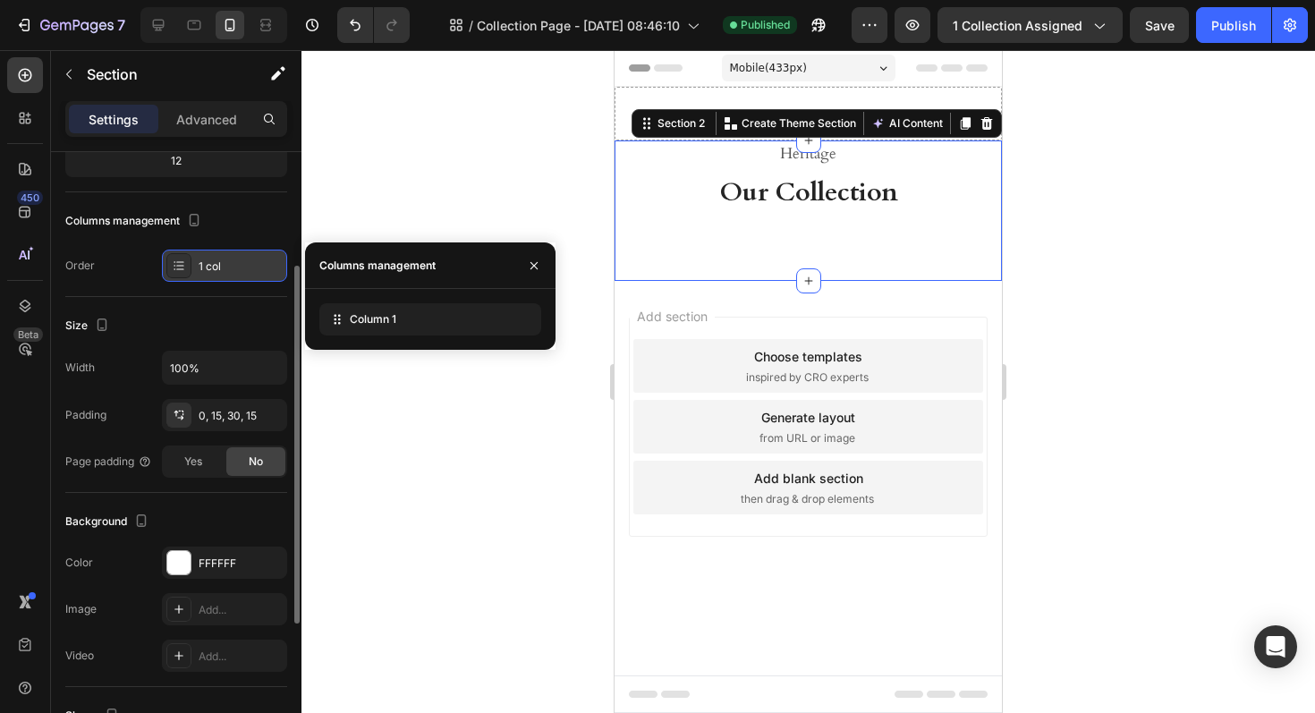
click at [217, 250] on div "1 col" at bounding box center [224, 266] width 125 height 32
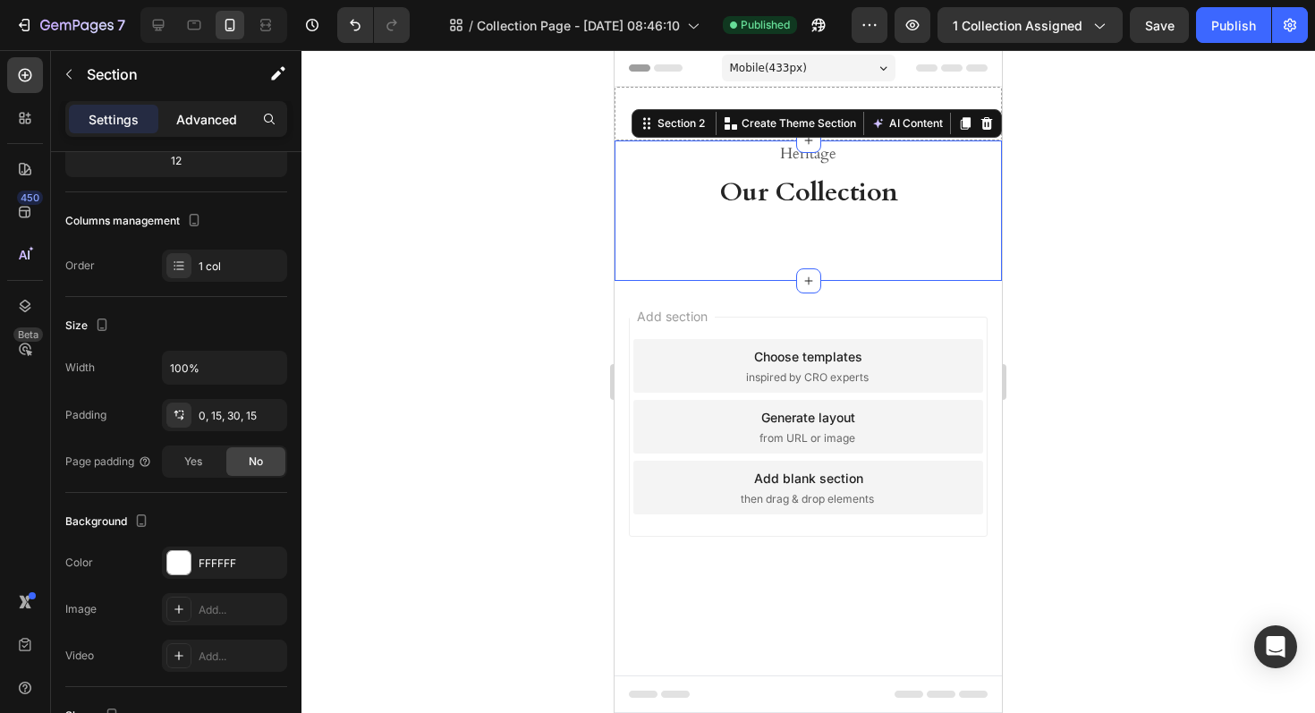
click at [214, 118] on p "Advanced" at bounding box center [206, 119] width 61 height 19
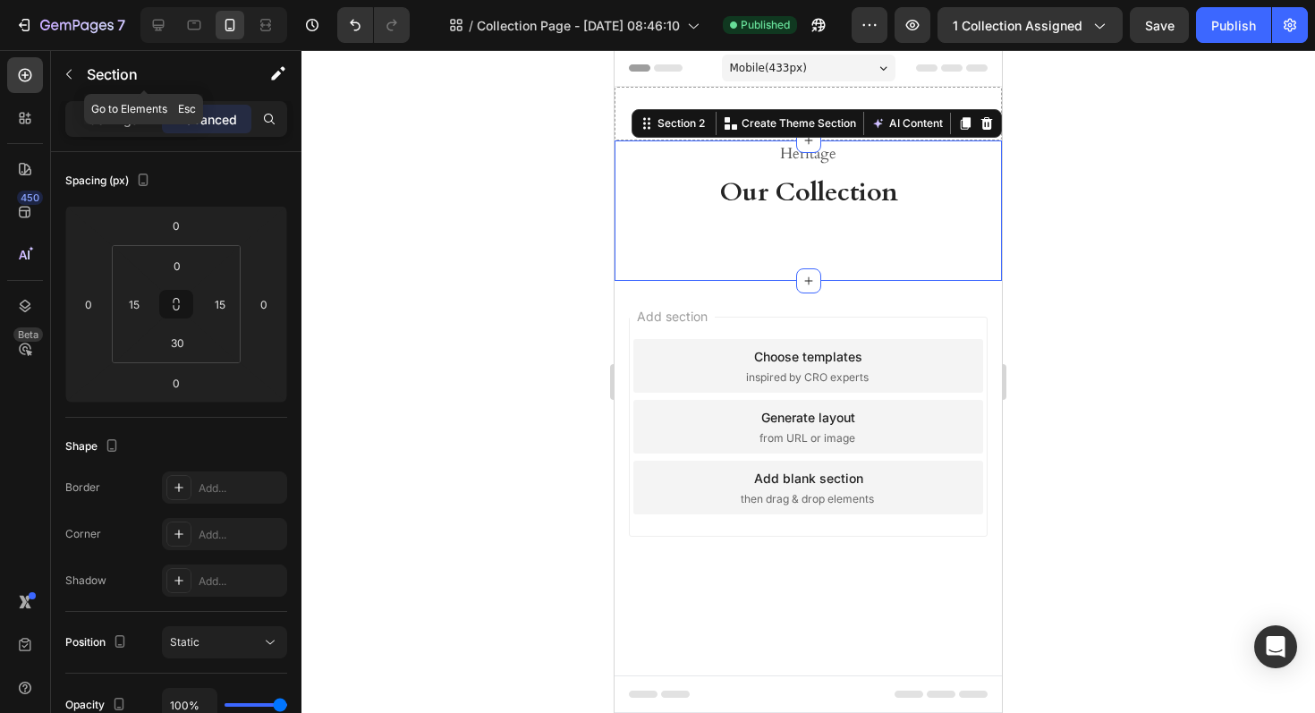
click at [151, 103] on div "Settings Advanced" at bounding box center [176, 119] width 222 height 36
click at [171, 24] on div at bounding box center [158, 25] width 29 height 29
type input "80"
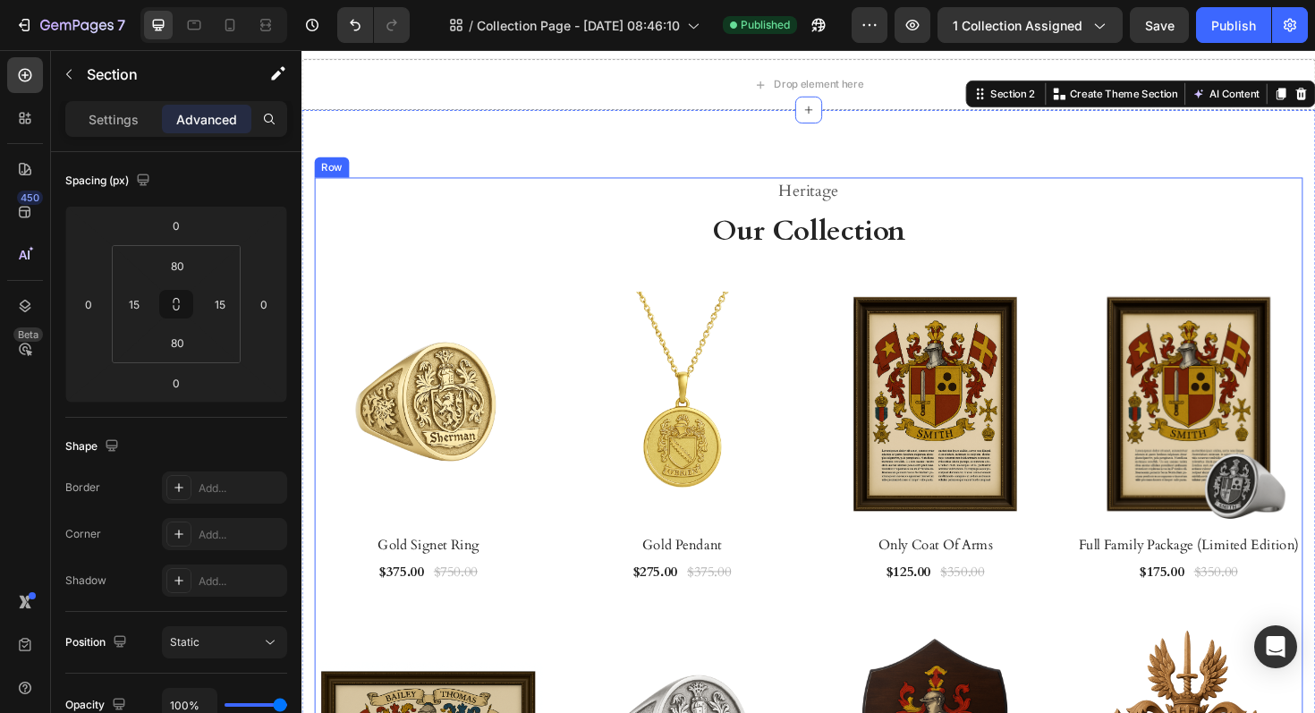
scroll to position [28, 0]
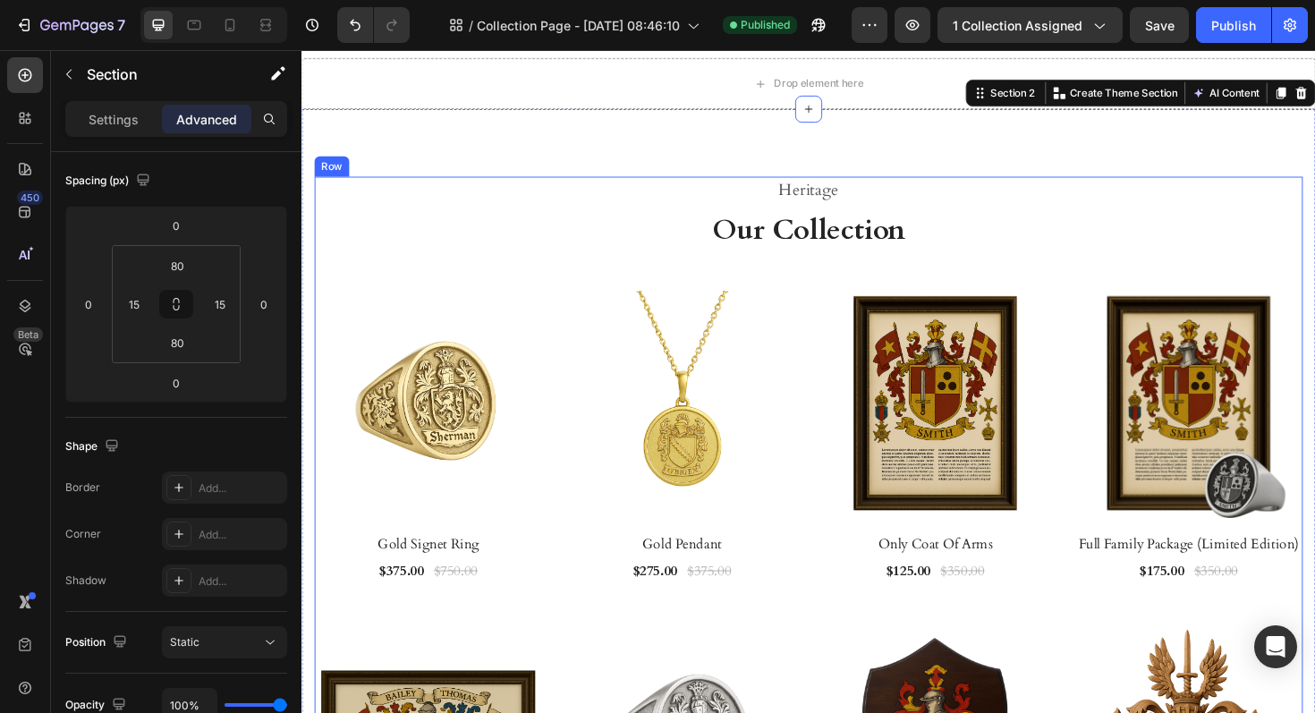
click at [665, 267] on div "Heritage Heading Our Collection Heading Product Images & Gallery Row Gold Signe…" at bounding box center [838, 586] width 1047 height 804
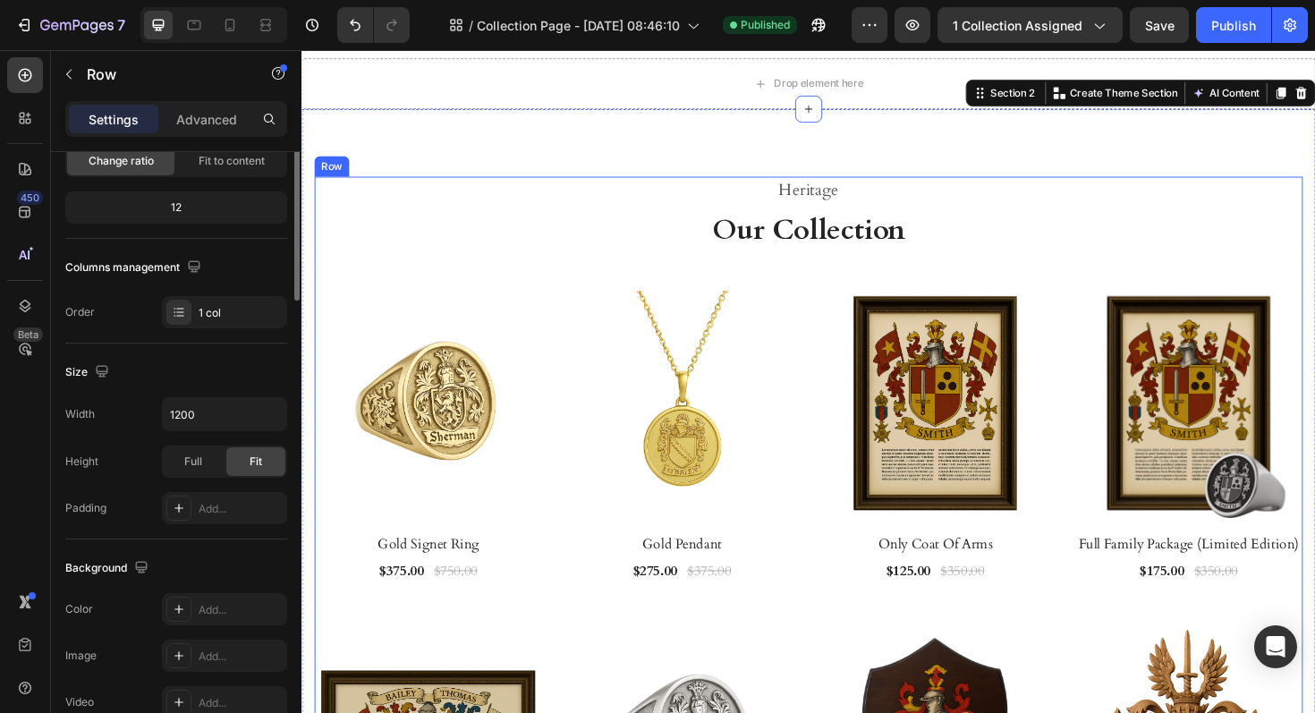
scroll to position [0, 0]
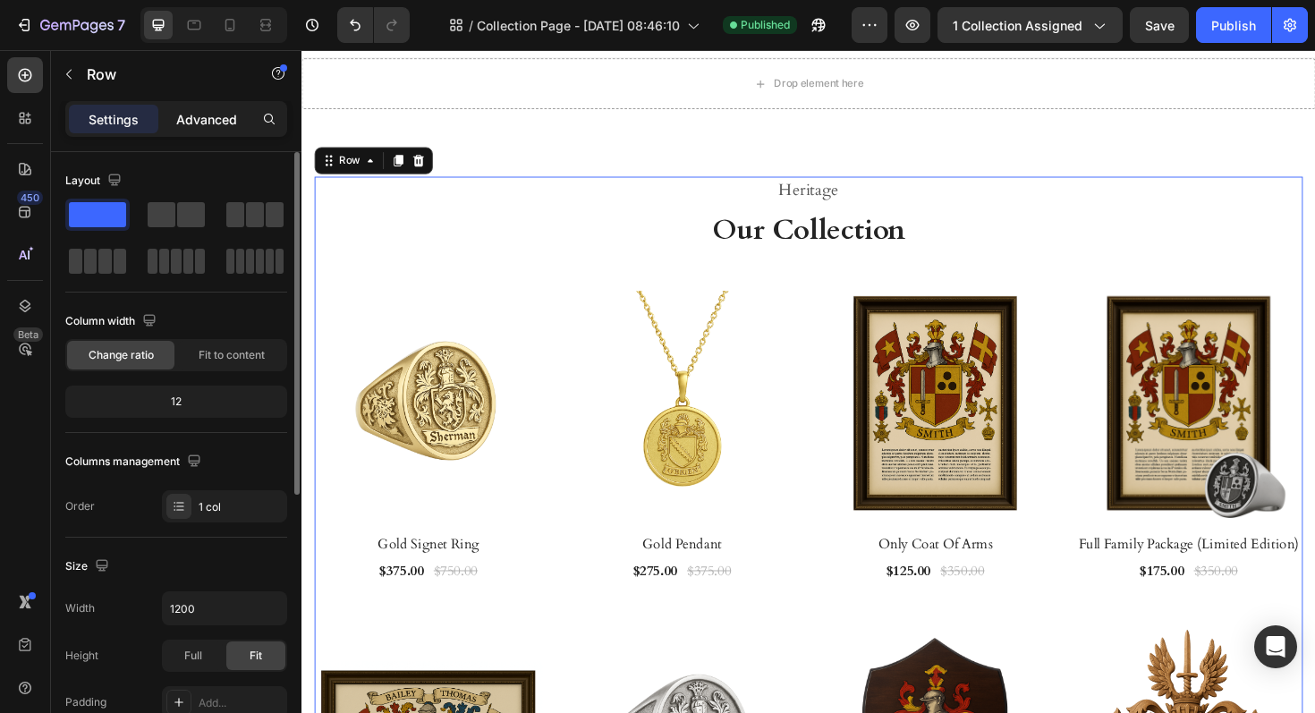
click at [199, 125] on p "Advanced" at bounding box center [206, 119] width 61 height 19
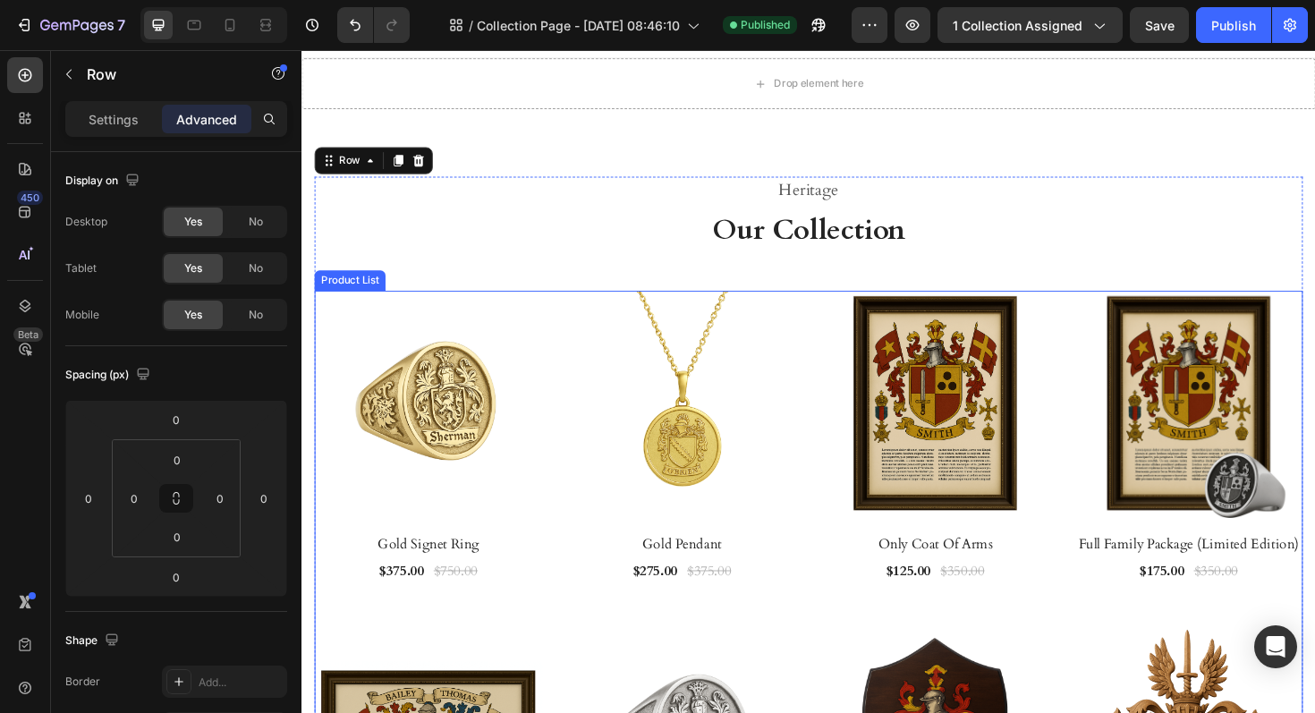
click at [585, 280] on div "Heritage Heading Our Collection Heading Product Images & Gallery Row Gold Signe…" at bounding box center [838, 586] width 1047 height 804
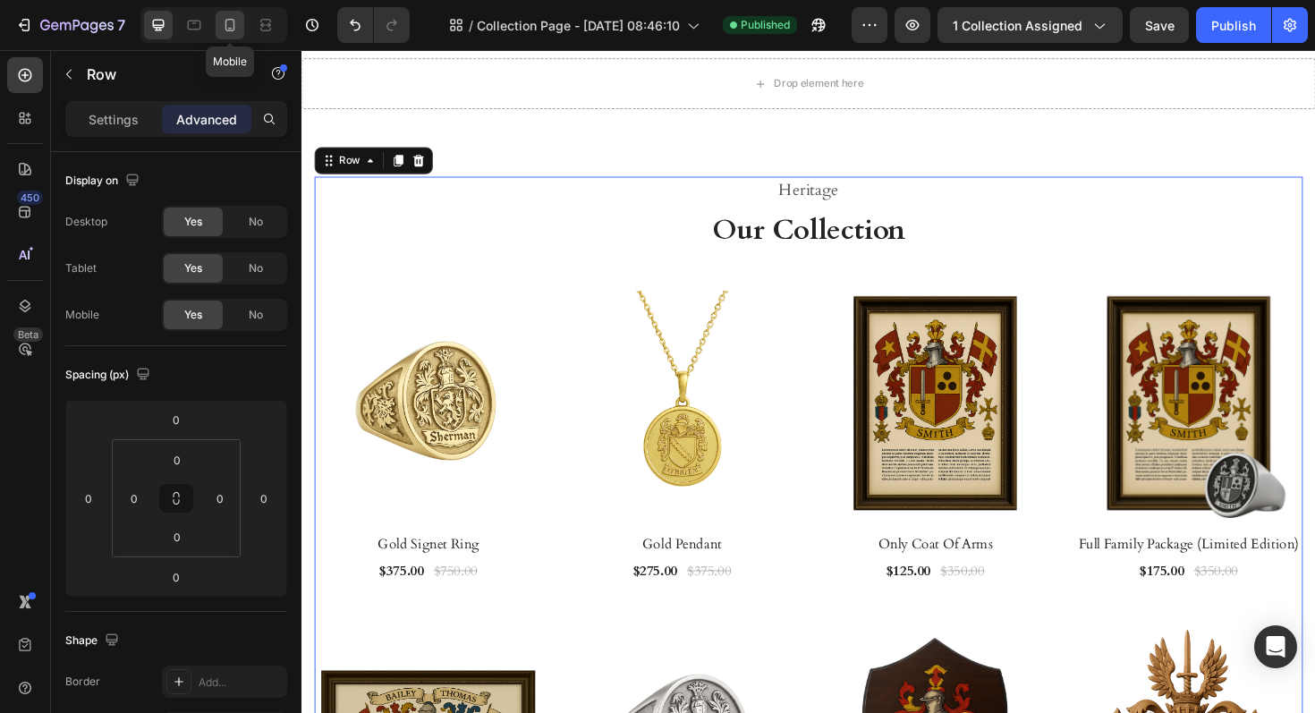
click at [216, 16] on div at bounding box center [230, 25] width 29 height 29
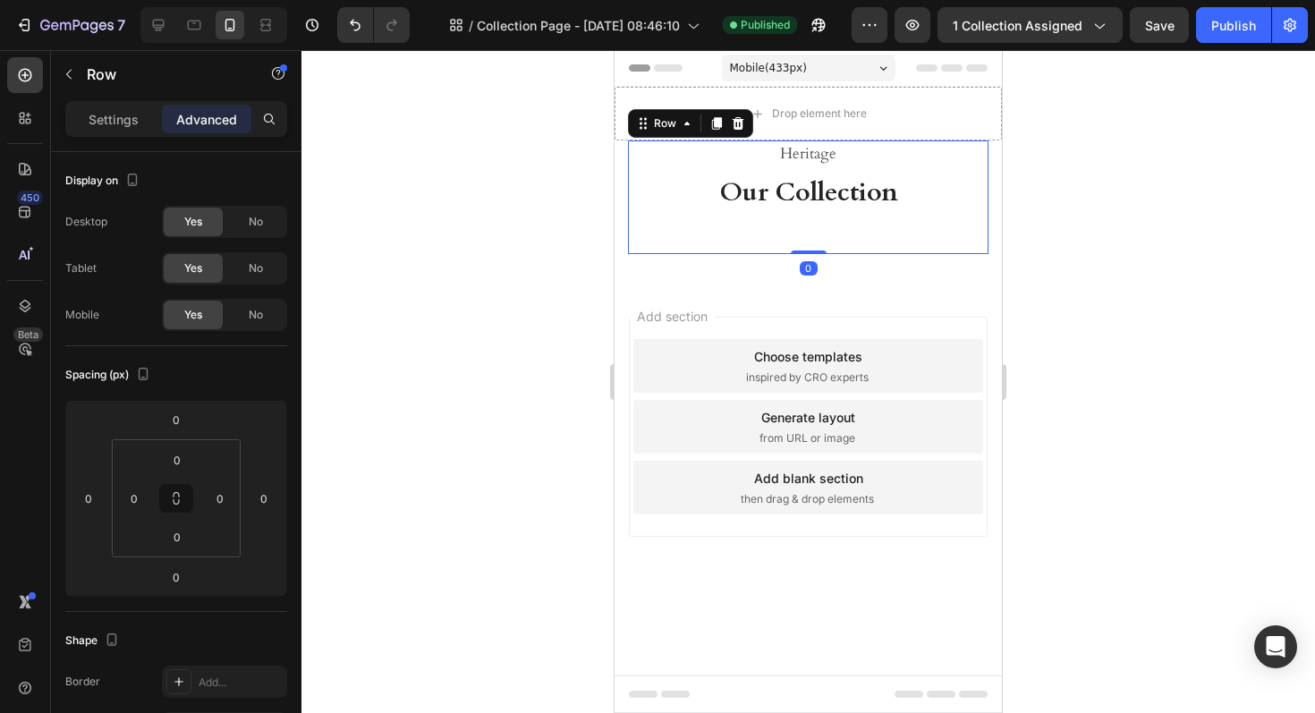
click at [743, 240] on div "Heritage Heading Our Collection Heading Product Images & Gallery Row Gold Signe…" at bounding box center [808, 197] width 360 height 114
click at [733, 263] on div "Heritage Heading Our Collection Heading Product Images & Gallery Row Gold Signe…" at bounding box center [808, 210] width 387 height 140
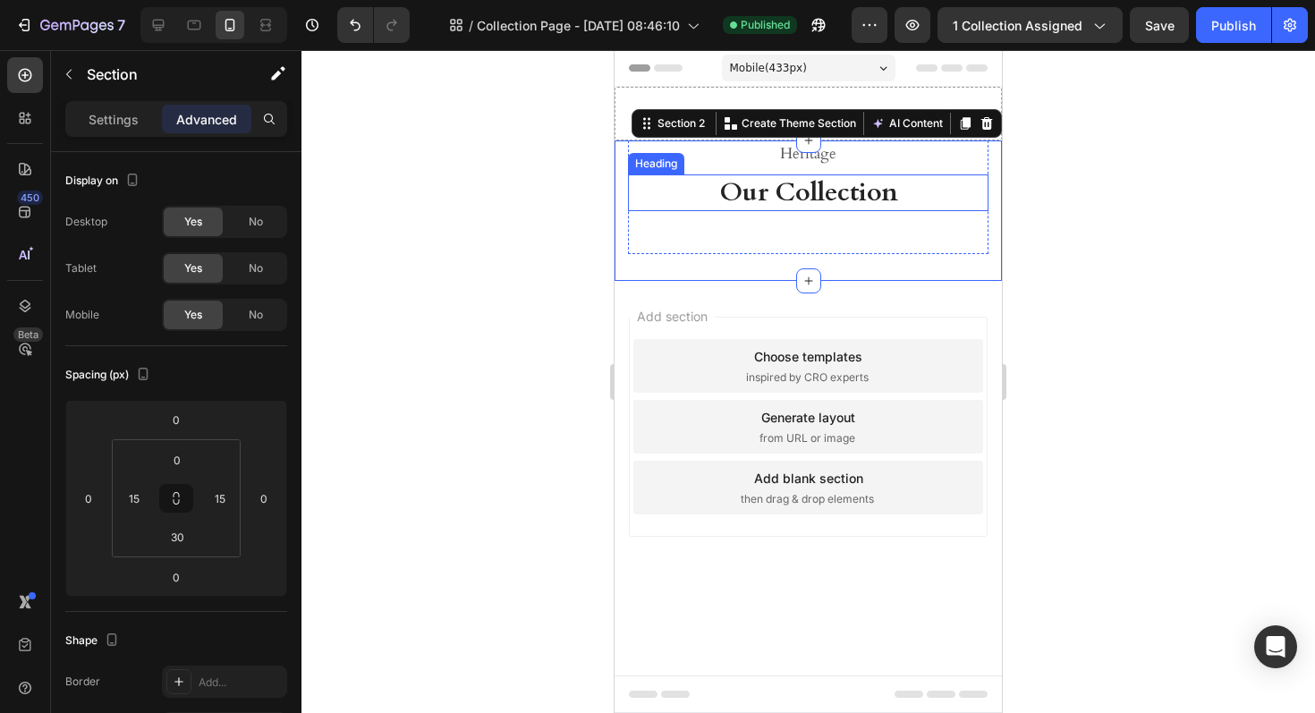
click at [666, 185] on h2 "Our Collection" at bounding box center [808, 193] width 360 height 38
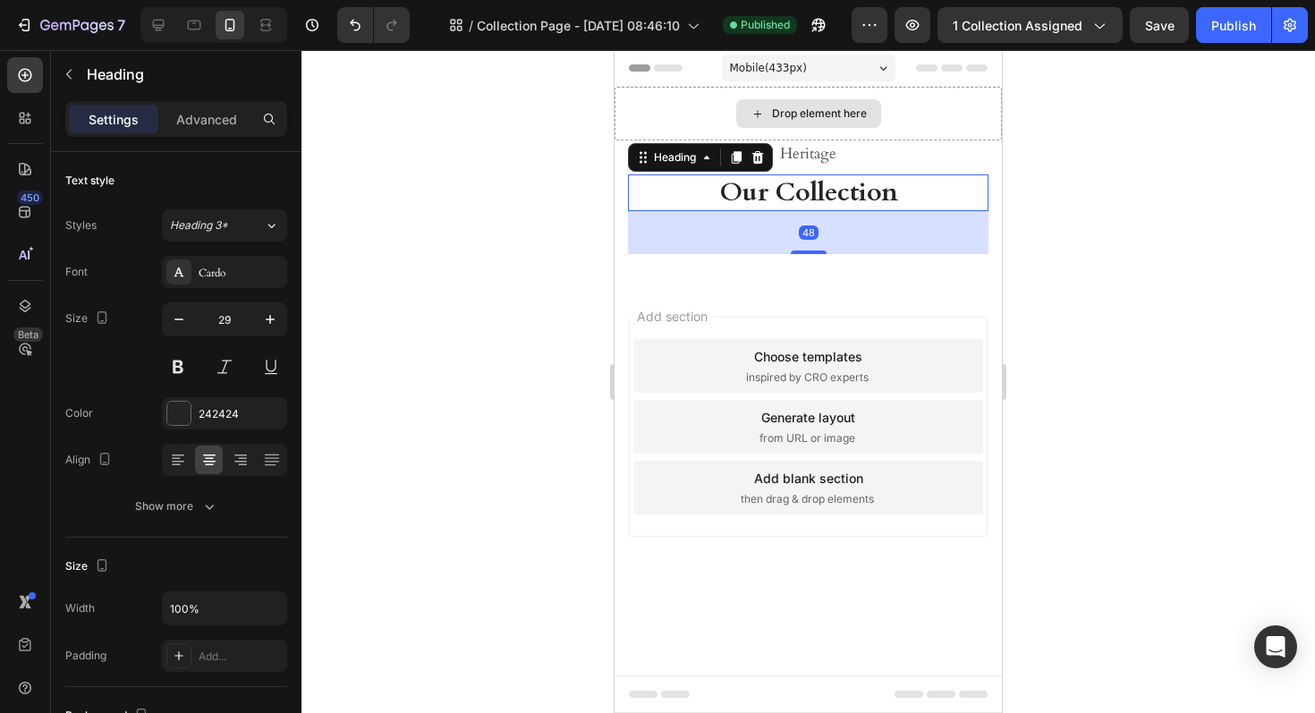
click at [870, 140] on h2 "Heritage" at bounding box center [808, 153] width 360 height 27
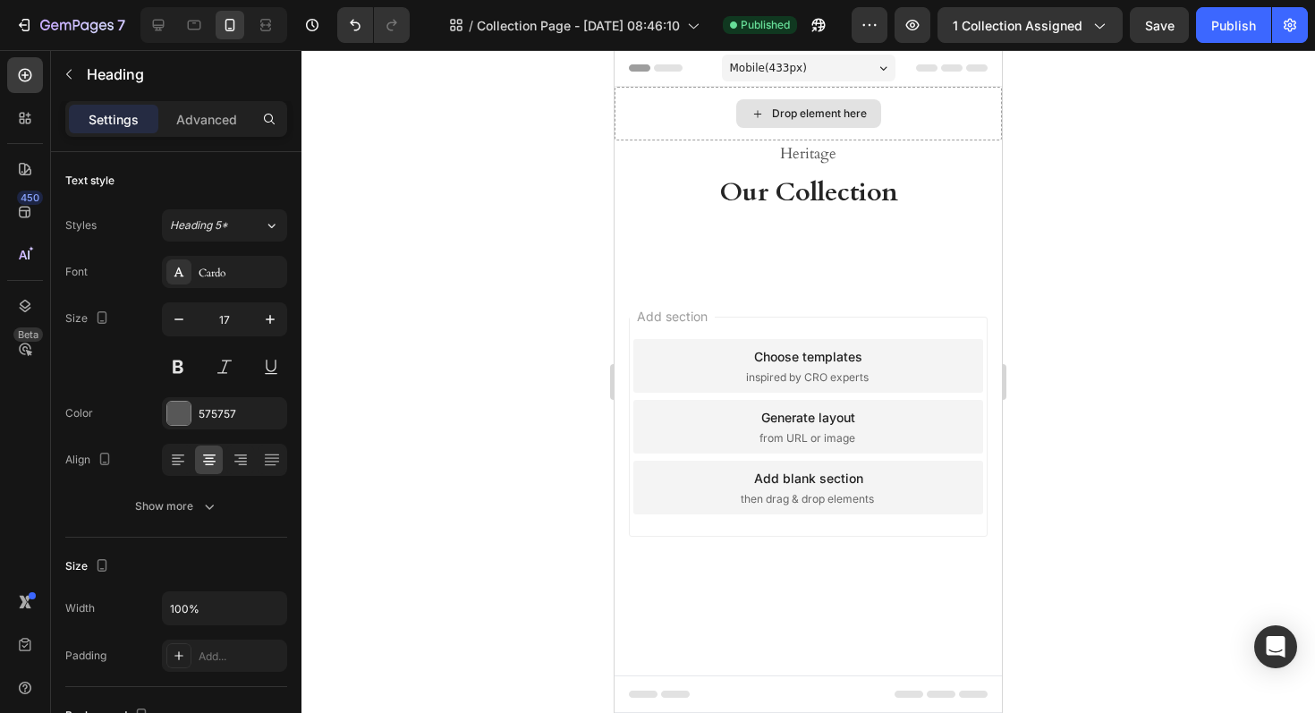
click at [909, 122] on div "Drop element here" at bounding box center [808, 114] width 387 height 54
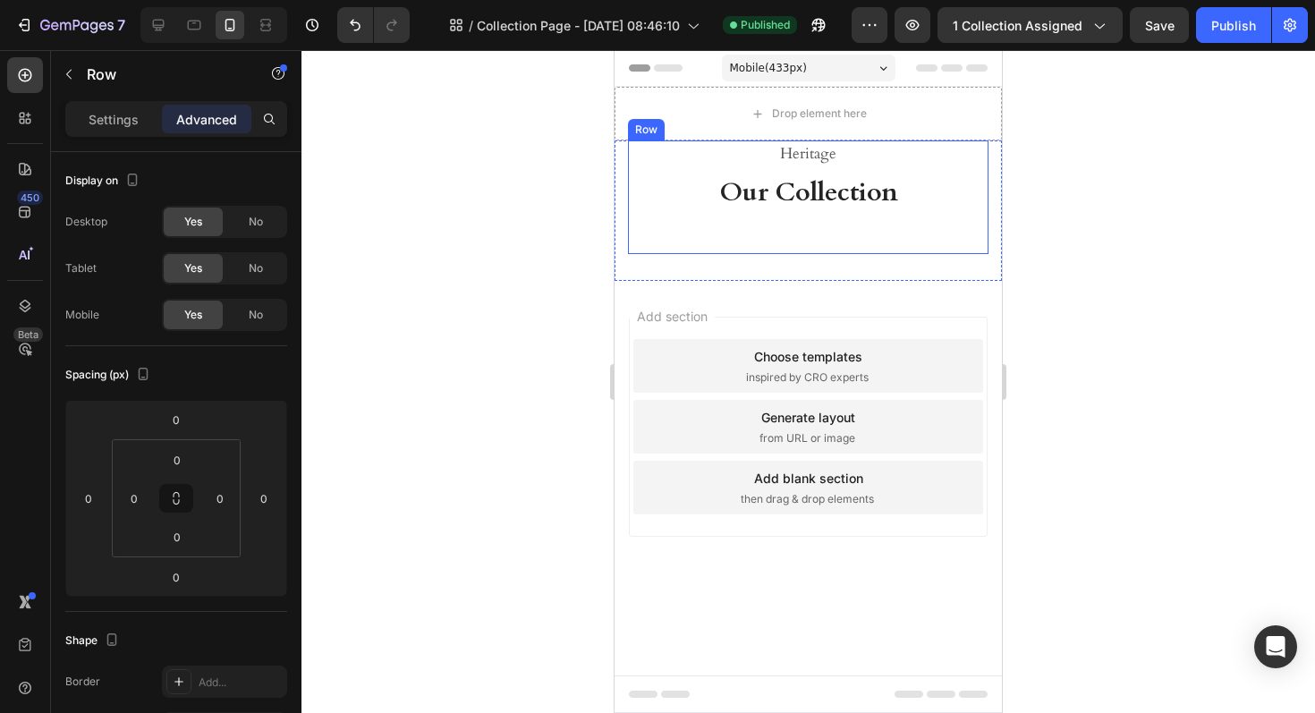
click at [867, 229] on div "Heritage Heading Our Collection Heading Product Images & Gallery Row Gold Signe…" at bounding box center [808, 197] width 360 height 114
click at [867, 248] on div "Heritage Heading Our Collection Heading Product Images & Gallery Row Gold Signe…" at bounding box center [808, 197] width 360 height 114
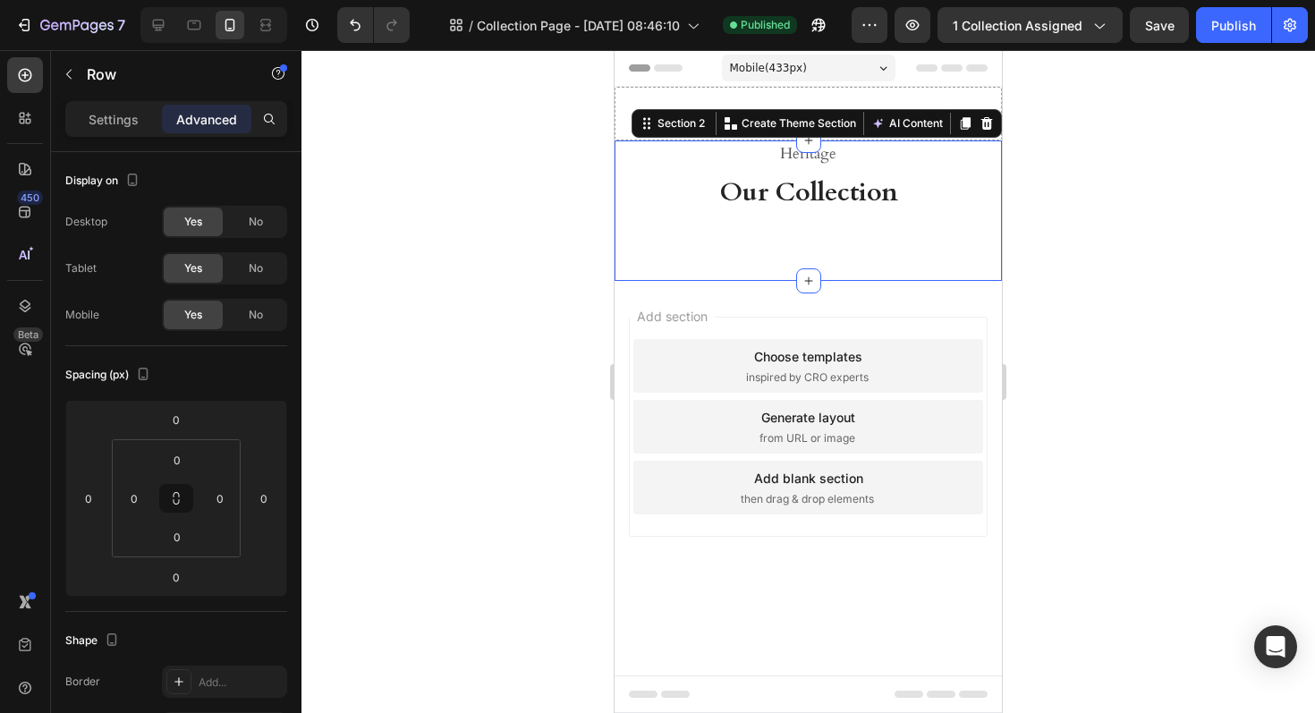
click at [867, 273] on div "Heritage Heading Our Collection Heading Product Images & Gallery Row Gold Signe…" at bounding box center [808, 210] width 387 height 140
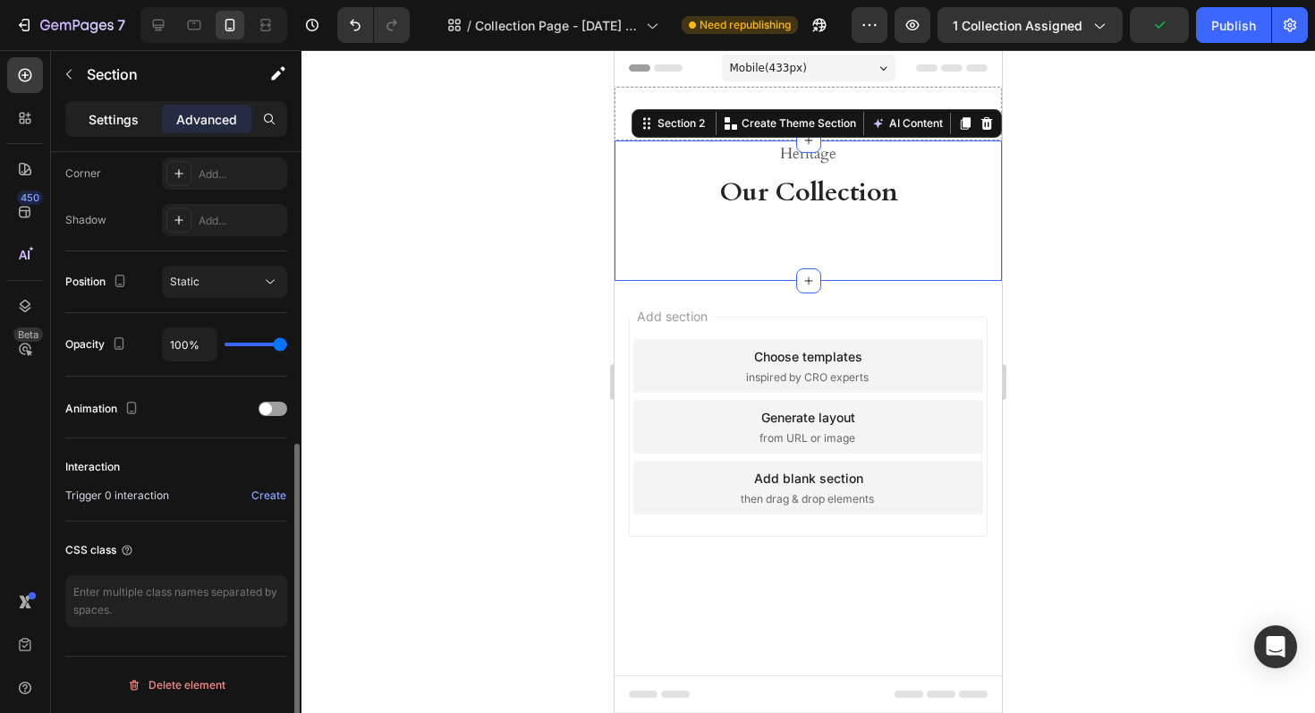
click at [134, 106] on div "Settings" at bounding box center [113, 119] width 89 height 29
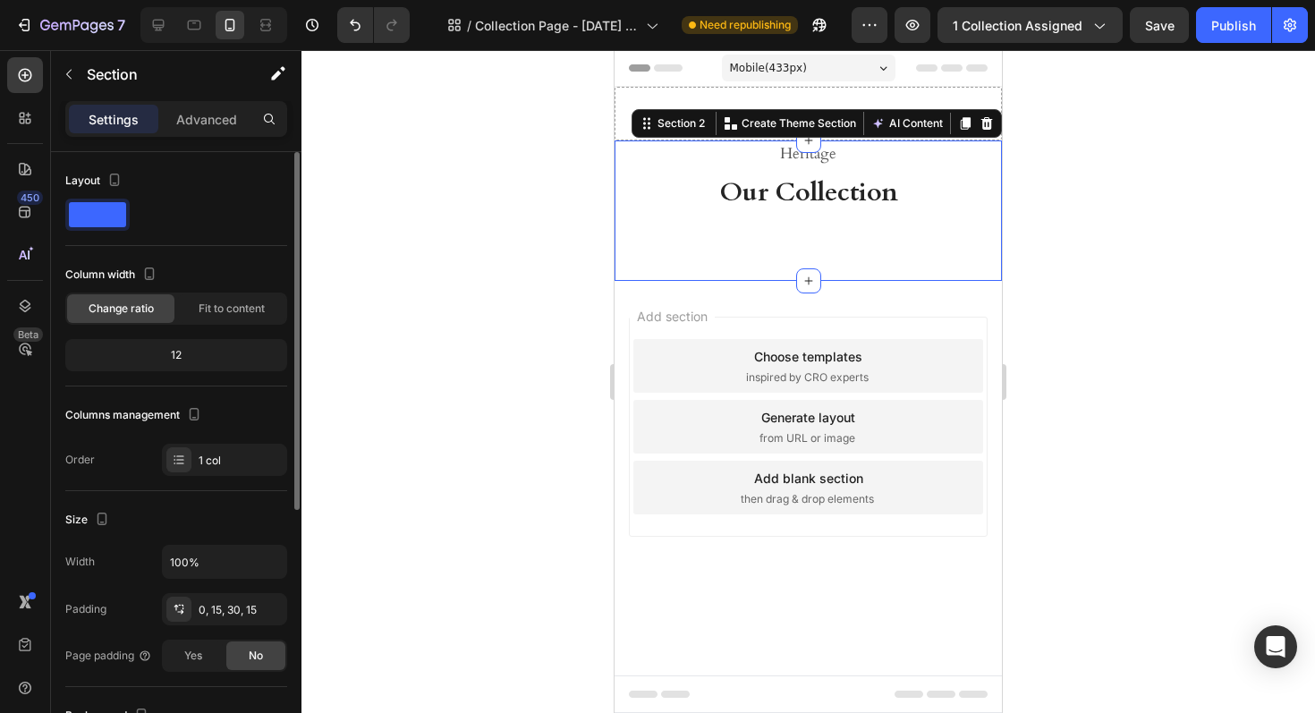
click at [241, 432] on div "Columns management Order 1 col" at bounding box center [176, 438] width 222 height 75
click at [226, 470] on div "1 col" at bounding box center [224, 460] width 125 height 32
click at [222, 491] on div "Size Width 100% Padding 0, 15, 30, 15 Page padding Yes No" at bounding box center [176, 589] width 222 height 196
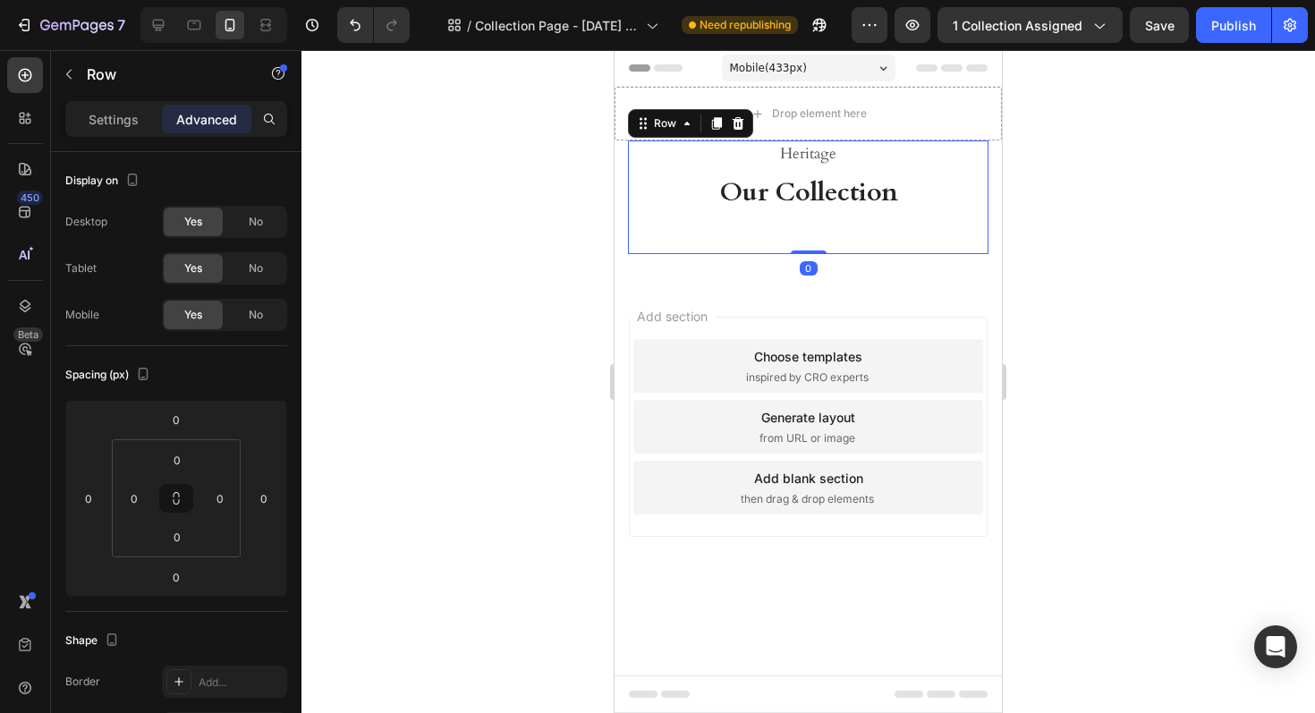
click at [749, 222] on div "Heritage Heading Our Collection Heading Product Images & Gallery Row Gold Signe…" at bounding box center [808, 197] width 360 height 114
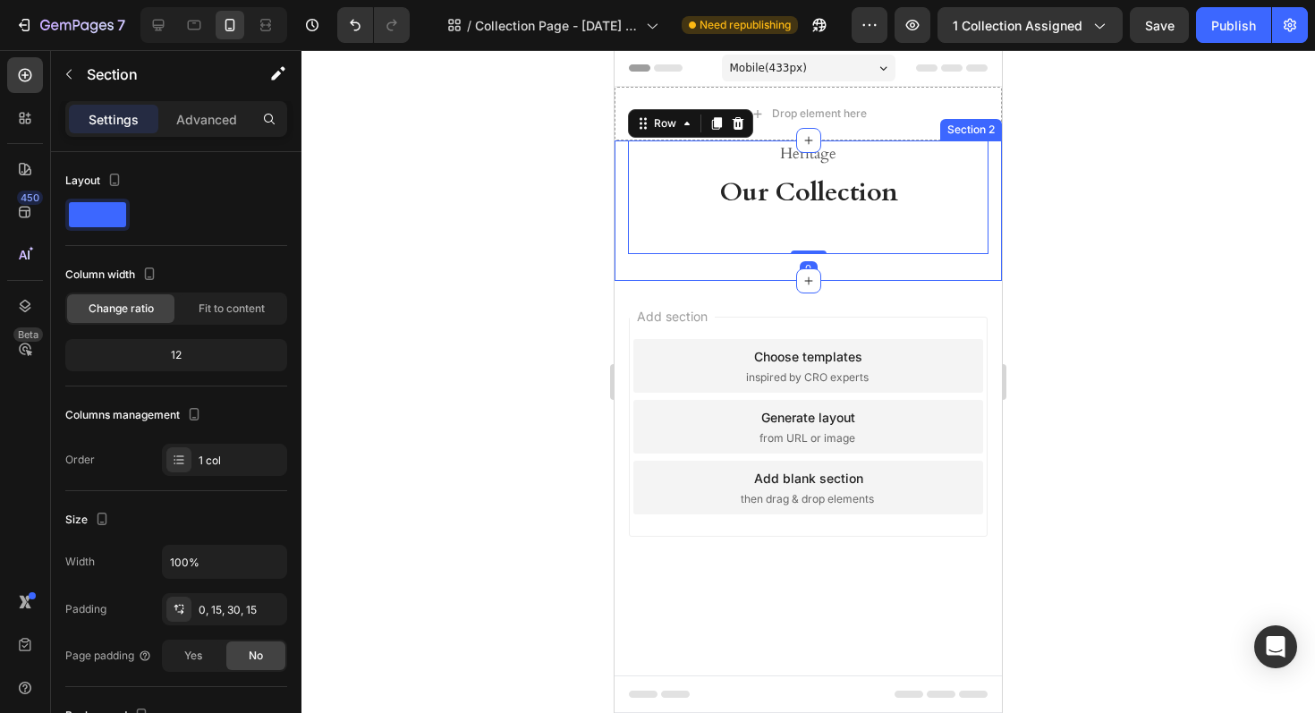
click at [714, 278] on div "Heritage Heading Our Collection Heading Product Images & Gallery Row Gold Signe…" at bounding box center [808, 210] width 387 height 140
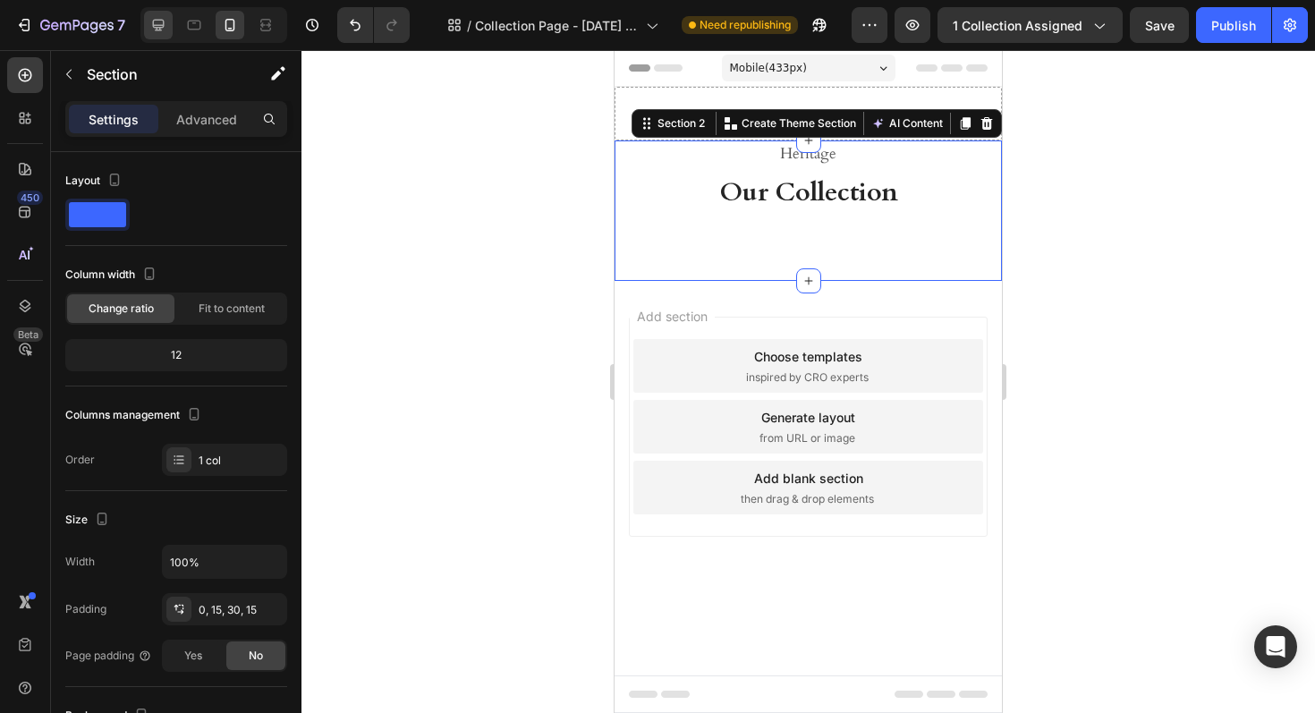
click at [168, 25] on div at bounding box center [158, 25] width 29 height 29
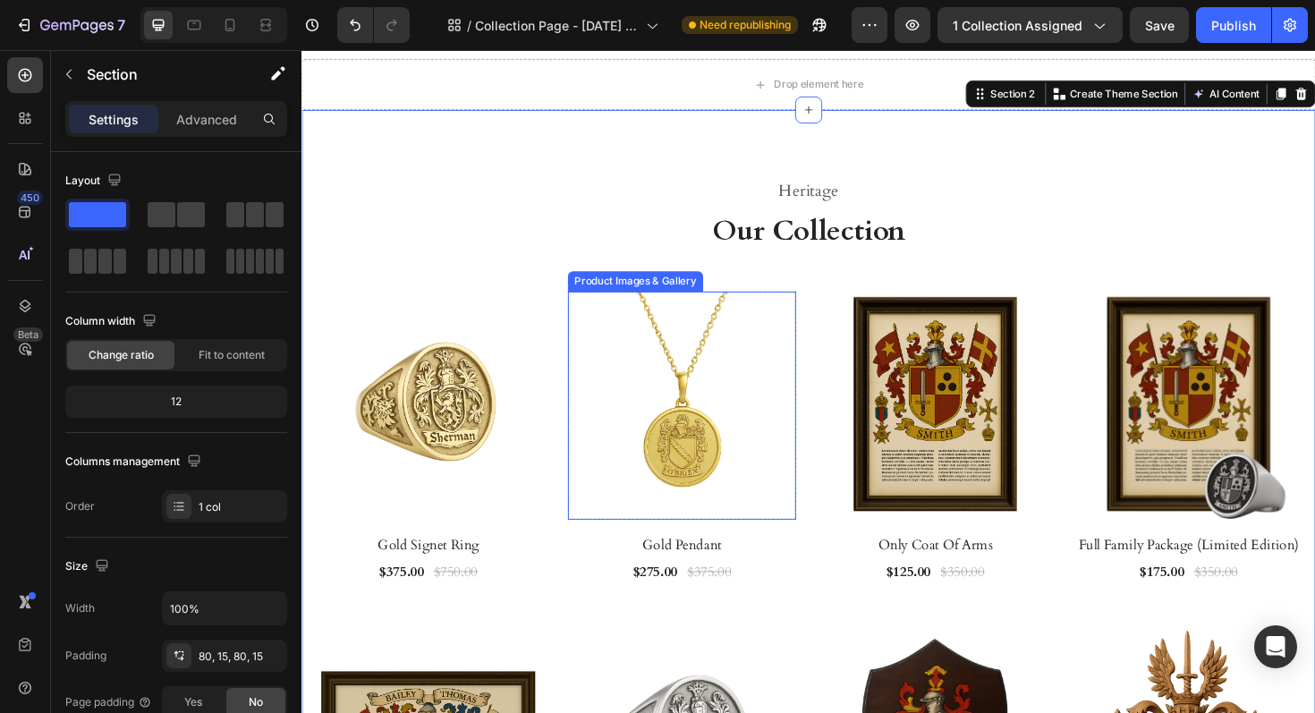
scroll to position [28, 0]
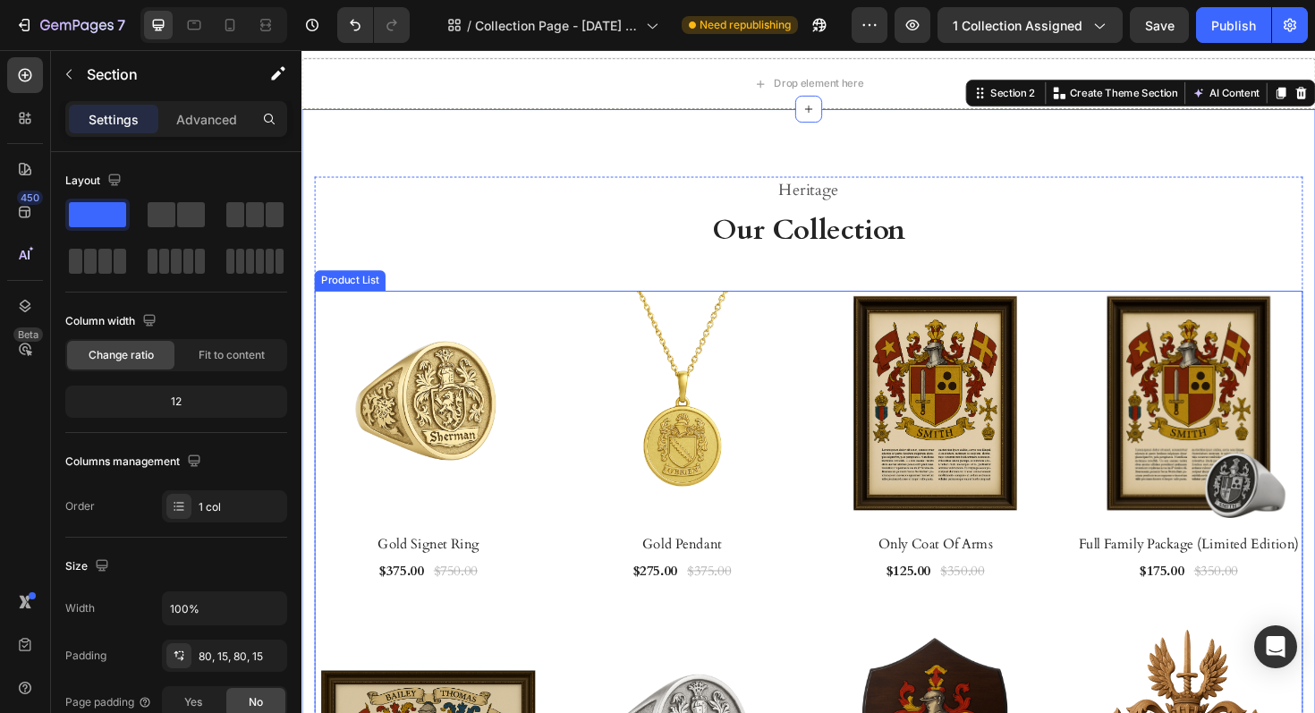
click at [829, 428] on div "Product Images & Gallery Row Gold Signet Ring (P) Title $375.00 (P) Price (P) P…" at bounding box center [838, 646] width 1047 height 683
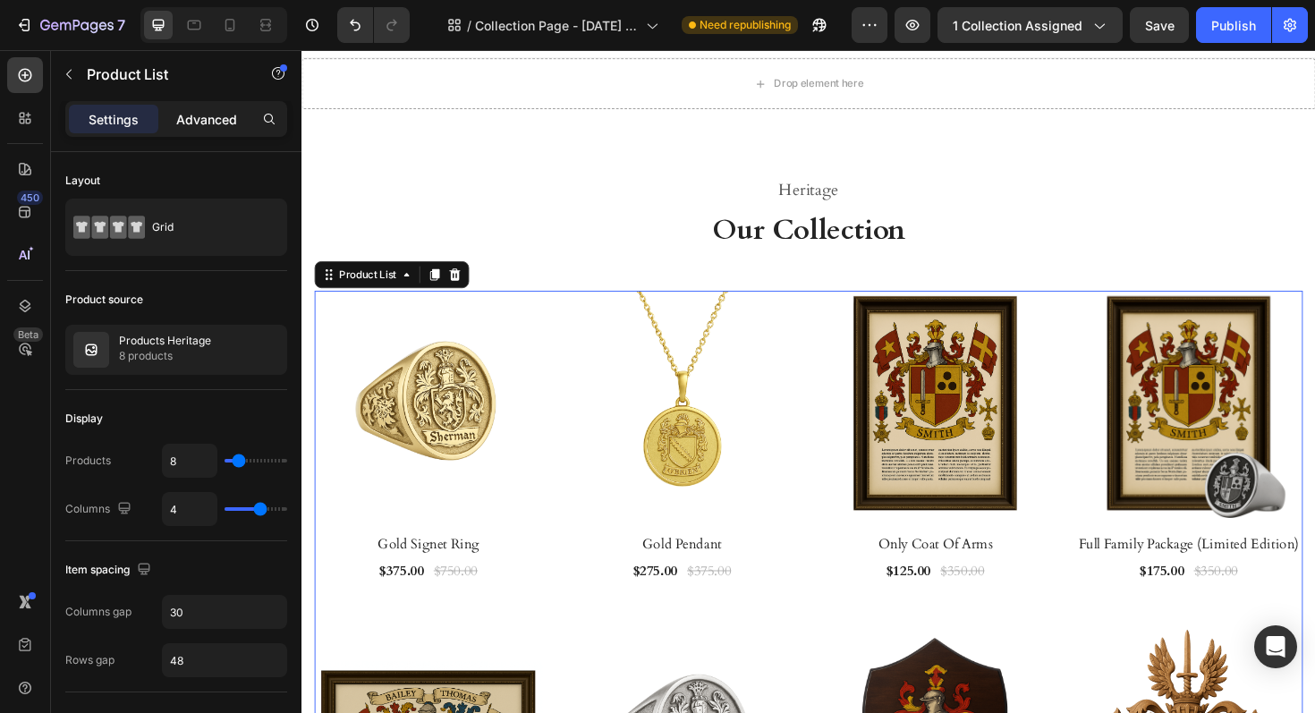
click at [224, 115] on p "Advanced" at bounding box center [206, 119] width 61 height 19
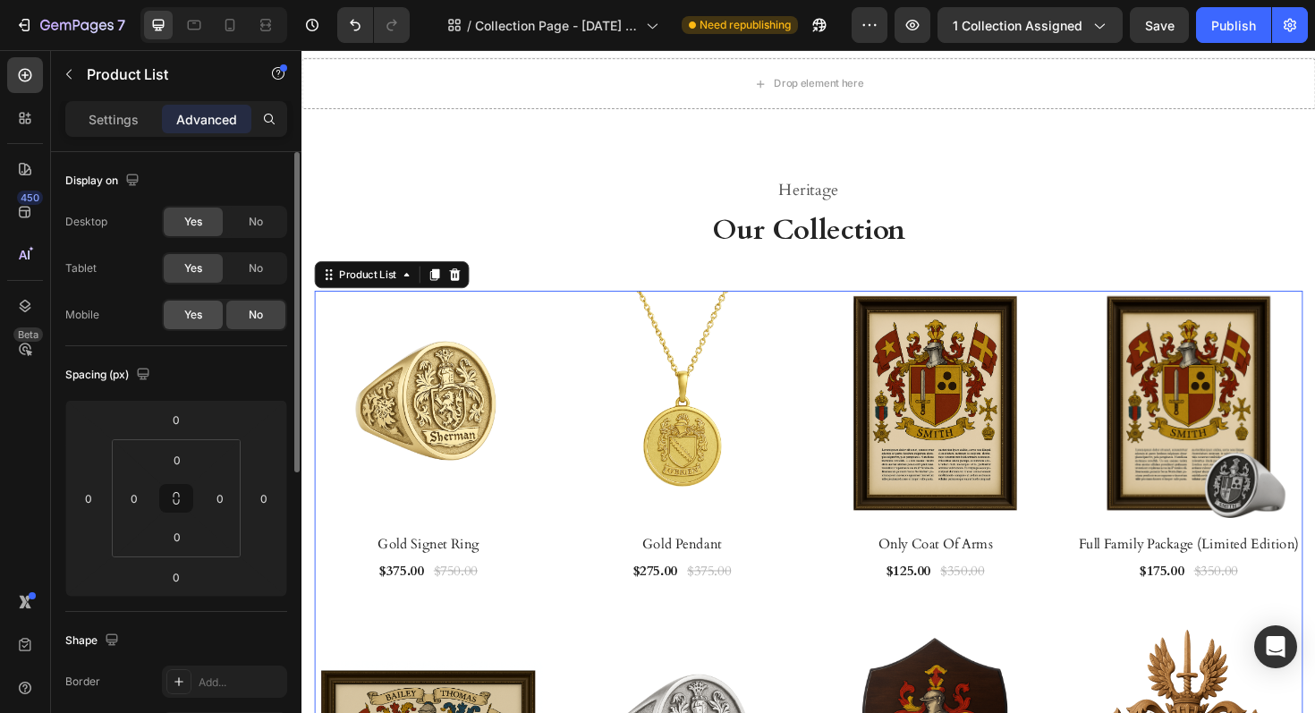
click at [188, 310] on span "Yes" at bounding box center [193, 315] width 18 height 16
click at [233, 28] on icon at bounding box center [230, 25] width 10 height 13
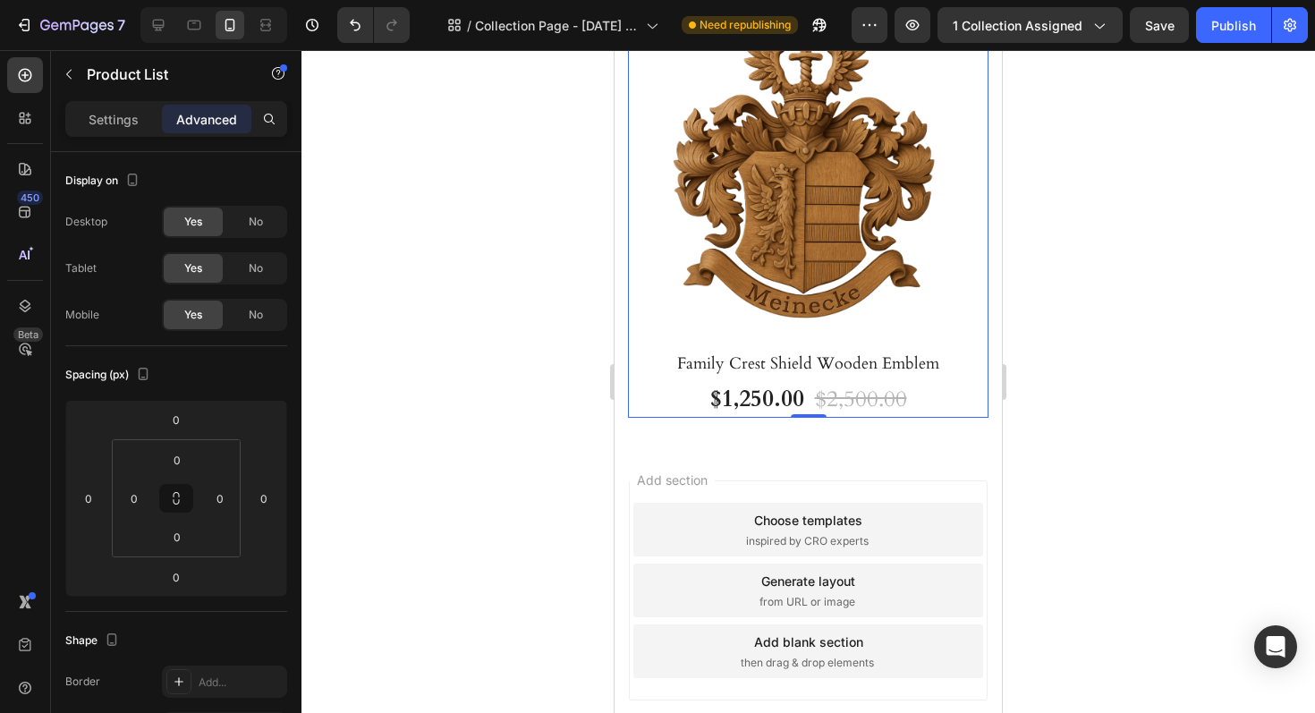
scroll to position [3710, 0]
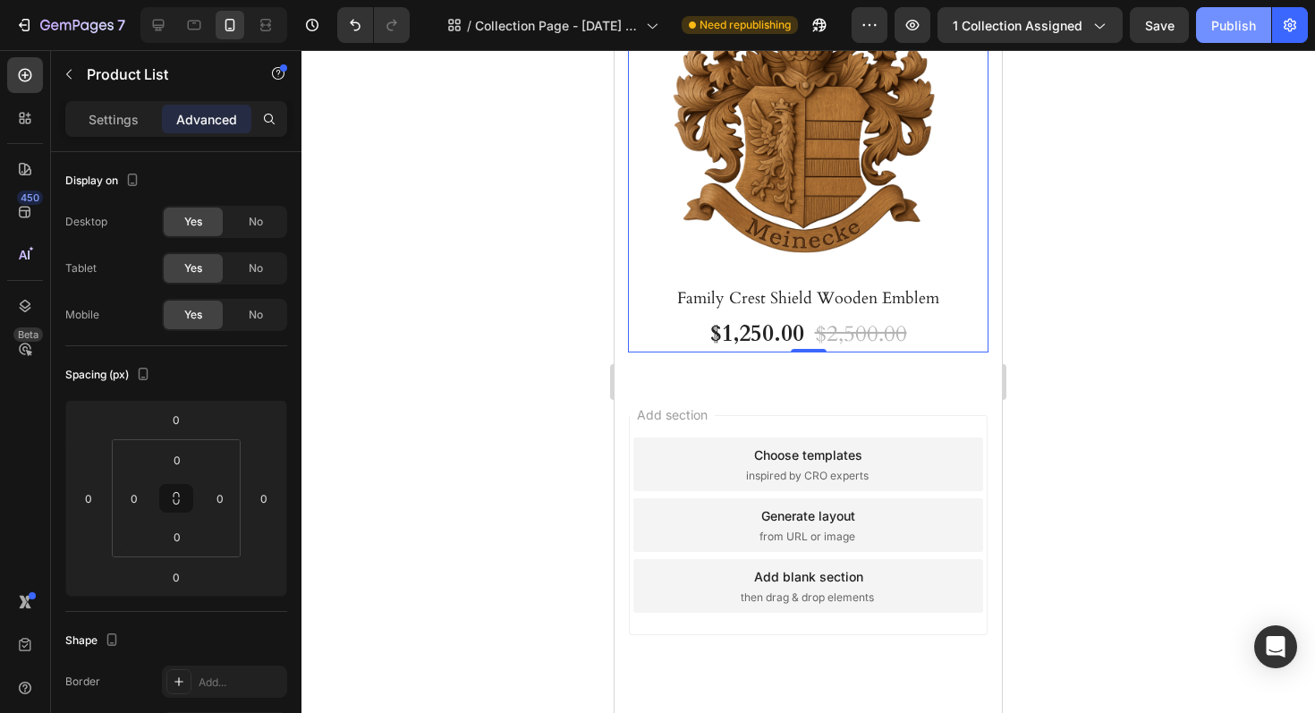
click at [1216, 21] on div "Publish" at bounding box center [1233, 25] width 45 height 19
click at [816, 17] on icon "button" at bounding box center [819, 25] width 18 height 18
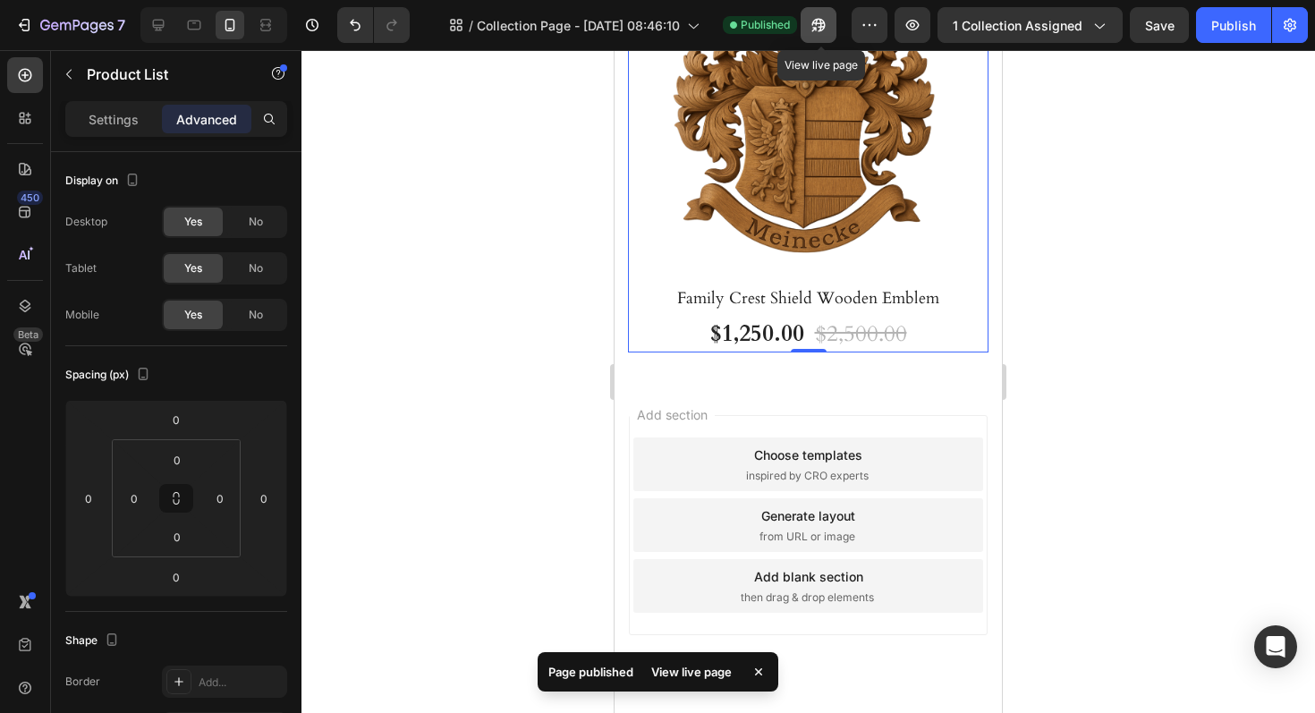
click at [828, 13] on button "button" at bounding box center [819, 25] width 36 height 36
click at [816, 27] on icon "button" at bounding box center [813, 29] width 4 height 4
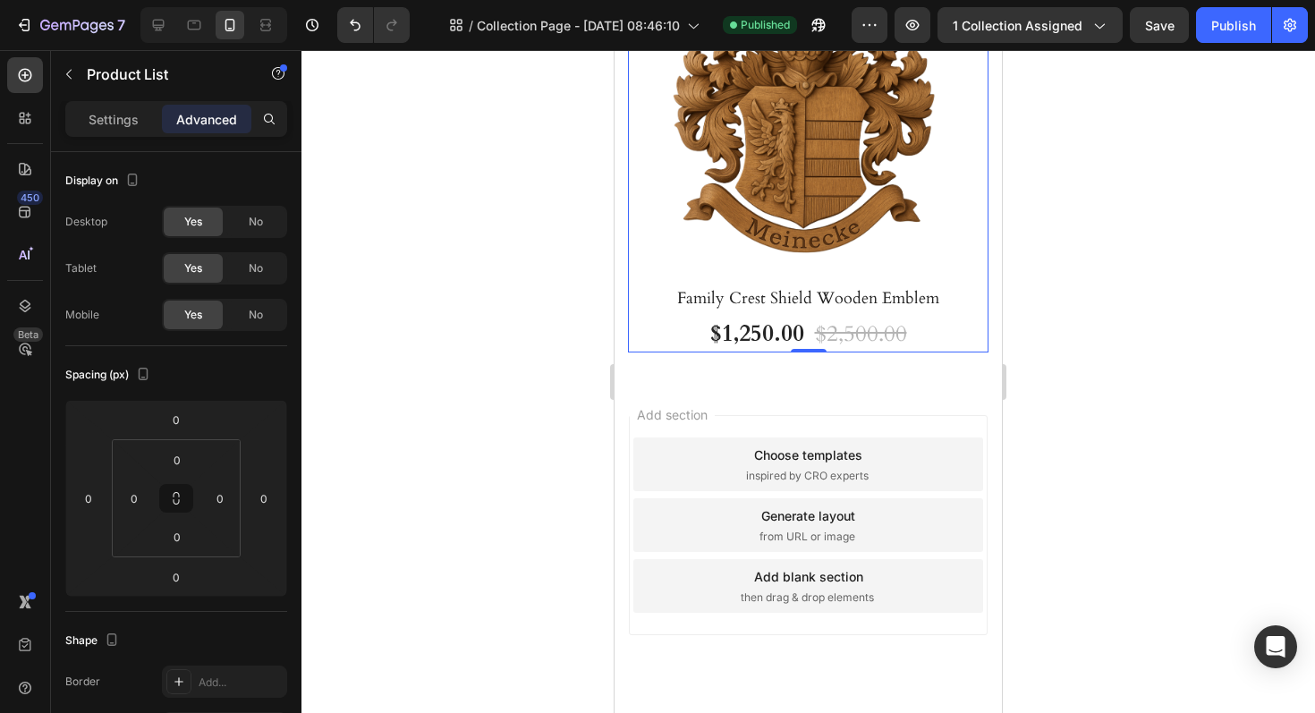
click at [1007, 47] on div "7 Version history / Collection Page - [DATE] 08:46:10 Published Preview 1 colle…" at bounding box center [657, 25] width 1315 height 51
click at [1009, 41] on button "1 collection assigned" at bounding box center [1029, 25] width 185 height 36
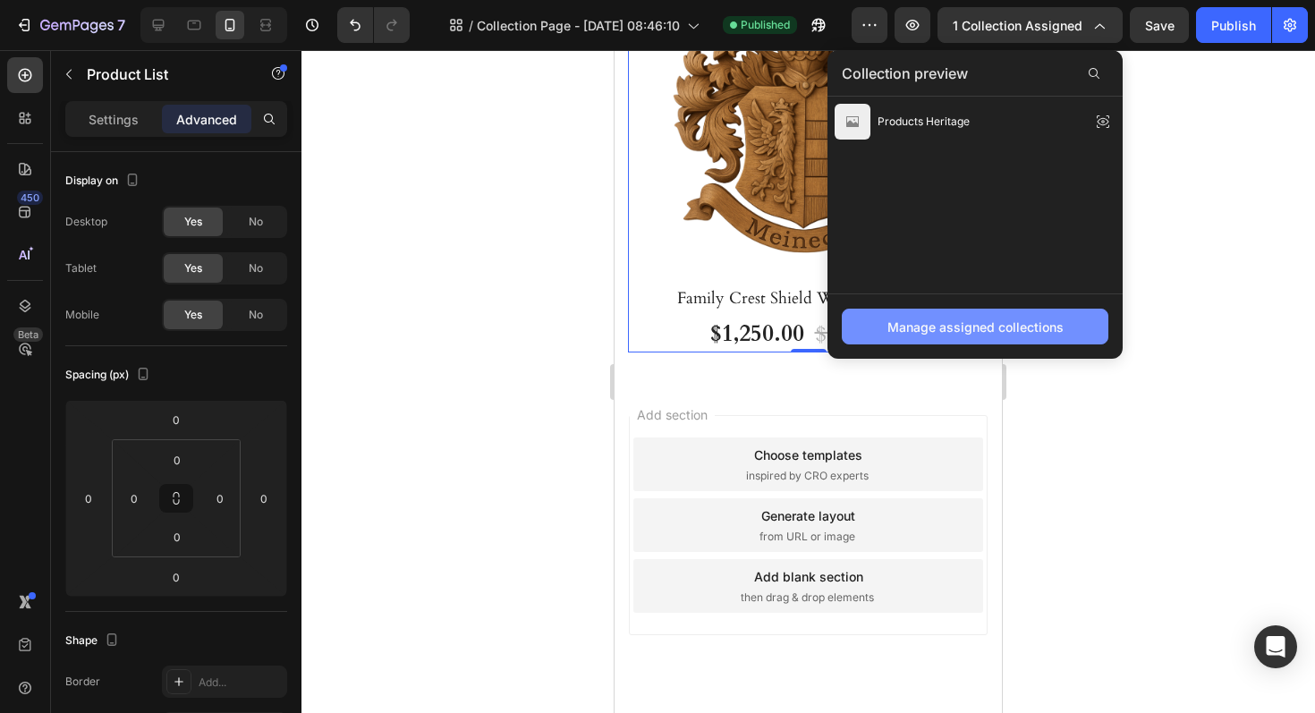
click at [996, 318] on div "Manage assigned collections" at bounding box center [975, 327] width 176 height 19
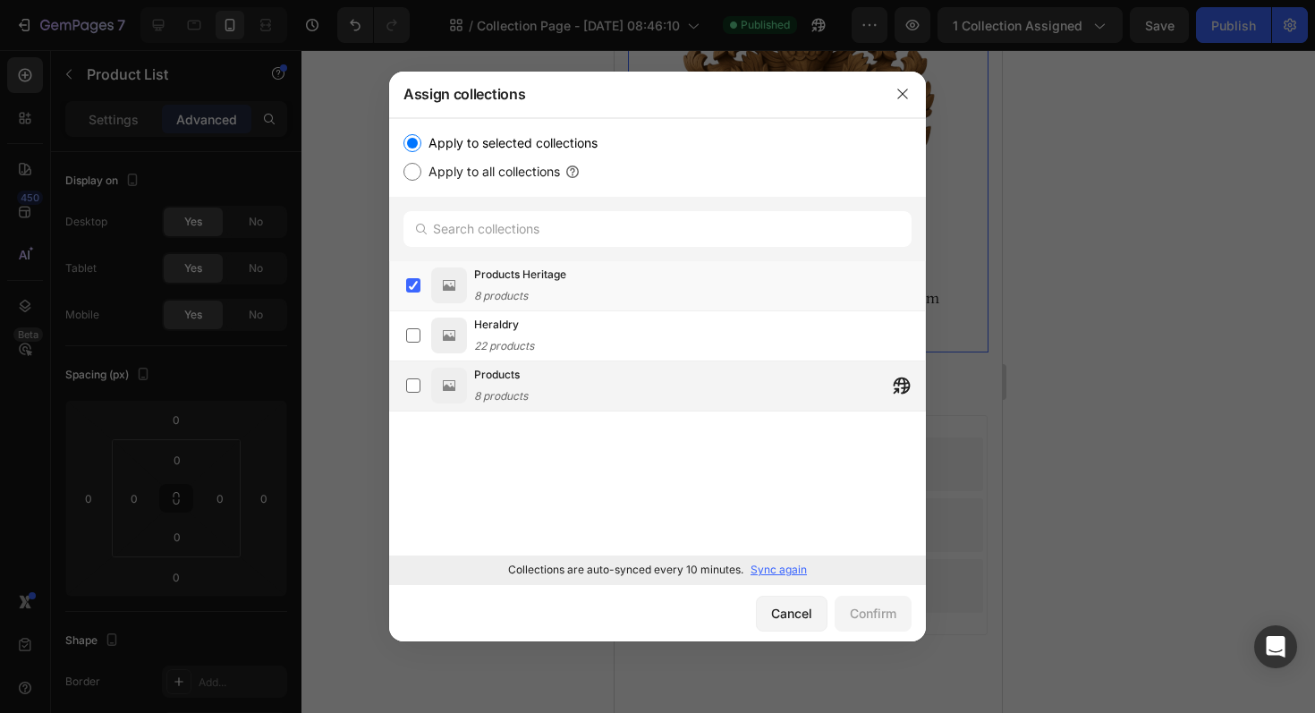
click at [615, 366] on div "Products 8 products" at bounding box center [699, 385] width 451 height 39
click at [525, 284] on div "Products Heritage 8 products" at bounding box center [520, 285] width 92 height 39
click at [853, 609] on div "Confirm" at bounding box center [873, 613] width 47 height 19
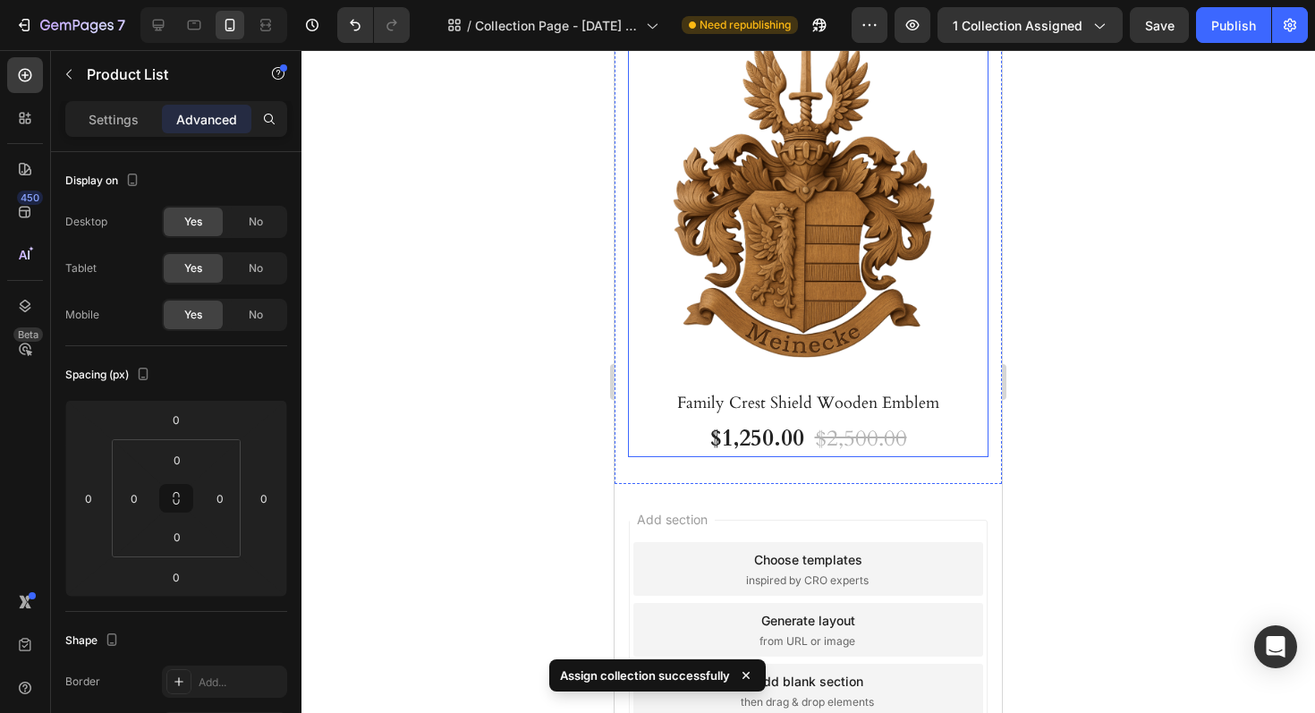
scroll to position [3676, 0]
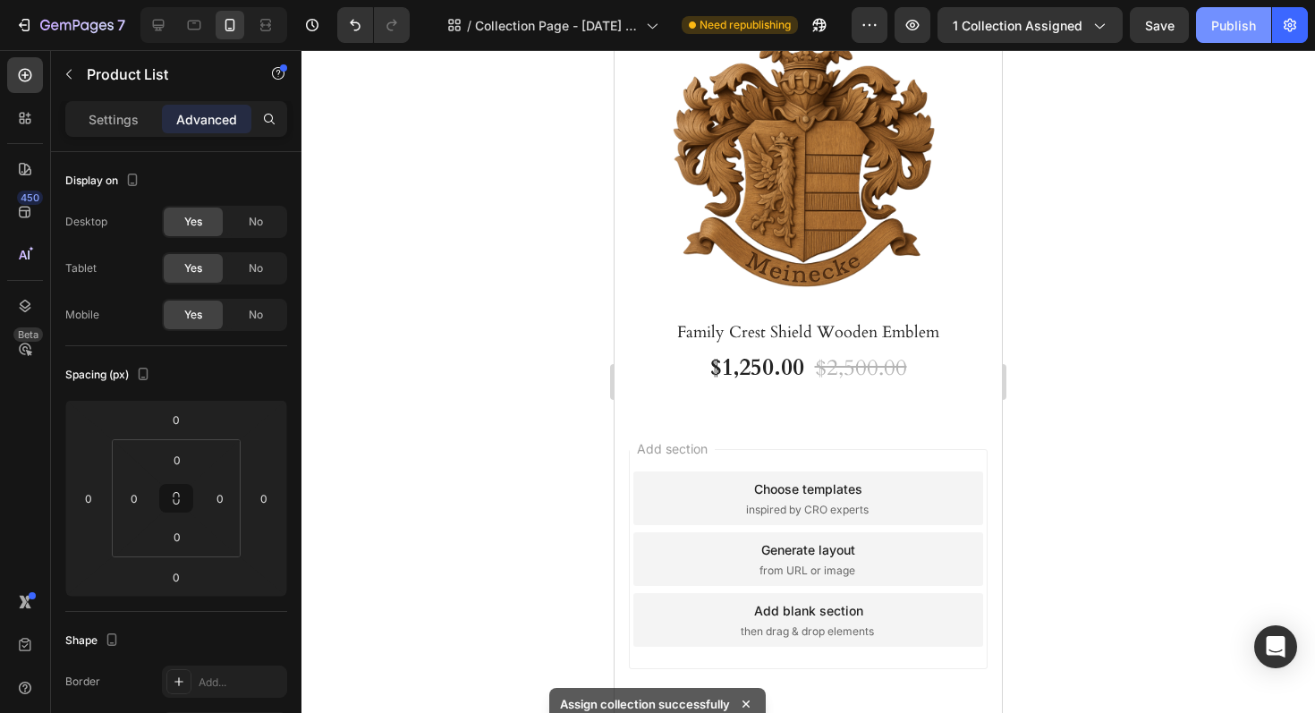
click at [1225, 34] on div "Publish" at bounding box center [1233, 25] width 45 height 19
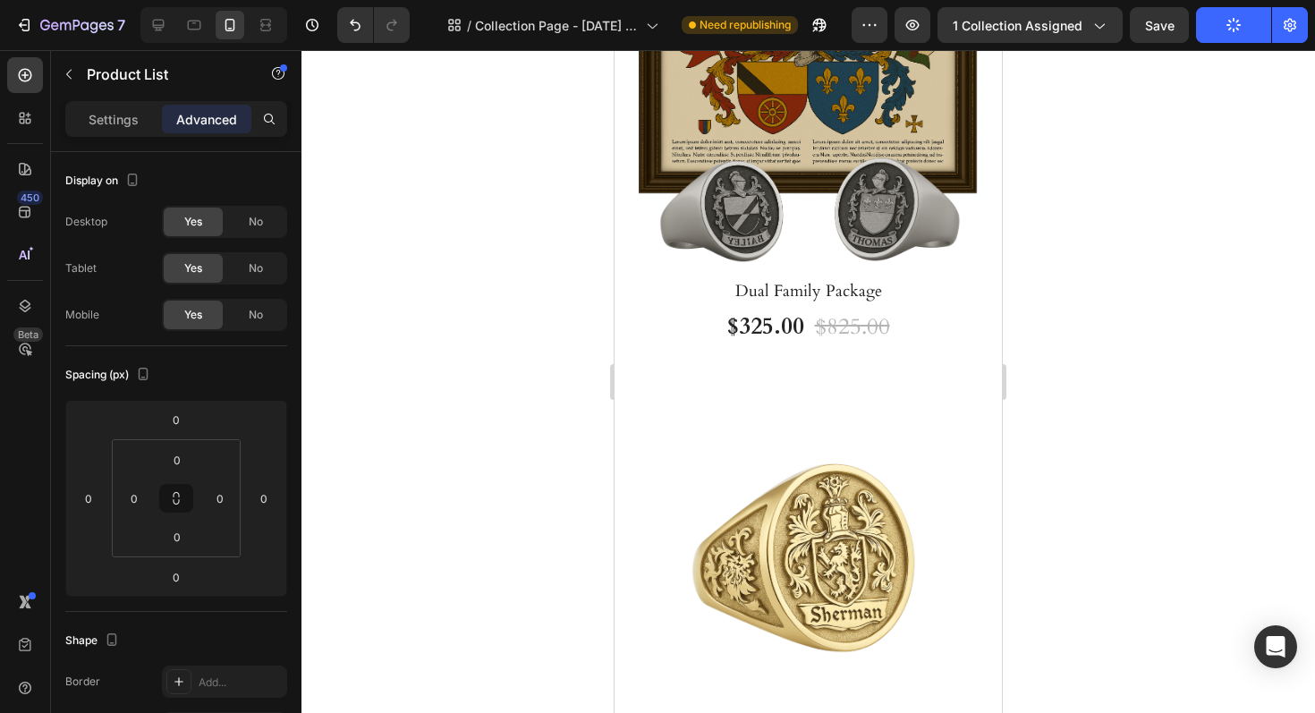
scroll to position [1344, 0]
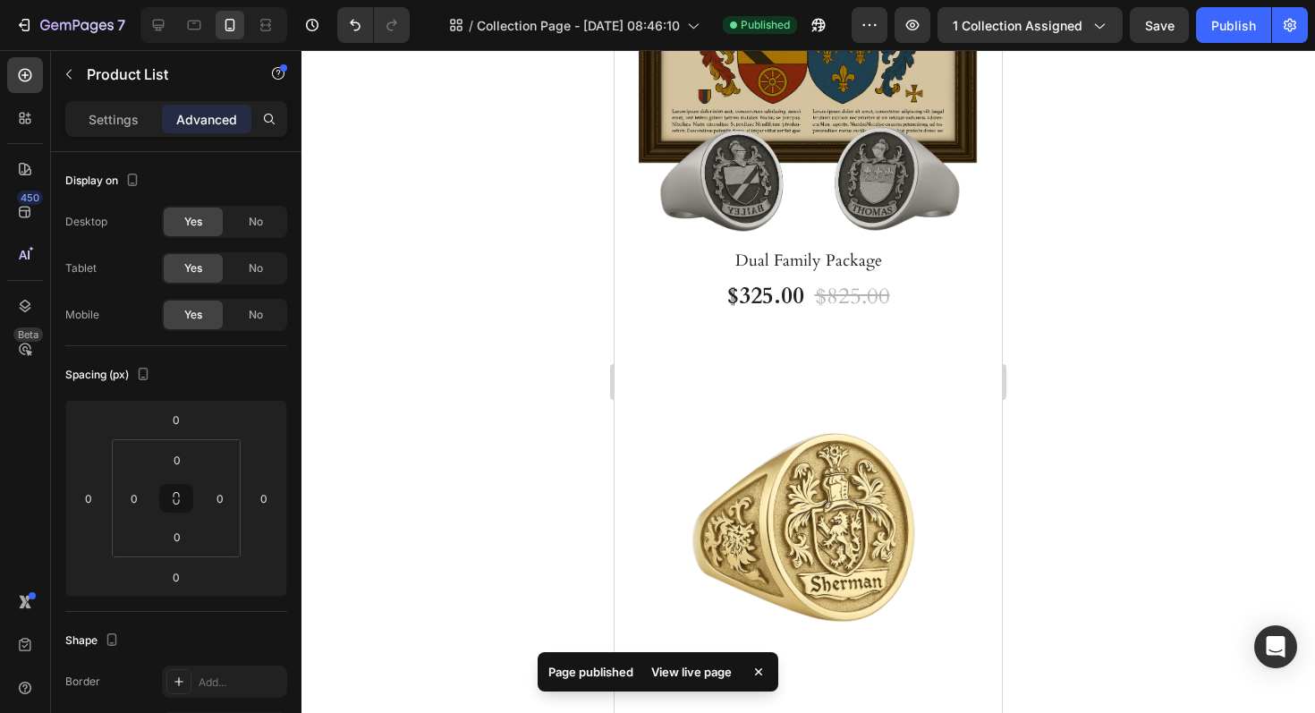
click at [1067, 43] on div "7 Version history / Collection Page - [DATE] 08:46:10 Published Preview 1 colle…" at bounding box center [657, 25] width 1315 height 51
click at [1067, 31] on span "1 collection assigned" at bounding box center [1018, 25] width 130 height 19
